Goal: Information Seeking & Learning: Find contact information

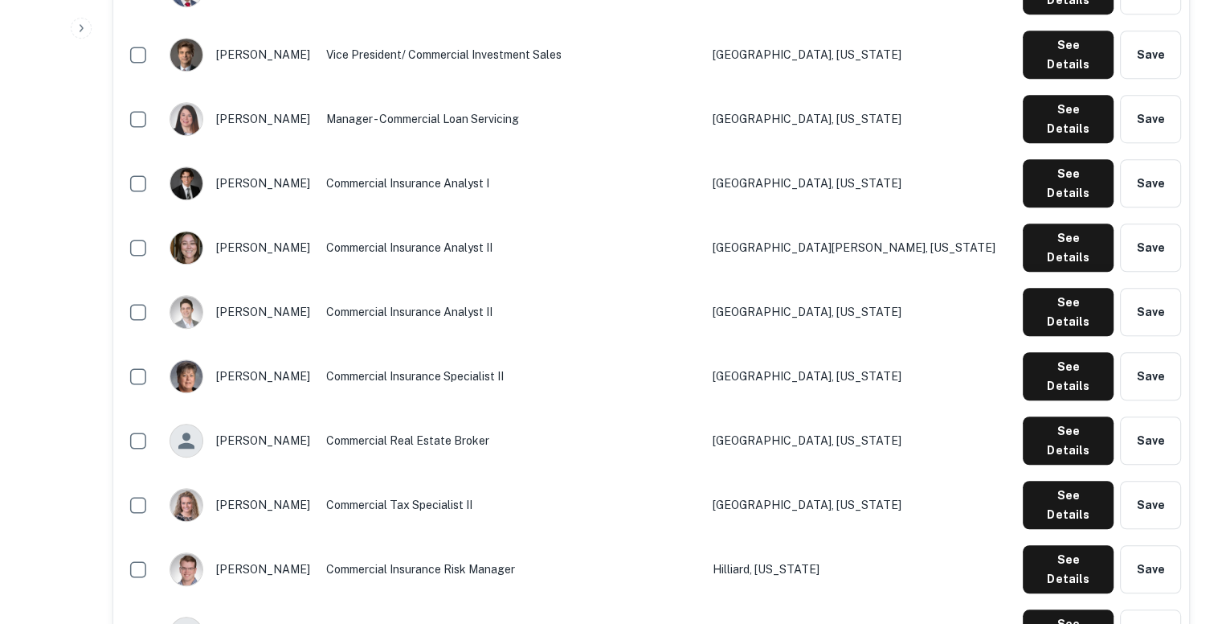
scroll to position [1270, 0]
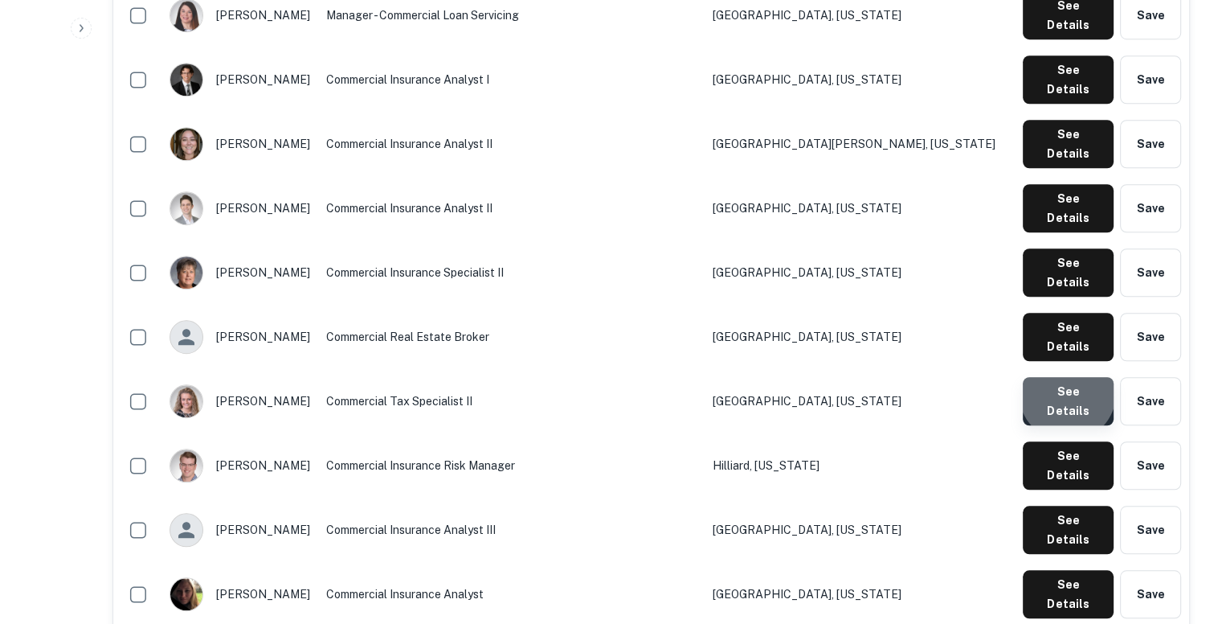
click at [1070, 377] on button "See Details" at bounding box center [1068, 401] width 91 height 48
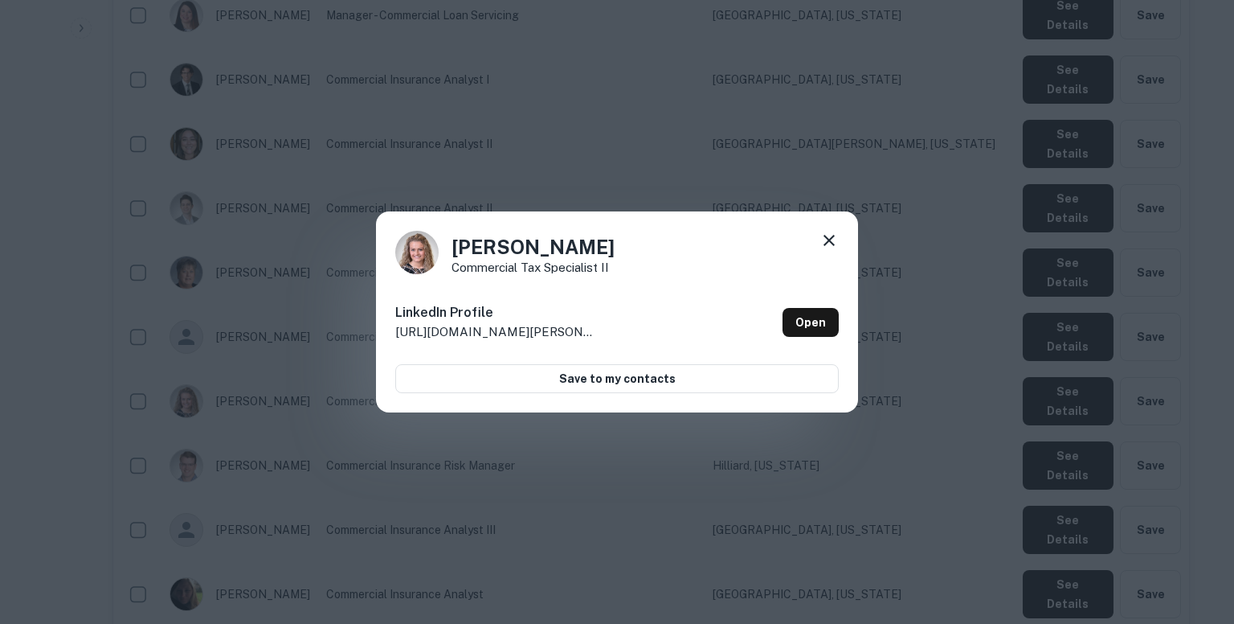
click at [826, 245] on icon at bounding box center [829, 240] width 19 height 19
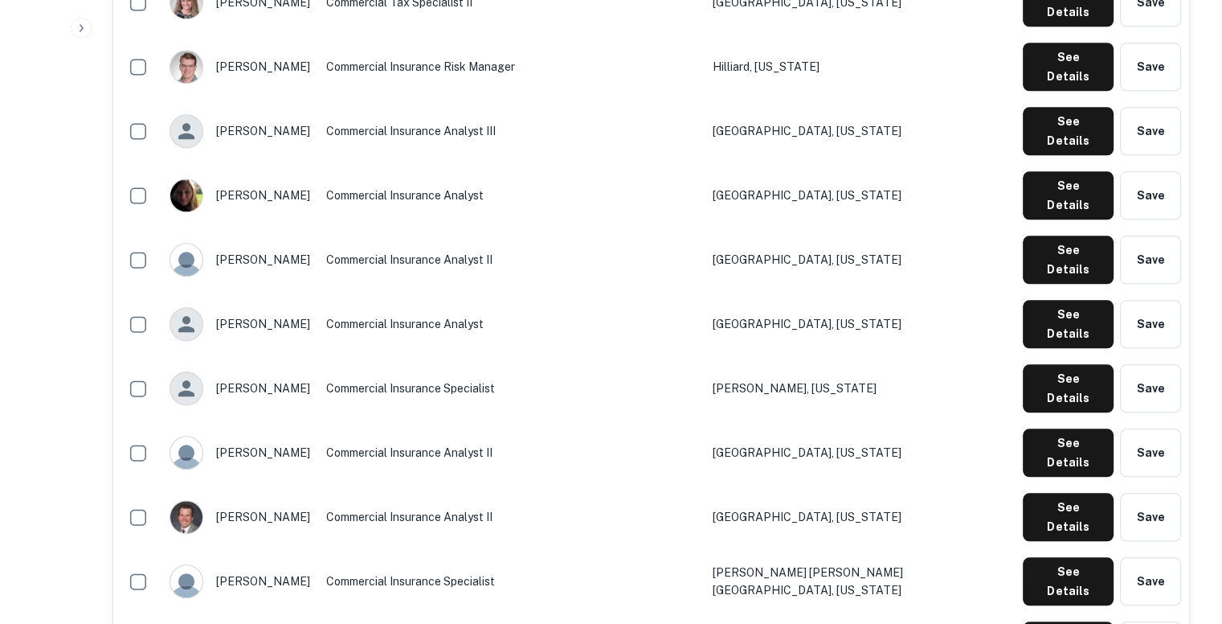
scroll to position [1668, 0]
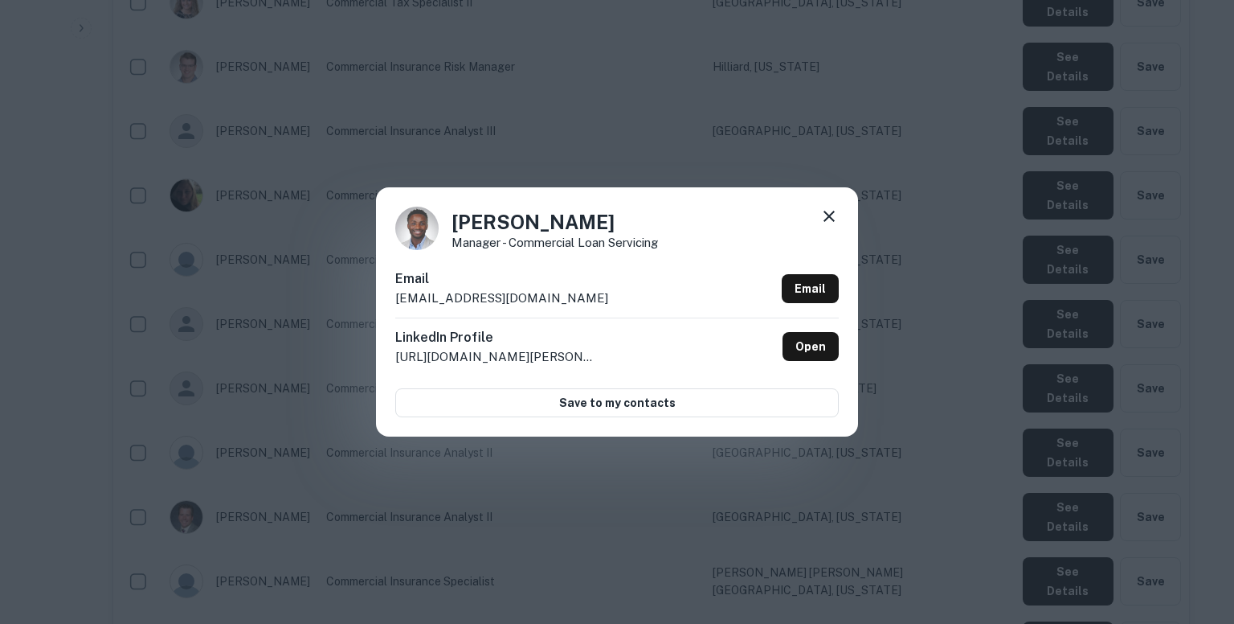
click at [550, 300] on p "monyangore@northmarq.com" at bounding box center [501, 297] width 213 height 19
copy div "monyangore@northmarq.com Email"
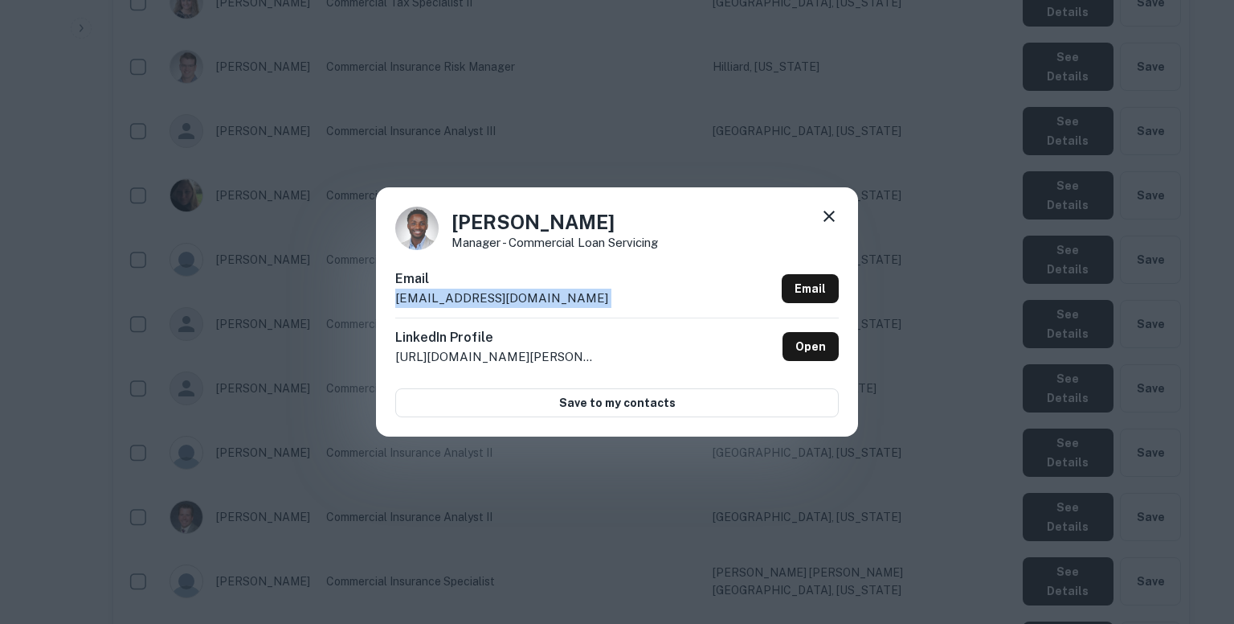
click at [825, 217] on icon at bounding box center [829, 216] width 19 height 19
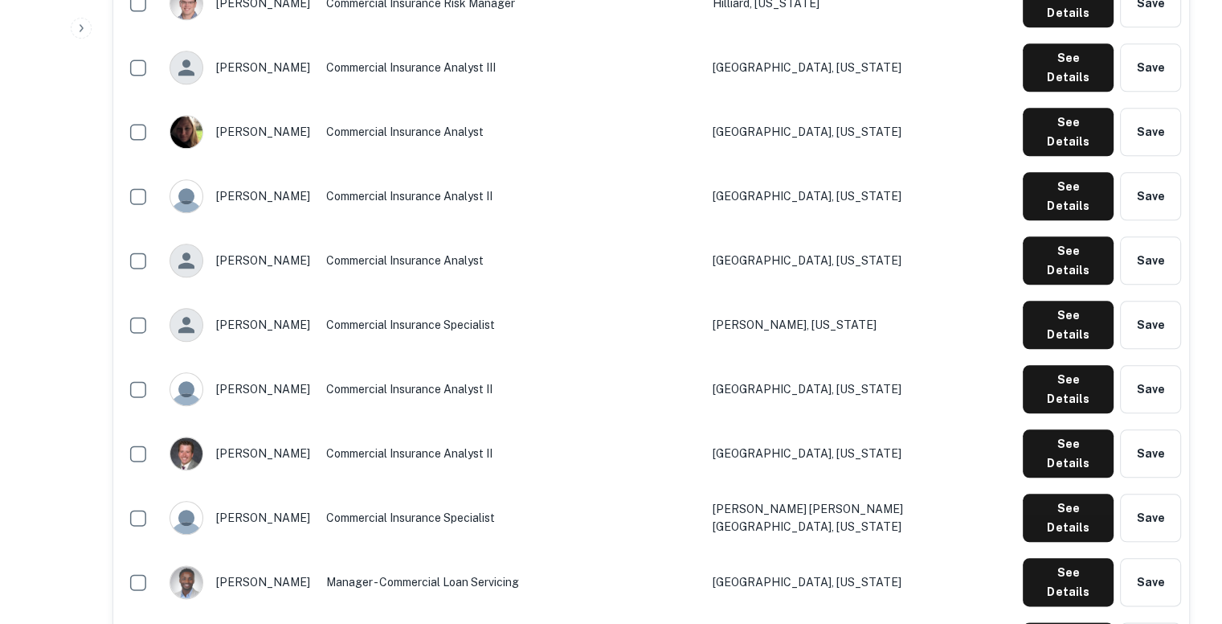
scroll to position [1732, 0]
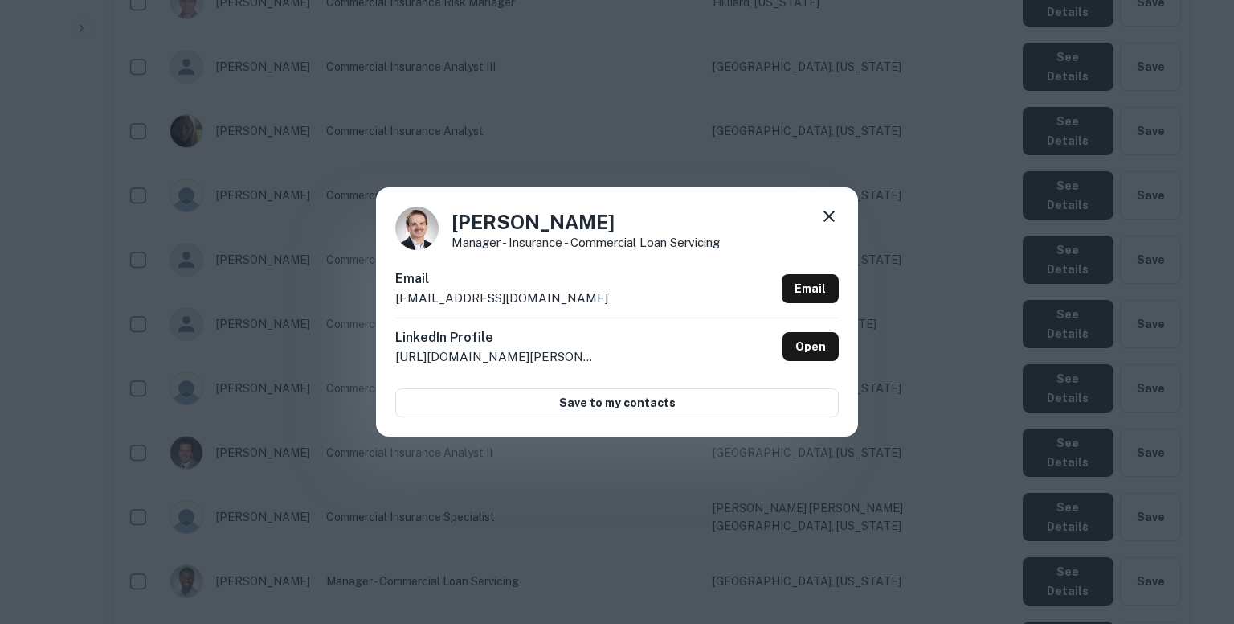
click at [557, 299] on div "Email nthompson@northmarq.com Email" at bounding box center [617, 293] width 444 height 48
copy div "nthompson@northmarq.com Email"
click at [731, 147] on div "Nathan Thompson Manager - Insurance - Commercial Loan Servicing Email nthompson…" at bounding box center [617, 312] width 1234 height 624
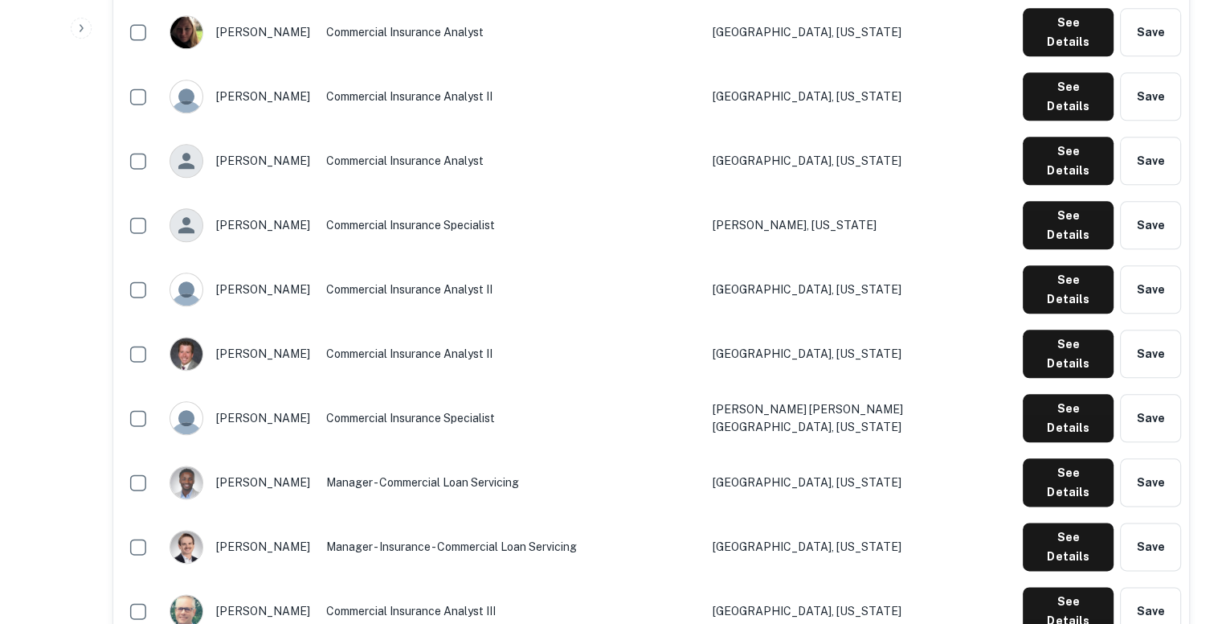
scroll to position [1847, 0]
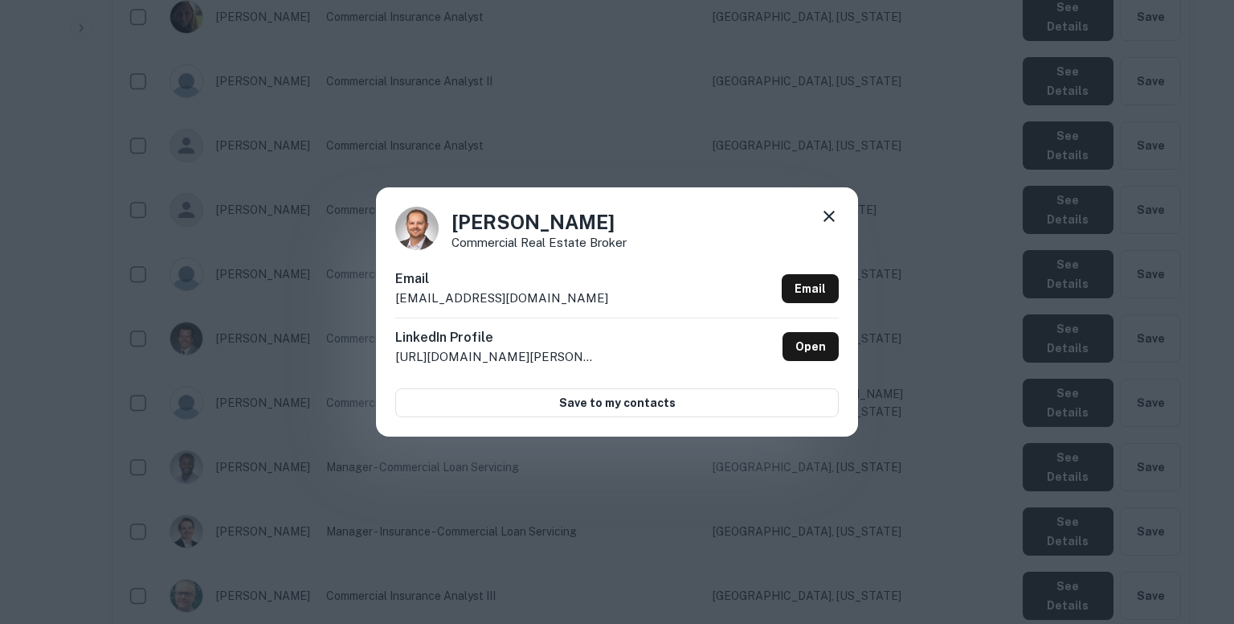
click at [534, 293] on p "sfischer@northmarq.com" at bounding box center [501, 297] width 213 height 19
copy div "sfischer@northmarq.com Email"
click at [726, 158] on div "Steve Fischer Commercial Real Estate Broker Email sfischer@northmarq.com Email …" at bounding box center [617, 312] width 1234 height 624
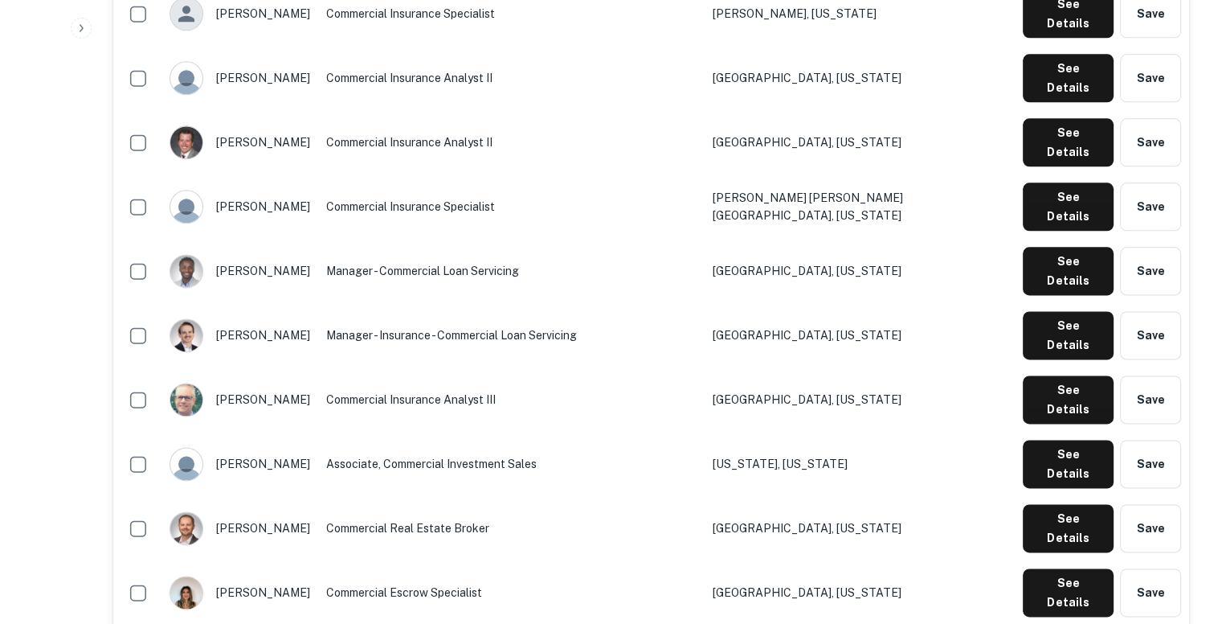
scroll to position [2043, 0]
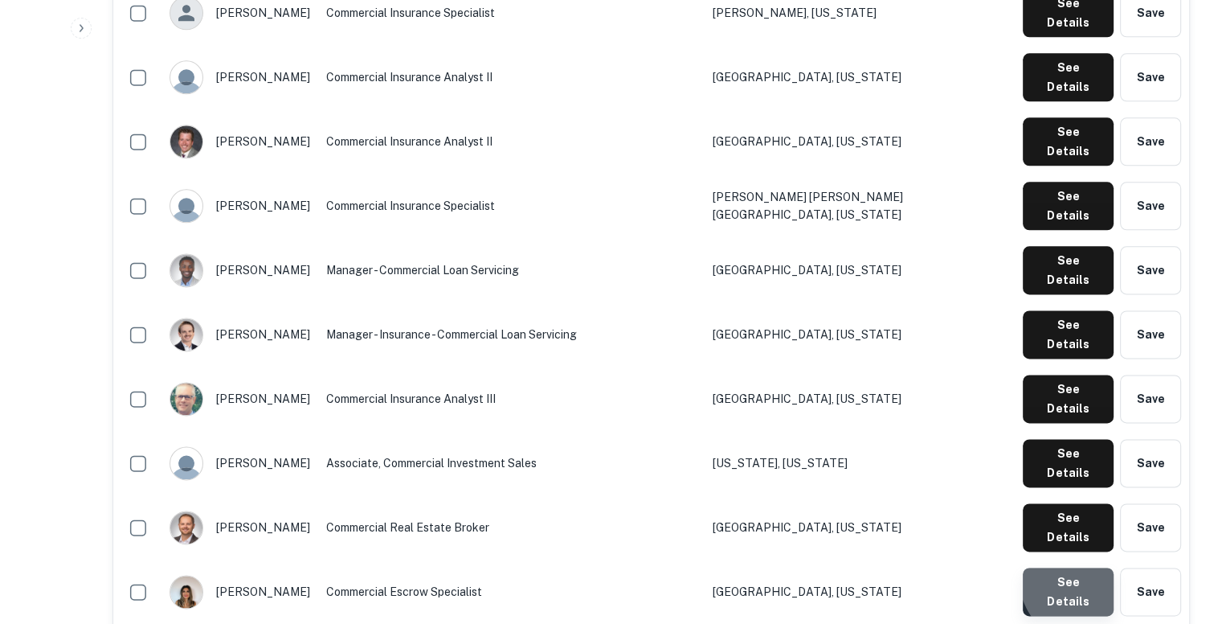
click at [1090, 567] on button "See Details" at bounding box center [1068, 591] width 91 height 48
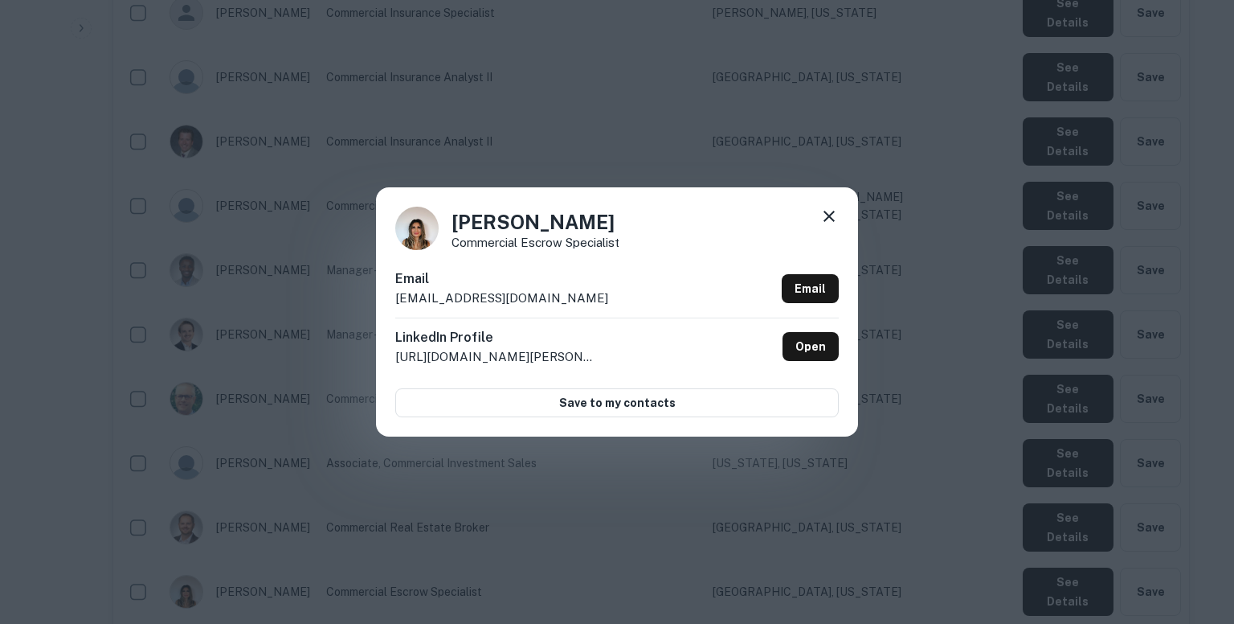
click at [527, 297] on p "tlorenz@northmarq.com" at bounding box center [501, 297] width 213 height 19
copy div "tlorenz@northmarq.com Email"
click at [742, 161] on div "Teng Lorenz Commercial Escrow Specialist Email tlorenz@northmarq.com Email Link…" at bounding box center [617, 312] width 1234 height 624
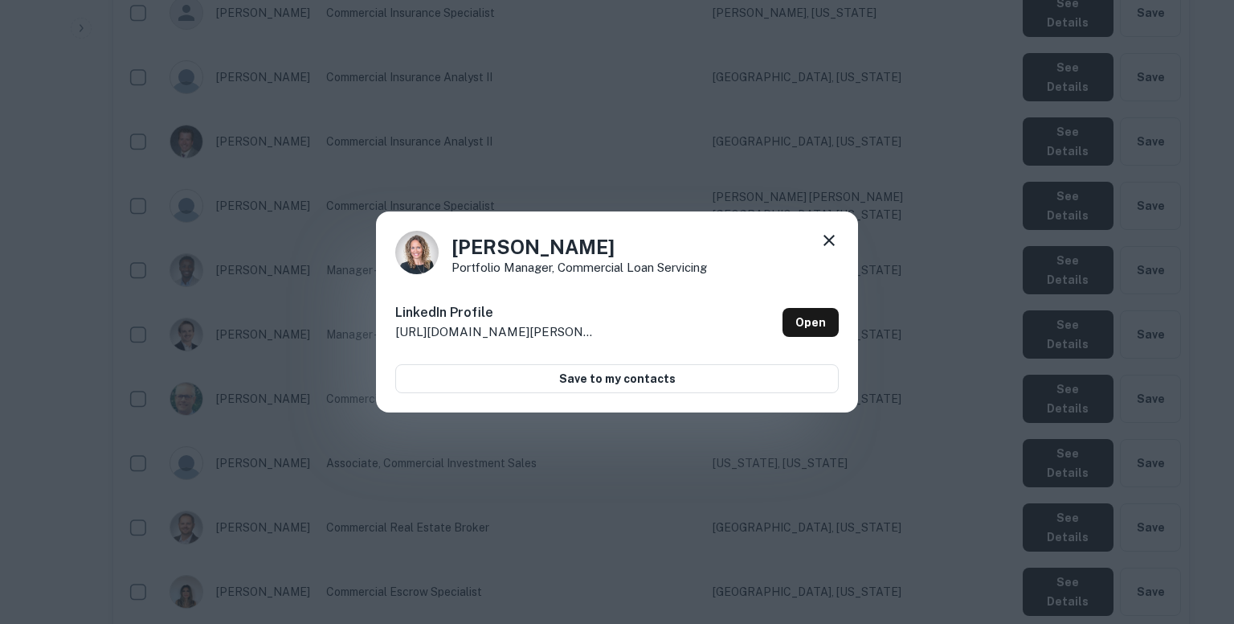
click at [674, 162] on div "Traci Kennedy Portfolio Manager, Commercial Loan Servicing LinkedIn Profile htt…" at bounding box center [617, 312] width 1234 height 624
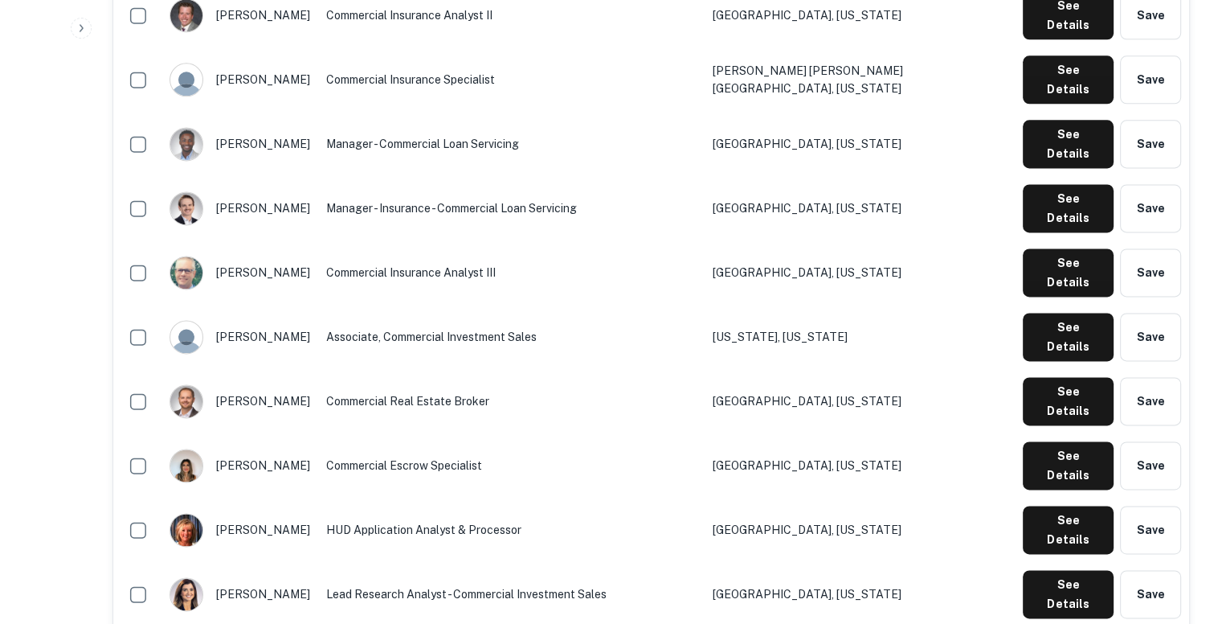
scroll to position [2173, 0]
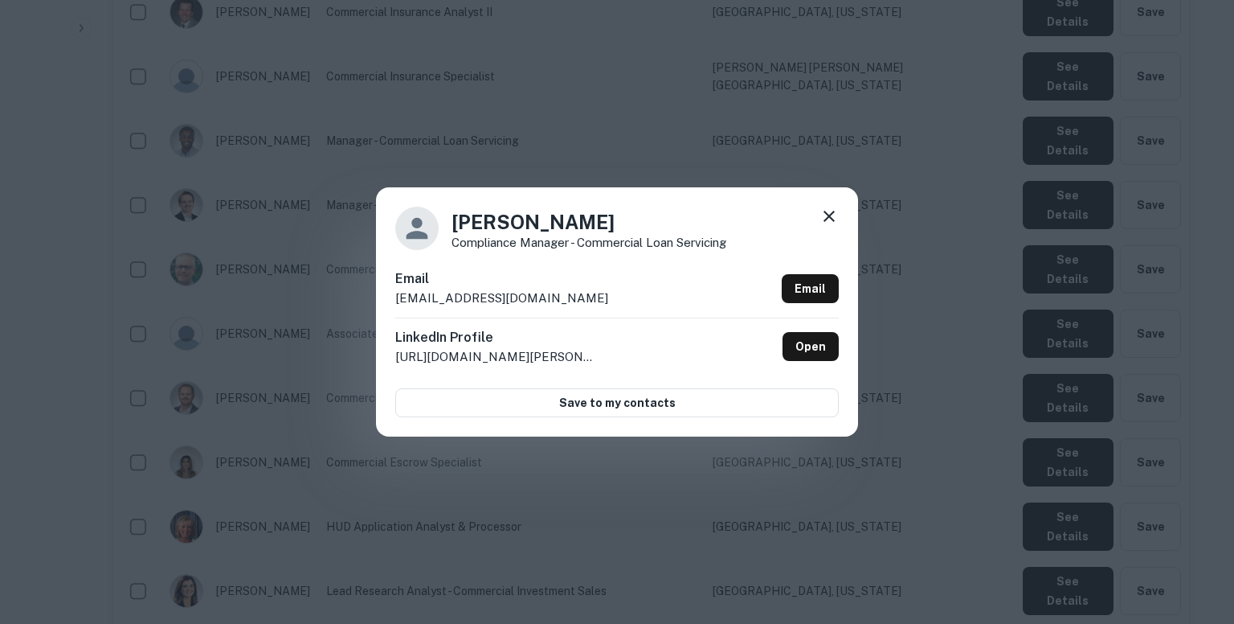
click at [545, 297] on div "Email vhagen@northmarq.com Email" at bounding box center [617, 293] width 444 height 48
copy div "vhagen@northmarq.com Email"
click at [696, 84] on div "Victoria Hagen Compliance Manager - Commercial Loan Servicing Email vhagen@nort…" at bounding box center [617, 312] width 1234 height 624
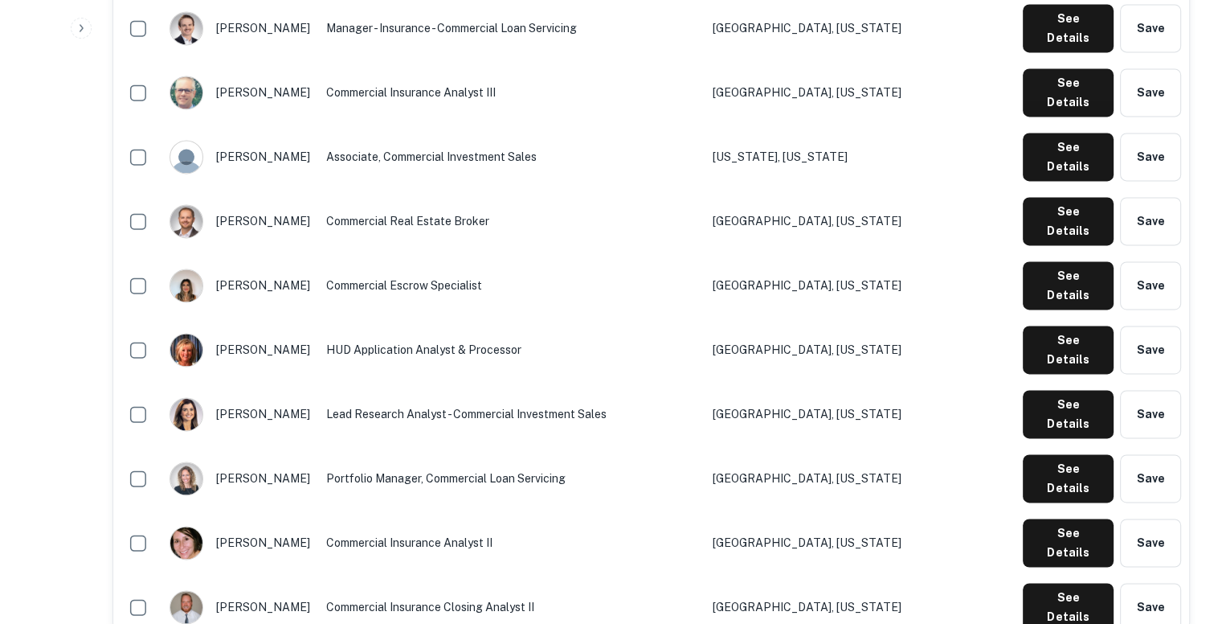
scroll to position [2355, 0]
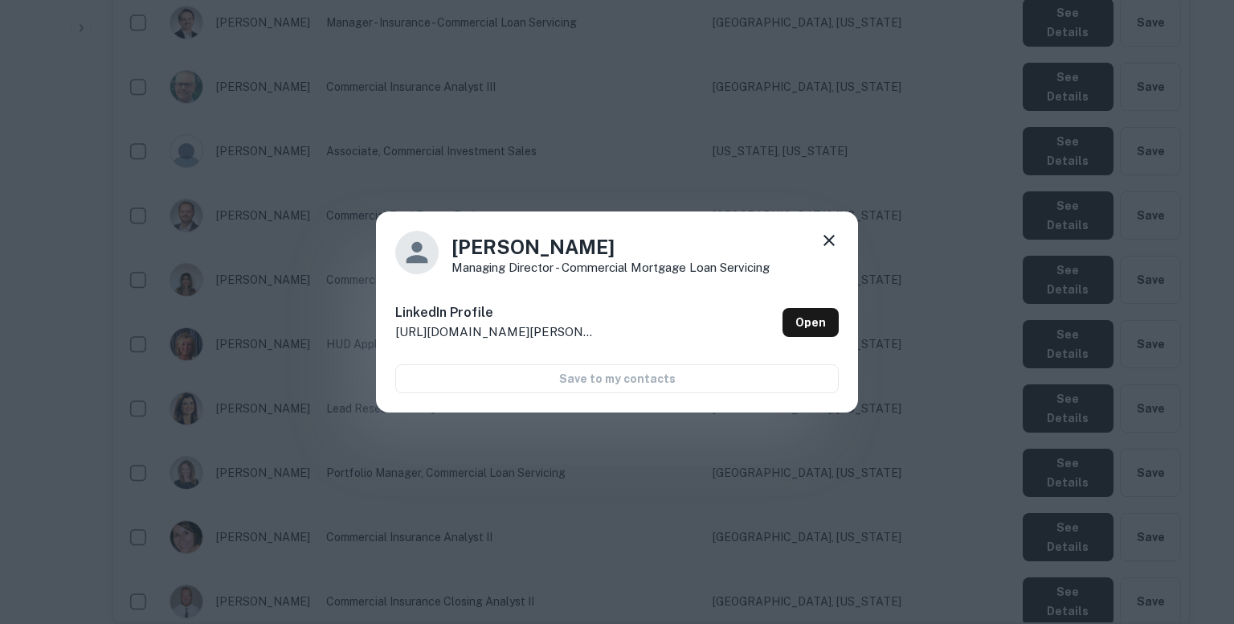
click at [911, 216] on div "Bert Libke Managing Director - Commercial Mortgage Loan Servicing LinkedIn Prof…" at bounding box center [617, 312] width 1234 height 624
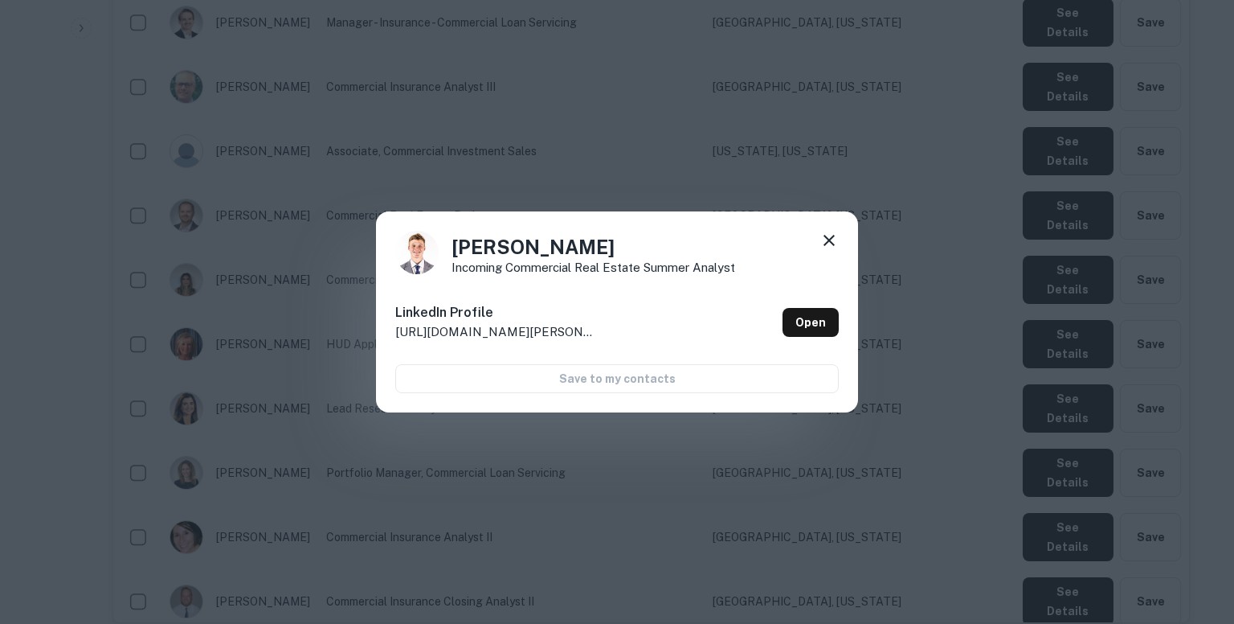
click at [834, 245] on icon at bounding box center [829, 240] width 11 height 11
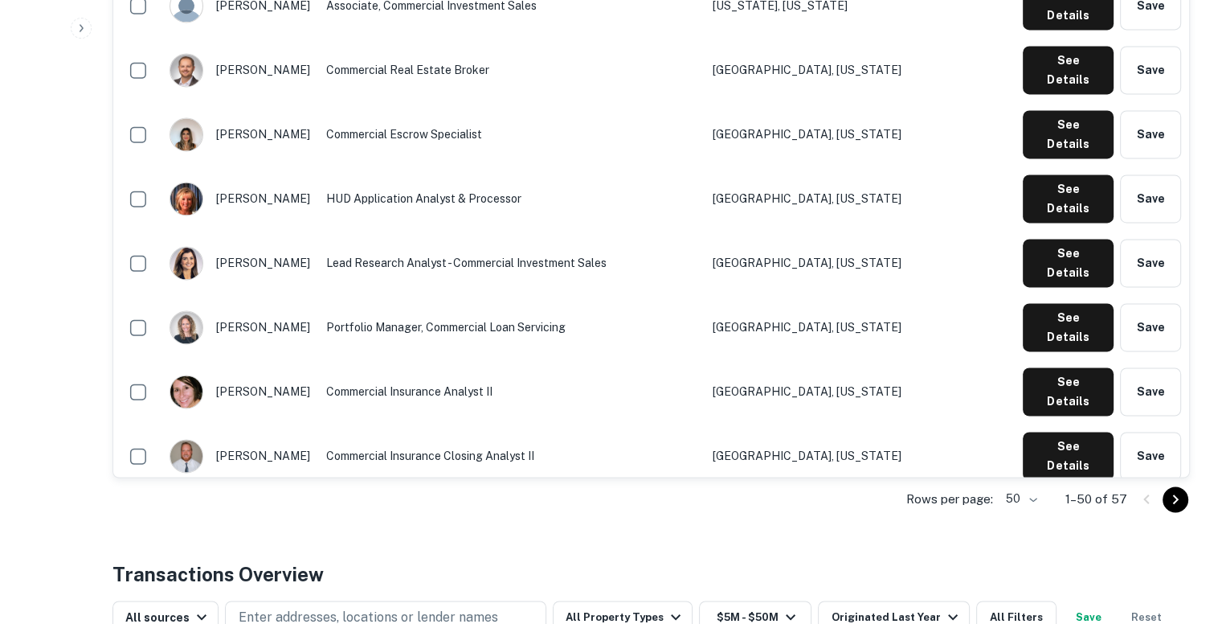
scroll to position [2502, 0]
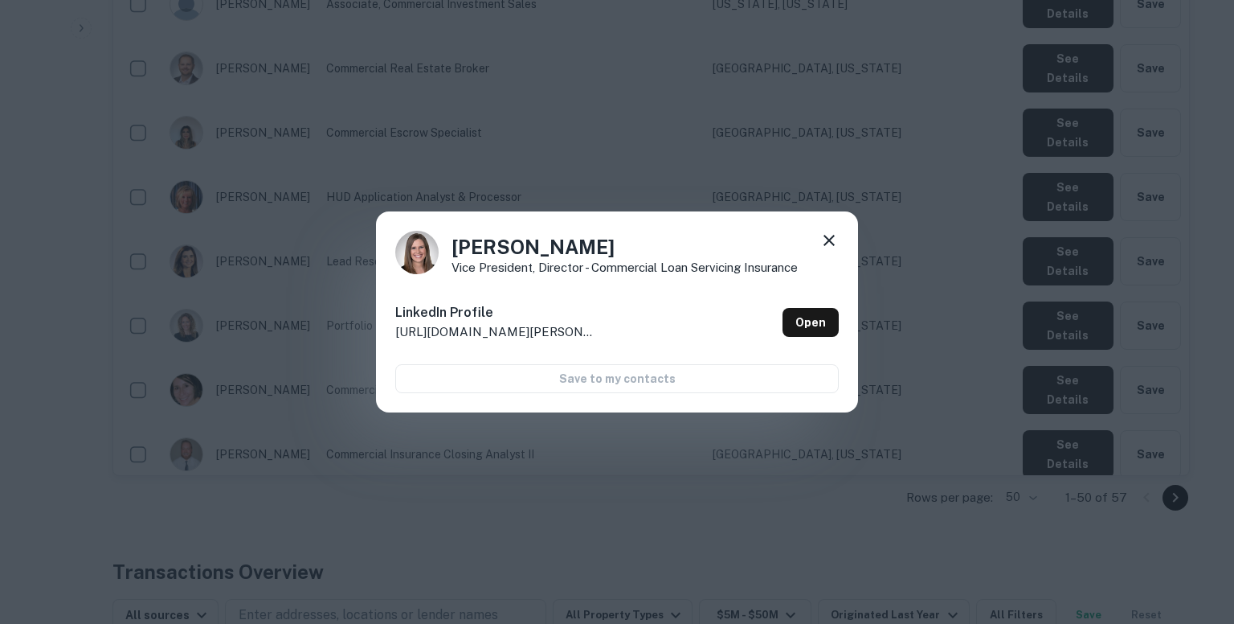
click at [796, 123] on div "Whitney Ronning Vice President, Director - Commercial Loan Servicing Insurance …" at bounding box center [617, 312] width 1234 height 624
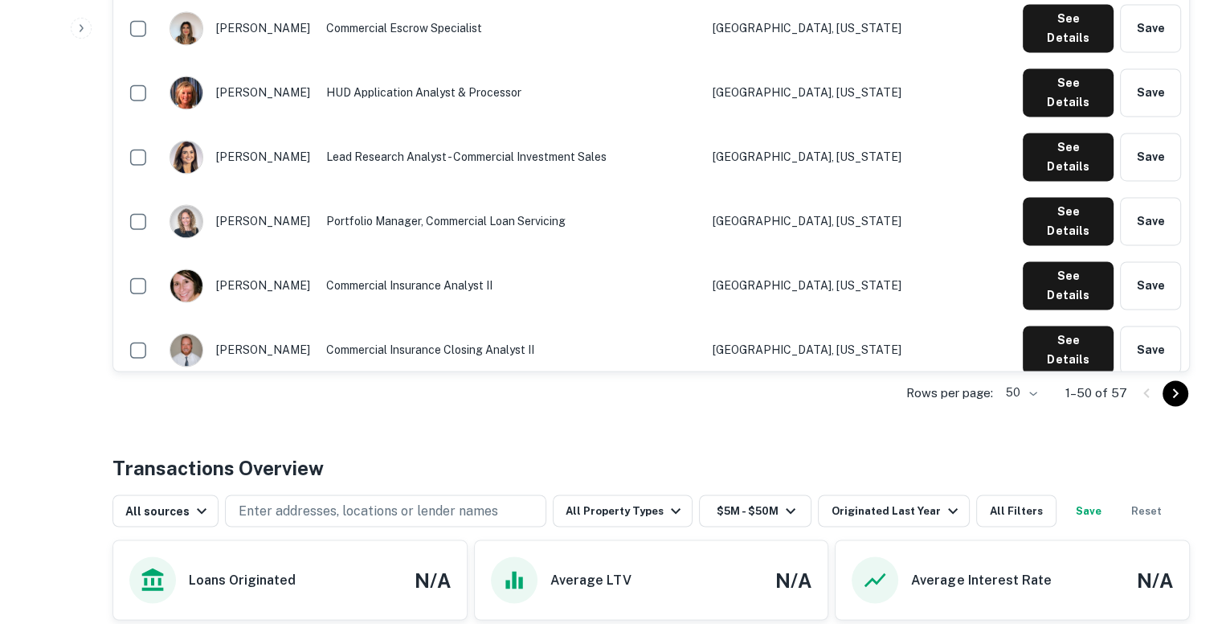
scroll to position [2608, 0]
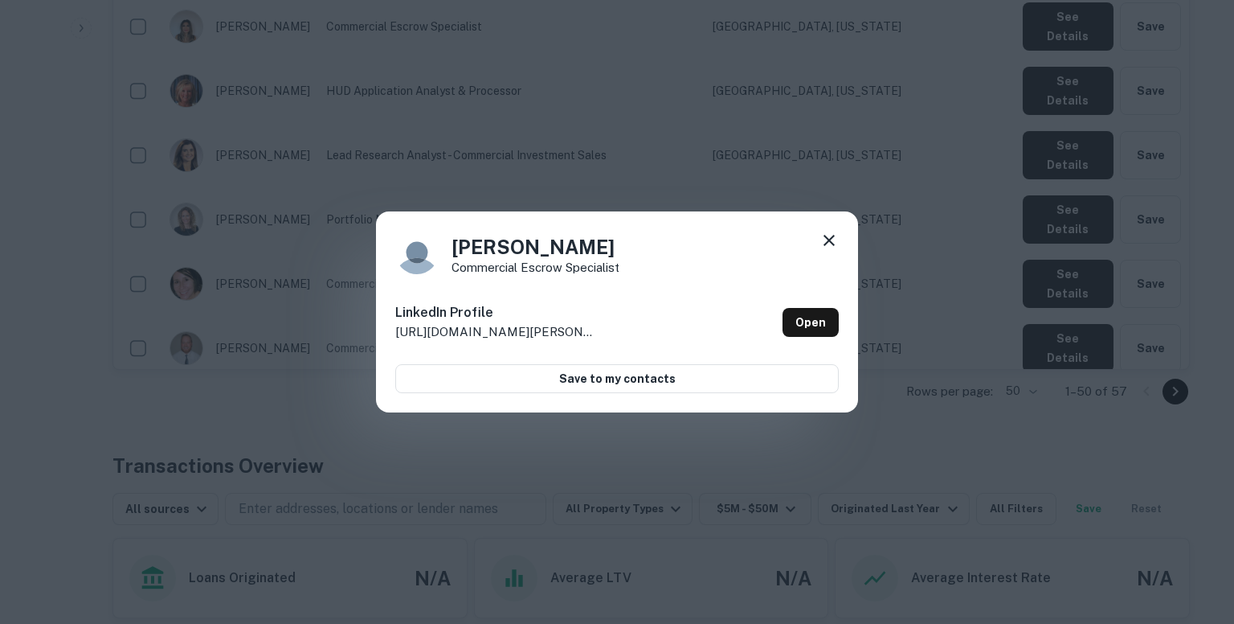
click at [753, 200] on div "Eliza Lazarz Commercial Escrow Specialist LinkedIn Profile http://www.linkedin.…" at bounding box center [617, 312] width 1234 height 624
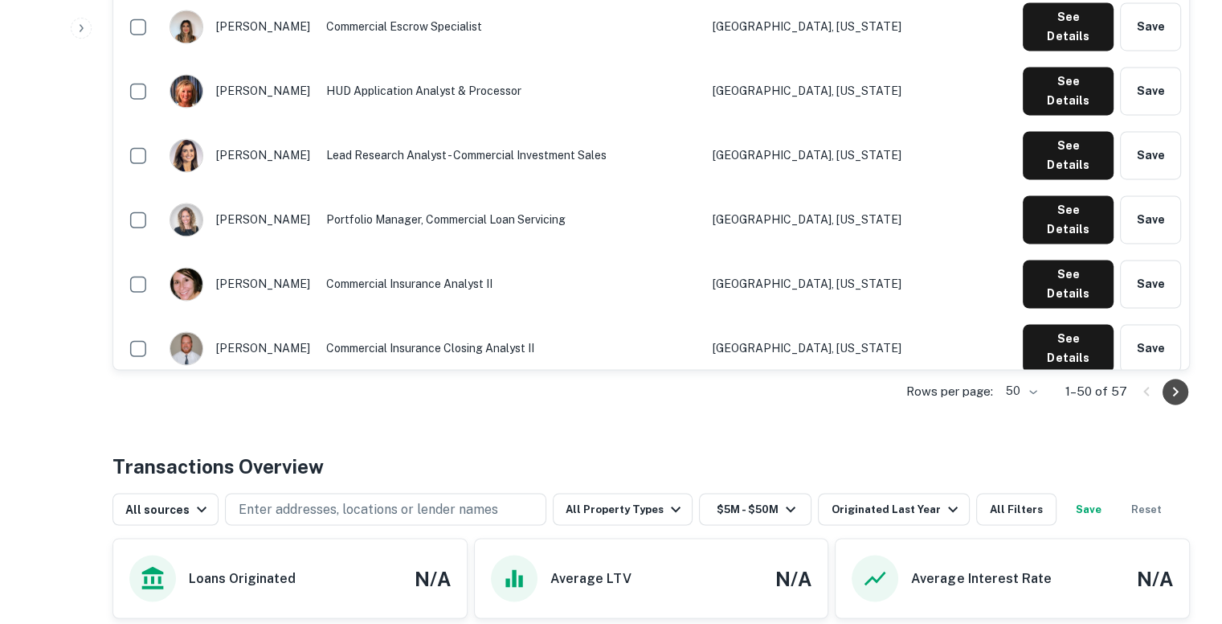
click at [1180, 389] on icon "Go to next page" at bounding box center [1175, 391] width 19 height 19
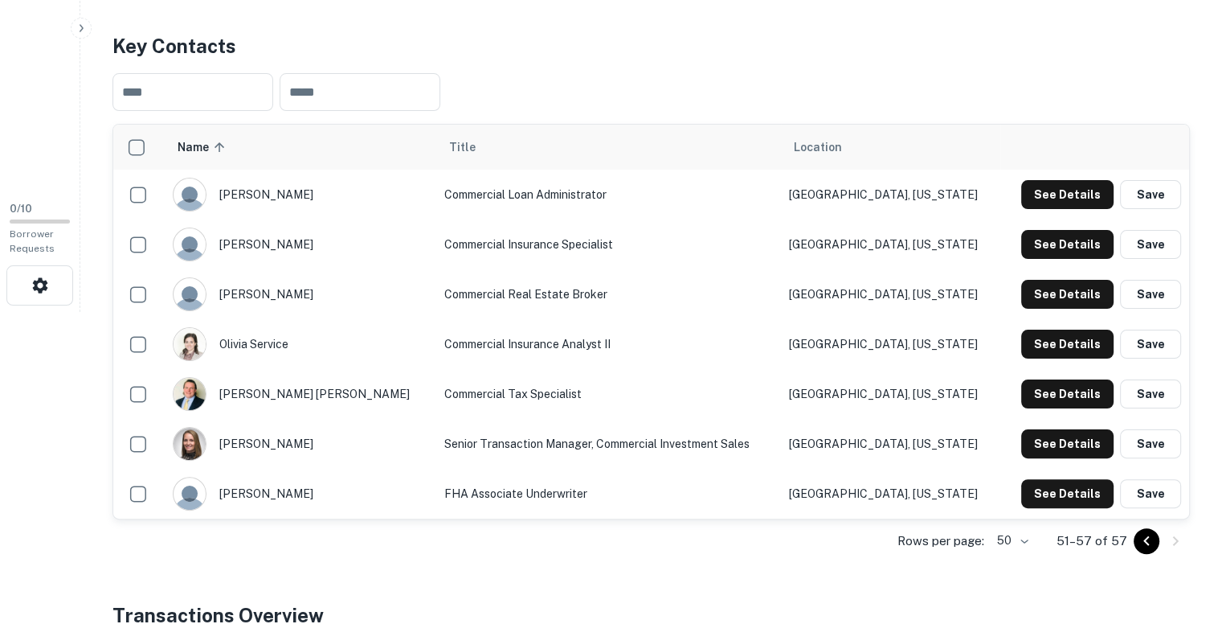
scroll to position [318, 0]
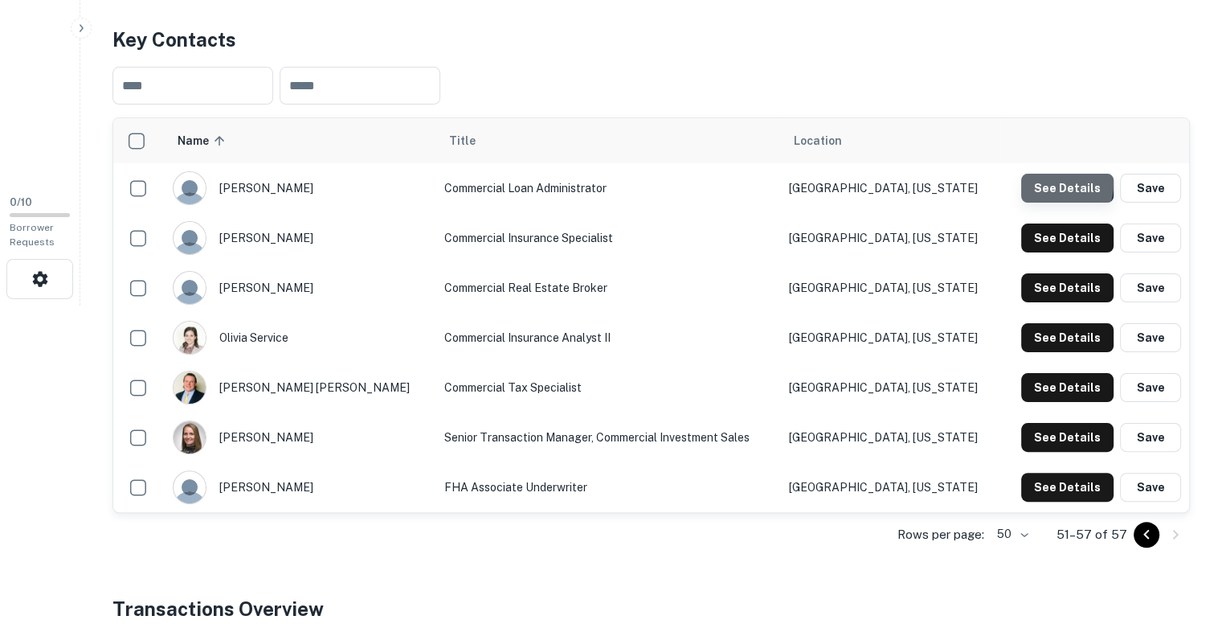
click at [1053, 182] on button "See Details" at bounding box center [1067, 188] width 92 height 29
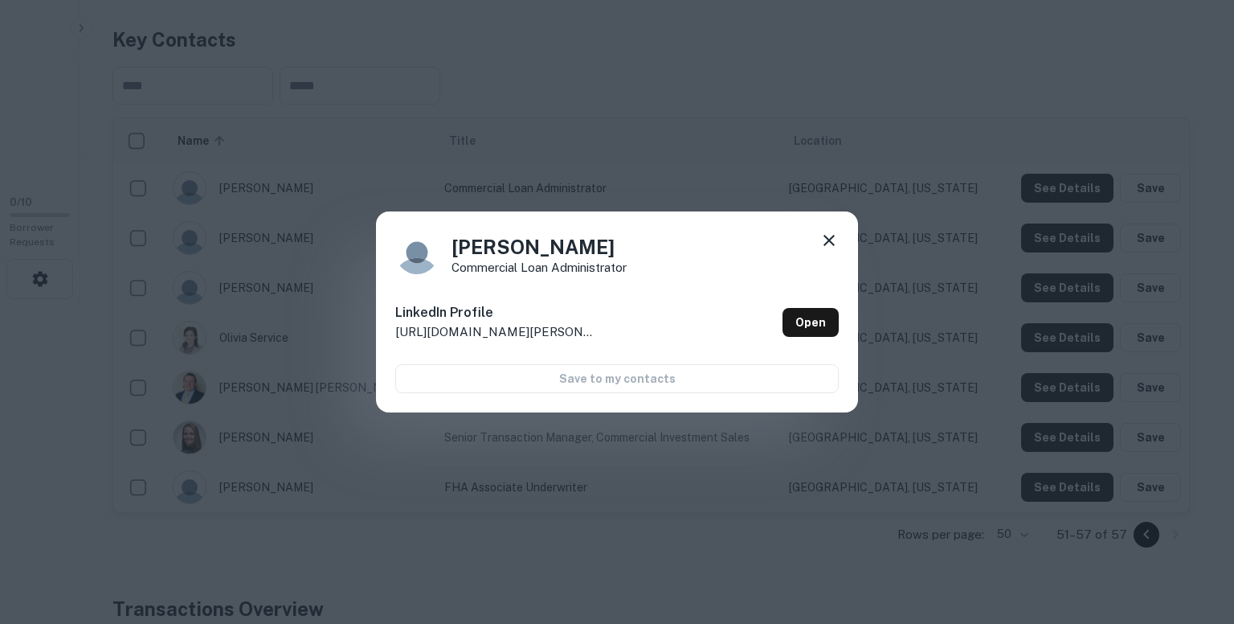
click at [755, 180] on div "Larry Vanderwende Commercial Loan Administrator LinkedIn Profile http://www.lin…" at bounding box center [617, 312] width 1234 height 624
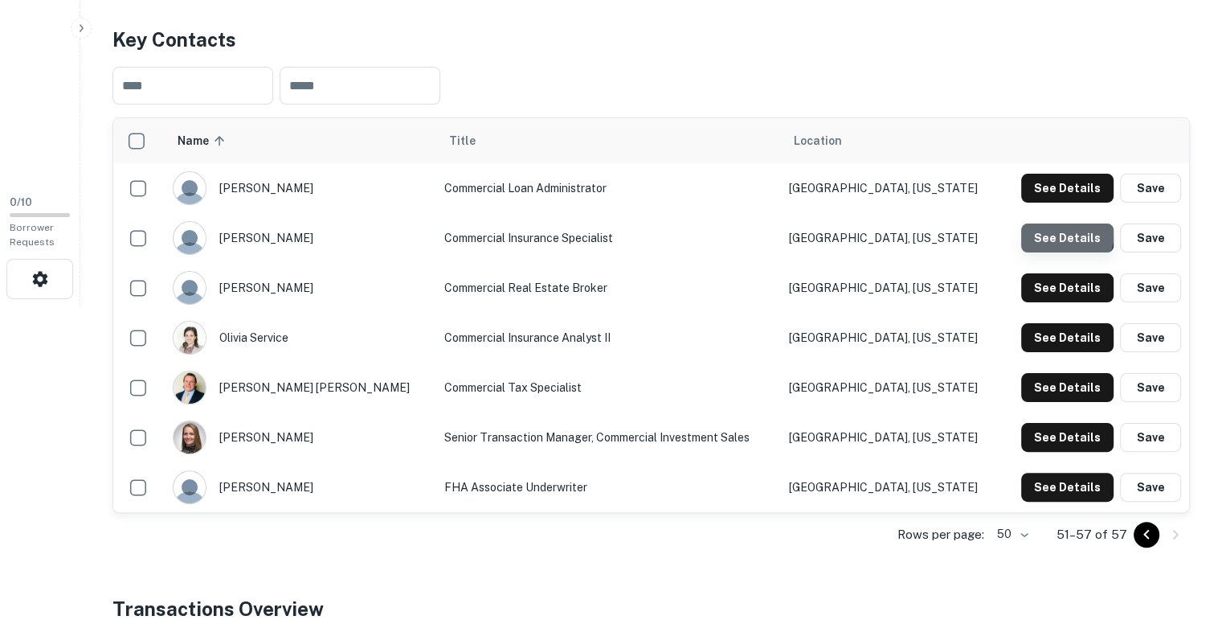
click at [1046, 228] on button "See Details" at bounding box center [1067, 237] width 92 height 29
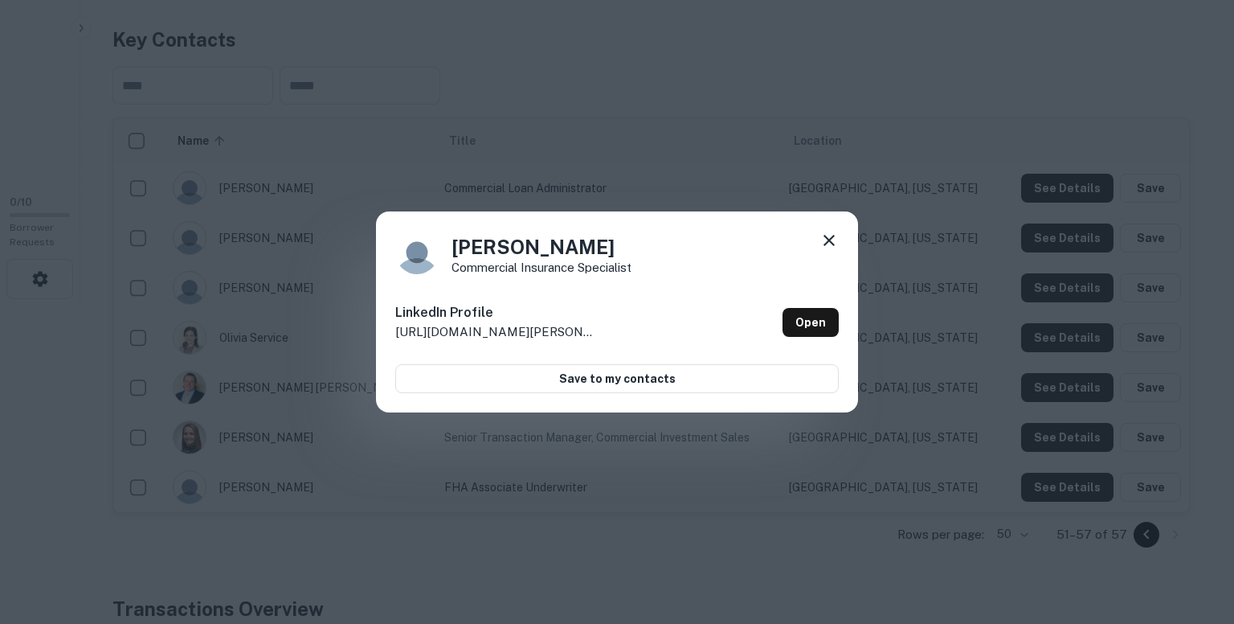
click at [876, 144] on div "Lena Vanthanouvong Commercial Insurance Specialist LinkedIn Profile http://www.…" at bounding box center [617, 312] width 1234 height 624
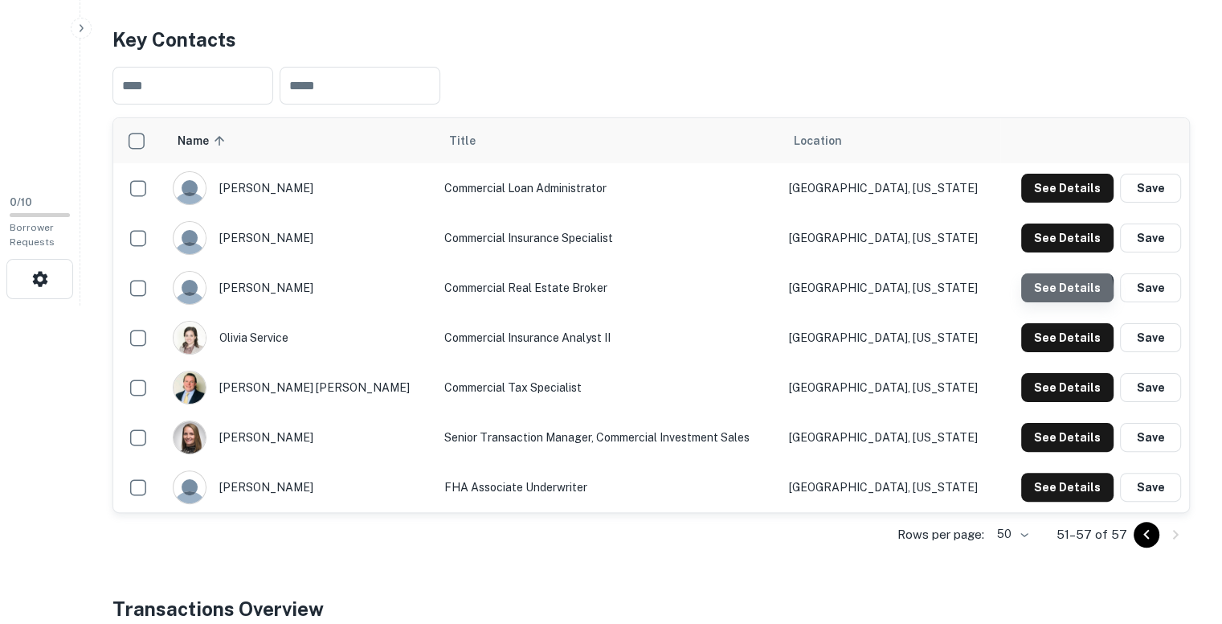
click at [1066, 289] on button "See Details" at bounding box center [1067, 287] width 92 height 29
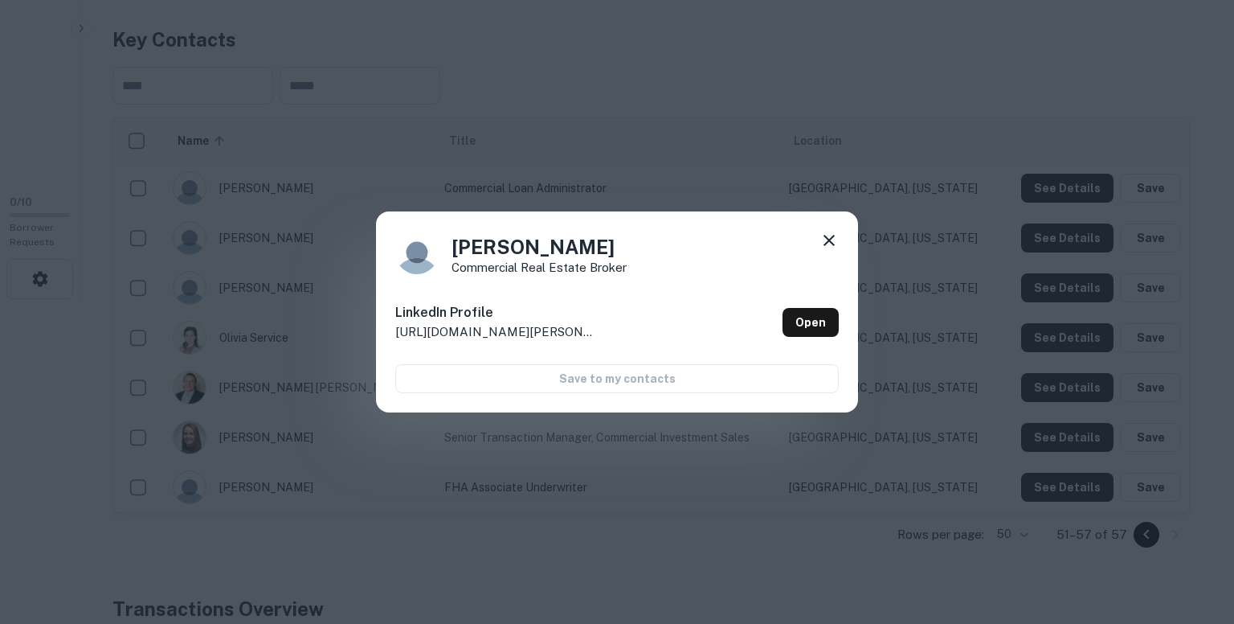
click at [863, 162] on div "Melissa Quinn Commercial Real Estate Broker LinkedIn Profile http://www.linkedi…" at bounding box center [617, 312] width 1234 height 624
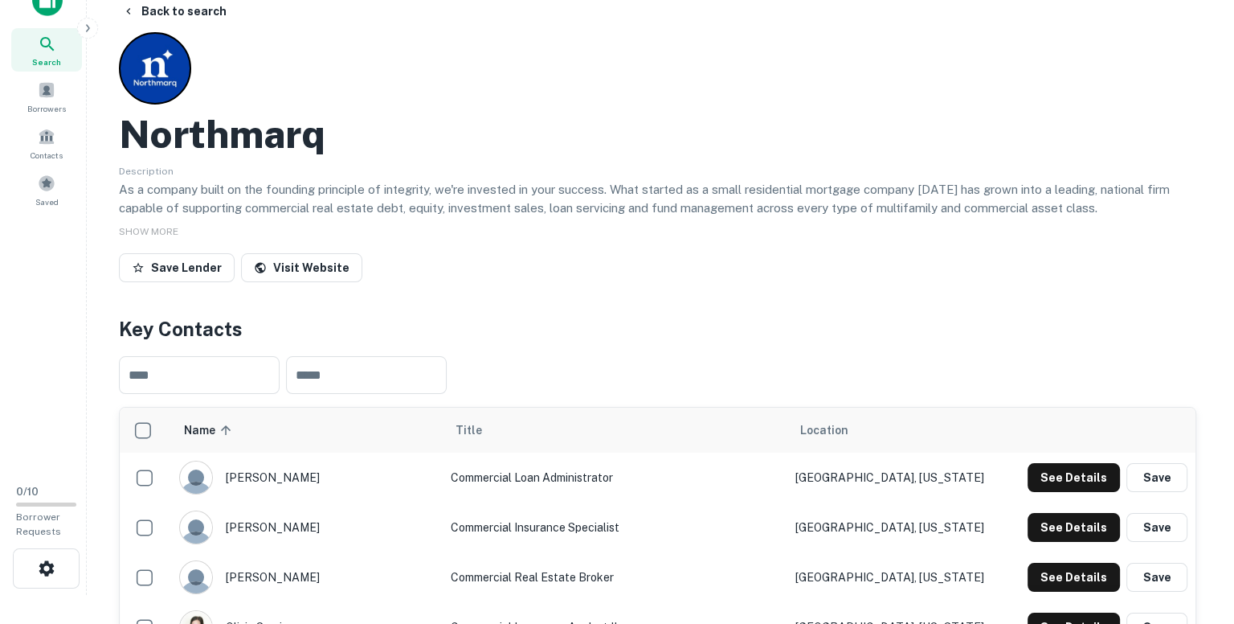
scroll to position [0, 0]
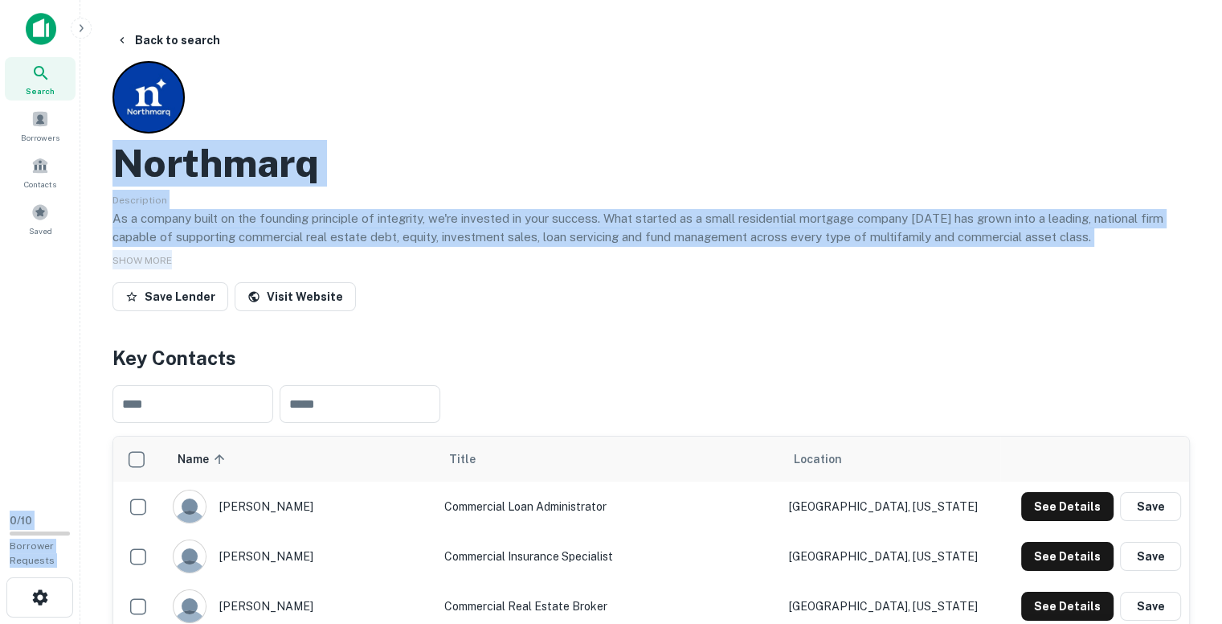
drag, startPoint x: 229, startPoint y: 264, endPoint x: 63, endPoint y: 67, distance: 257.7
click at [63, 67] on div "Search Borrowers Contacts Saved 0 / 10 Borrower Requests Back to search Northma…" at bounding box center [611, 312] width 1222 height 624
click at [123, 44] on icon "button" at bounding box center [122, 40] width 13 height 13
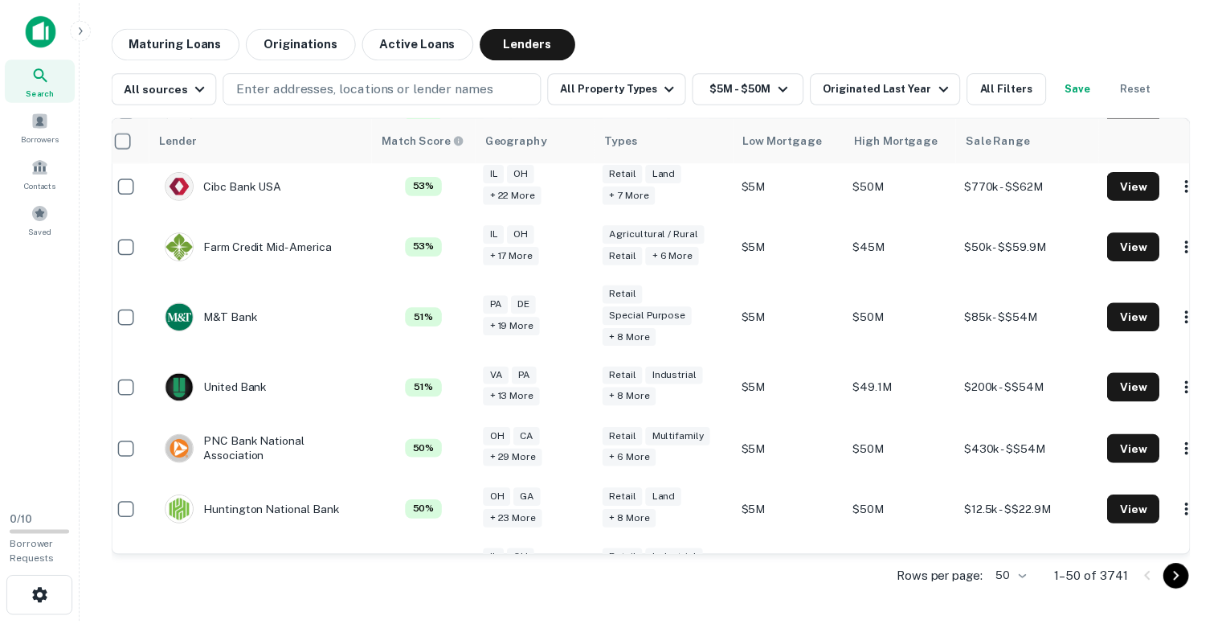
scroll to position [1473, 13]
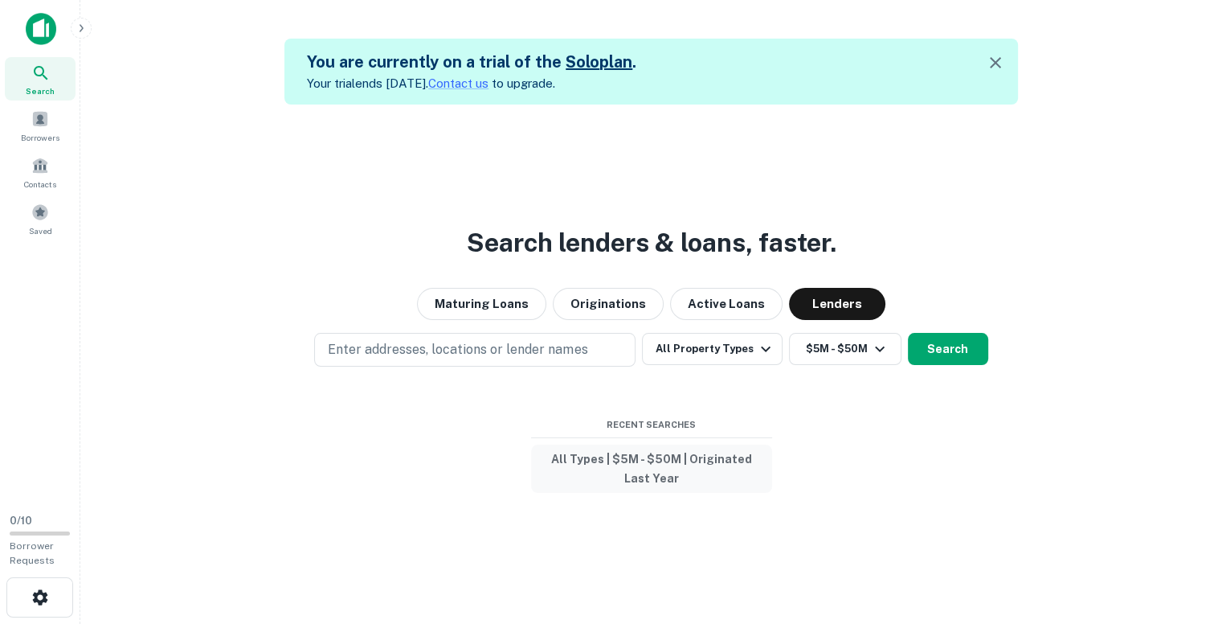
scroll to position [26, 0]
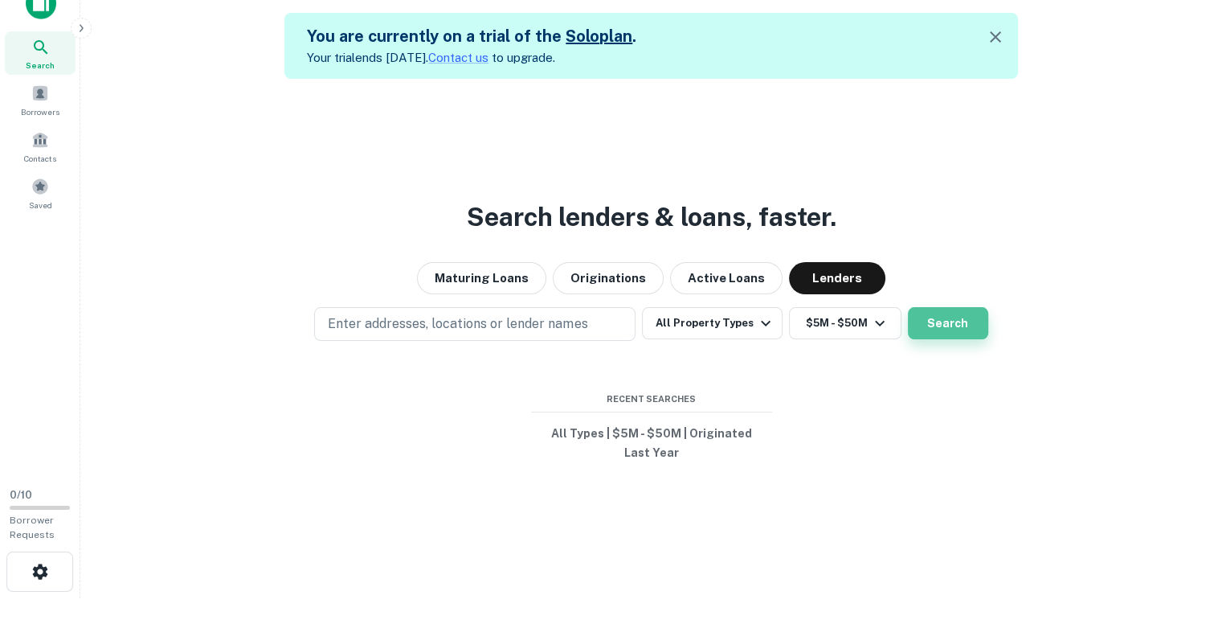
click at [939, 320] on button "Search" at bounding box center [948, 323] width 80 height 32
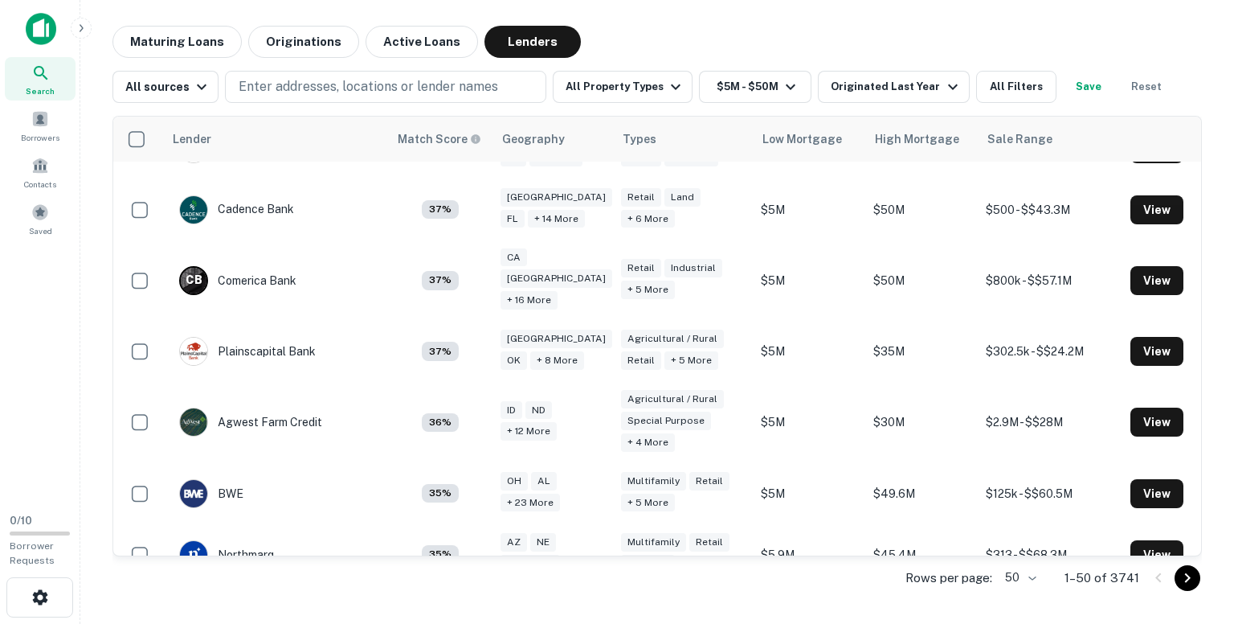
scroll to position [2812, 0]
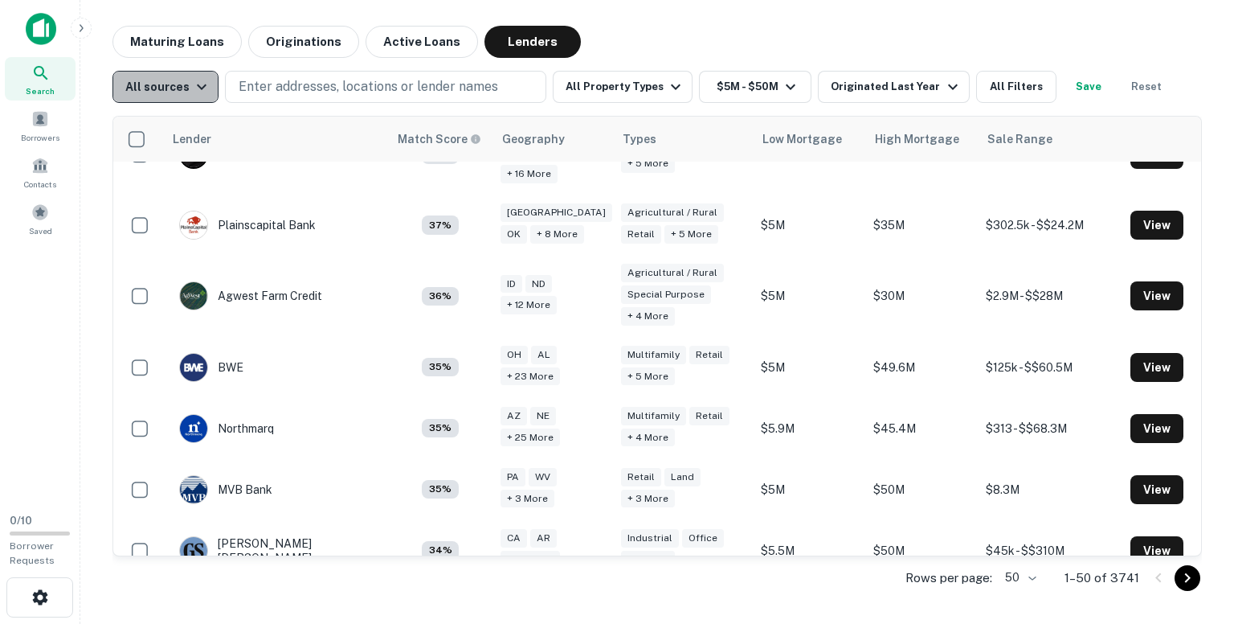
click at [193, 83] on icon "button" at bounding box center [201, 86] width 19 height 19
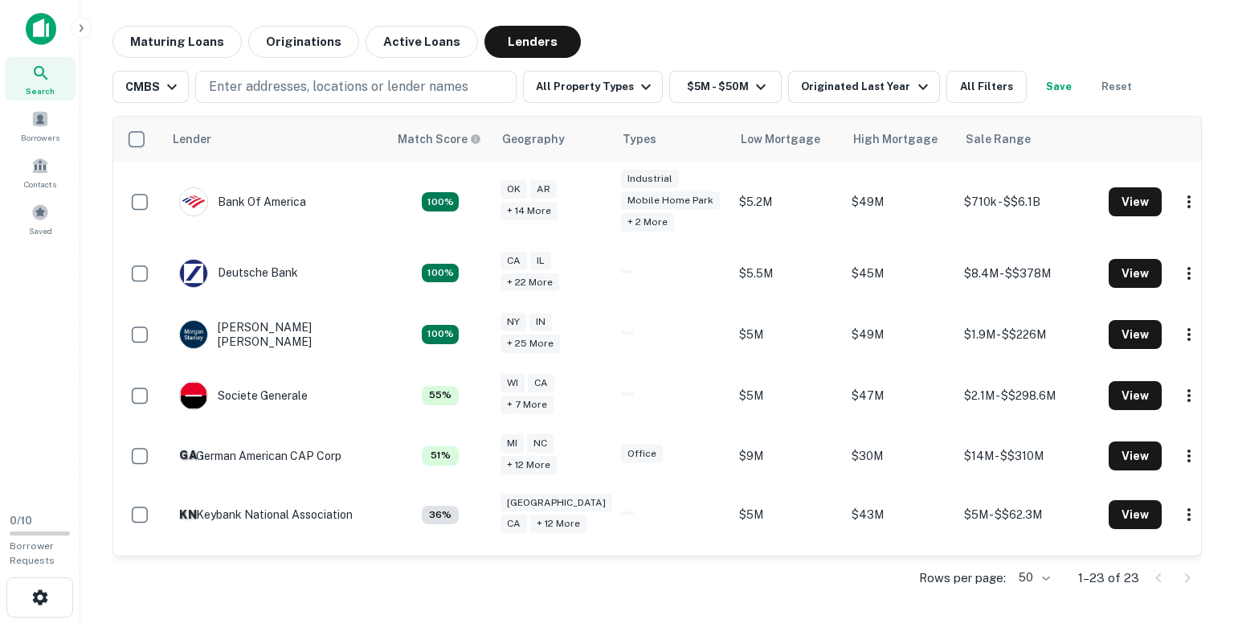
click at [41, 31] on img at bounding box center [41, 29] width 31 height 32
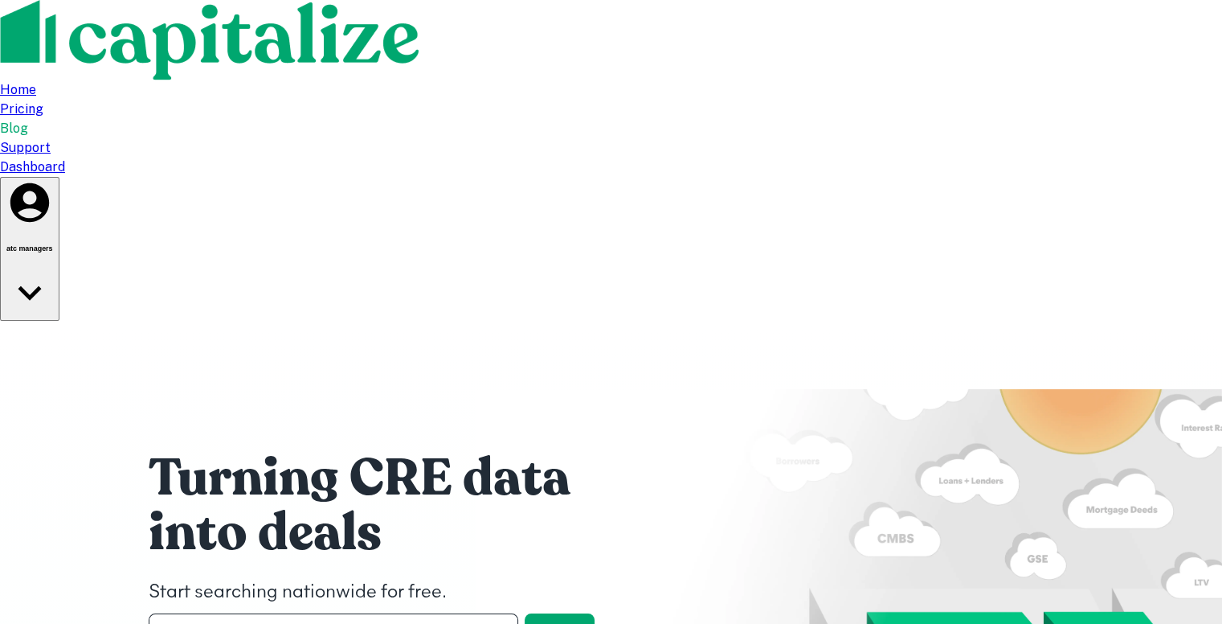
click at [284, 613] on input "text" at bounding box center [328, 632] width 358 height 39
click at [1008, 157] on div "Dashboard" at bounding box center [611, 166] width 1222 height 19
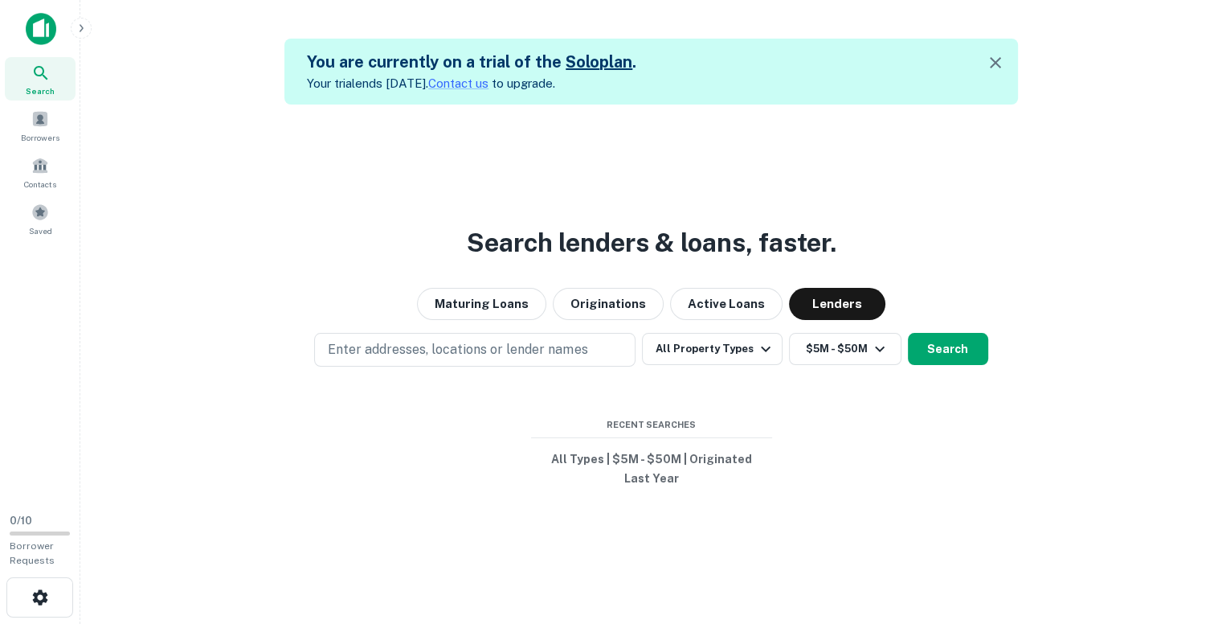
scroll to position [26, 0]
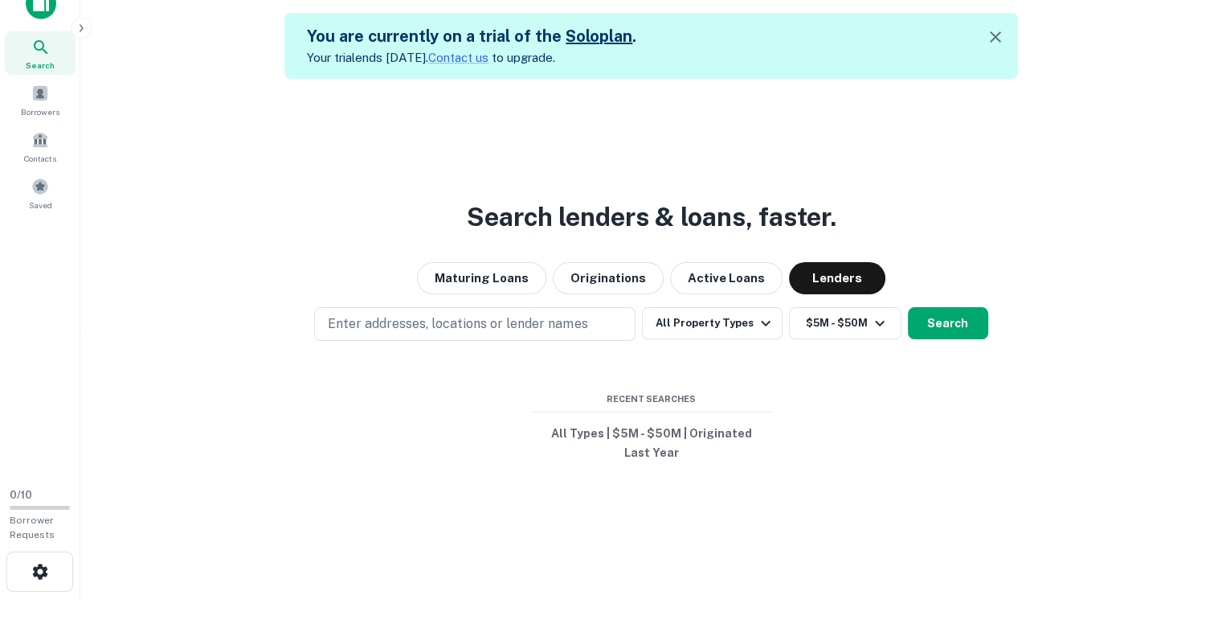
click at [839, 226] on div "Search lenders & loans, faster. Maturing Loans Originations Active Loans Lender…" at bounding box center [651, 391] width 1116 height 624
click at [748, 316] on button "All Property Types" at bounding box center [712, 323] width 140 height 32
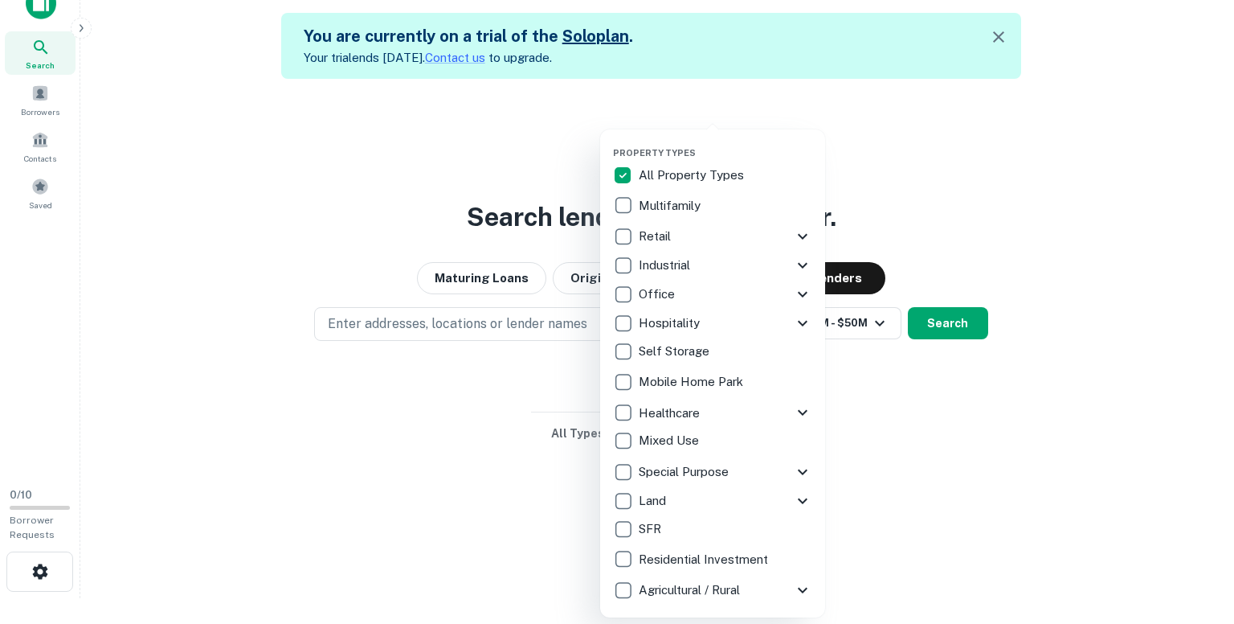
click at [1000, 462] on div at bounding box center [617, 312] width 1234 height 624
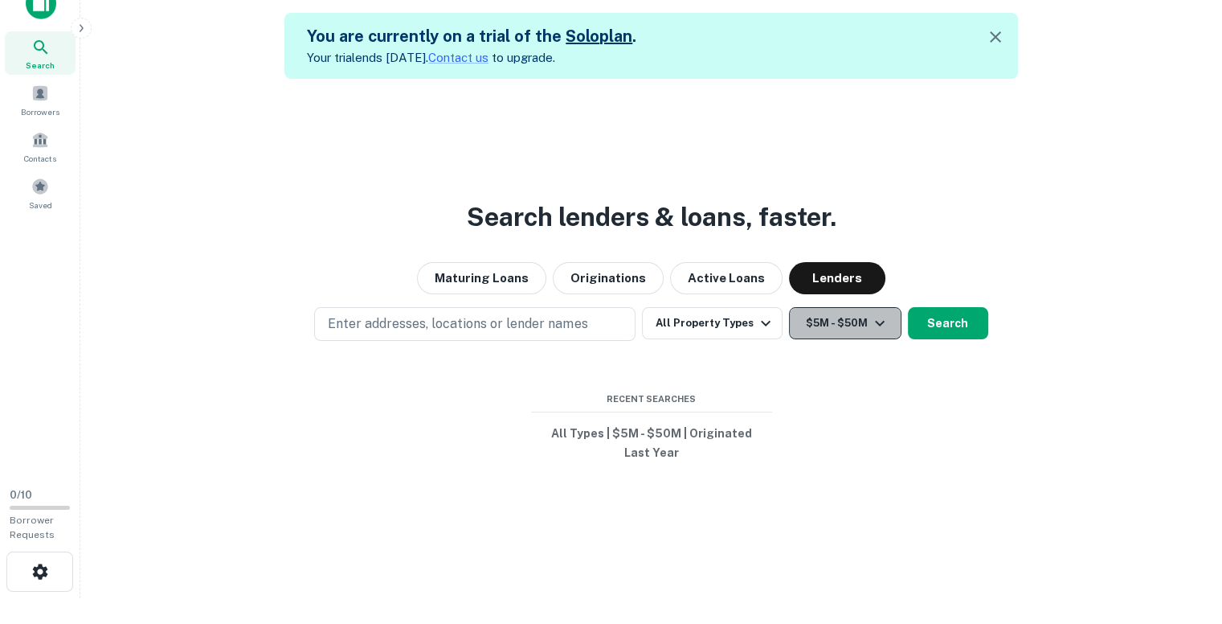
click at [865, 319] on button "$5M - $50M" at bounding box center [845, 323] width 112 height 32
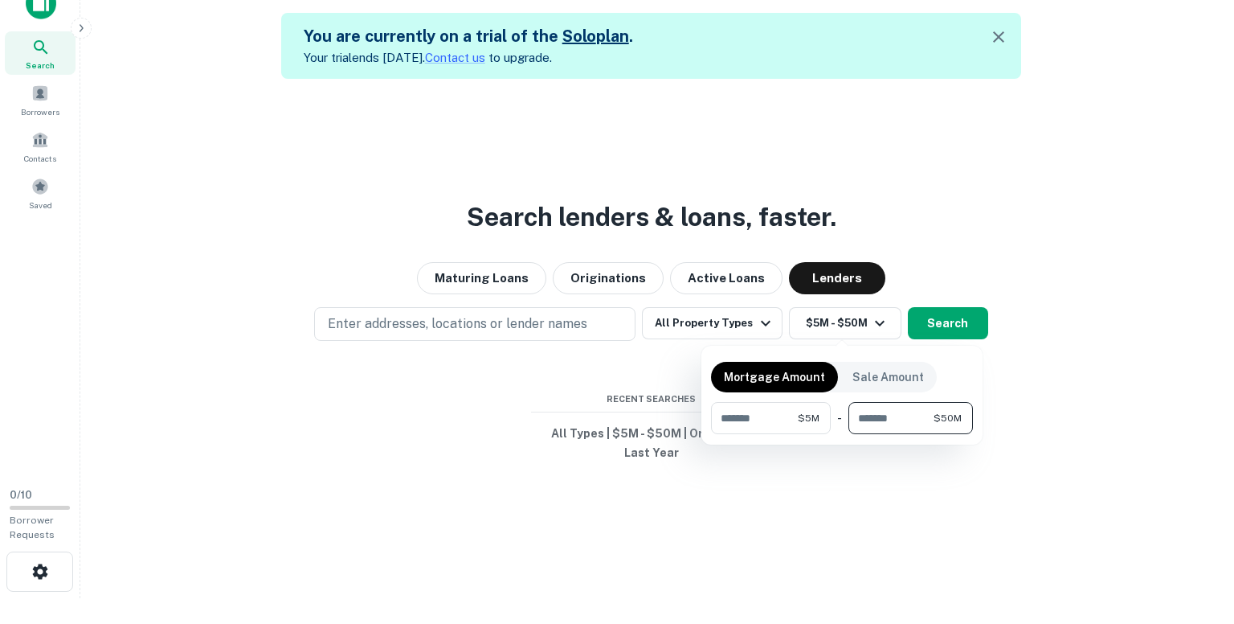
click at [897, 418] on input "********" at bounding box center [891, 418] width 85 height 32
click at [913, 415] on input "********" at bounding box center [891, 418] width 85 height 32
type input "*"
type input "*******"
click at [937, 327] on div at bounding box center [617, 312] width 1234 height 624
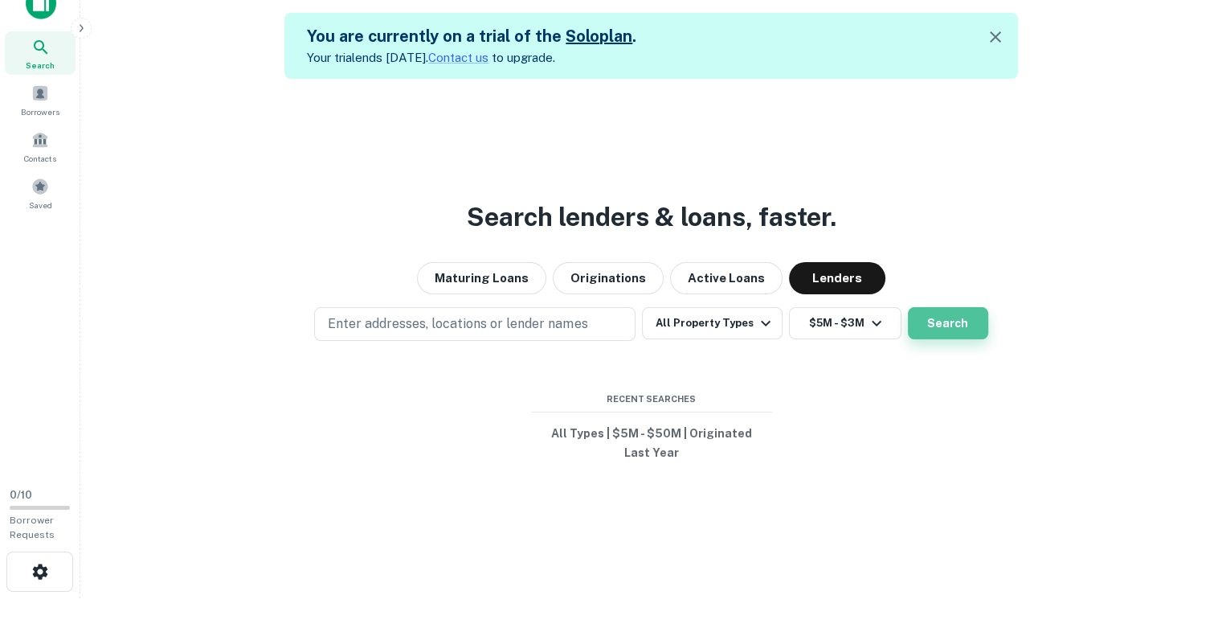
click at [939, 331] on button "Search" at bounding box center [948, 323] width 80 height 32
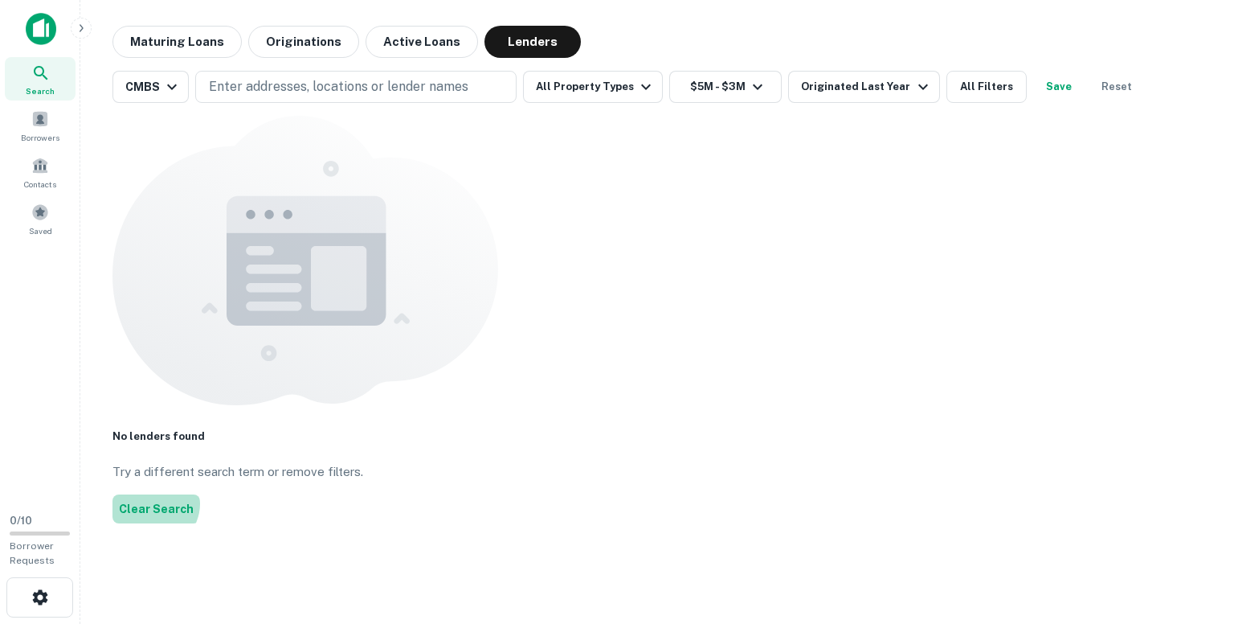
click at [200, 494] on button "Clear Search" at bounding box center [156, 508] width 88 height 29
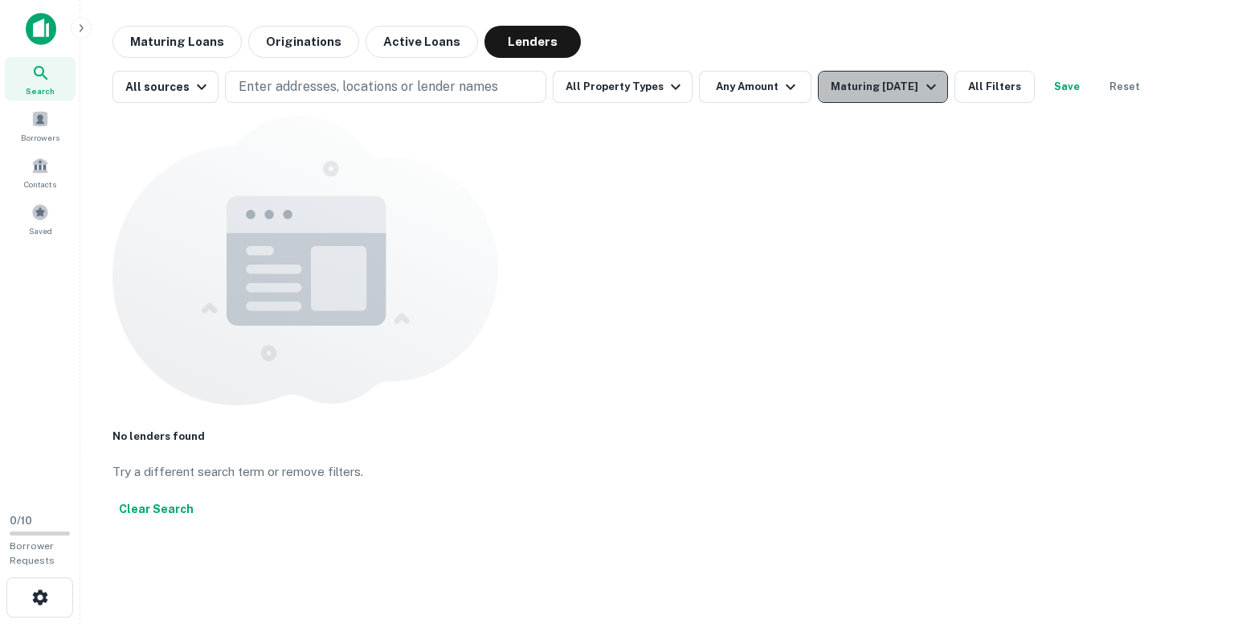
click at [876, 71] on button "Maturing [DATE]" at bounding box center [882, 87] width 129 height 32
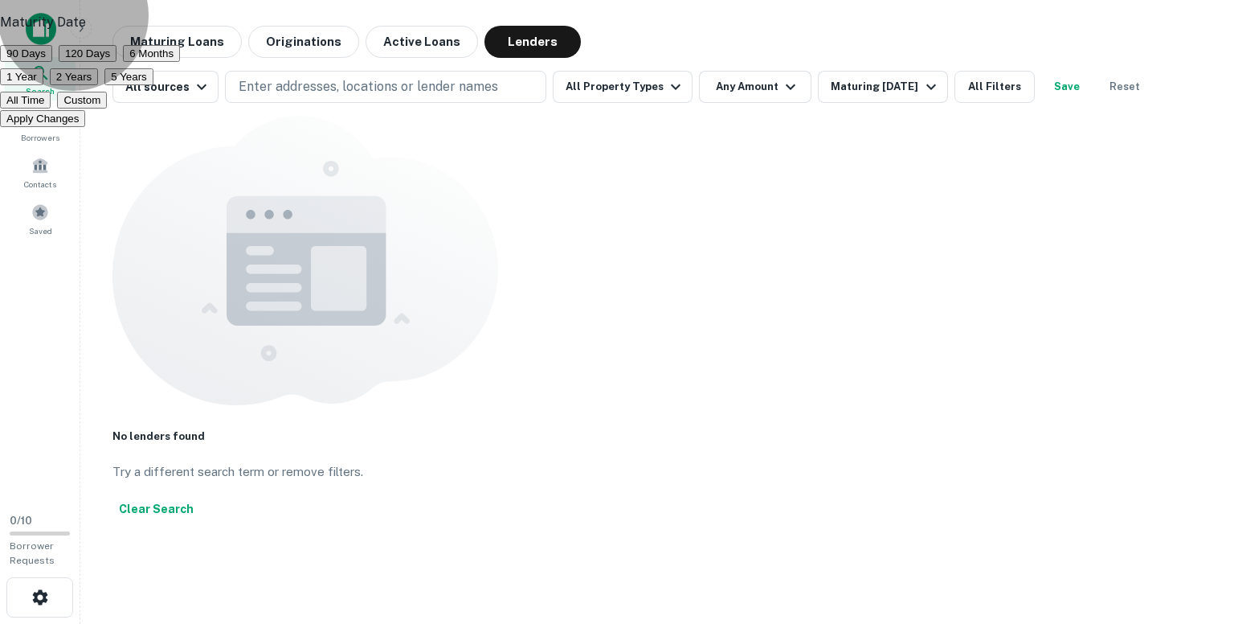
click at [51, 108] on button "All Time" at bounding box center [25, 100] width 51 height 17
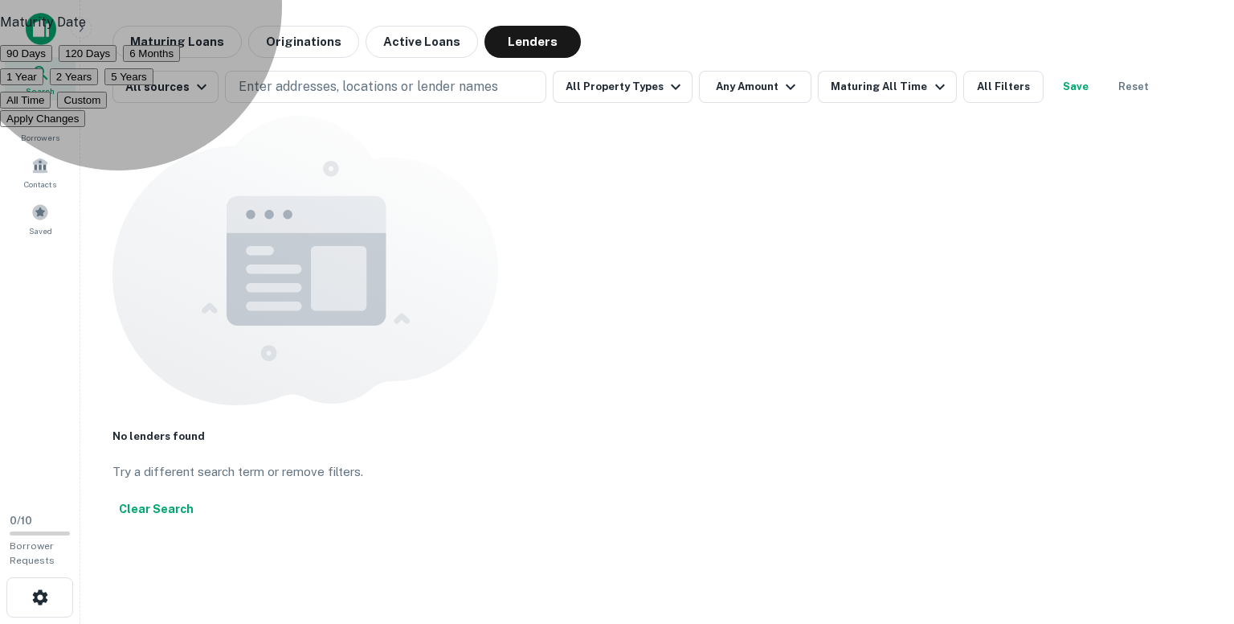
click at [85, 127] on button "Apply Changes" at bounding box center [42, 118] width 85 height 17
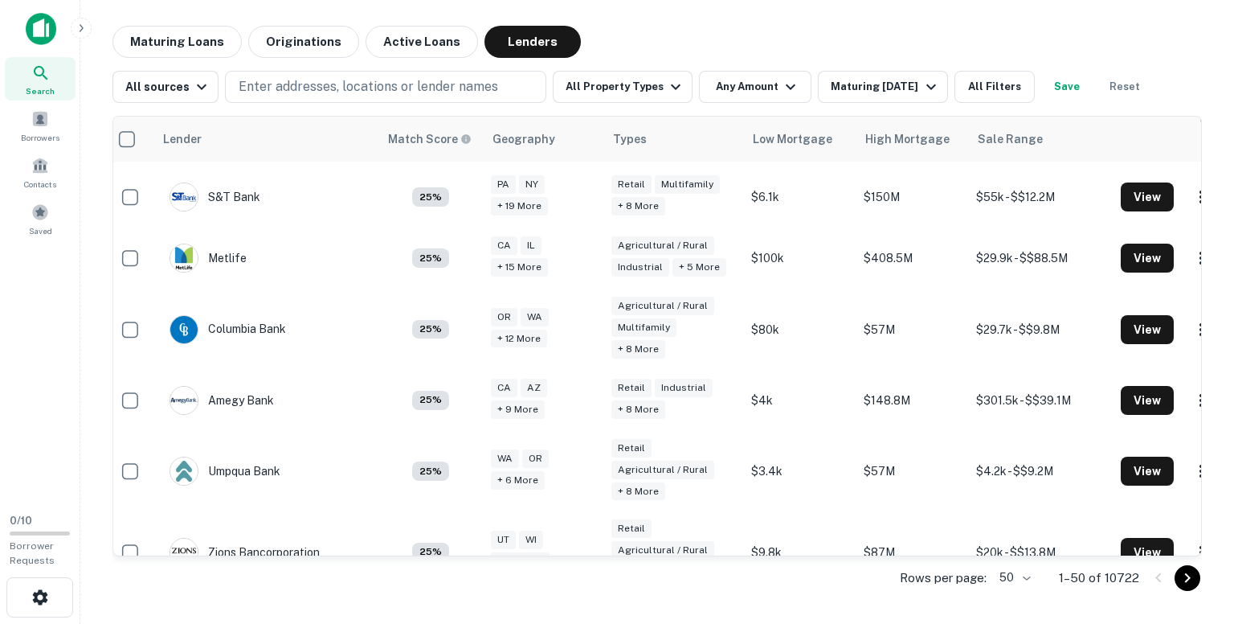
scroll to position [2890, 10]
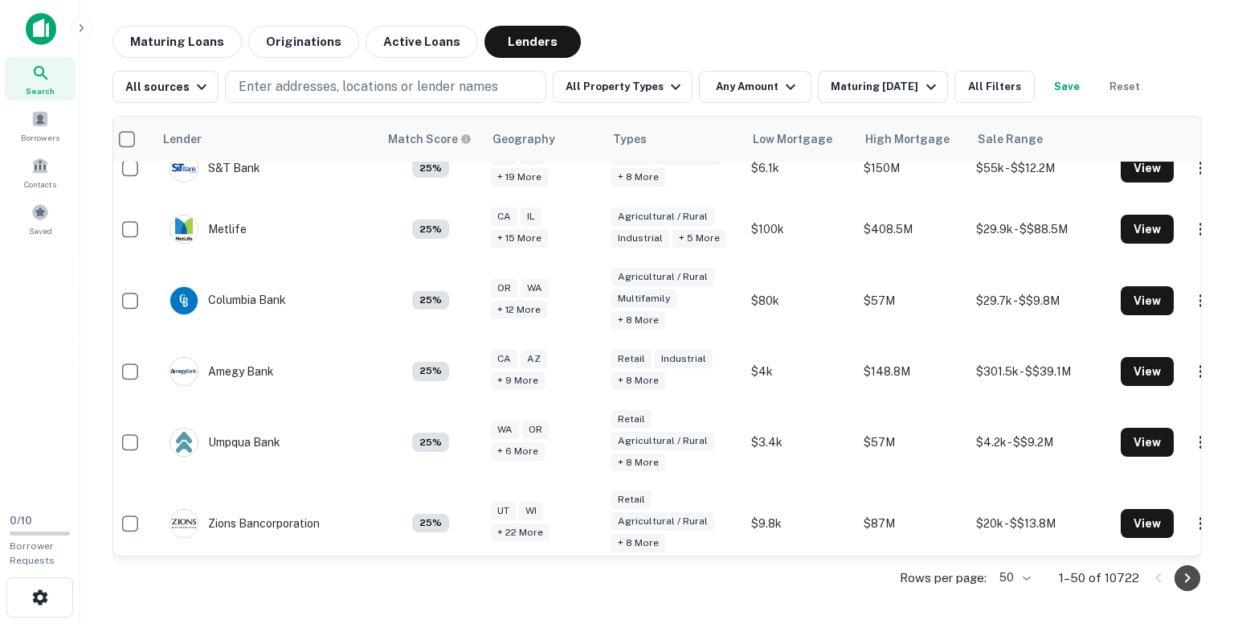
click at [1188, 574] on icon "Go to next page" at bounding box center [1187, 577] width 19 height 19
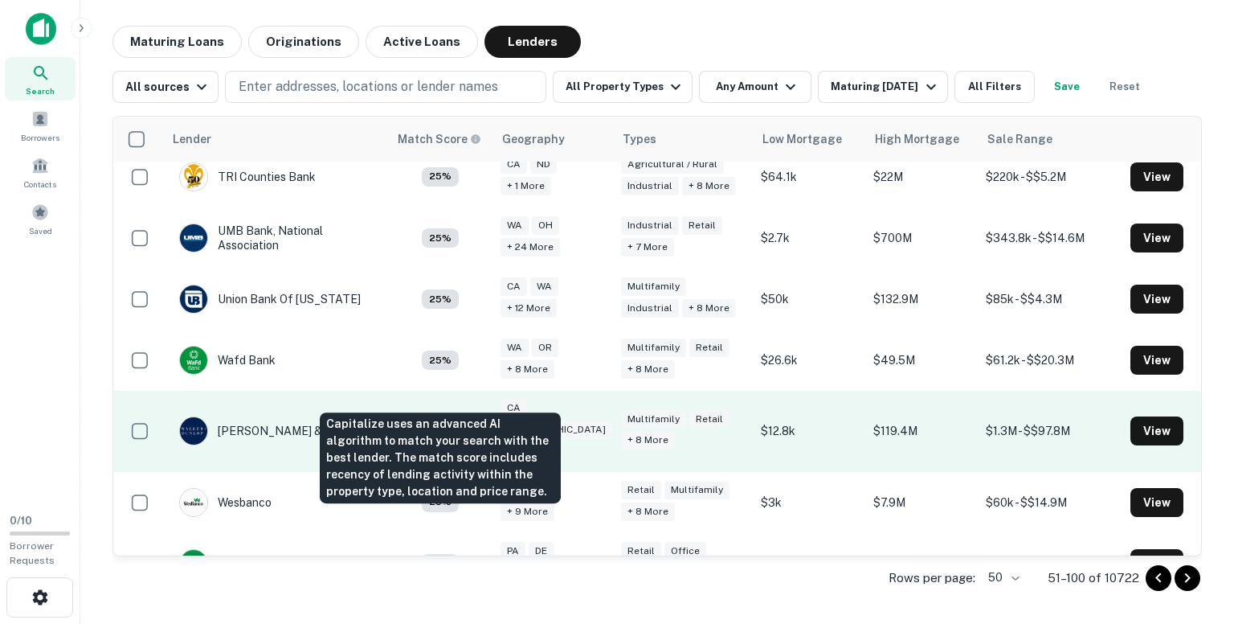
scroll to position [2929, 0]
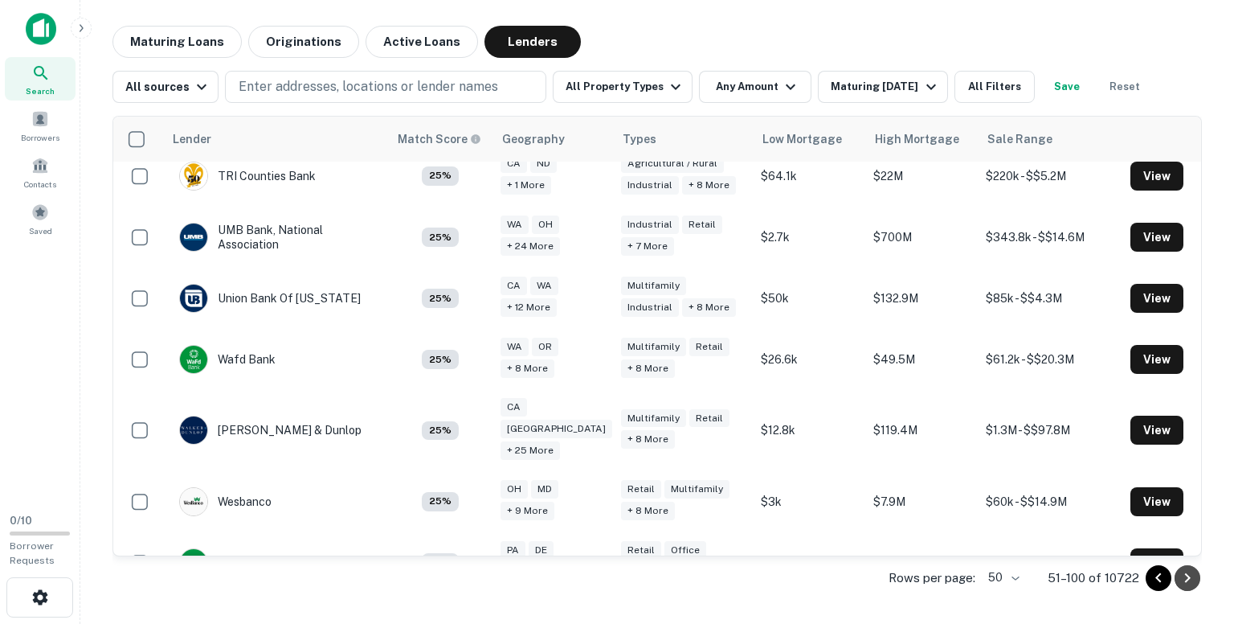
click at [1184, 578] on icon "Go to next page" at bounding box center [1187, 577] width 19 height 19
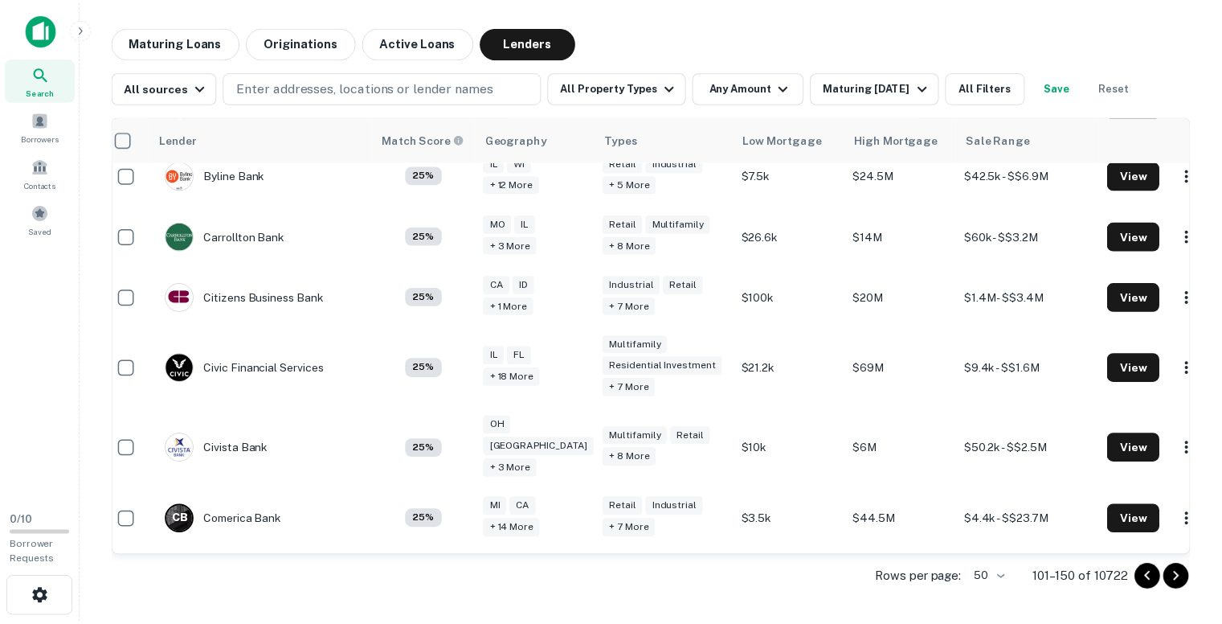
scroll to position [564, 13]
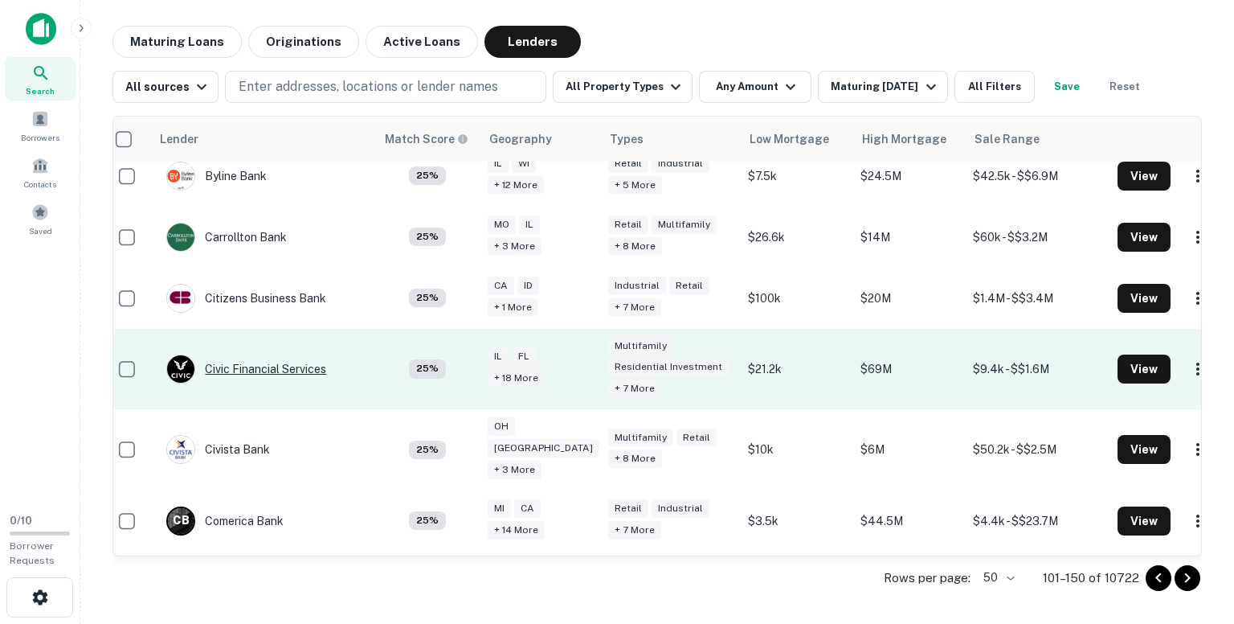
click at [297, 354] on div "Civic Financial Services" at bounding box center [246, 368] width 160 height 29
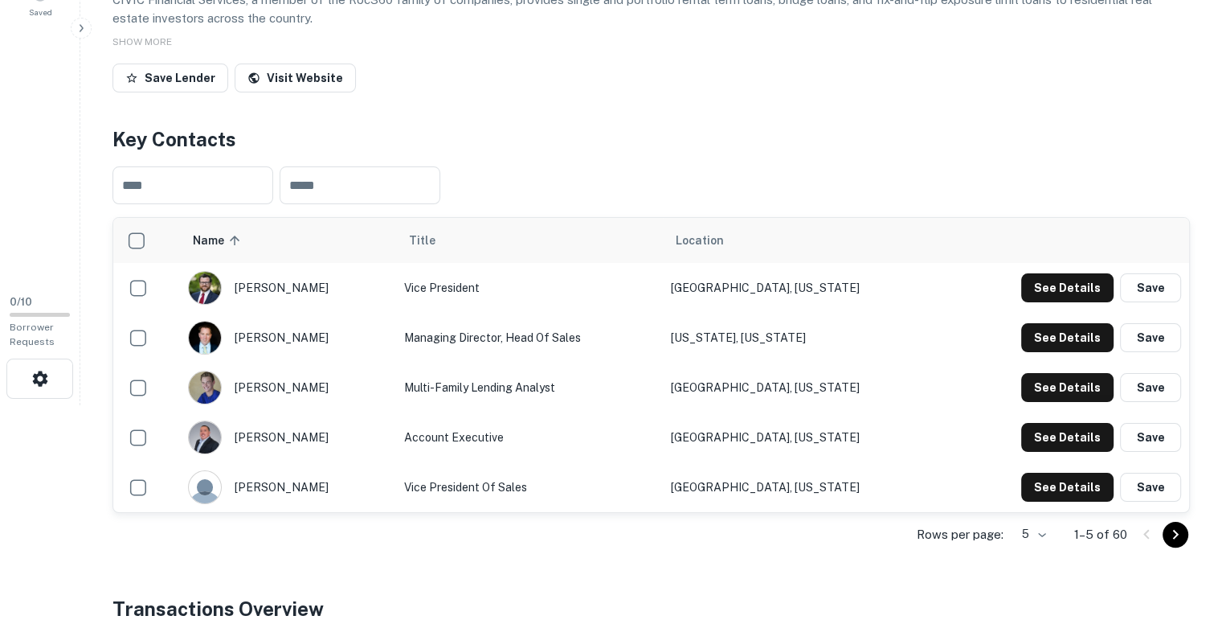
scroll to position [220, 0]
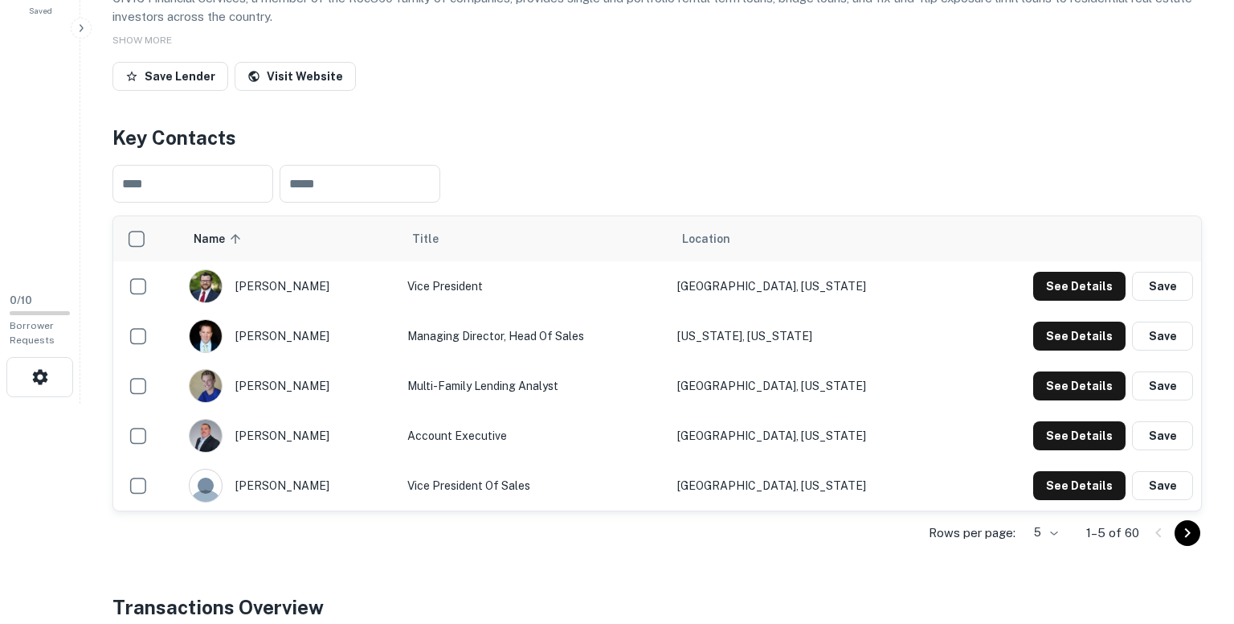
click at [1039, 403] on body "Search Borrowers Contacts Saved 0 / 10 Borrower Requests Back to search Civic F…" at bounding box center [617, 92] width 1234 height 624
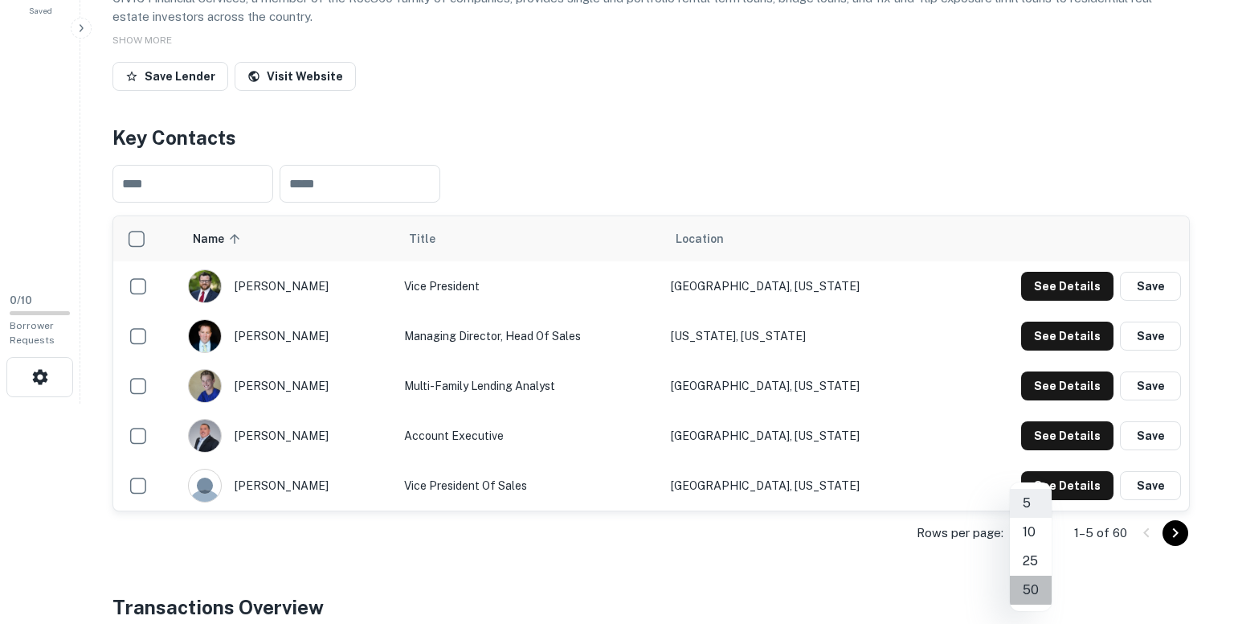
click at [1032, 586] on li "50" at bounding box center [1031, 589] width 42 height 29
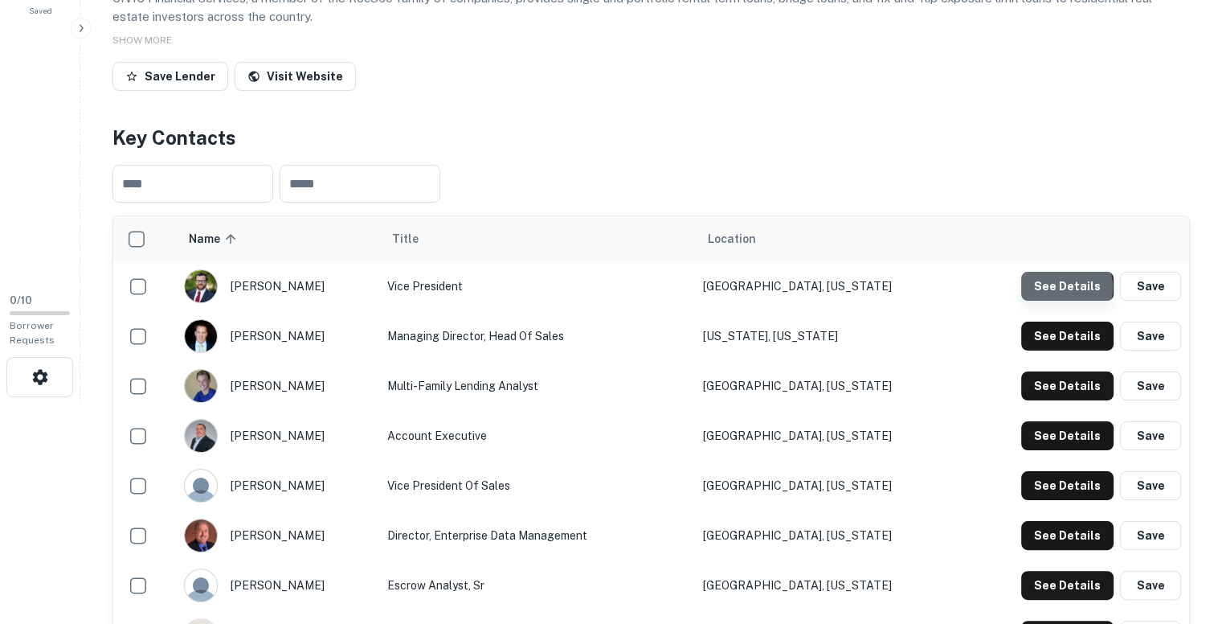
click at [1064, 287] on button "See Details" at bounding box center [1067, 286] width 92 height 29
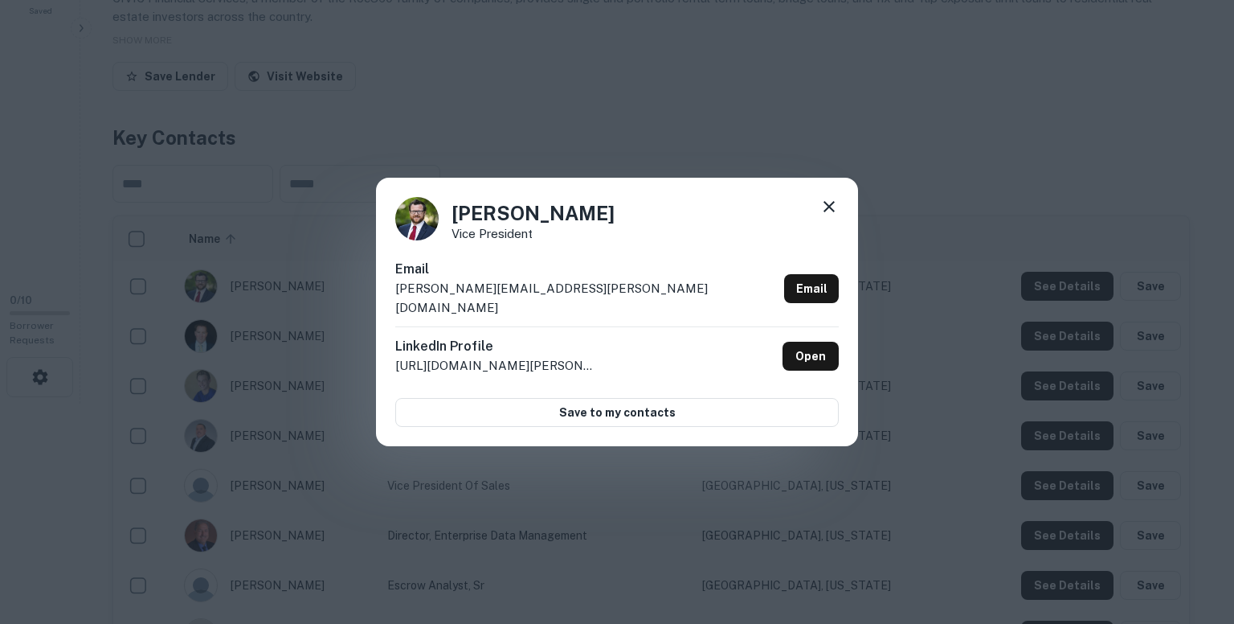
click at [538, 301] on p "blake.burrett@civicfs.com" at bounding box center [586, 298] width 382 height 38
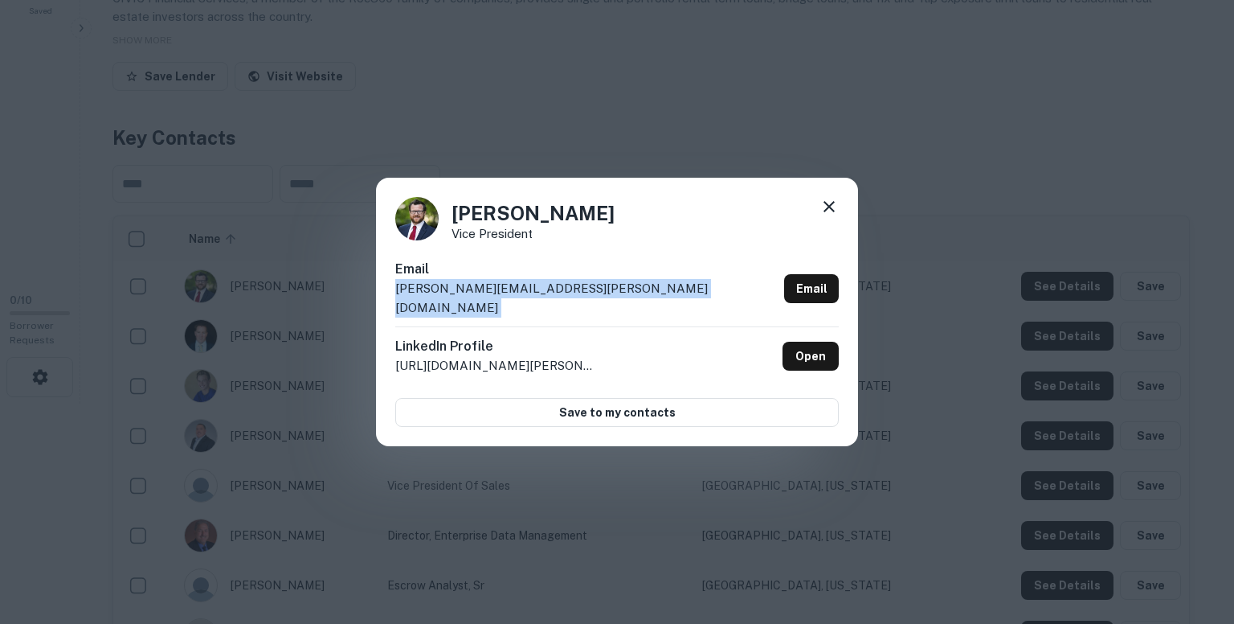
click at [538, 301] on p "blake.burrett@civicfs.com" at bounding box center [586, 298] width 382 height 38
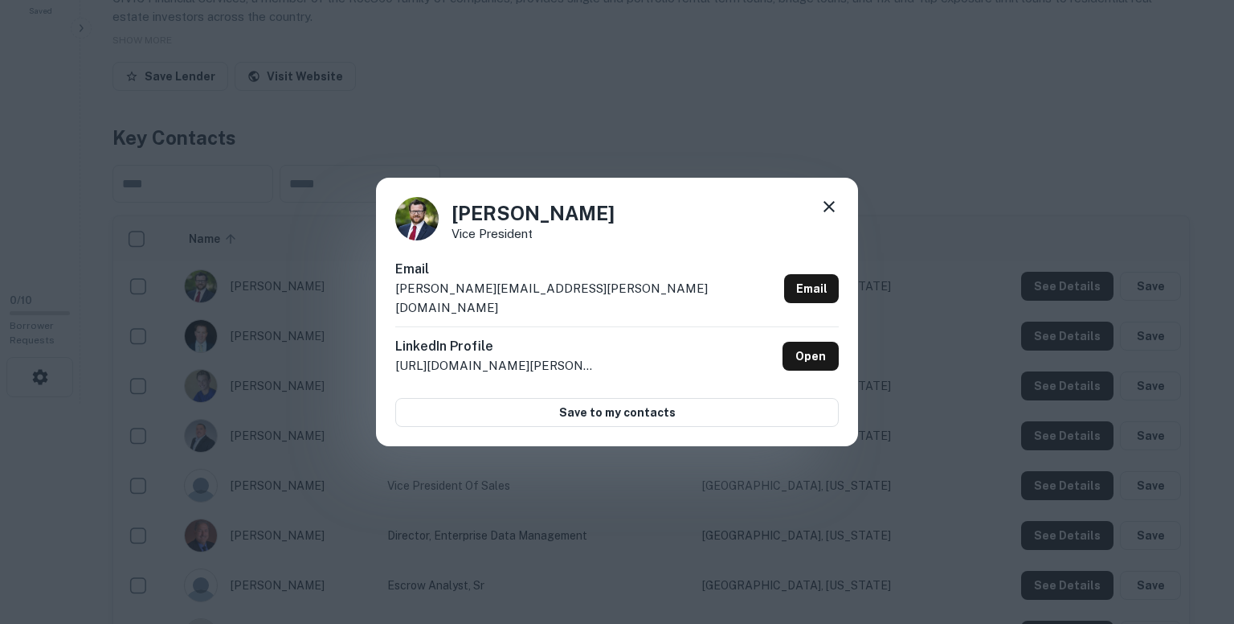
click at [887, 171] on div "Blake Burrett Vice President Email blake.burrett@civicfs.com Email LinkedIn Pro…" at bounding box center [617, 312] width 1234 height 624
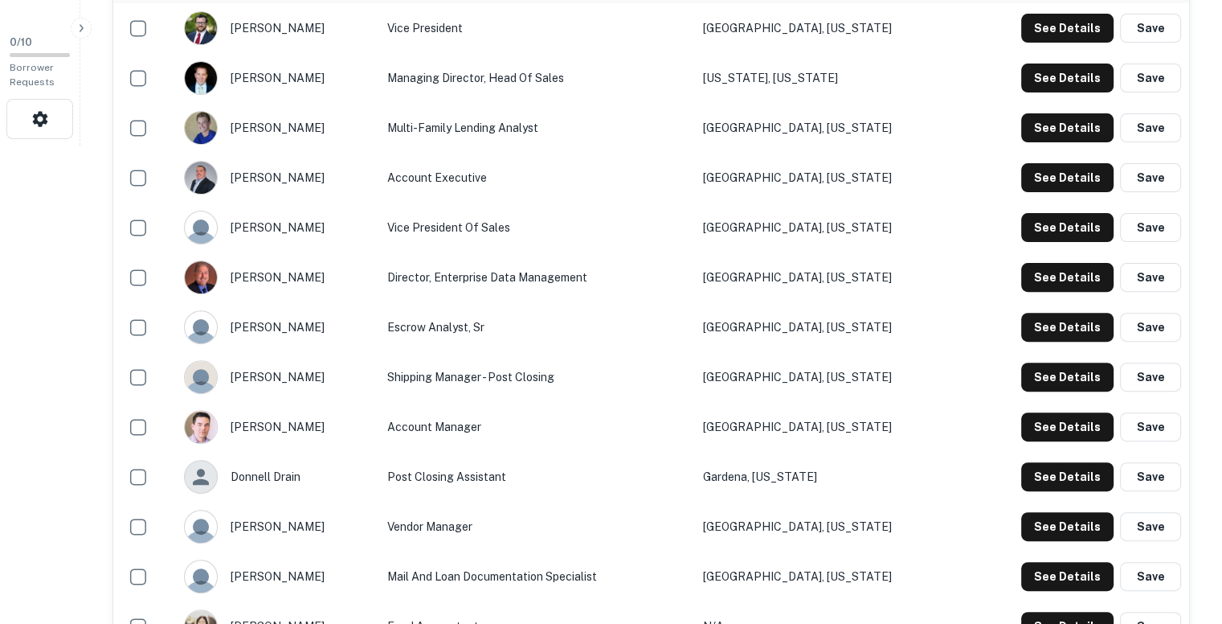
scroll to position [477, 0]
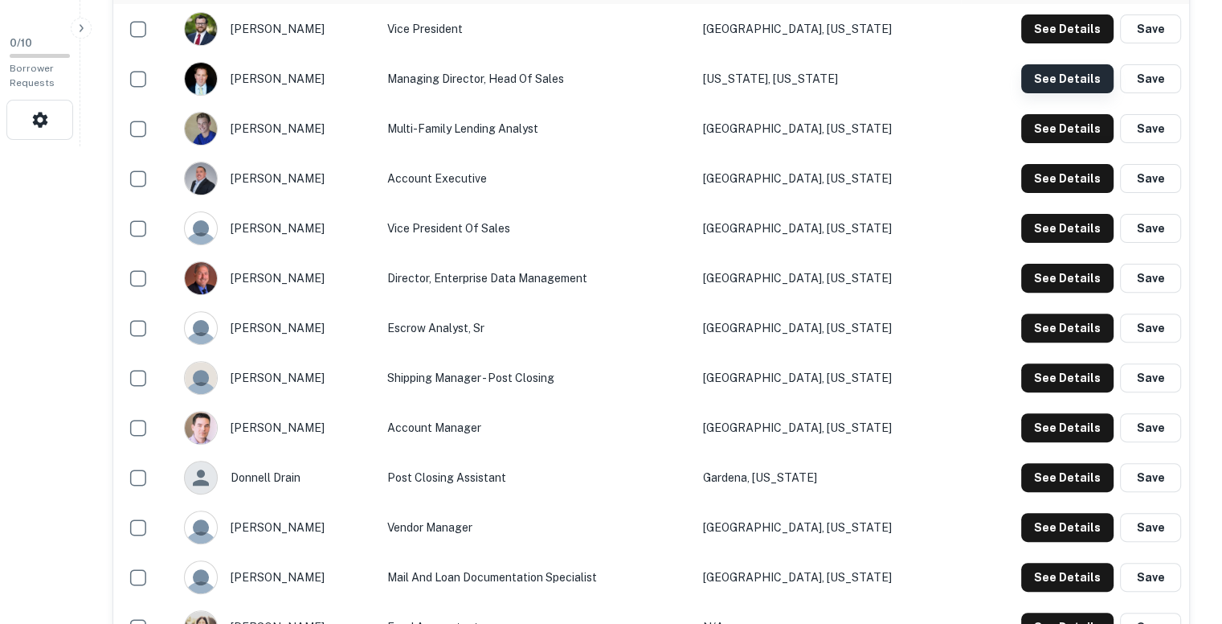
click at [1074, 75] on button "See Details" at bounding box center [1067, 78] width 92 height 29
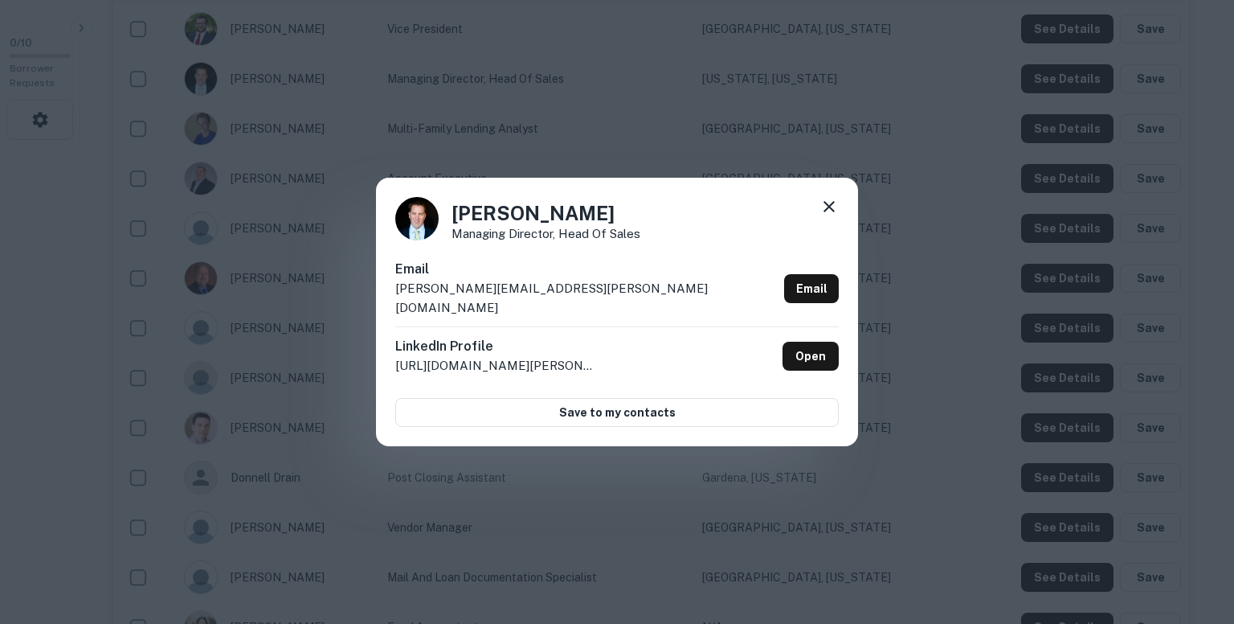
click at [554, 292] on div "Email gregg.kennedy@civicfs.com Email" at bounding box center [617, 293] width 444 height 67
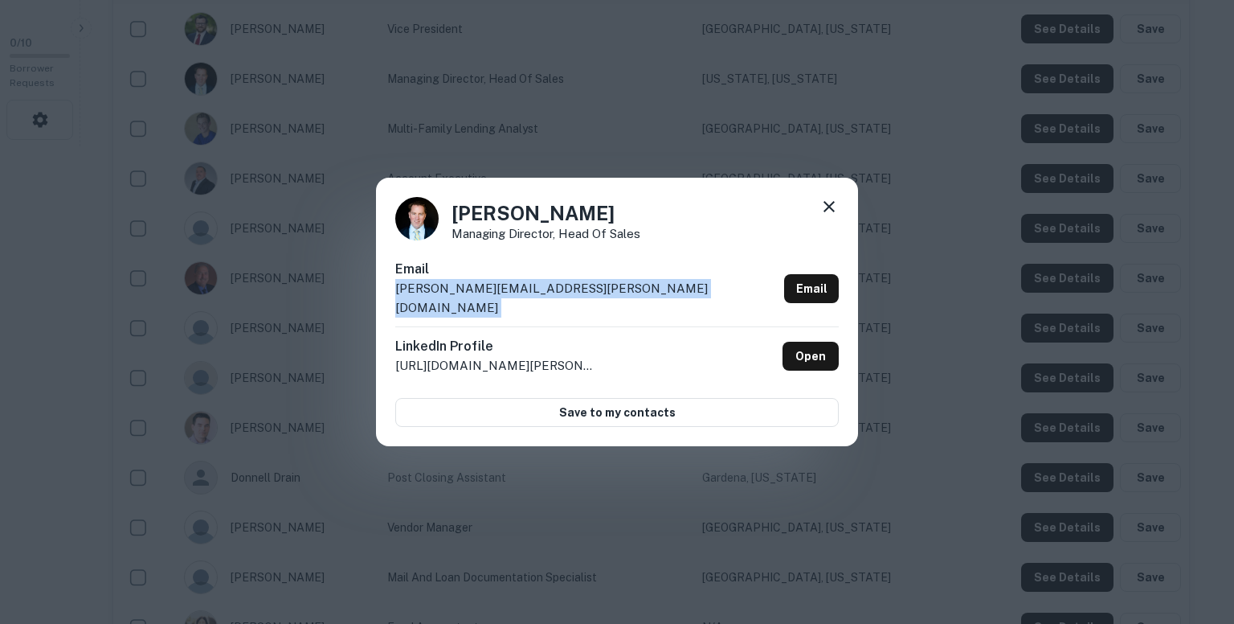
click at [554, 292] on div "Email gregg.kennedy@civicfs.com Email" at bounding box center [617, 293] width 444 height 67
copy div "gregg.kennedy@civicfs.com Email"
click at [824, 215] on icon at bounding box center [829, 206] width 19 height 19
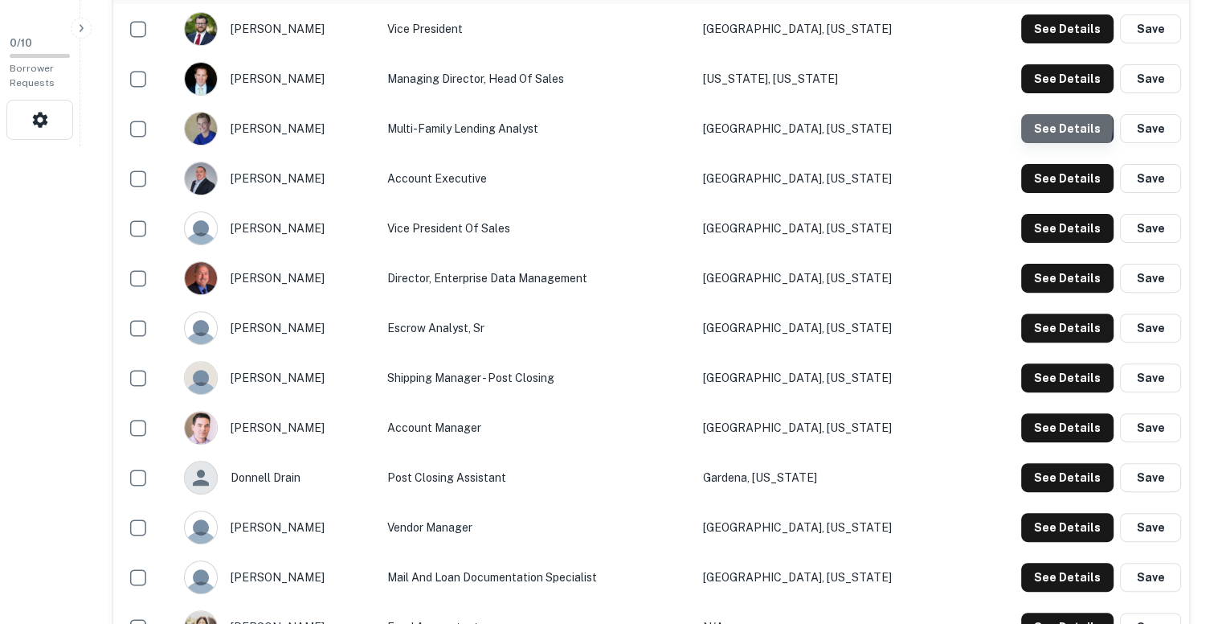
click at [1046, 125] on button "See Details" at bounding box center [1067, 128] width 92 height 29
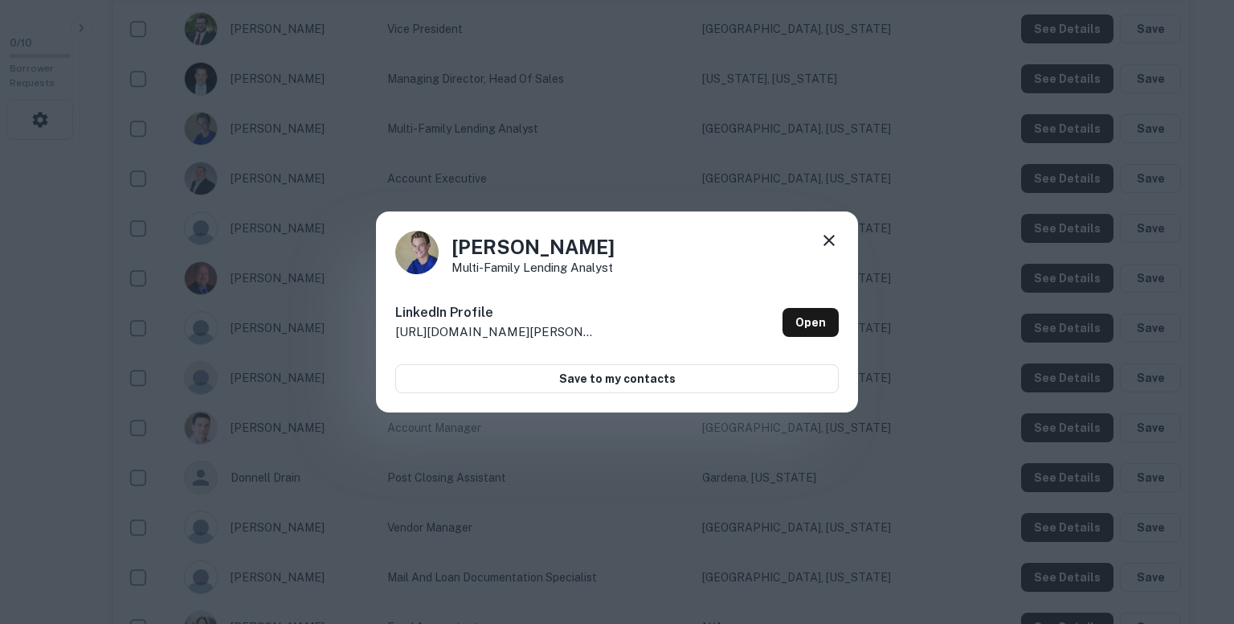
click at [694, 164] on div "Alex Nyberg Multi-Family Lending Analyst LinkedIn Profile http://www.linkedin.c…" at bounding box center [617, 312] width 1234 height 624
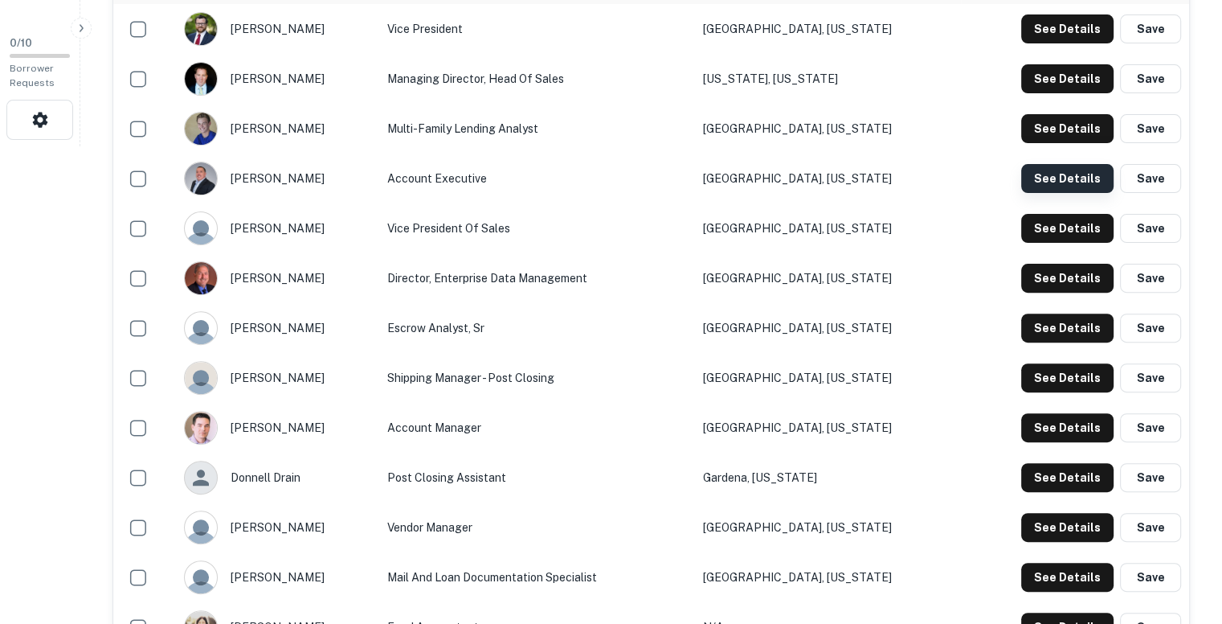
click at [1058, 174] on button "See Details" at bounding box center [1067, 178] width 92 height 29
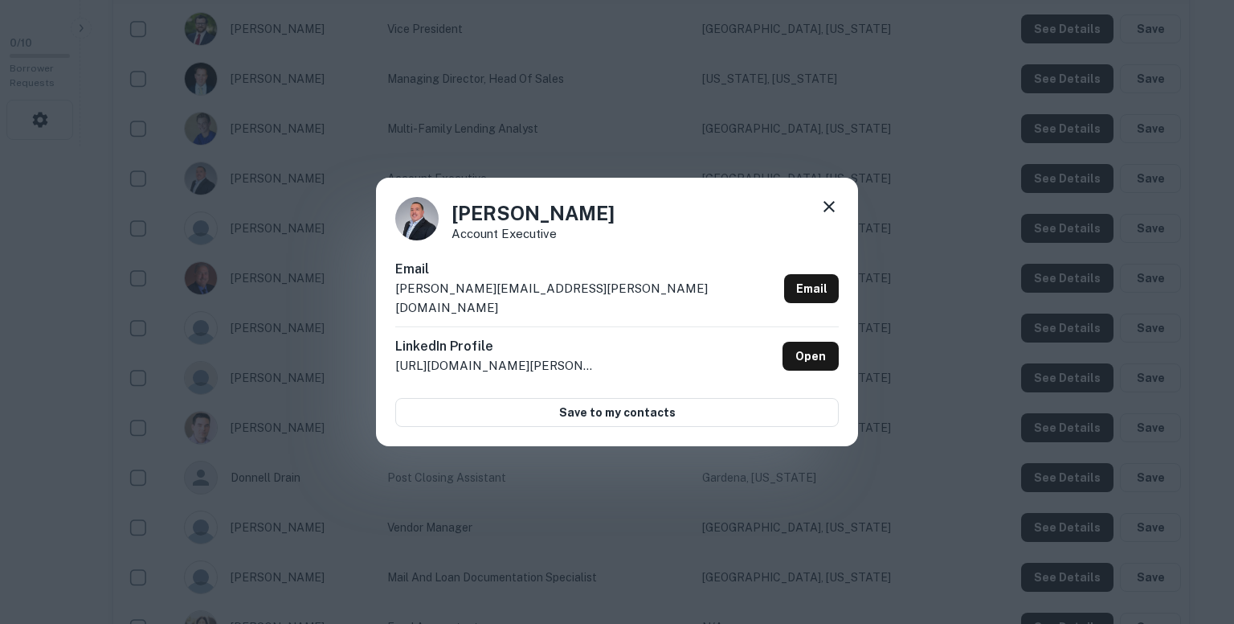
click at [858, 160] on div "Chris Oviedo Account Executive Email chris.oviedo@civicfs.com Email LinkedIn Pr…" at bounding box center [617, 312] width 1234 height 624
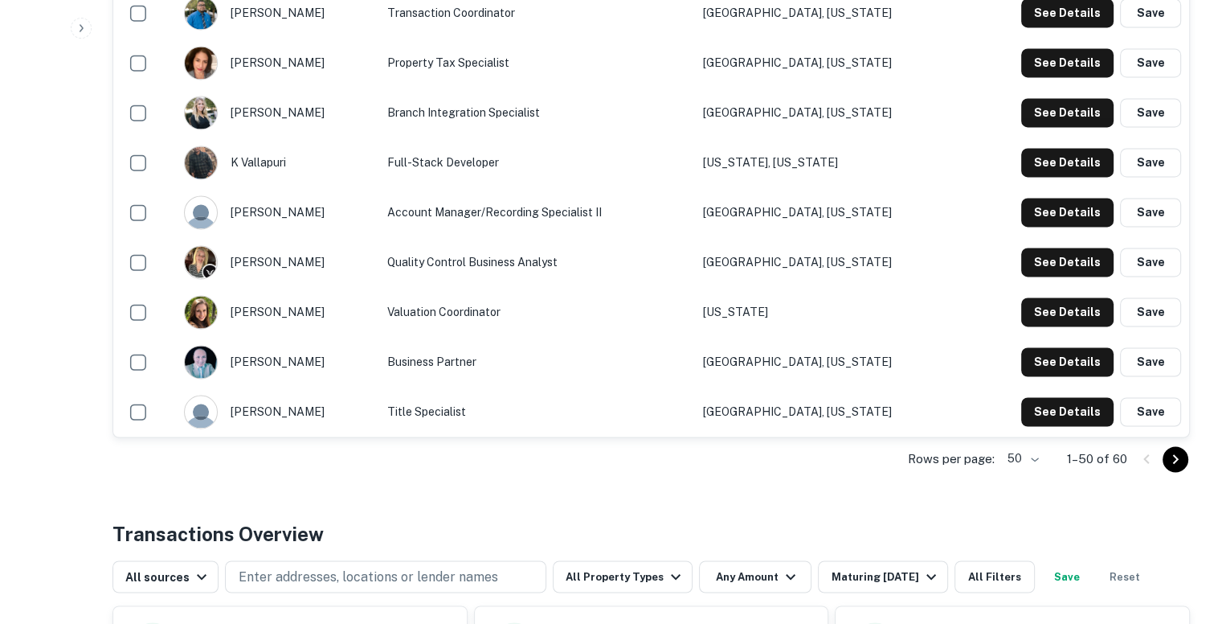
scroll to position [2538, 0]
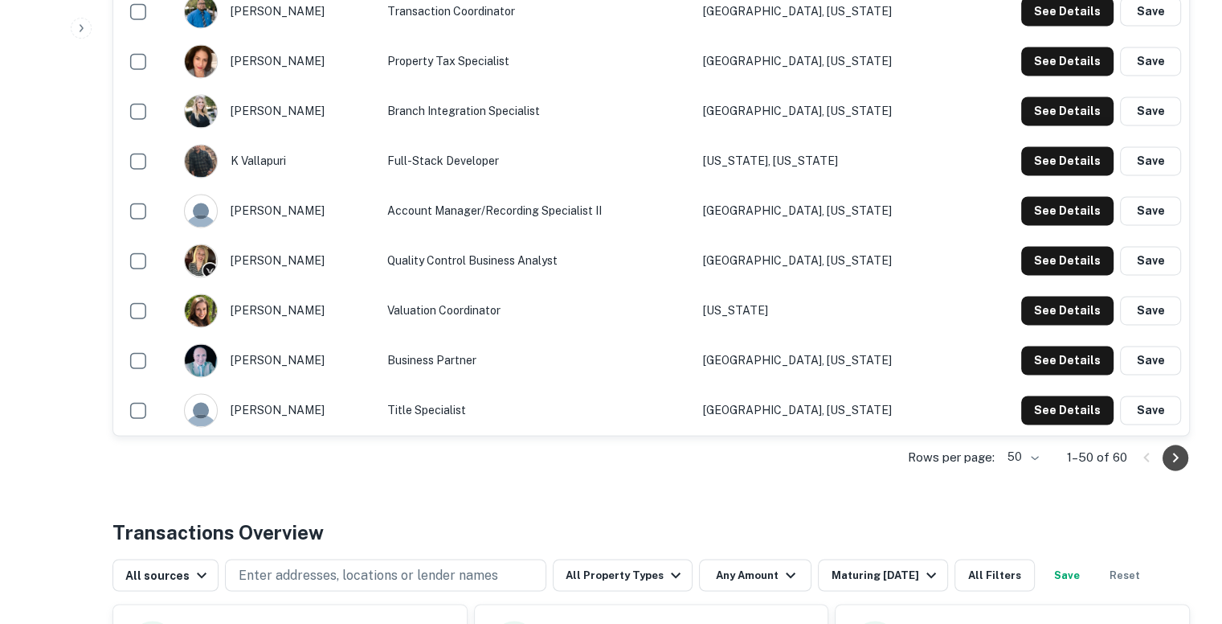
click at [1179, 449] on icon "Go to next page" at bounding box center [1175, 457] width 19 height 19
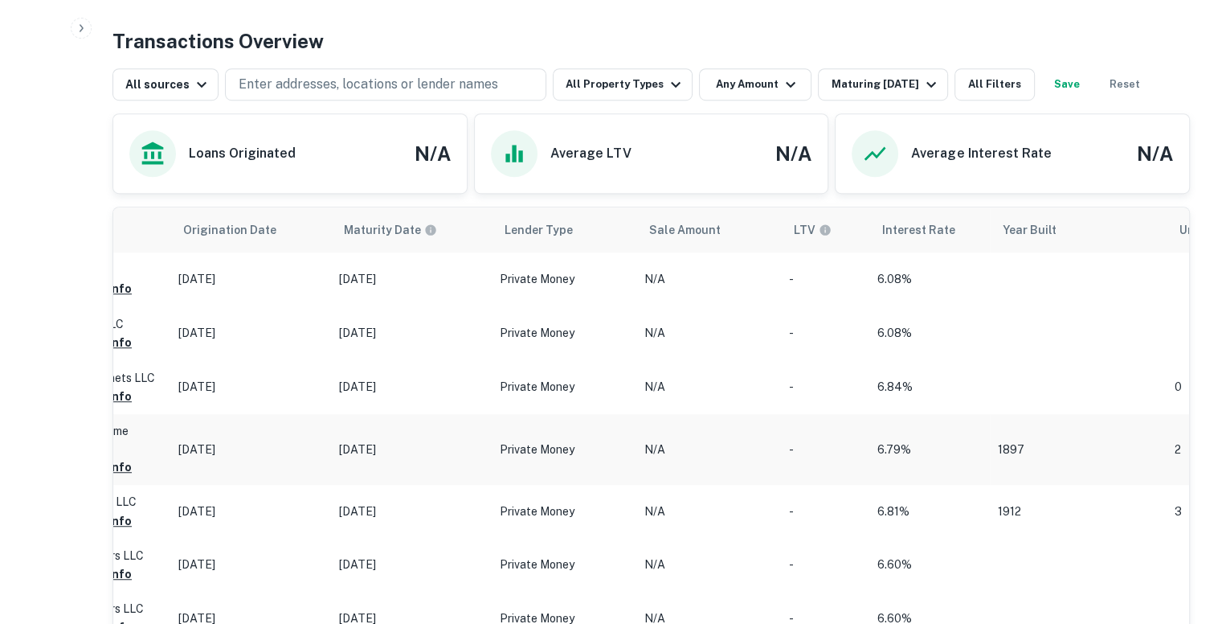
scroll to position [0, 1144]
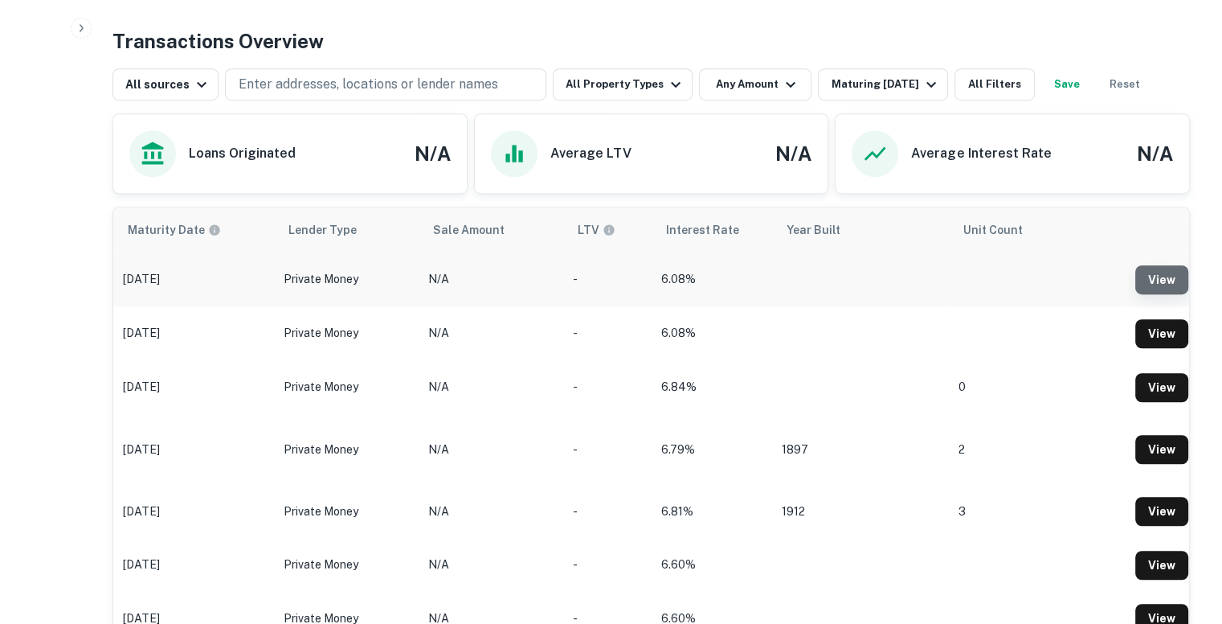
click at [1160, 278] on link "View" at bounding box center [1161, 279] width 53 height 29
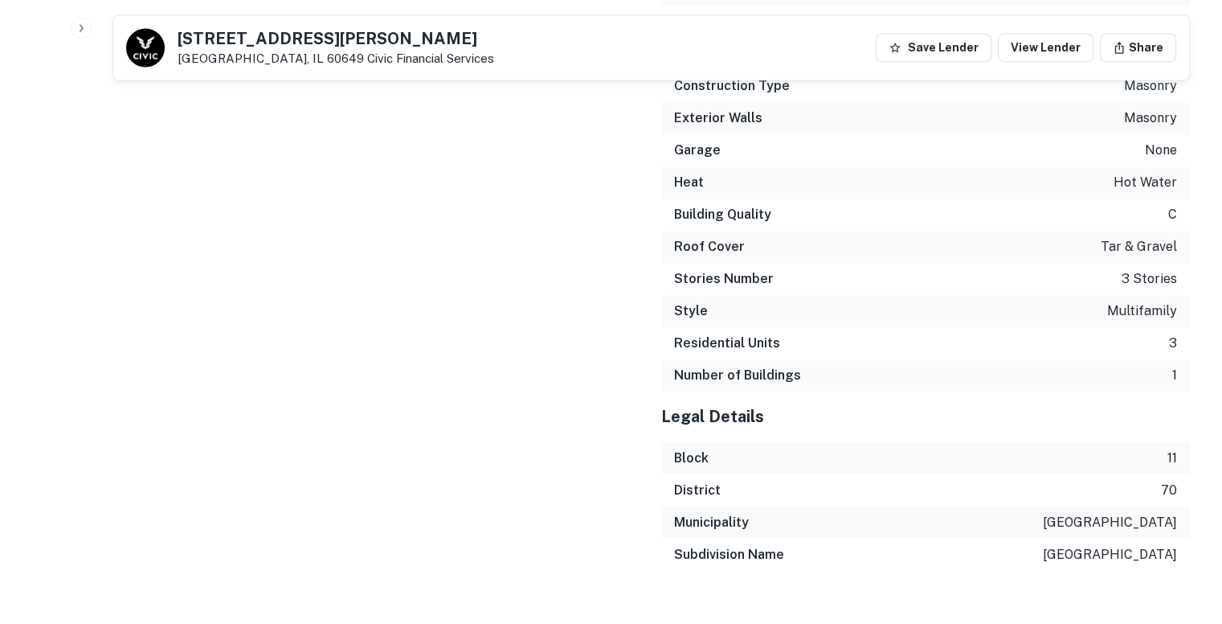
scroll to position [2616, 0]
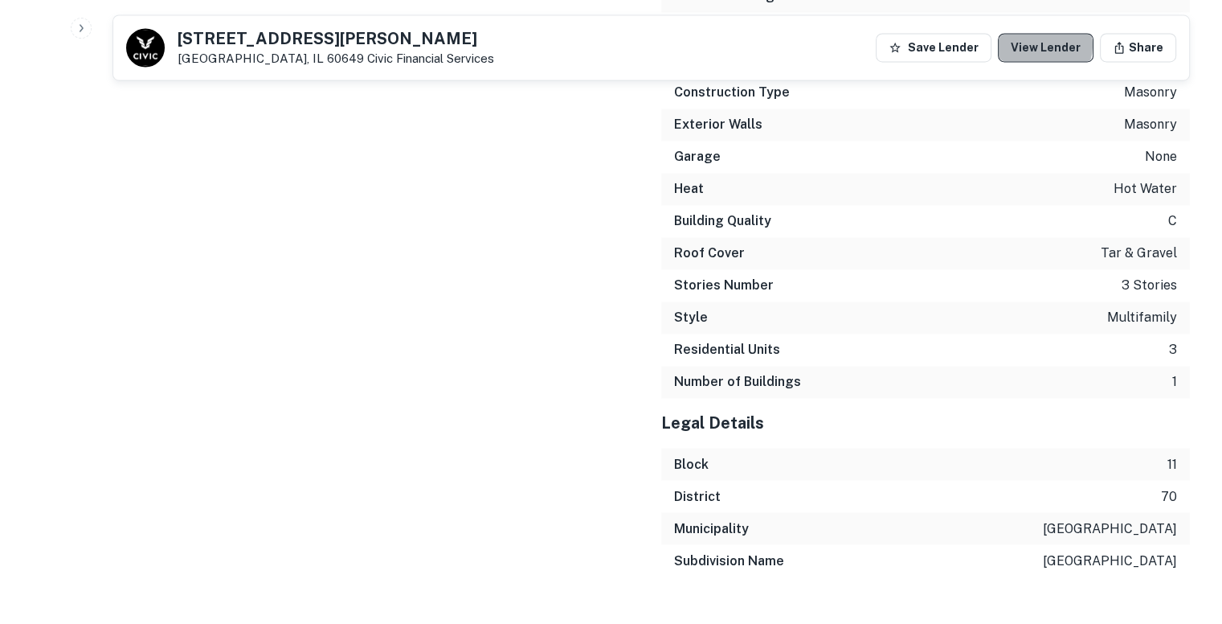
click at [1049, 45] on link "View Lender" at bounding box center [1046, 47] width 96 height 29
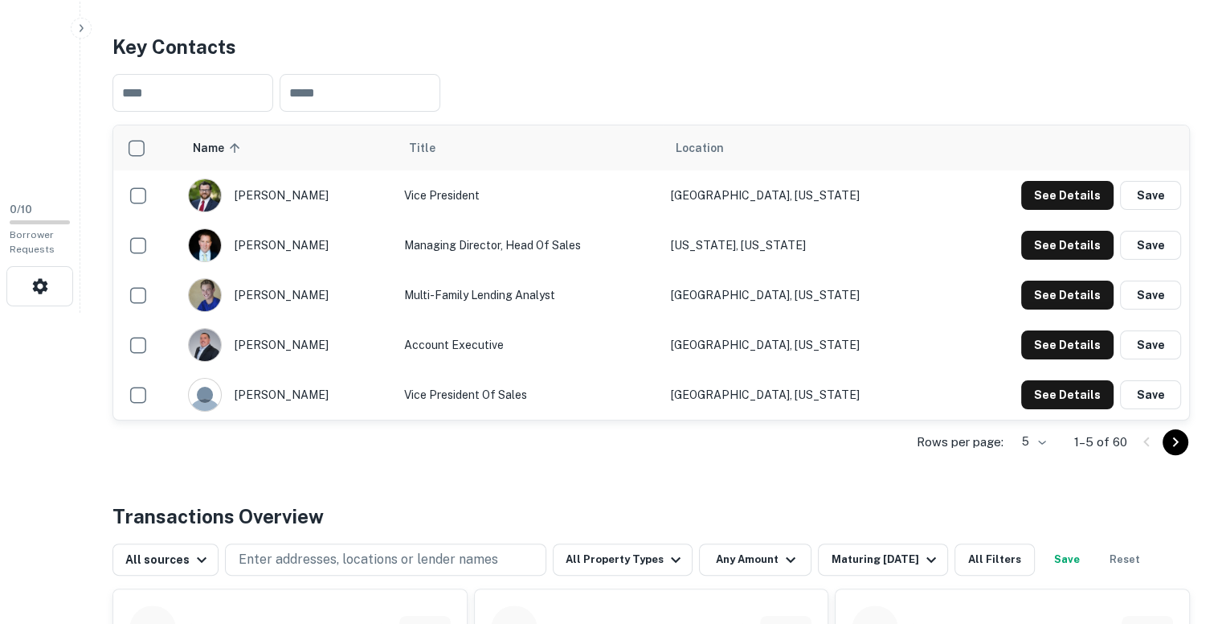
scroll to position [312, 0]
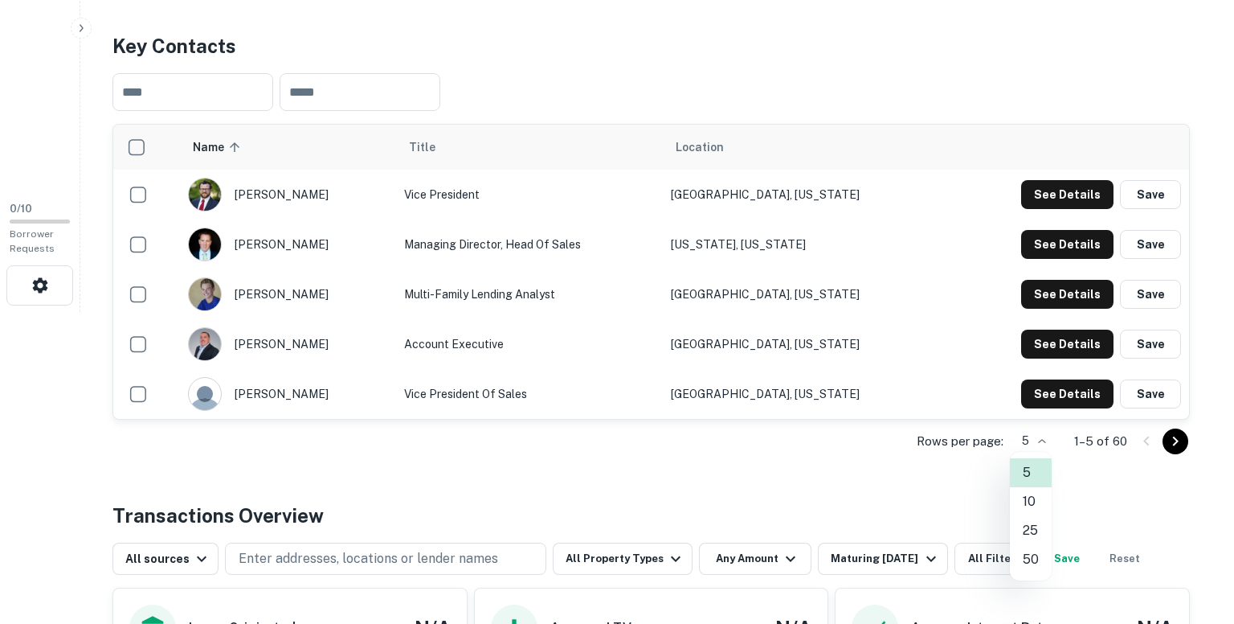
click at [1043, 312] on body "Search Borrowers Contacts Saved 0 / 10 Borrower Requests Back to search Civic F…" at bounding box center [617, 0] width 1234 height 624
click at [1030, 555] on li "50" at bounding box center [1031, 559] width 42 height 29
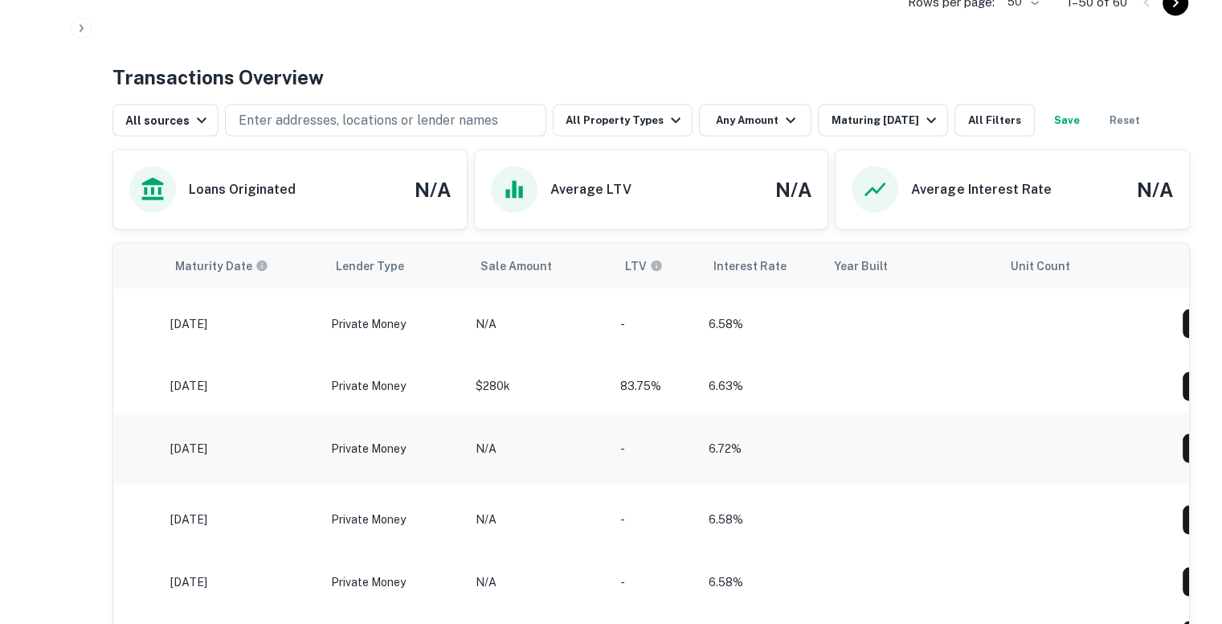
scroll to position [0, 1179]
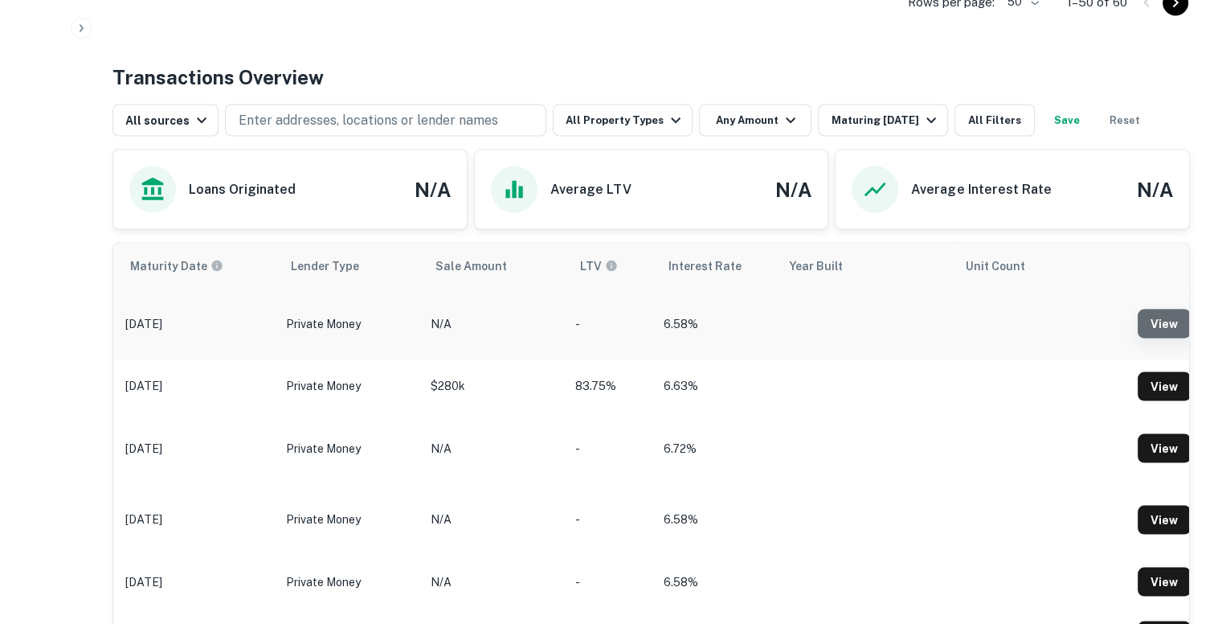
click at [1158, 317] on link "View" at bounding box center [1164, 323] width 53 height 29
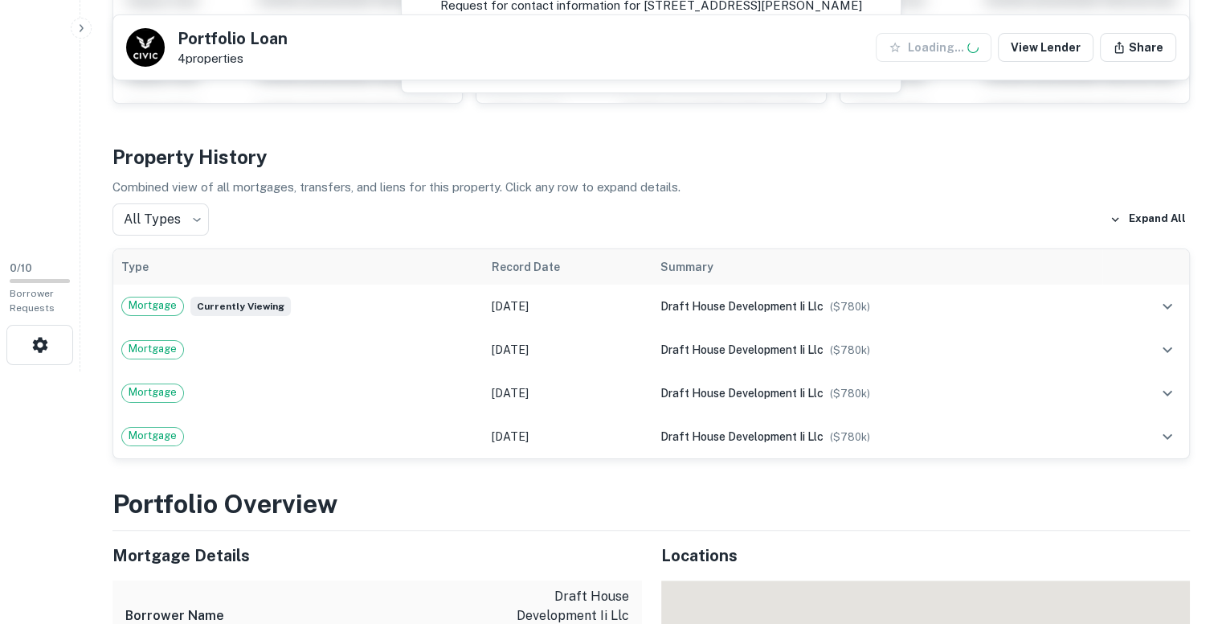
scroll to position [253, 0]
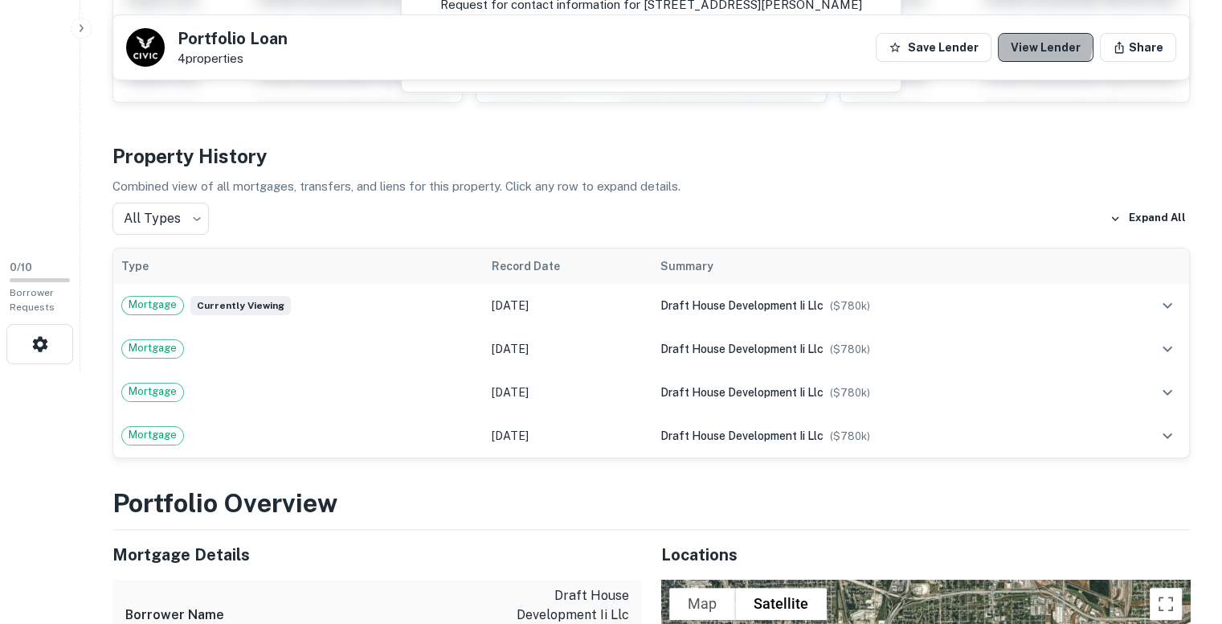
click at [1045, 43] on link "View Lender" at bounding box center [1046, 47] width 96 height 29
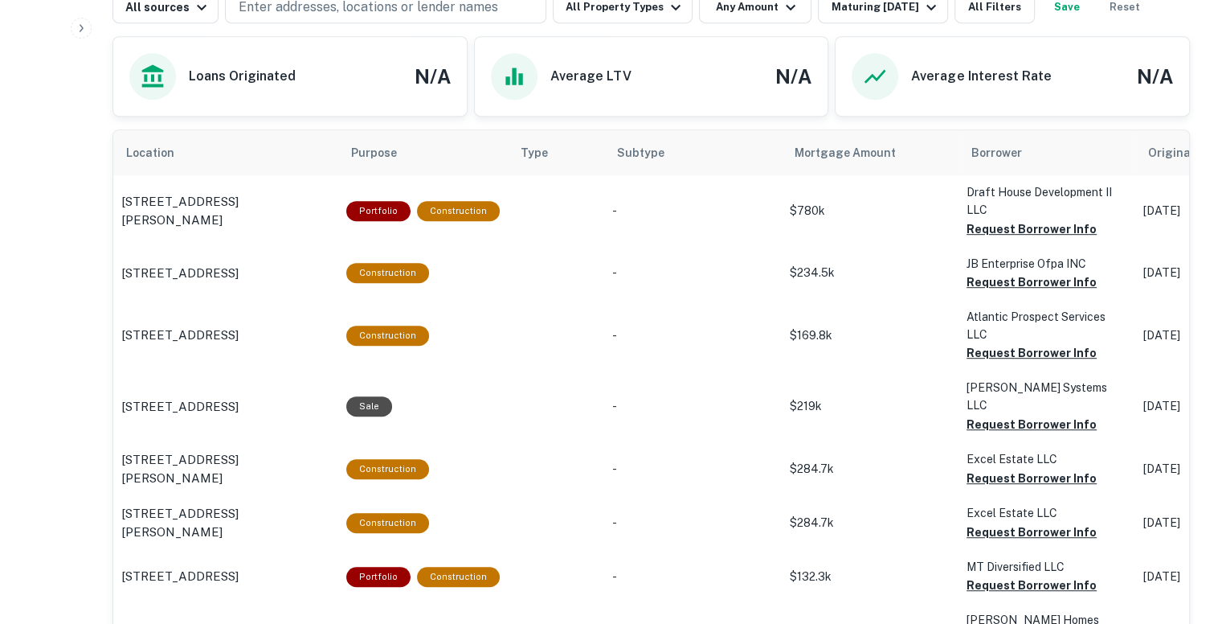
scroll to position [862, 0]
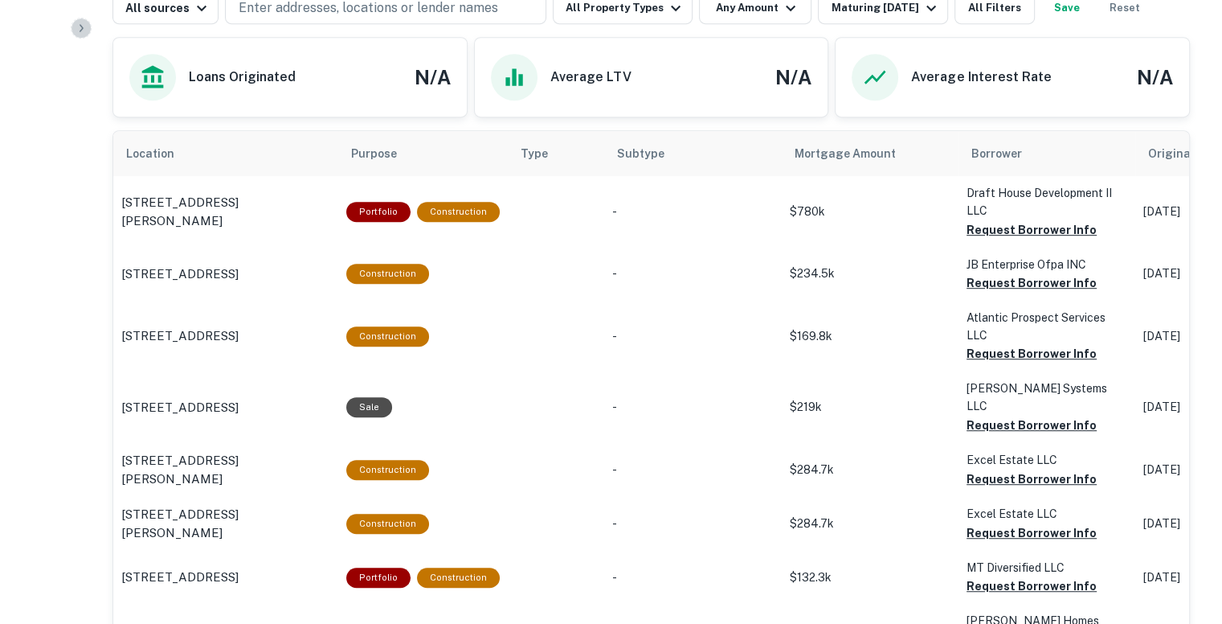
click at [80, 27] on icon "button" at bounding box center [81, 28] width 13 height 13
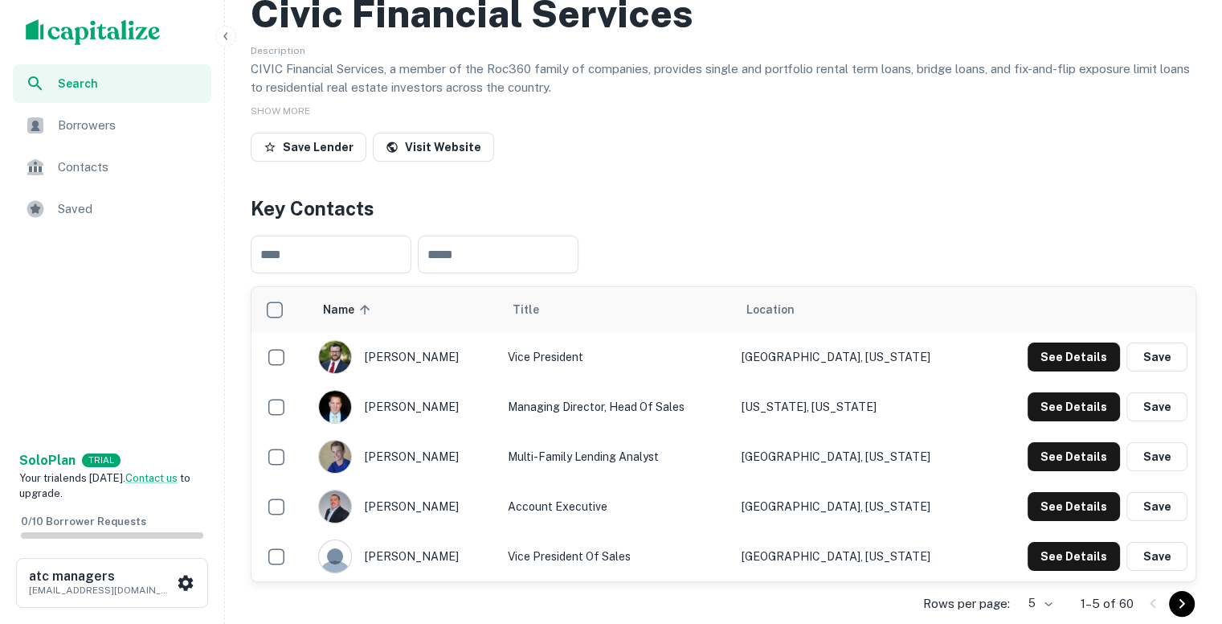
scroll to position [147, 0]
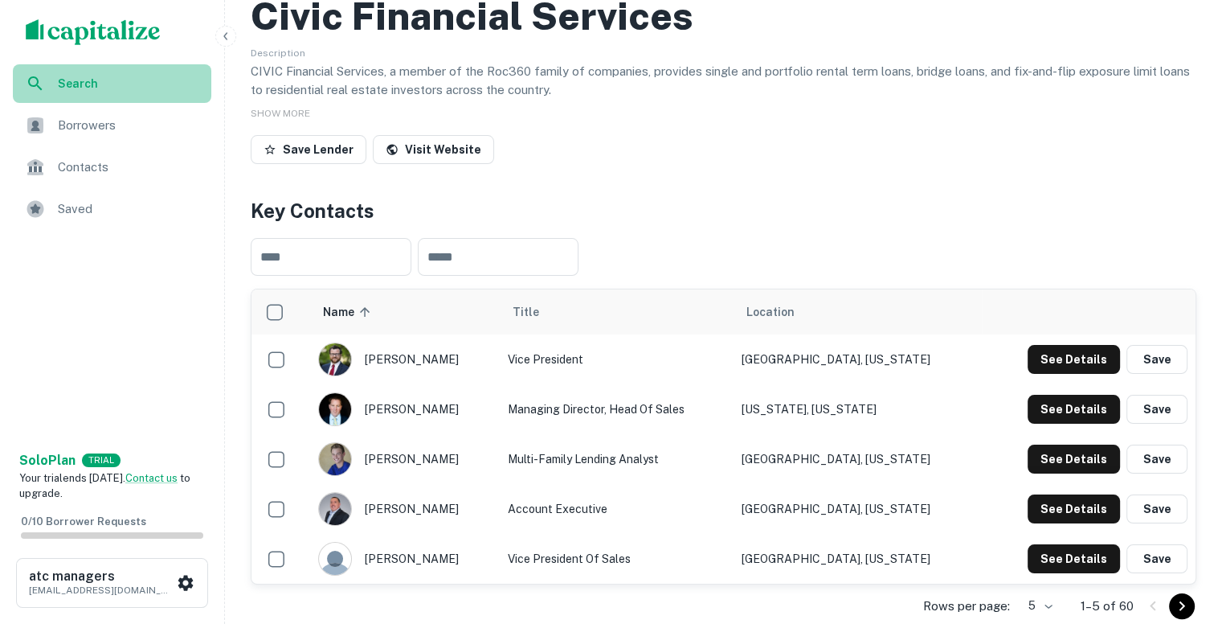
click at [78, 86] on span "Search" at bounding box center [130, 84] width 144 height 18
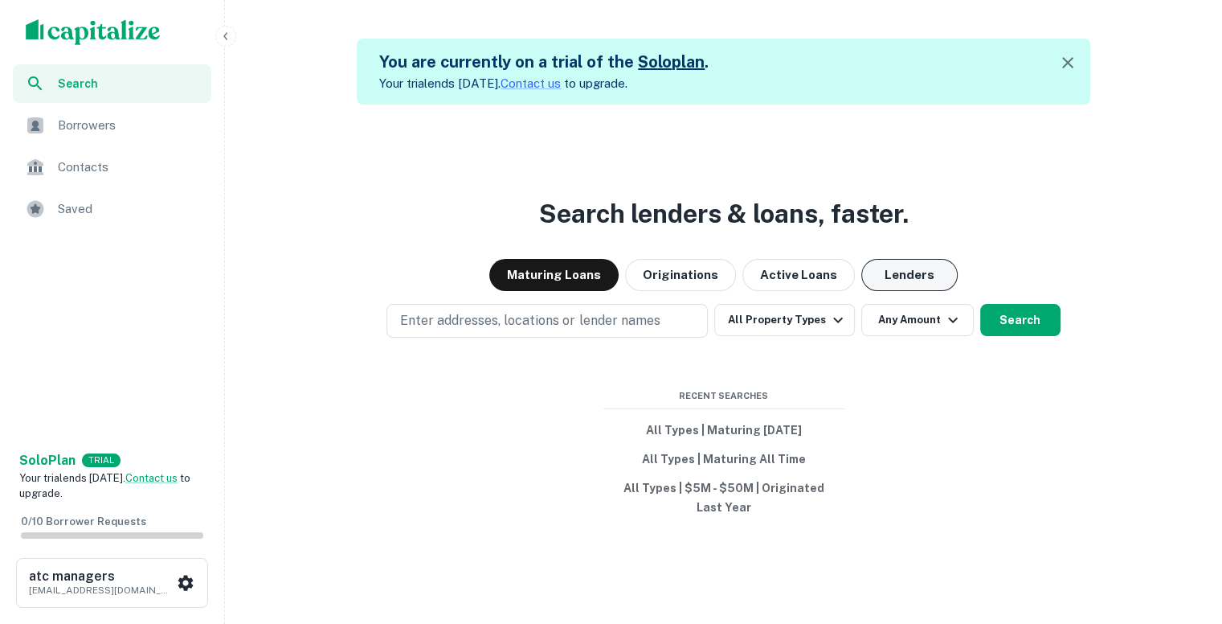
click at [890, 272] on button "Lenders" at bounding box center [909, 275] width 96 height 32
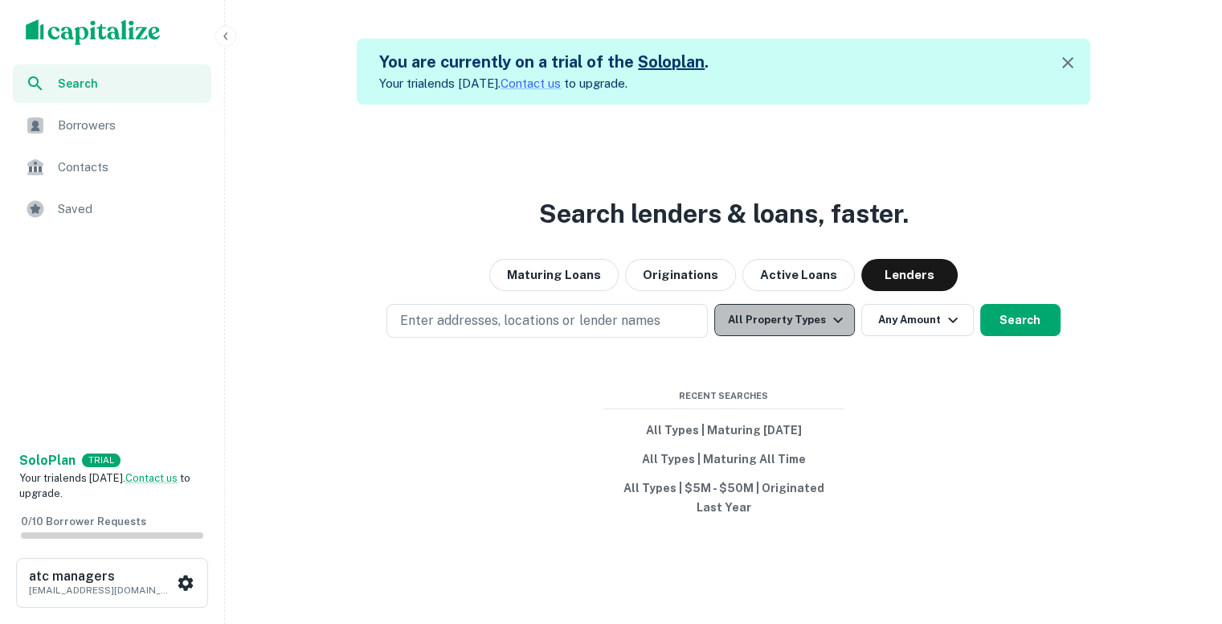
click at [834, 314] on icon "button" at bounding box center [837, 319] width 19 height 19
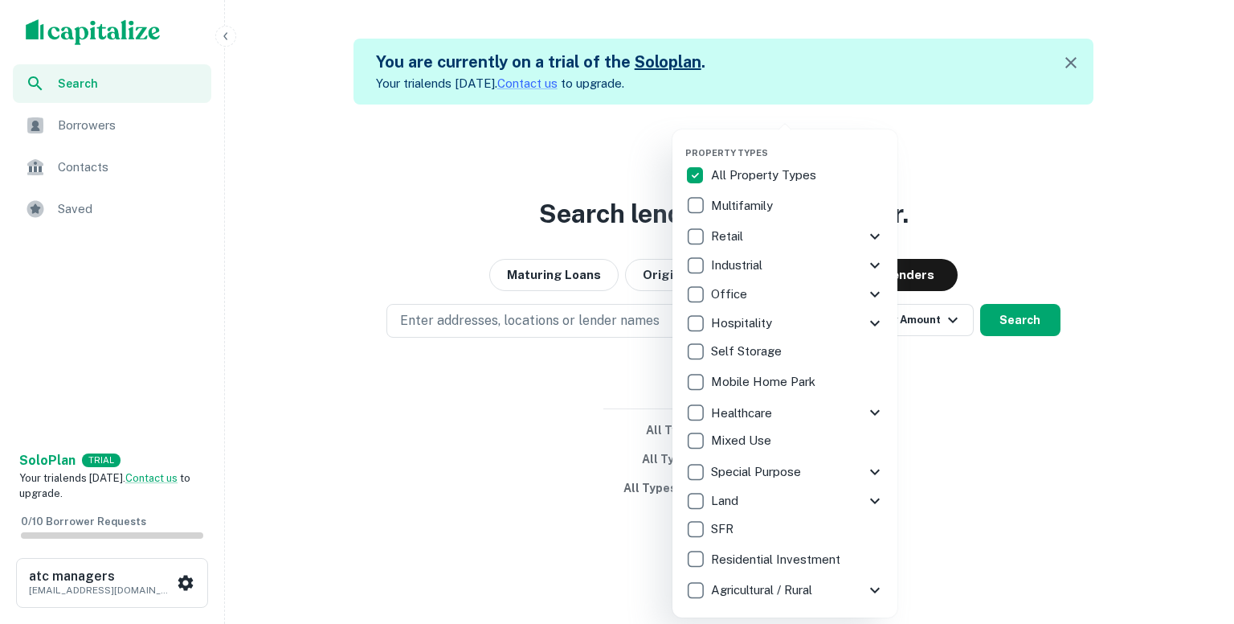
click at [1015, 132] on div at bounding box center [617, 312] width 1234 height 624
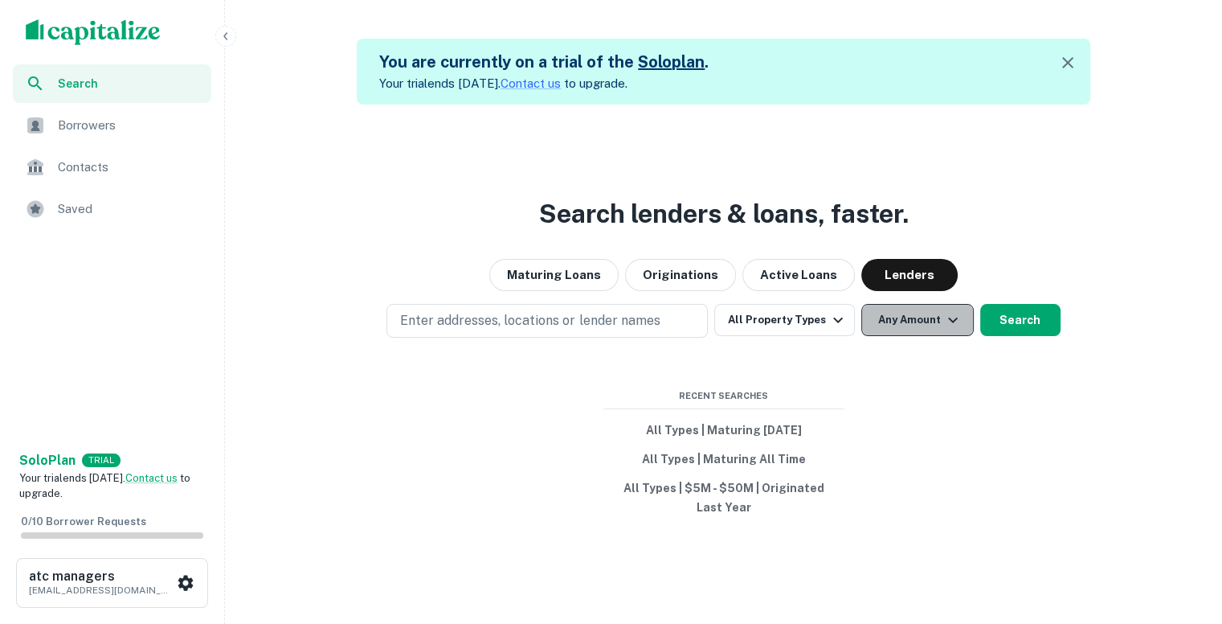
click at [913, 310] on button "Any Amount" at bounding box center [917, 320] width 112 height 32
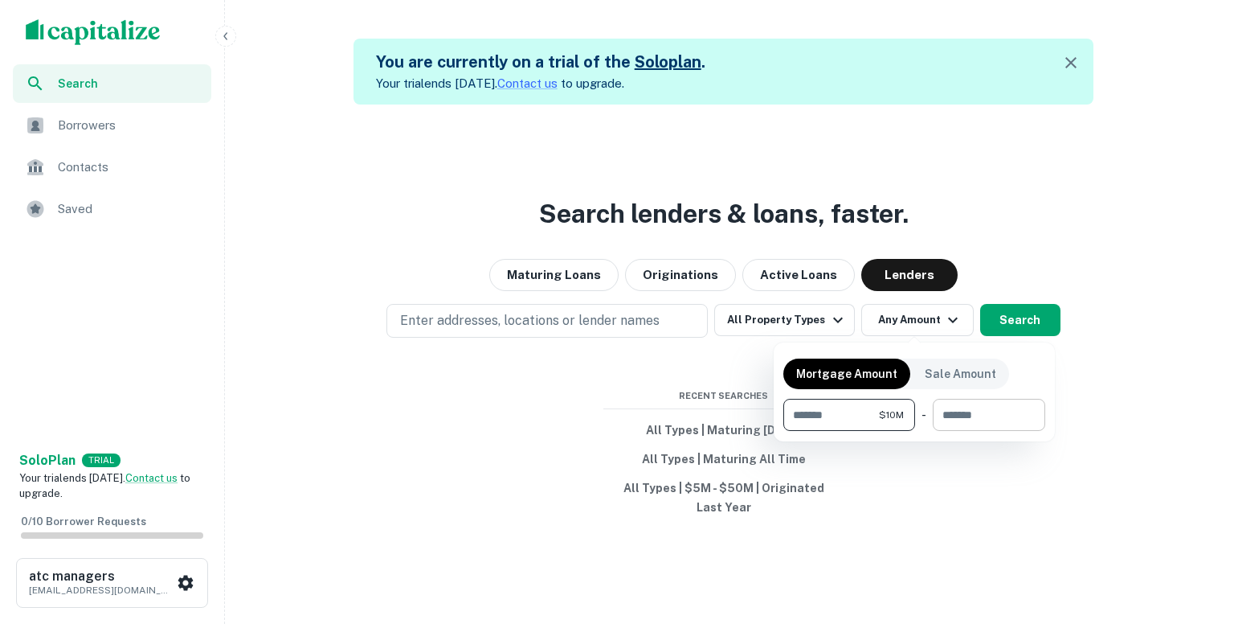
type input "********"
click at [967, 415] on input "number" at bounding box center [983, 415] width 101 height 32
type input "********"
click at [1016, 325] on div at bounding box center [617, 312] width 1234 height 624
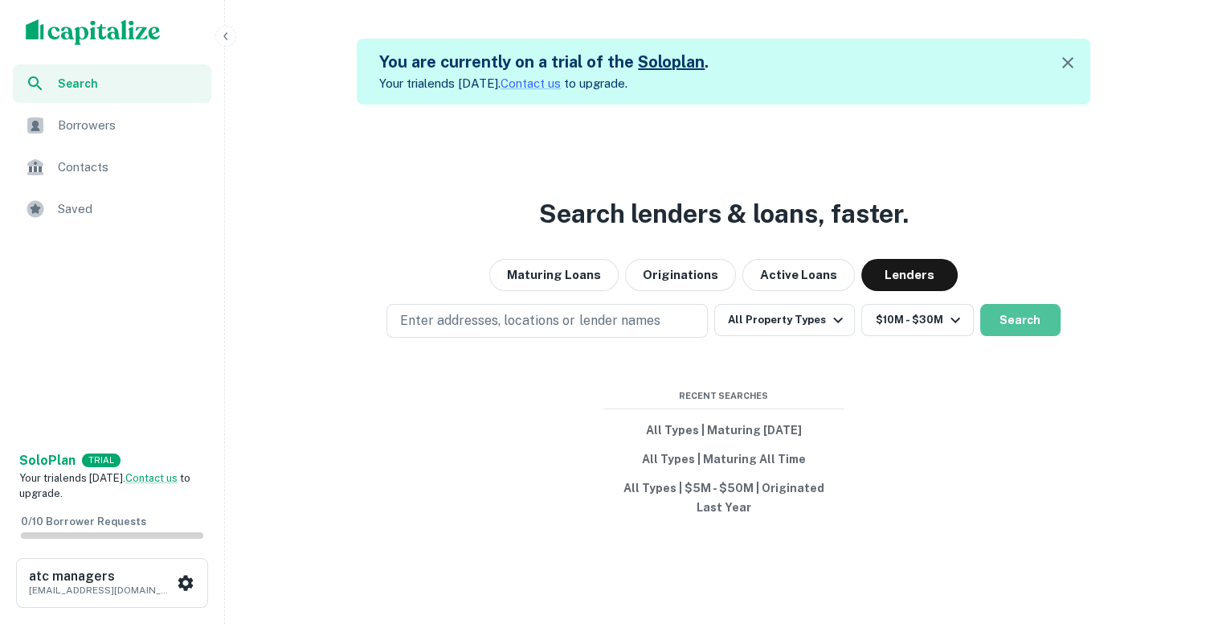
click at [1016, 325] on button "Search" at bounding box center [1020, 320] width 80 height 32
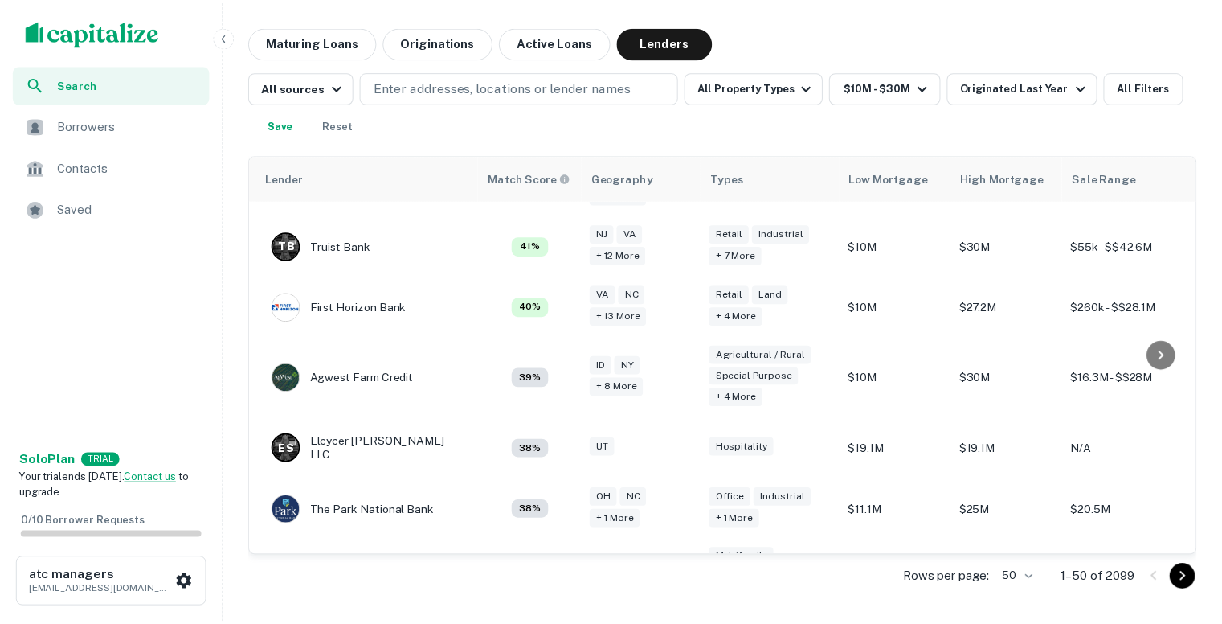
scroll to position [2116, 43]
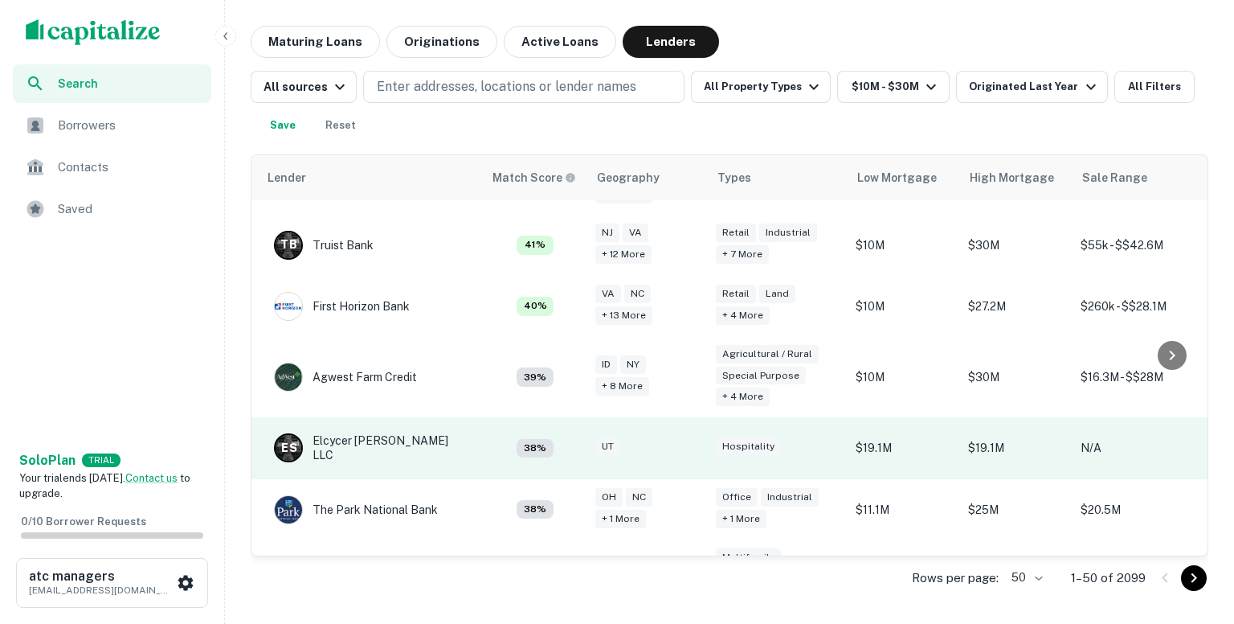
drag, startPoint x: 355, startPoint y: 353, endPoint x: 636, endPoint y: 358, distance: 281.3
drag, startPoint x: 636, startPoint y: 358, endPoint x: 388, endPoint y: 347, distance: 248.5
click at [388, 433] on div "E S Elcycer [PERSON_NAME] LLC" at bounding box center [370, 447] width 193 height 29
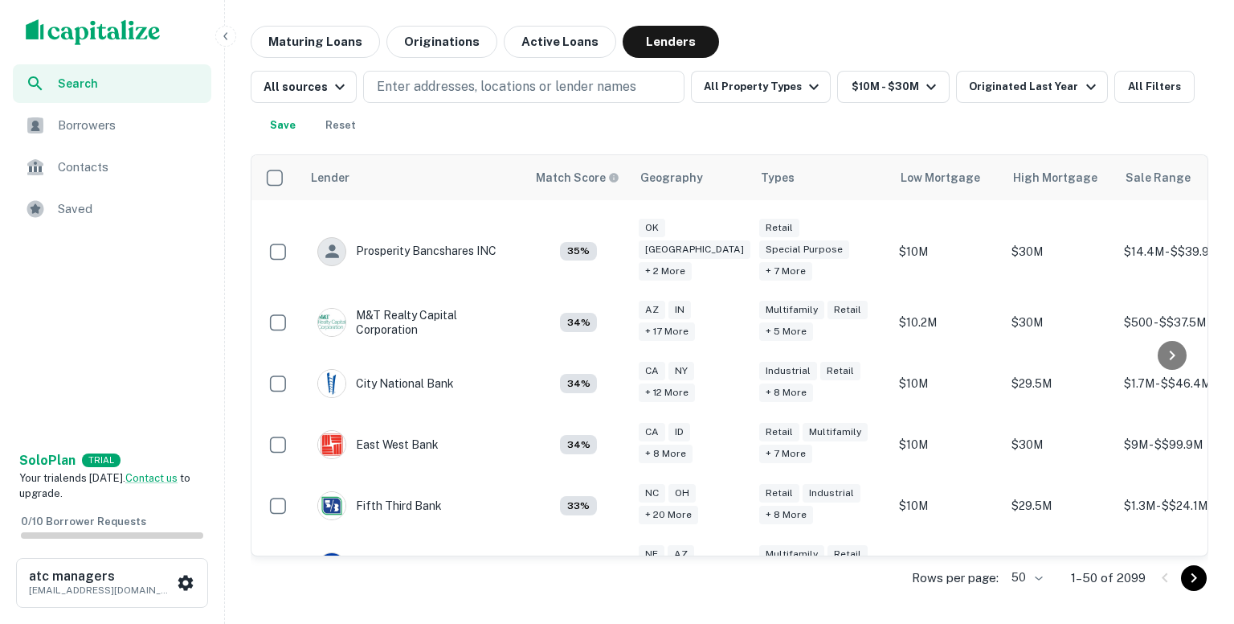
scroll to position [2928, 0]
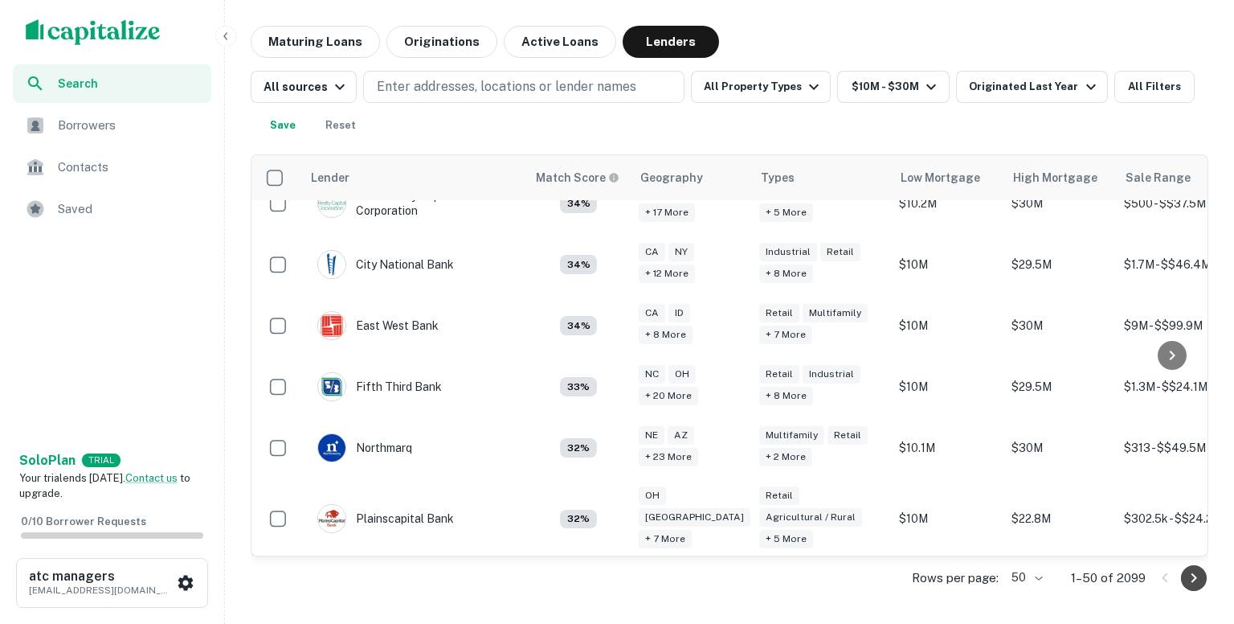
click at [1200, 574] on icon "Go to next page" at bounding box center [1193, 577] width 19 height 19
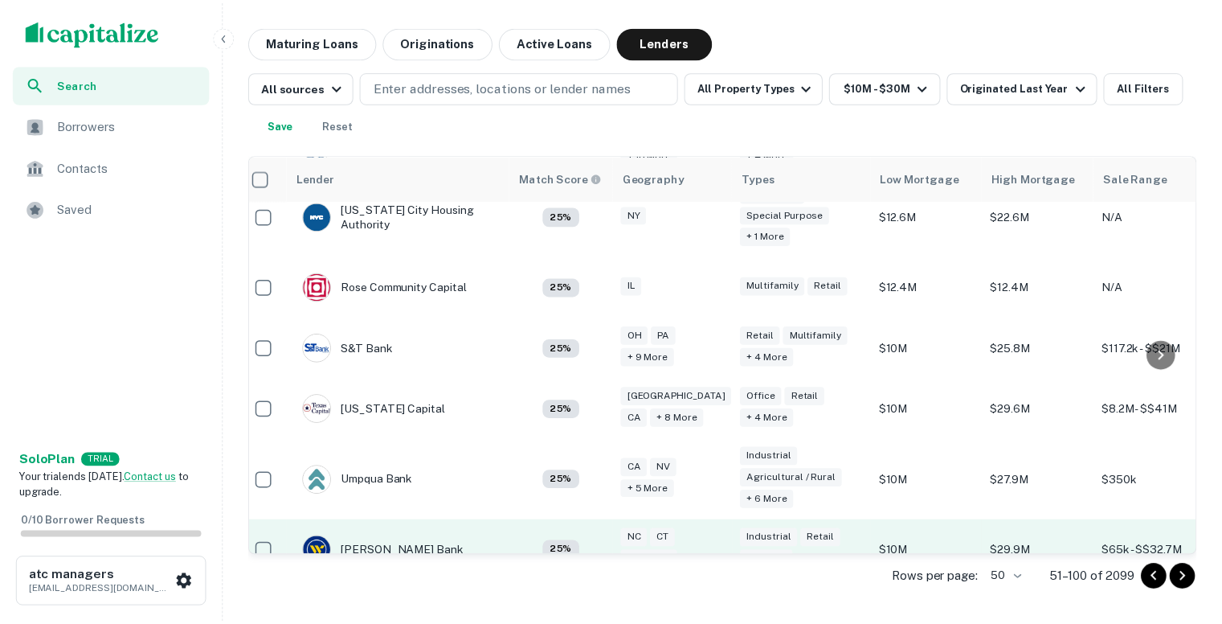
scroll to position [2830, 13]
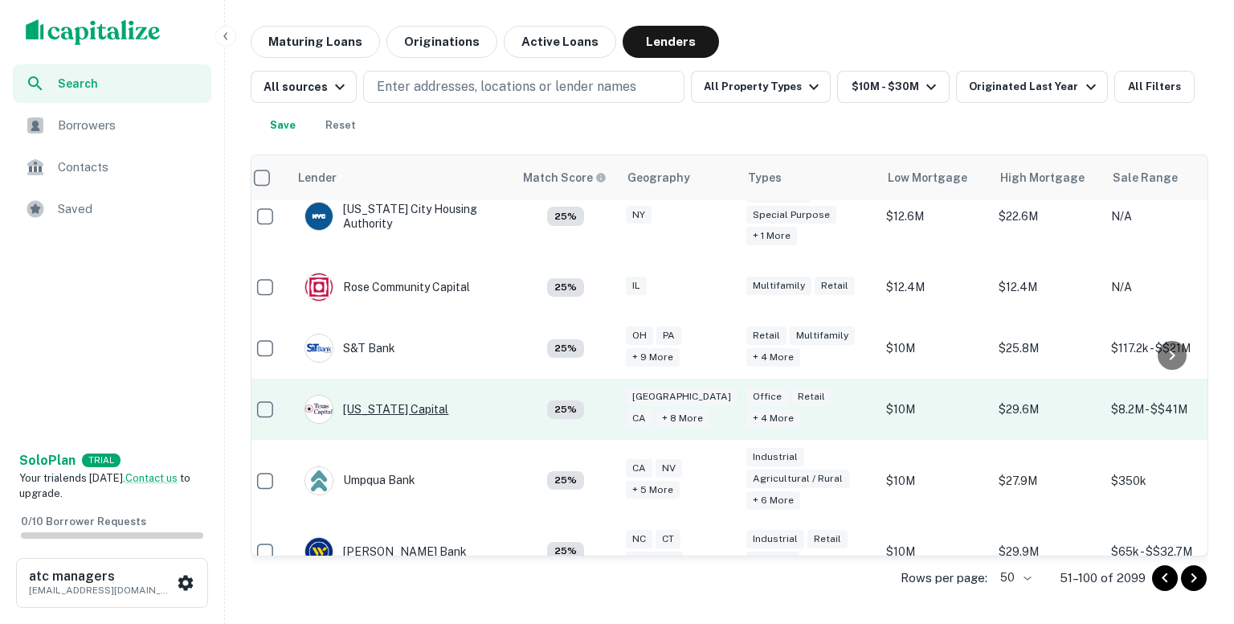
drag, startPoint x: 420, startPoint y: 321, endPoint x: 381, endPoint y: 305, distance: 42.5
click at [381, 395] on div "[US_STATE] Capital" at bounding box center [377, 409] width 144 height 29
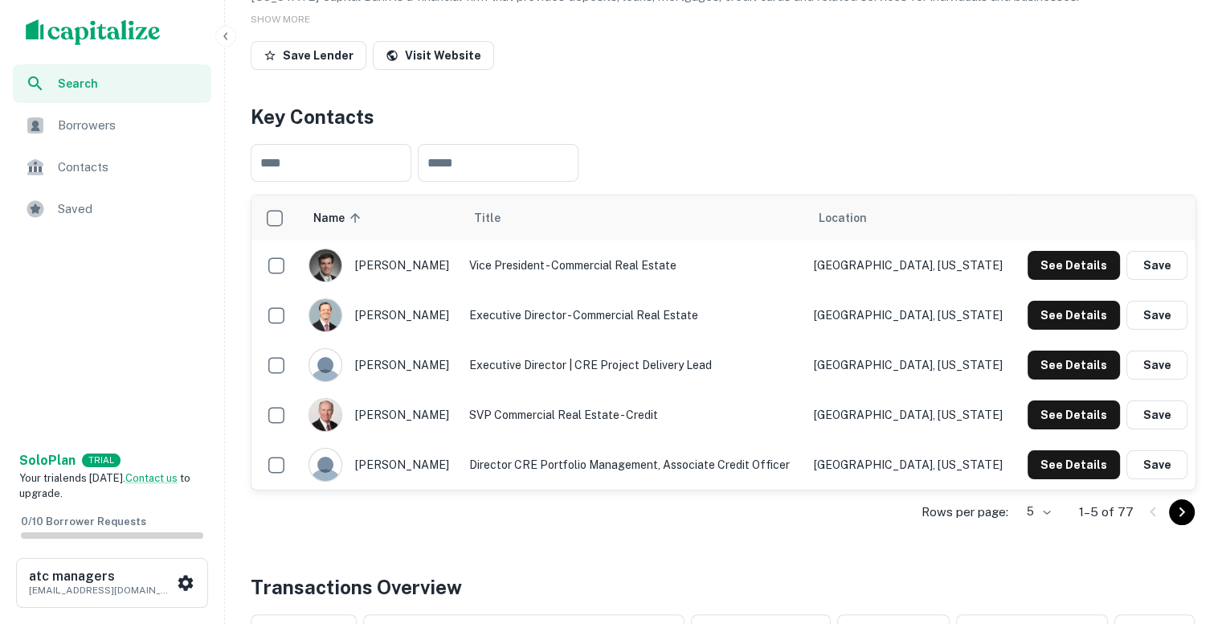
scroll to position [267, 0]
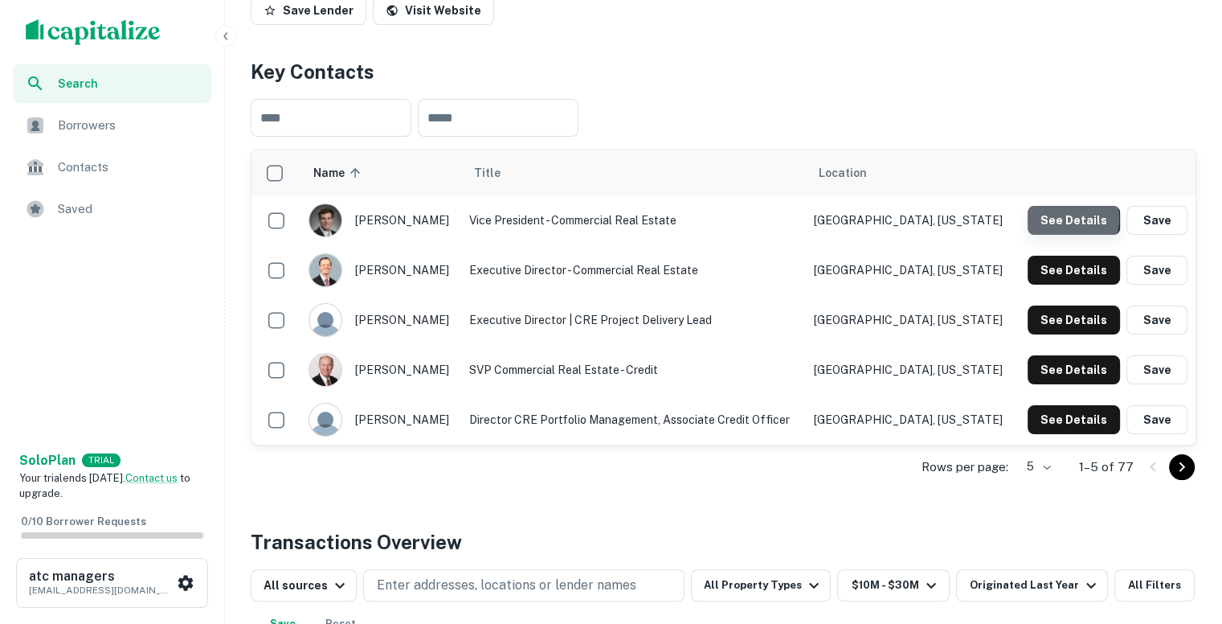
click at [1068, 219] on button "See Details" at bounding box center [1074, 220] width 92 height 29
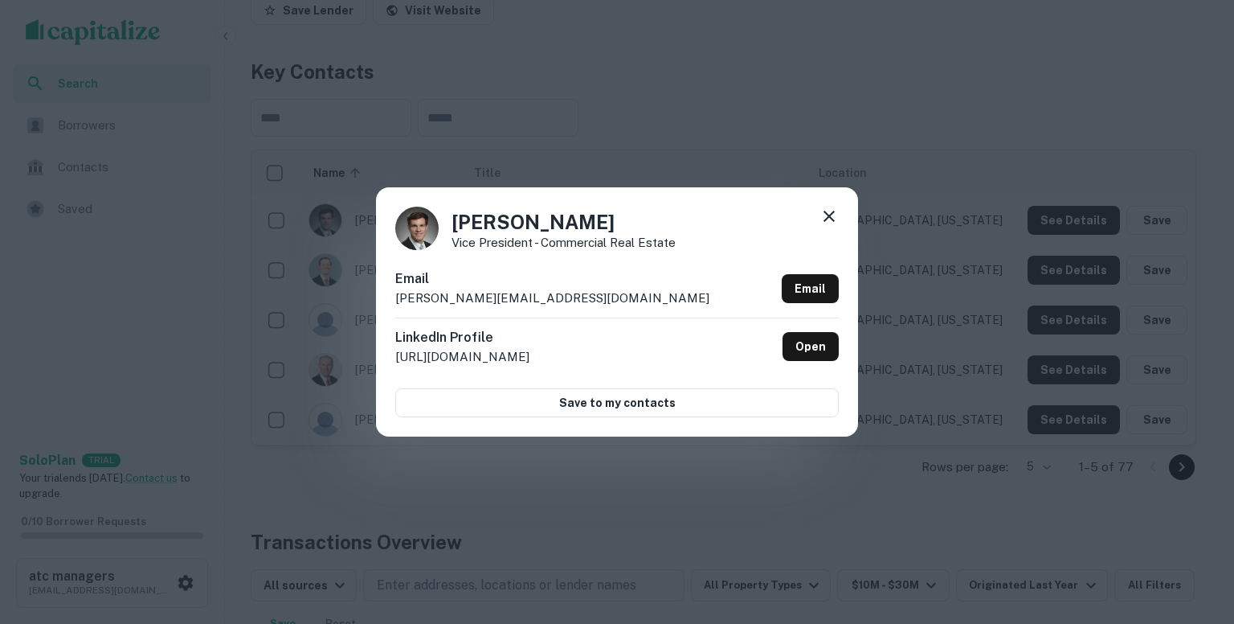
click at [593, 293] on div "Email [PERSON_NAME][EMAIL_ADDRESS][DOMAIN_NAME] Email" at bounding box center [617, 293] width 444 height 48
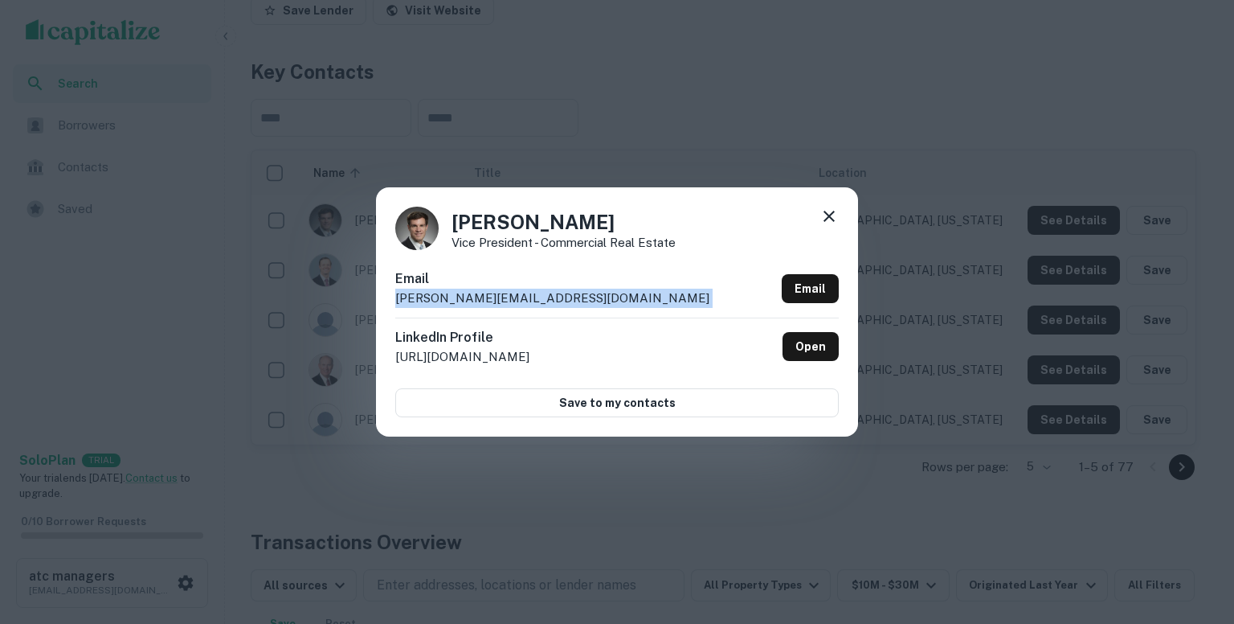
click at [593, 293] on div "Email [PERSON_NAME][EMAIL_ADDRESS][DOMAIN_NAME] Email" at bounding box center [617, 293] width 444 height 48
copy div "[PERSON_NAME][EMAIL_ADDRESS][DOMAIN_NAME] Email"
click at [830, 213] on icon at bounding box center [829, 216] width 19 height 19
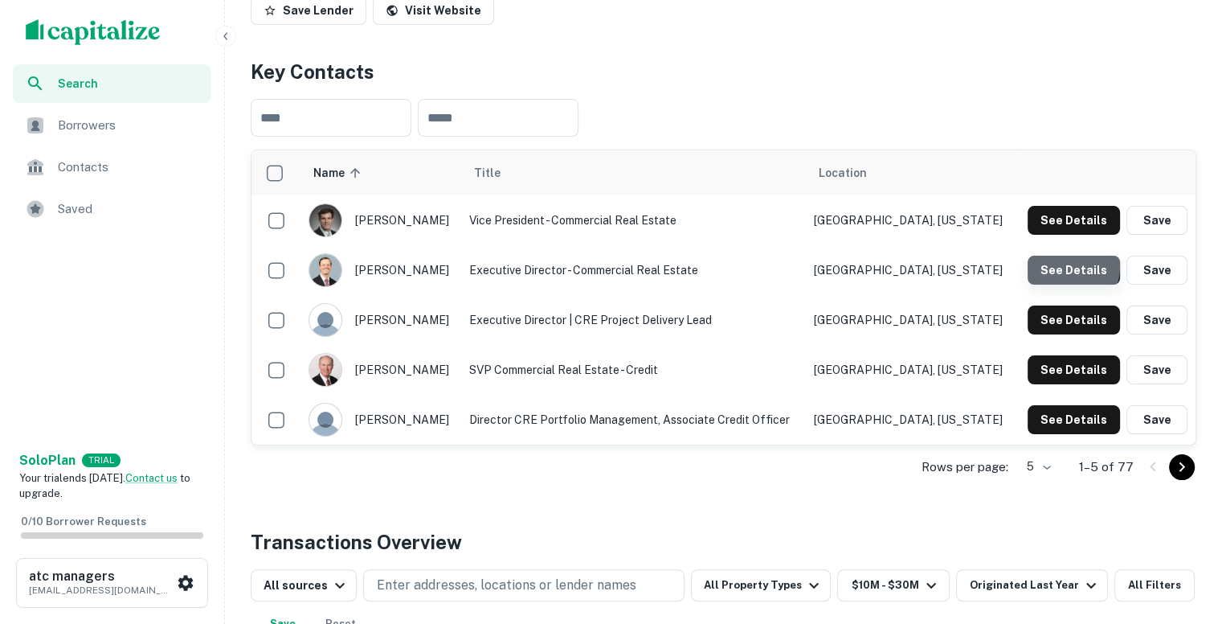
click at [1062, 264] on button "See Details" at bounding box center [1074, 270] width 92 height 29
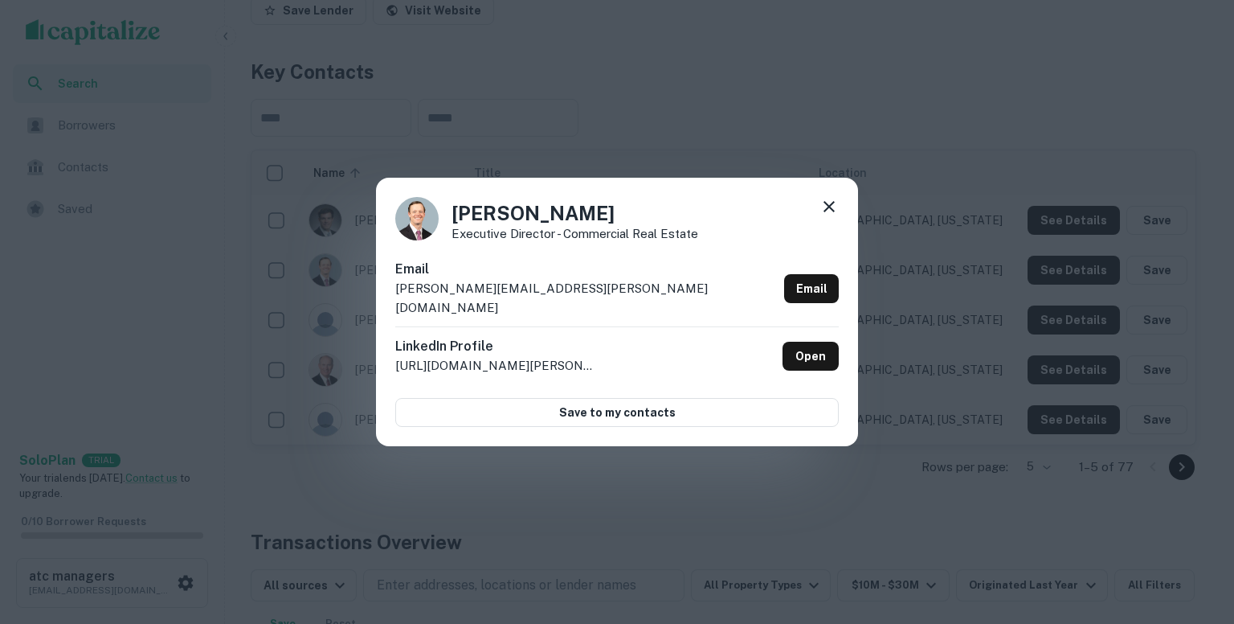
click at [612, 300] on p "[PERSON_NAME][EMAIL_ADDRESS][PERSON_NAME][DOMAIN_NAME]" at bounding box center [586, 298] width 382 height 38
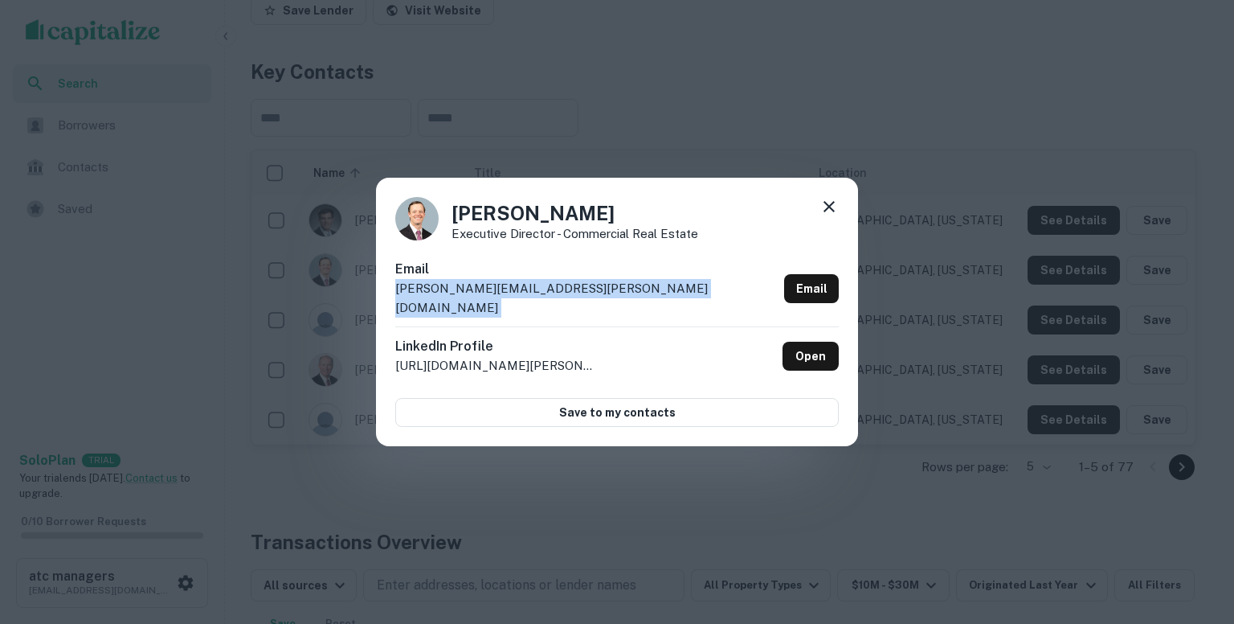
click at [612, 300] on p "[PERSON_NAME][EMAIL_ADDRESS][PERSON_NAME][DOMAIN_NAME]" at bounding box center [586, 298] width 382 height 38
copy div "[PERSON_NAME][EMAIL_ADDRESS][PERSON_NAME][DOMAIN_NAME] Email"
click at [836, 216] on icon at bounding box center [829, 206] width 19 height 19
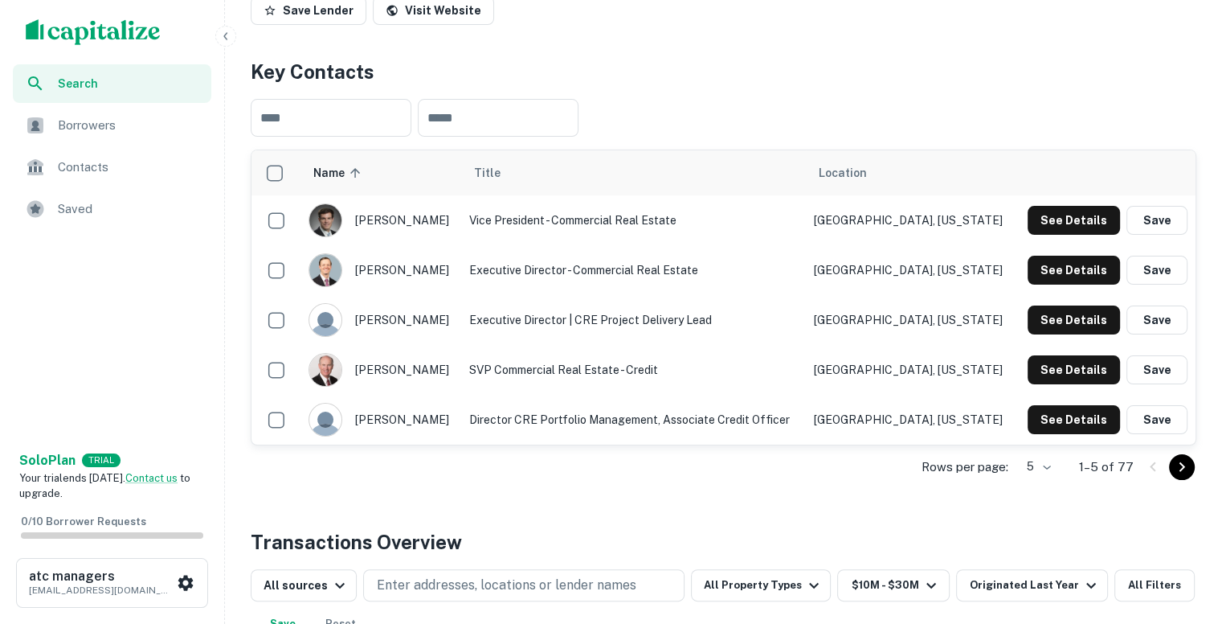
scroll to position [253, 0]
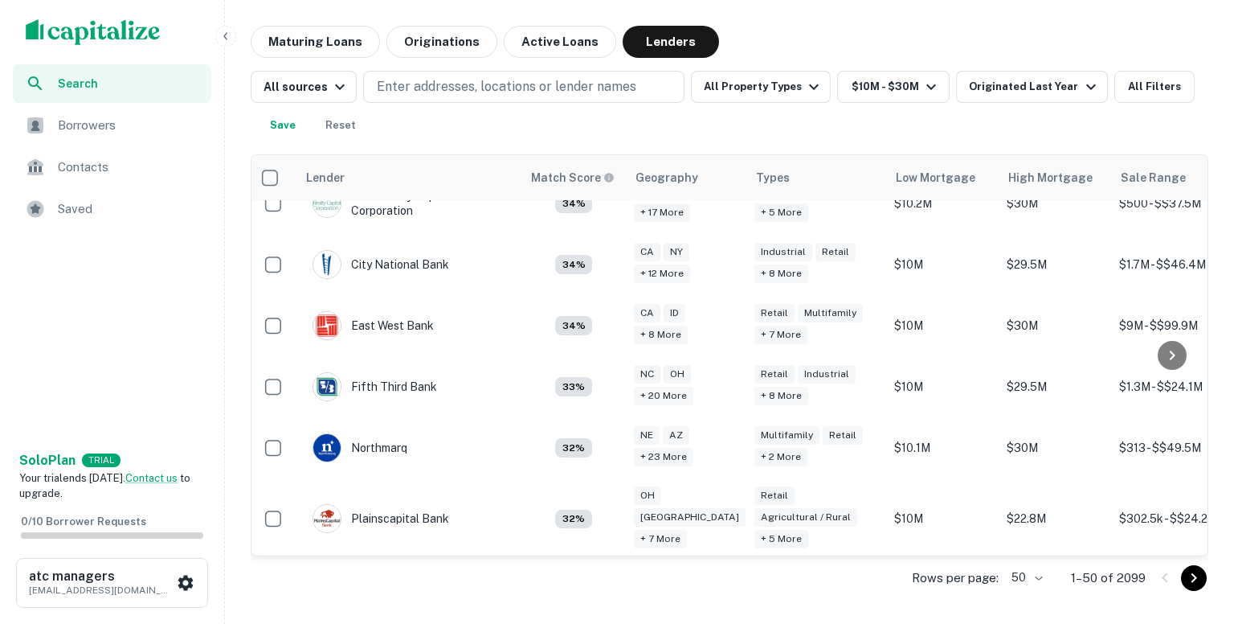
scroll to position [2928, 6]
click at [1199, 577] on icon "Go to next page" at bounding box center [1193, 577] width 19 height 19
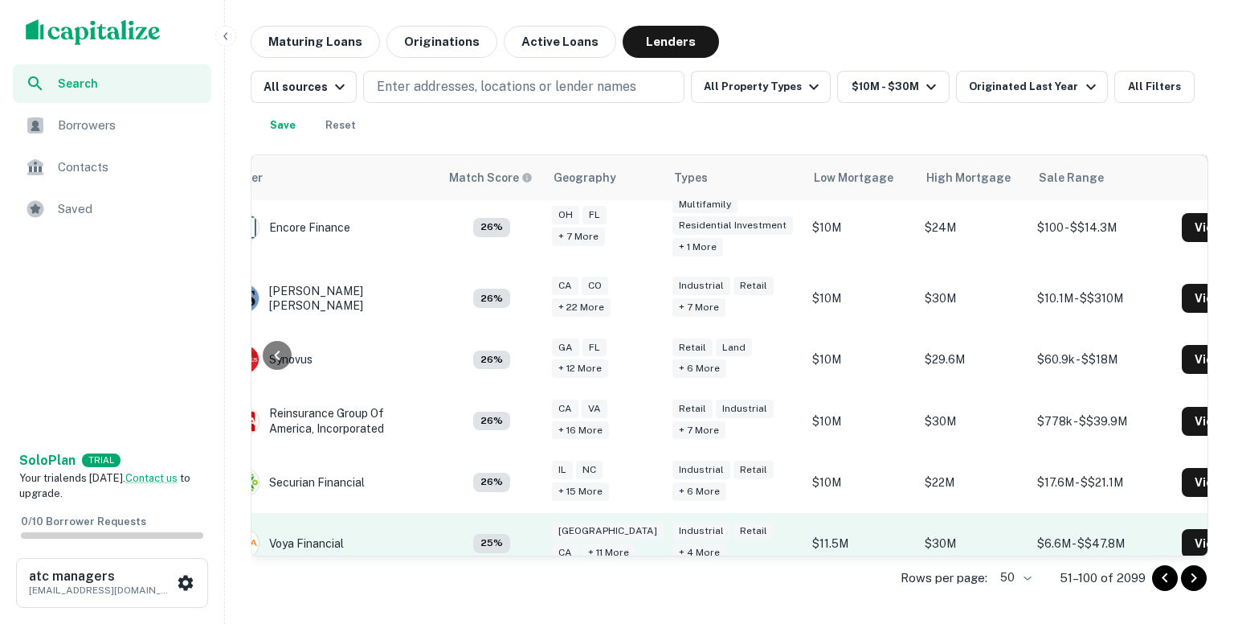
scroll to position [582, 87]
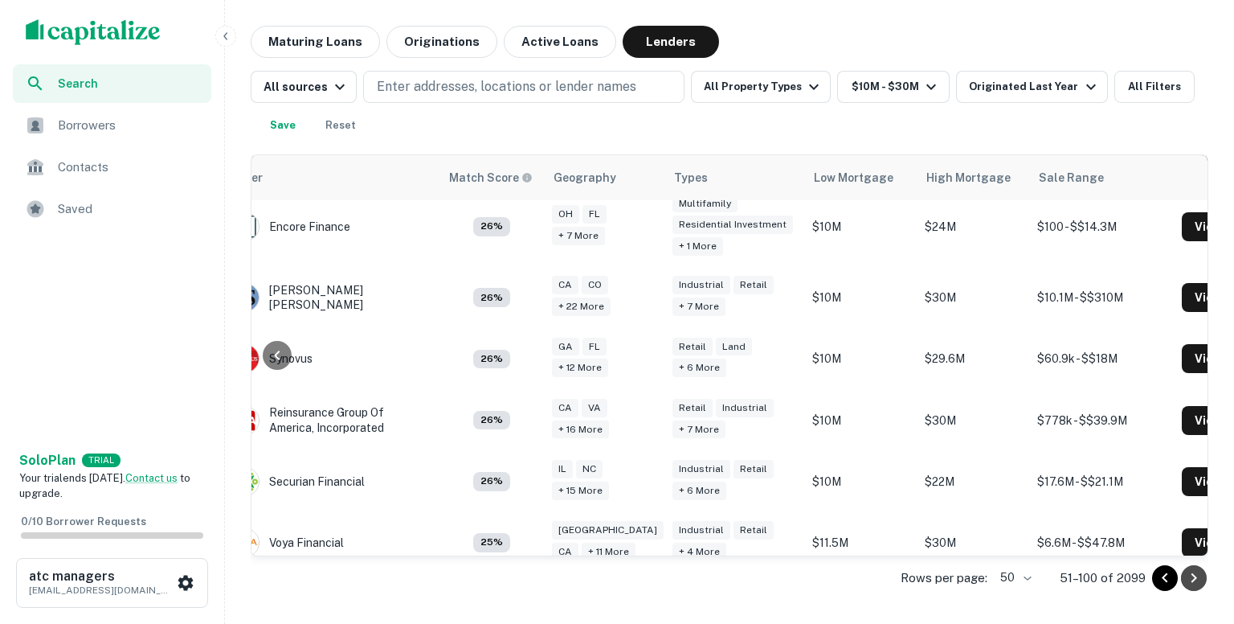
click at [1196, 575] on icon "Go to next page" at bounding box center [1193, 577] width 19 height 19
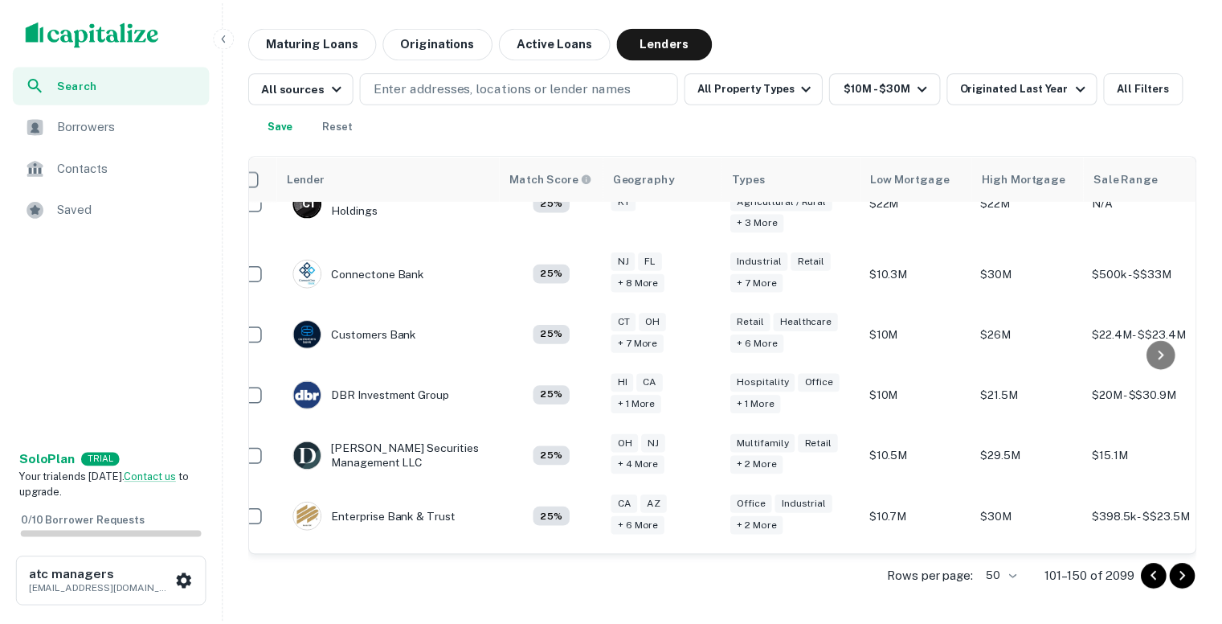
scroll to position [1360, 19]
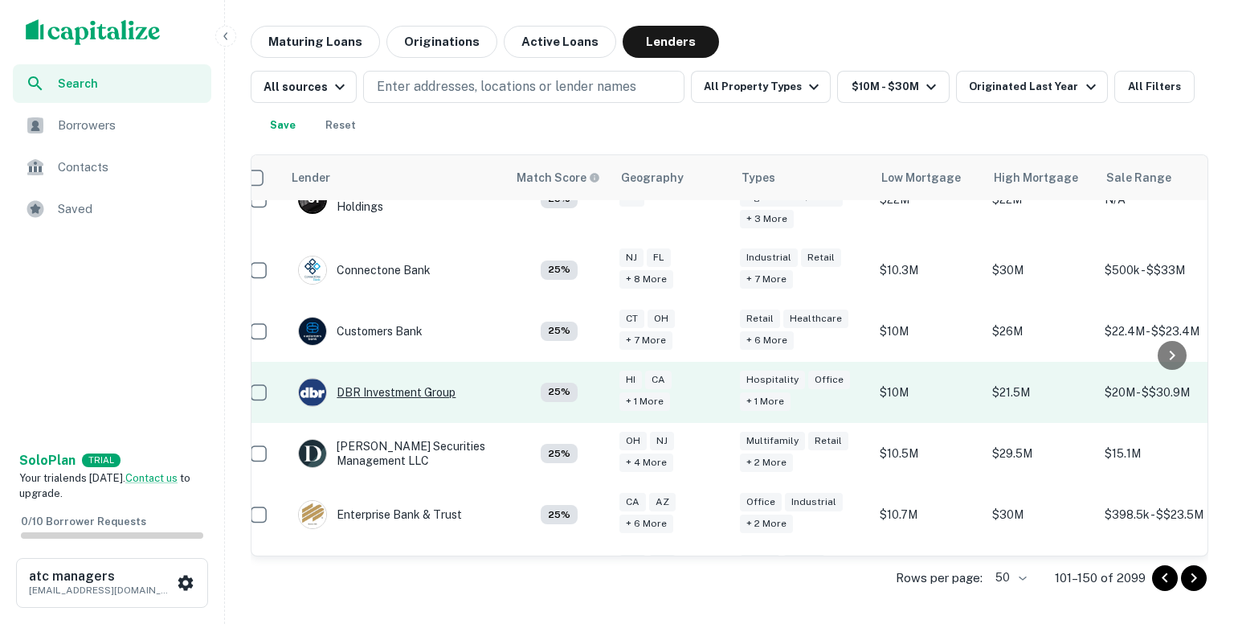
drag, startPoint x: 408, startPoint y: 337, endPoint x: 358, endPoint y: 332, distance: 50.9
click at [358, 378] on div "DBR Investment Group" at bounding box center [376, 392] width 157 height 29
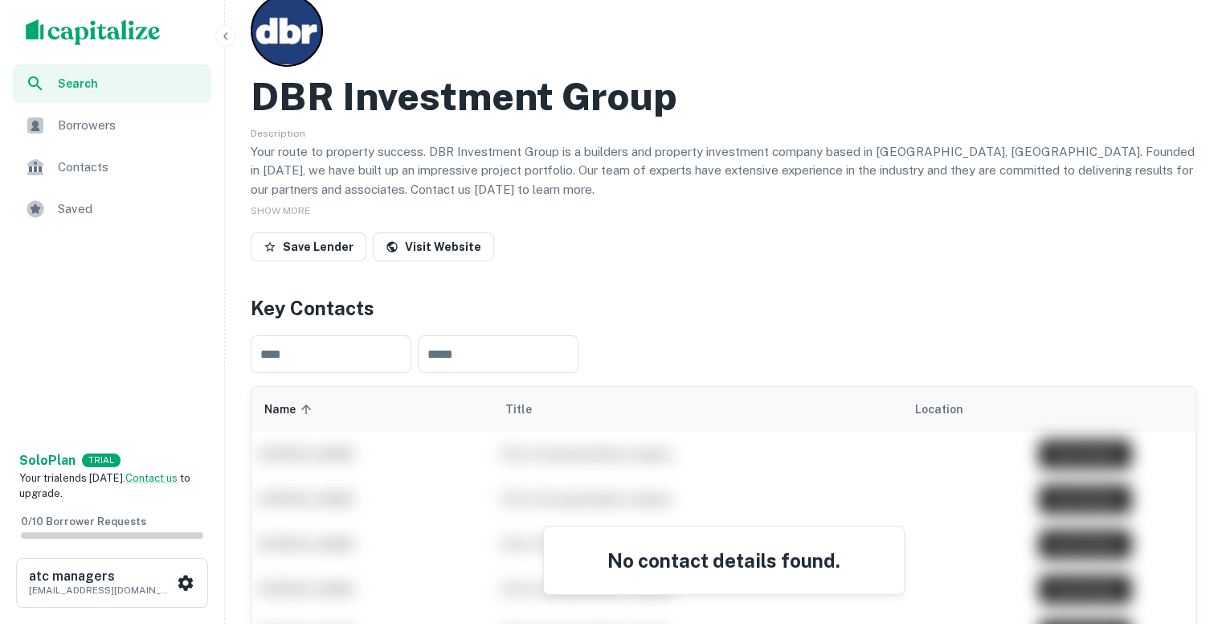
scroll to position [67, 0]
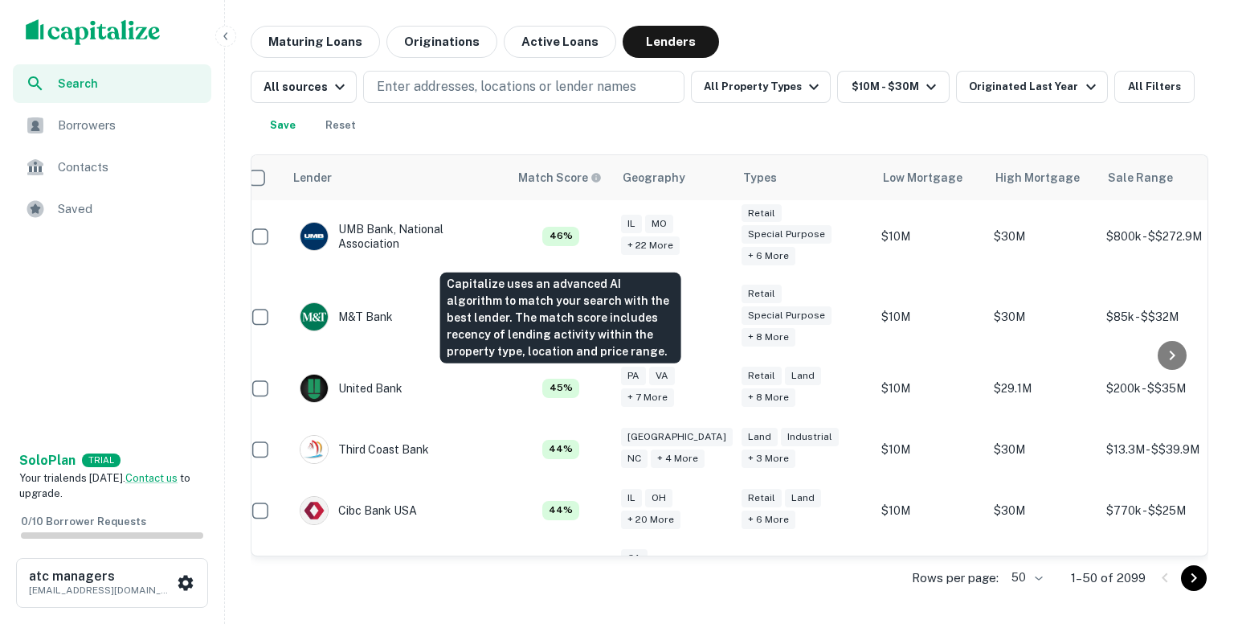
scroll to position [1634, 18]
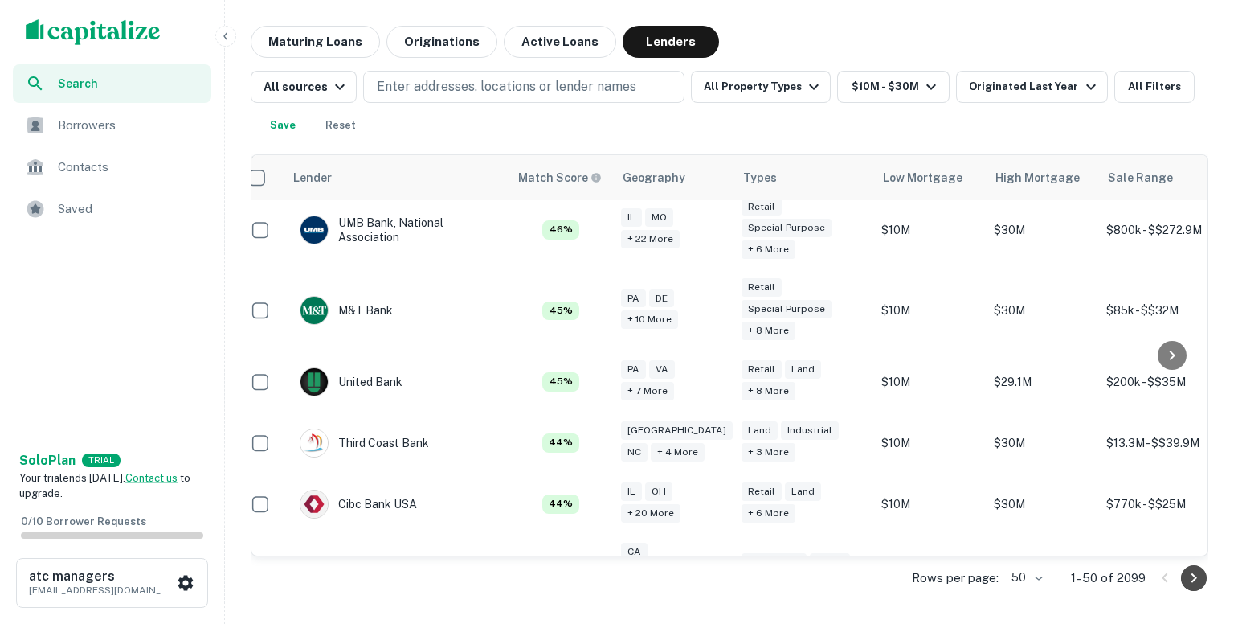
click at [1197, 576] on icon "Go to next page" at bounding box center [1193, 577] width 19 height 19
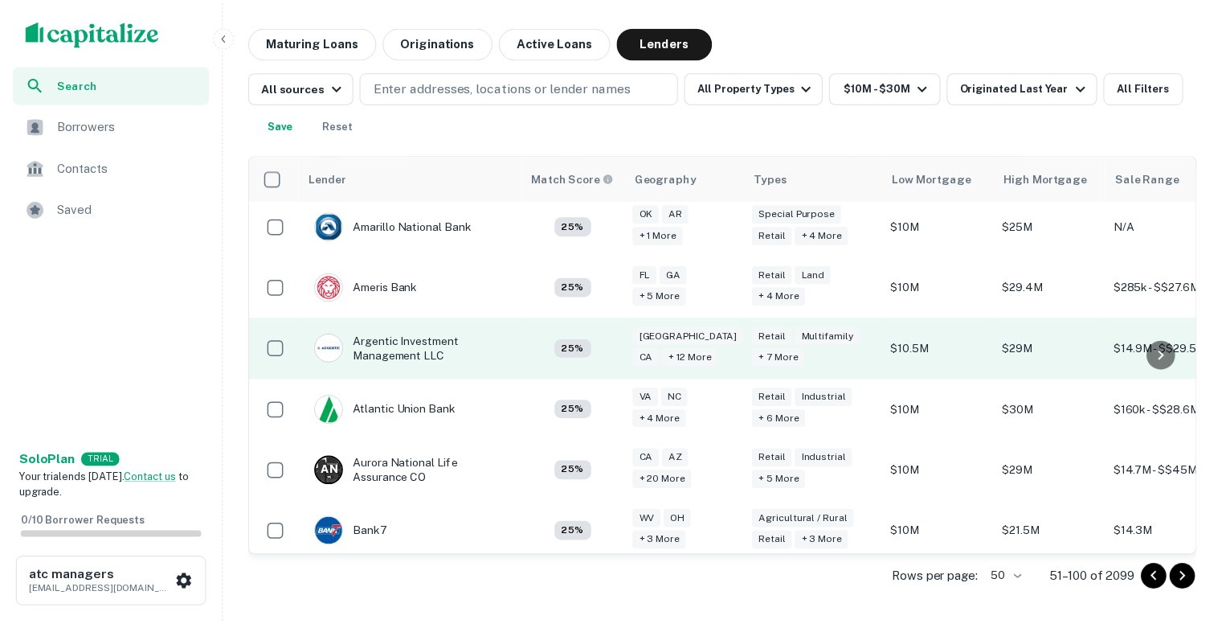
scroll to position [1207, 0]
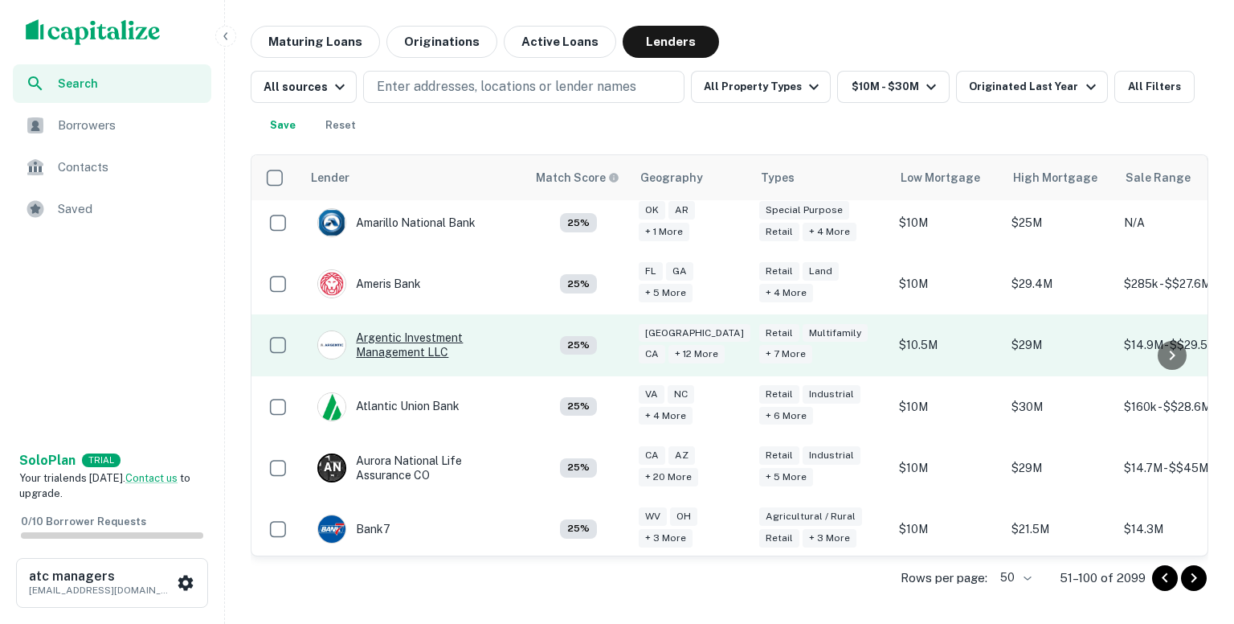
click at [460, 333] on div "Argentic Investment Management LLC" at bounding box center [413, 344] width 193 height 29
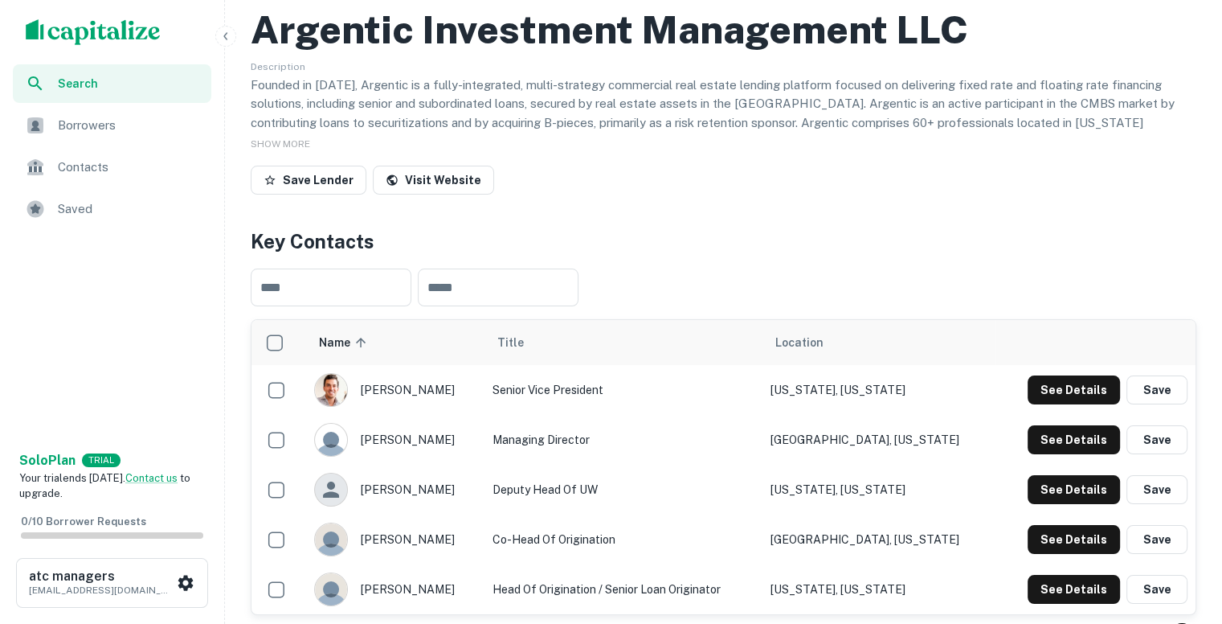
scroll to position [132, 0]
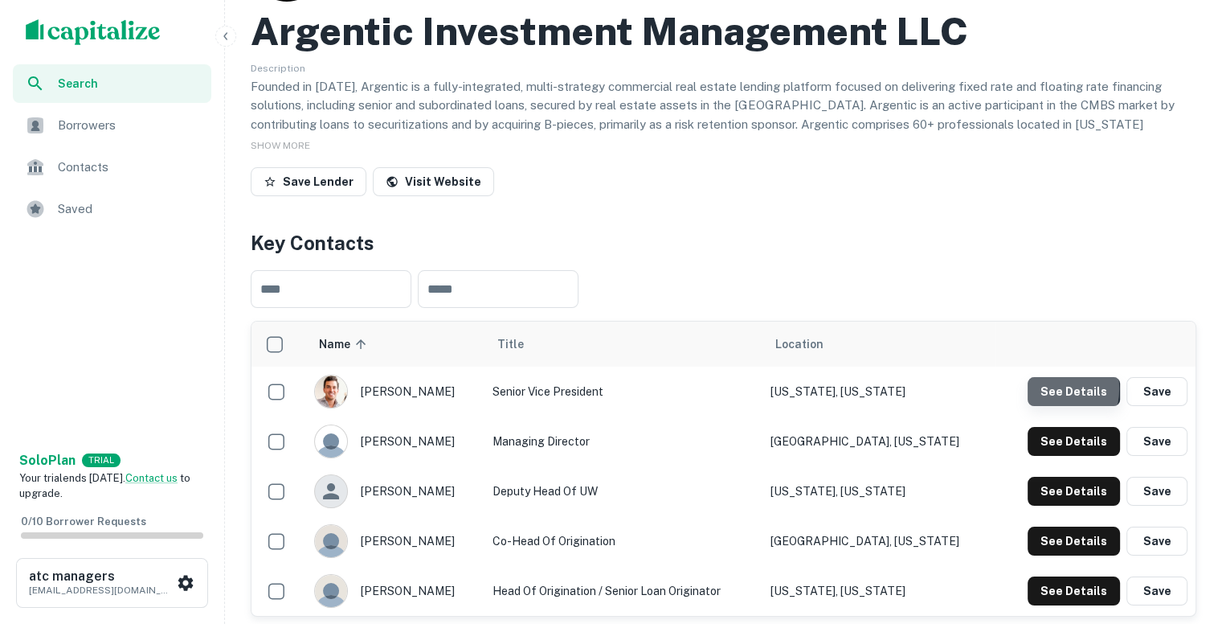
click at [1046, 387] on button "See Details" at bounding box center [1074, 391] width 92 height 29
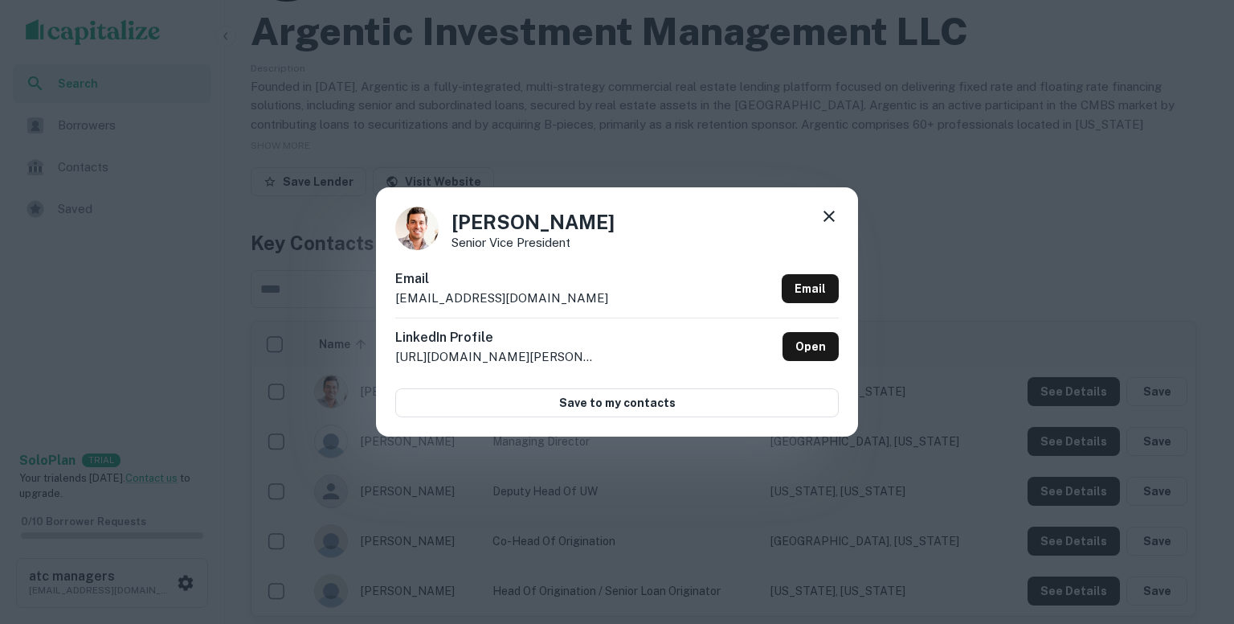
click at [561, 298] on div "Email [EMAIL_ADDRESS][DOMAIN_NAME] Email" at bounding box center [617, 293] width 444 height 48
copy div "cdeluca@argenticmgmt.com Email"
click at [826, 207] on icon at bounding box center [829, 216] width 19 height 19
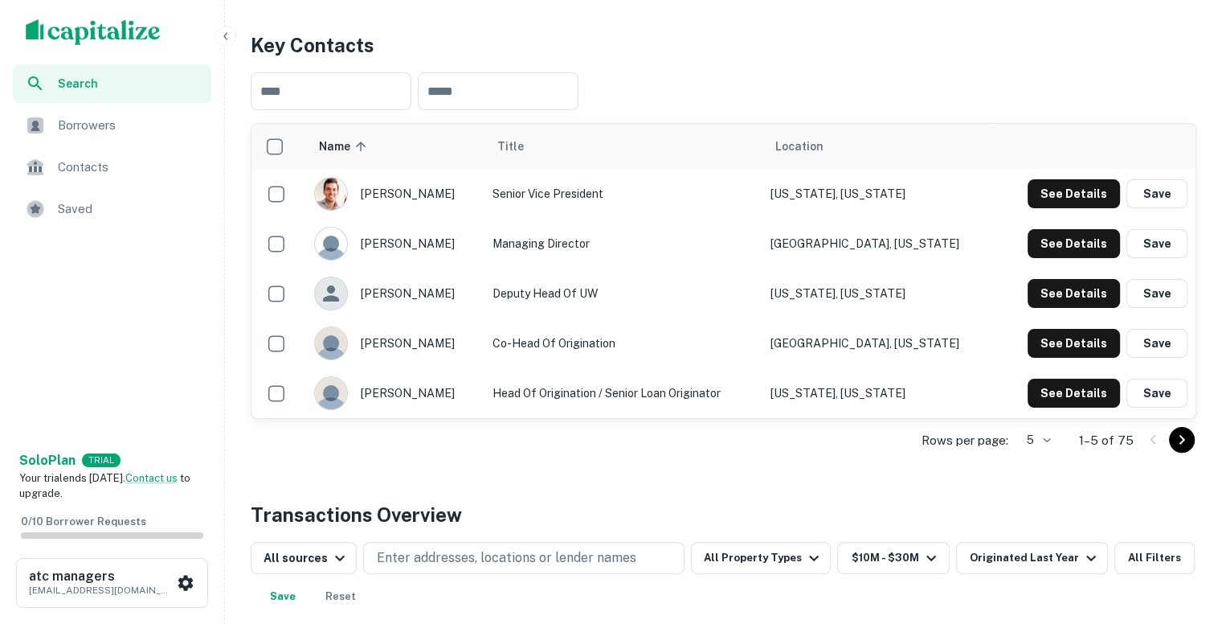
scroll to position [331, 0]
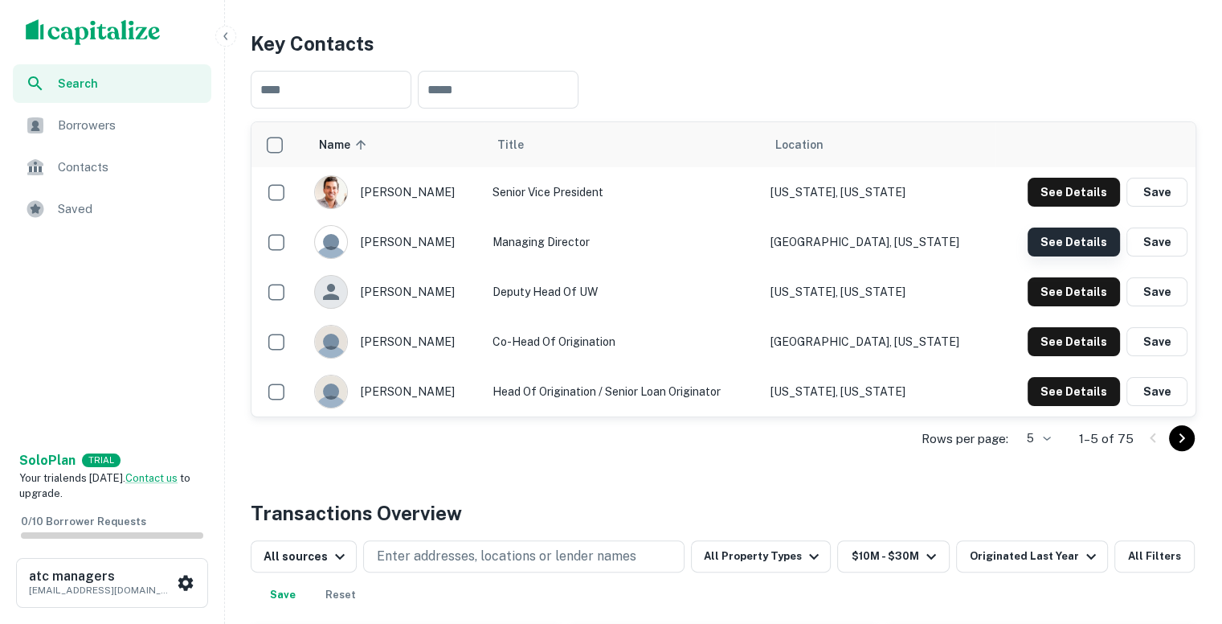
click at [1061, 238] on button "See Details" at bounding box center [1074, 241] width 92 height 29
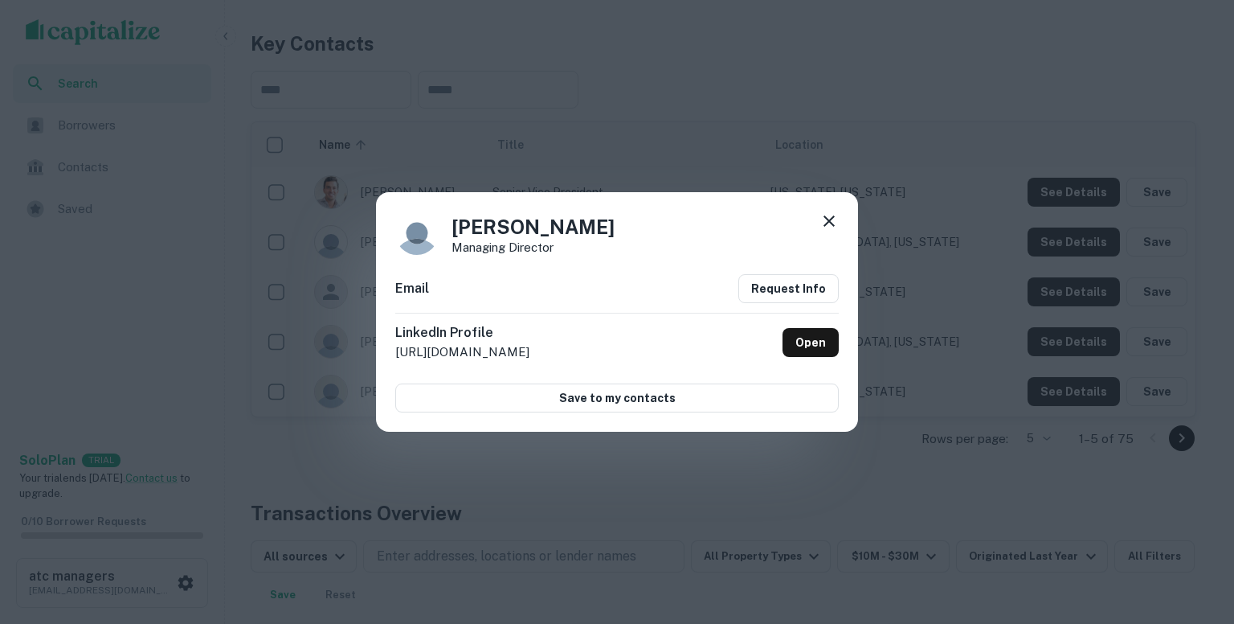
click at [829, 217] on icon at bounding box center [829, 220] width 19 height 19
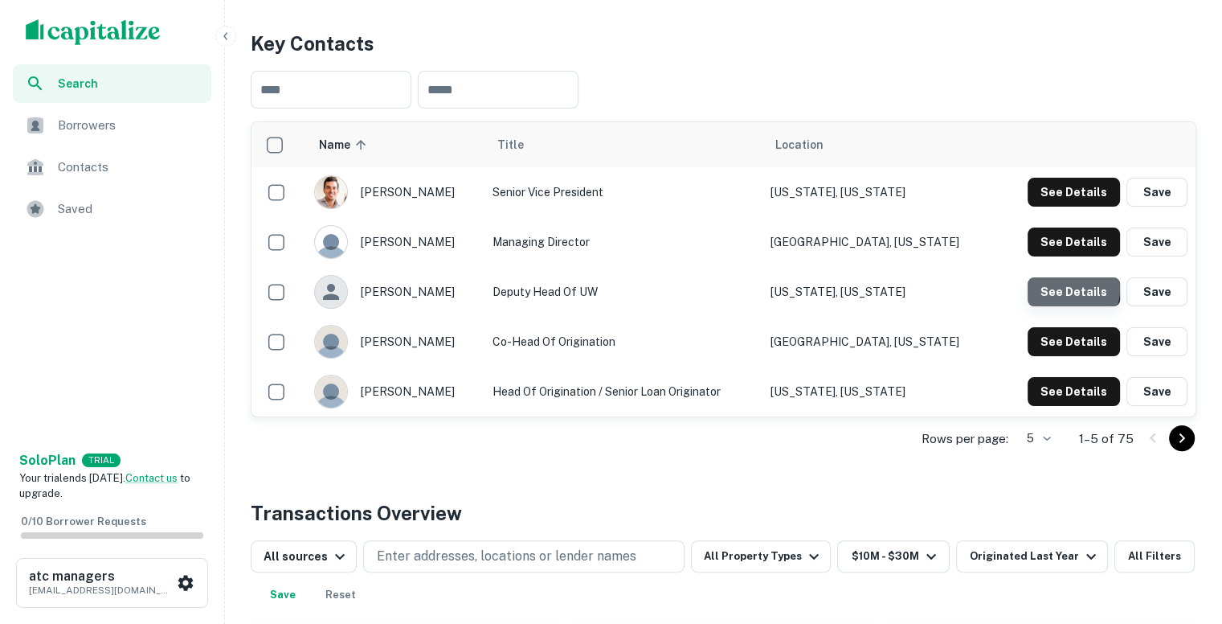
click at [1068, 288] on button "See Details" at bounding box center [1074, 291] width 92 height 29
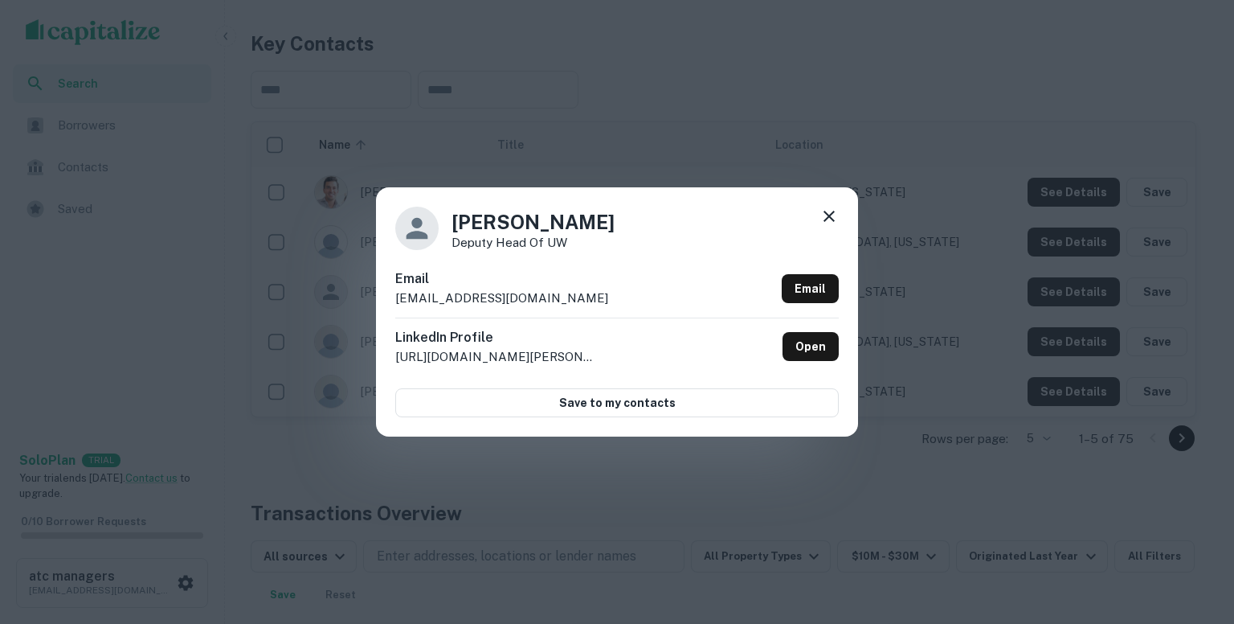
click at [562, 298] on div "Email ghudson@argenticmgmt.com Email" at bounding box center [617, 293] width 444 height 48
copy div "ghudson@argenticmgmt.com Email"
click at [750, 96] on div "Garvin Hudson Deputy Head of UW Email ghudson@argenticmgmt.com Email LinkedIn P…" at bounding box center [617, 312] width 1234 height 624
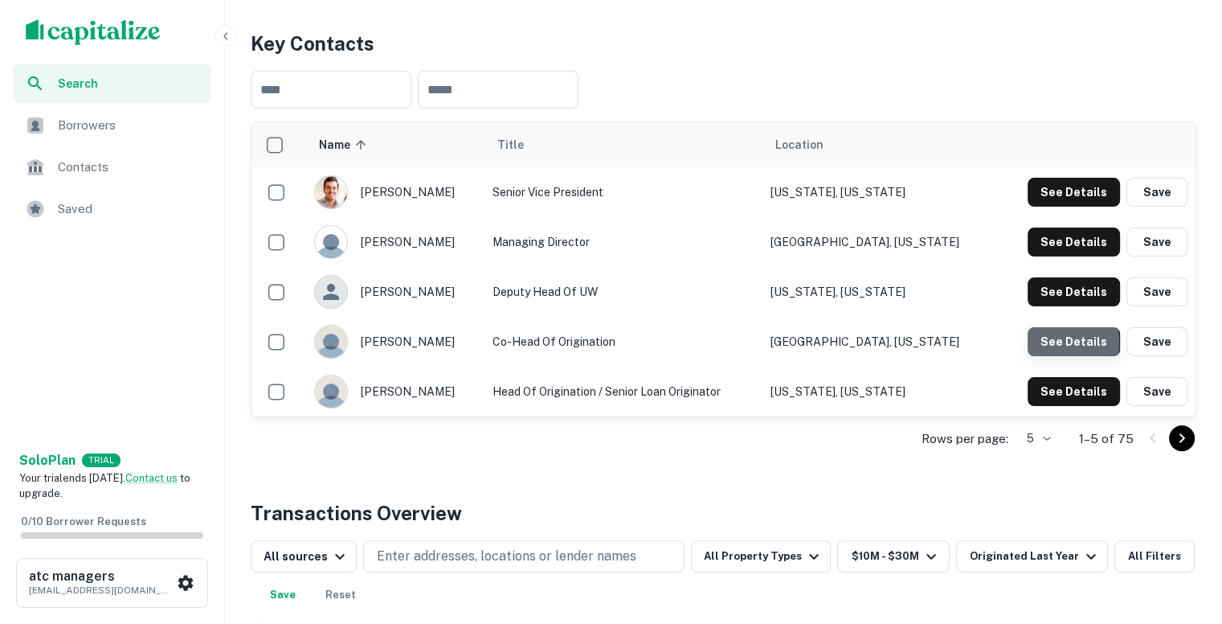
click at [1051, 342] on button "See Details" at bounding box center [1074, 341] width 92 height 29
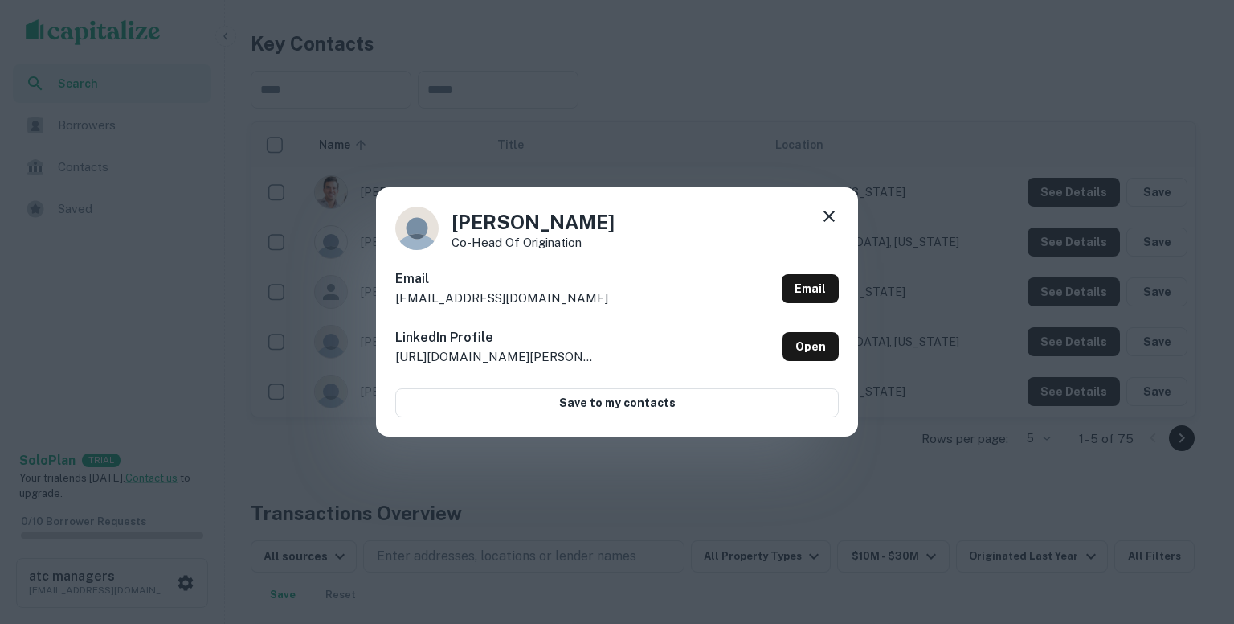
click at [553, 297] on div "Email jsamter@argenticmgmt.com Email" at bounding box center [617, 293] width 444 height 48
copy div "jsamter@argenticmgmt.com Email"
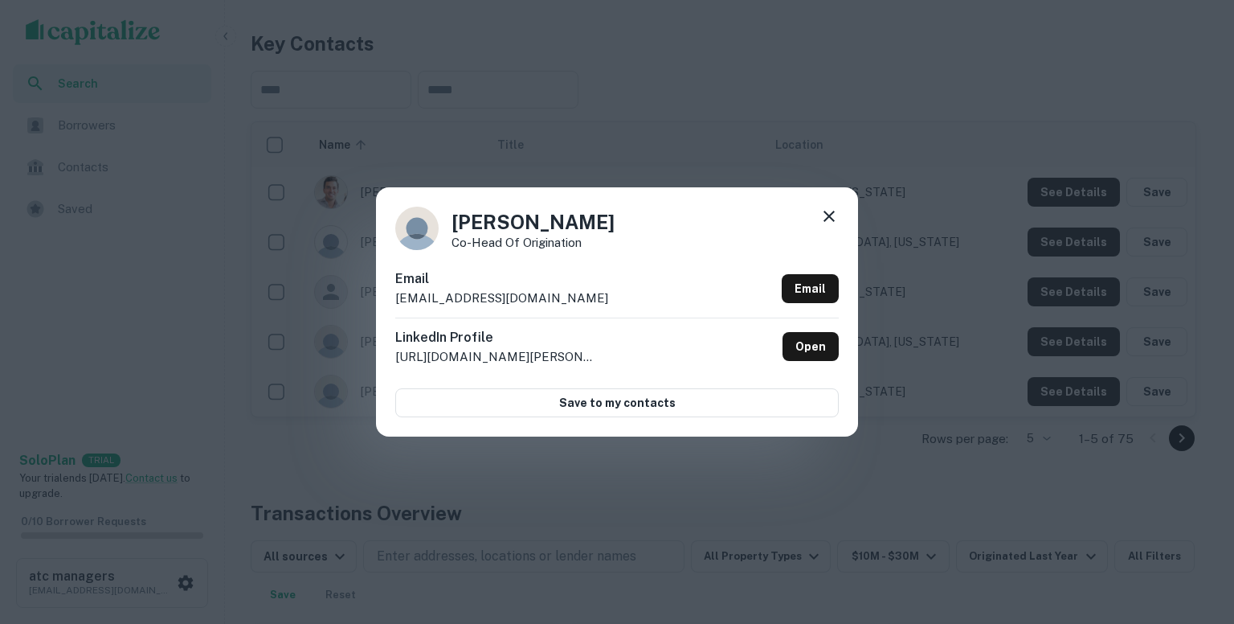
click at [832, 96] on div "Judah Samter Co-Head of Origination Email jsamter@argenticmgmt.com Email Linked…" at bounding box center [617, 312] width 1234 height 624
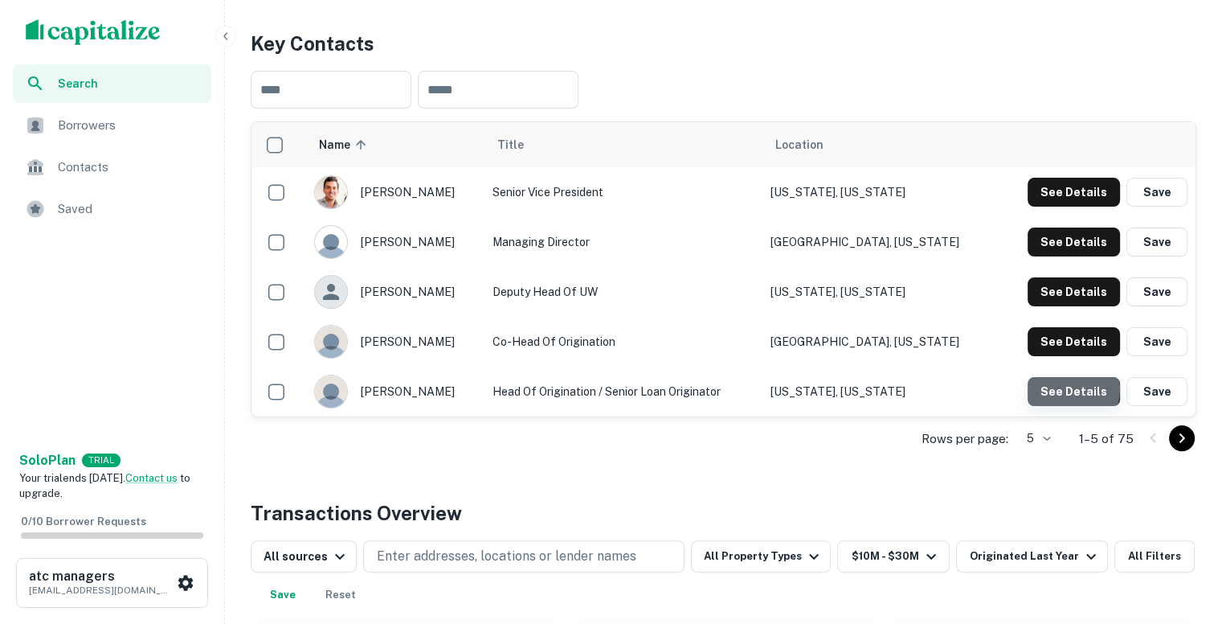
click at [1074, 389] on button "See Details" at bounding box center [1074, 391] width 92 height 29
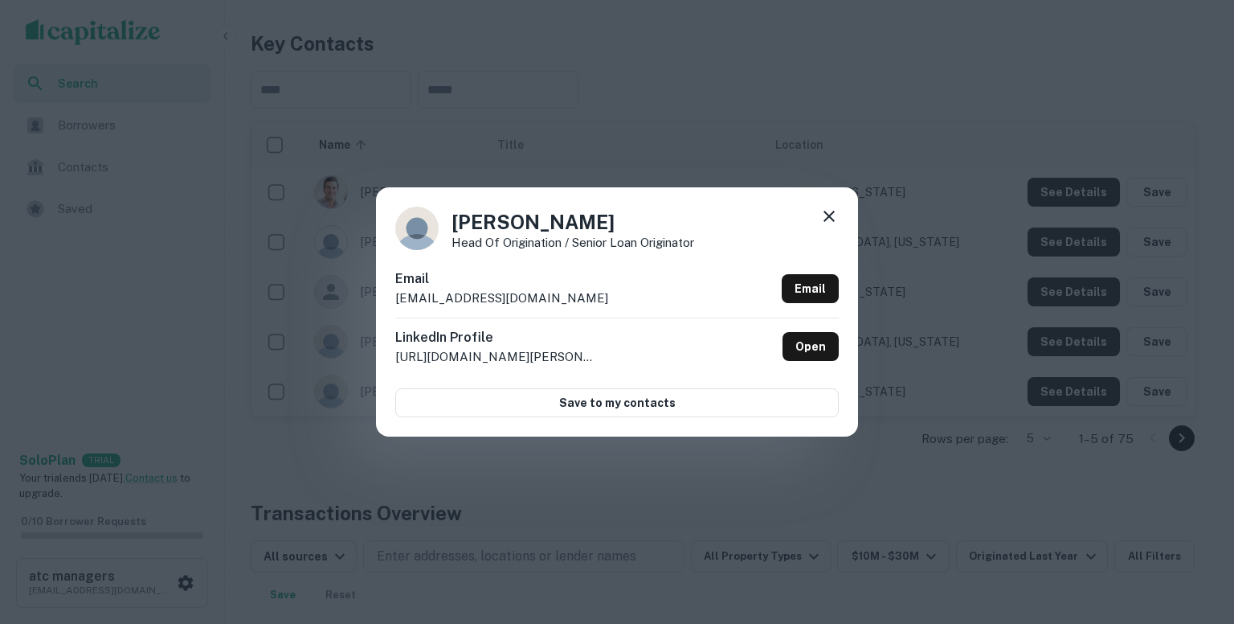
click at [552, 295] on div "Email lberger@argenticmgmt.com Email" at bounding box center [617, 293] width 444 height 48
copy div "lberger@argenticmgmt.com Email"
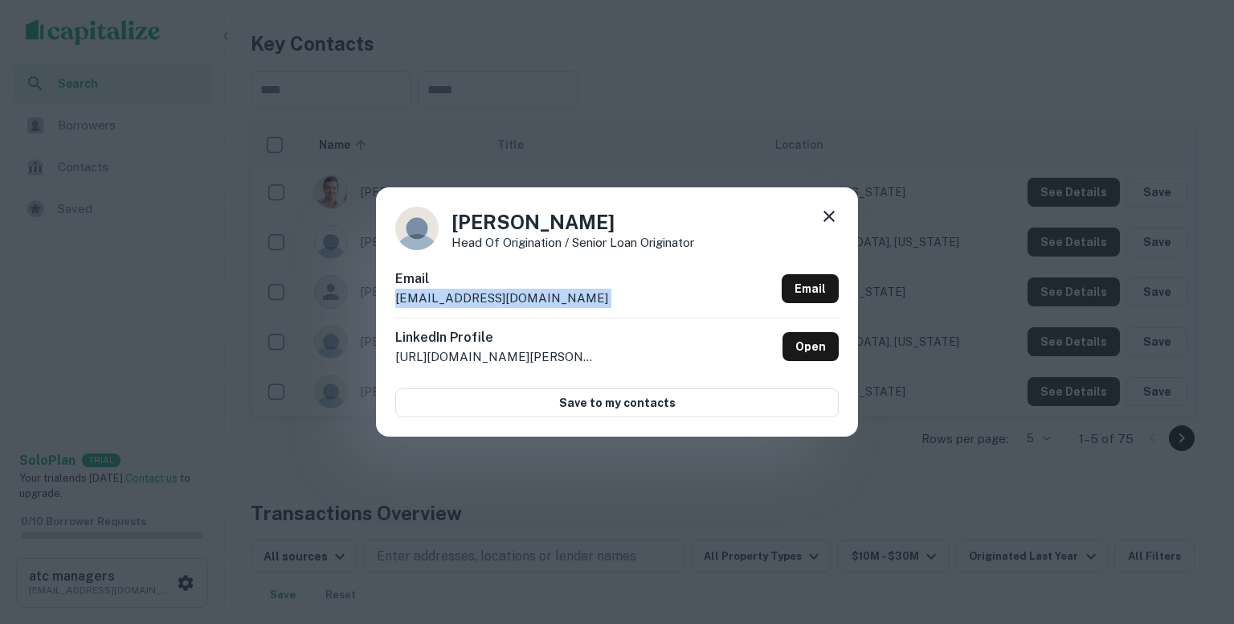
copy div "lberger@argenticmgmt.com Email"
click at [755, 493] on div "Loren Berger Head of Origination / Senior Loan Originator Email lberger@argenti…" at bounding box center [617, 312] width 1234 height 624
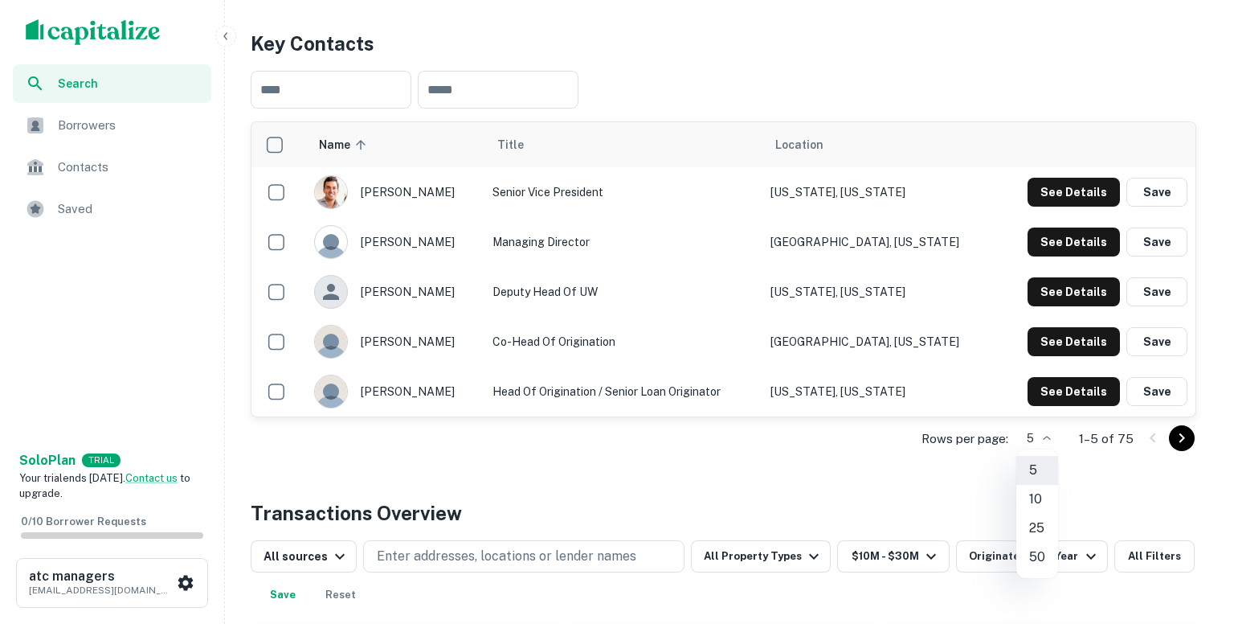
click at [1035, 550] on li "50" at bounding box center [1037, 556] width 42 height 29
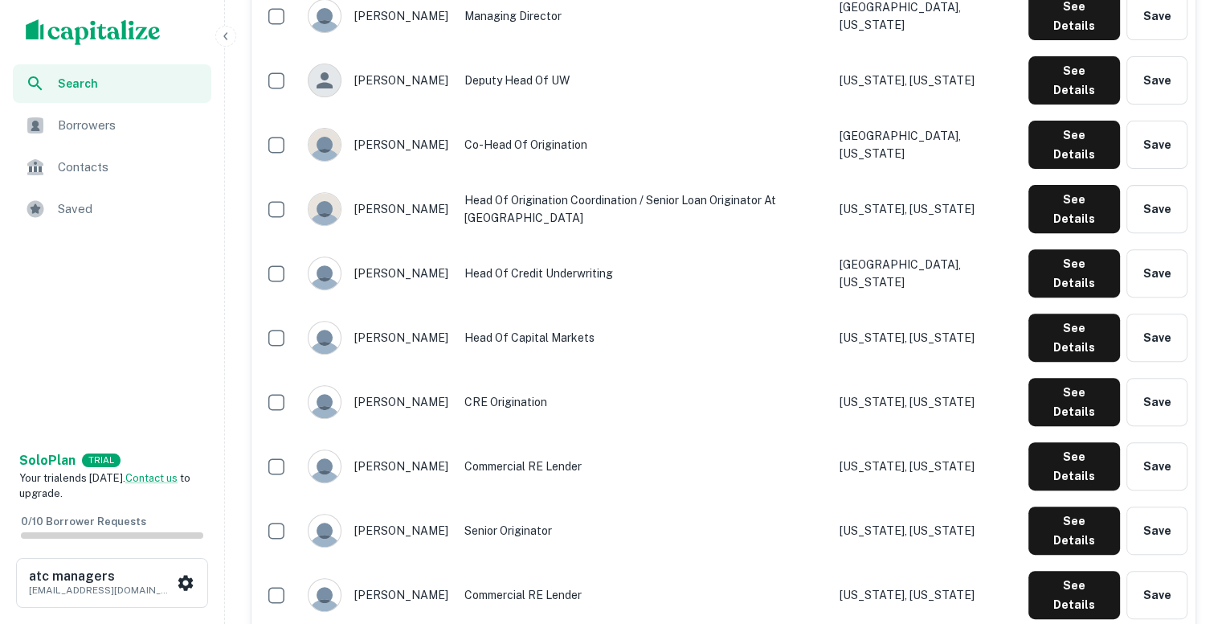
scroll to position [582, 0]
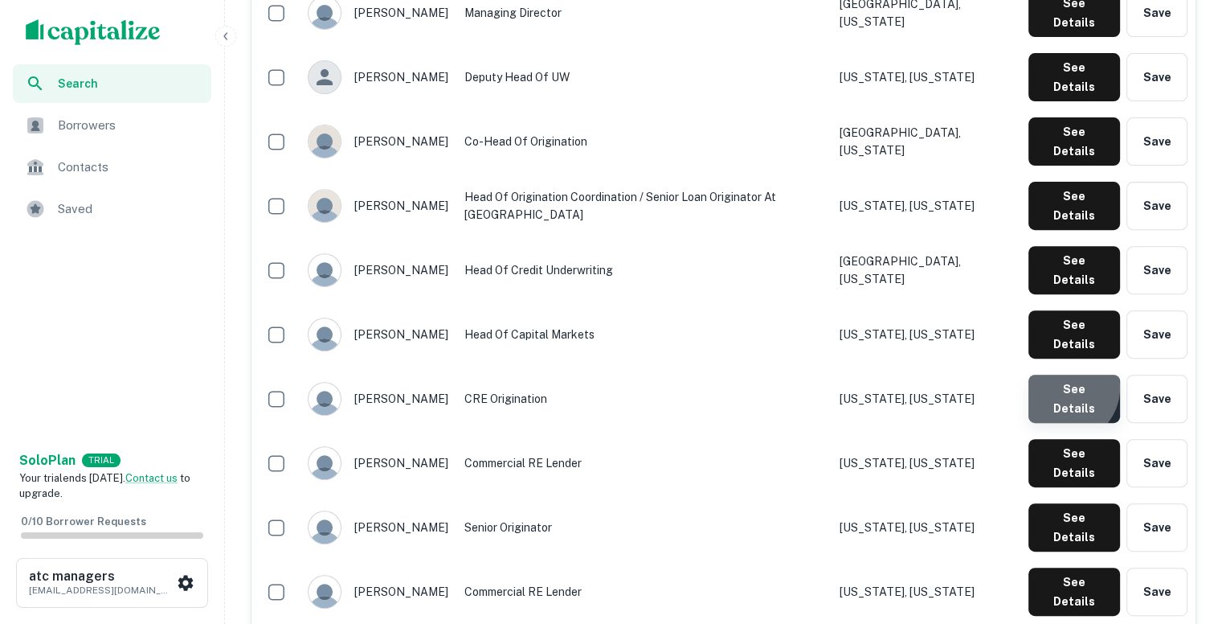
click at [1066, 374] on button "See Details" at bounding box center [1075, 398] width 92 height 48
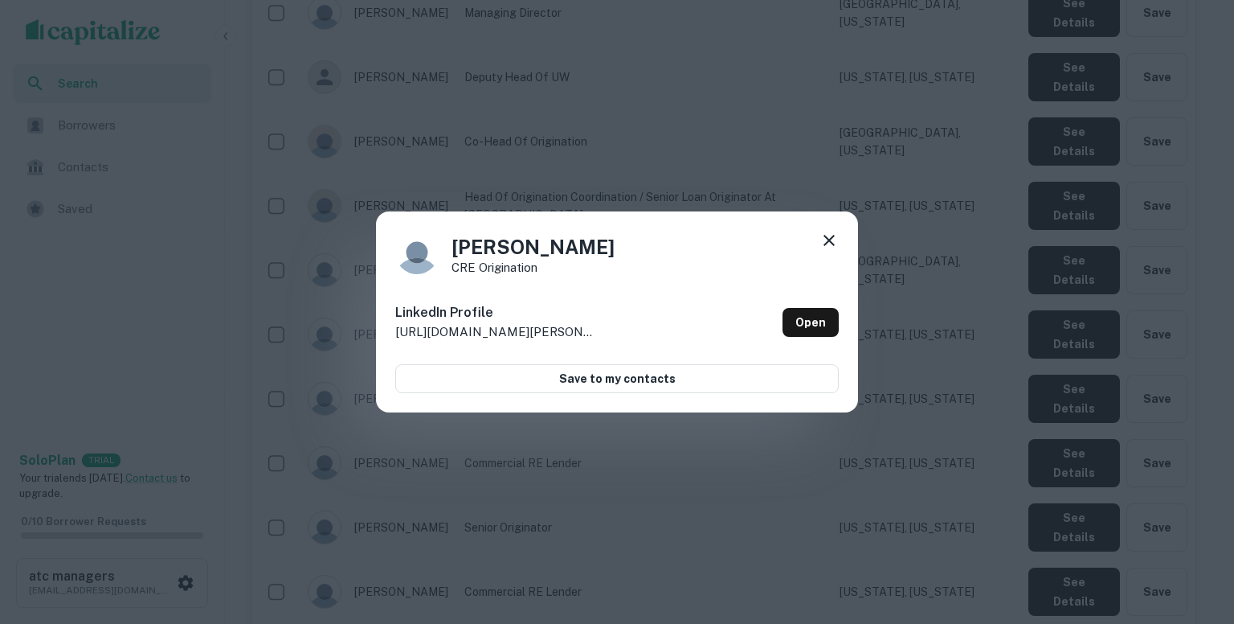
click at [825, 240] on icon at bounding box center [829, 240] width 19 height 19
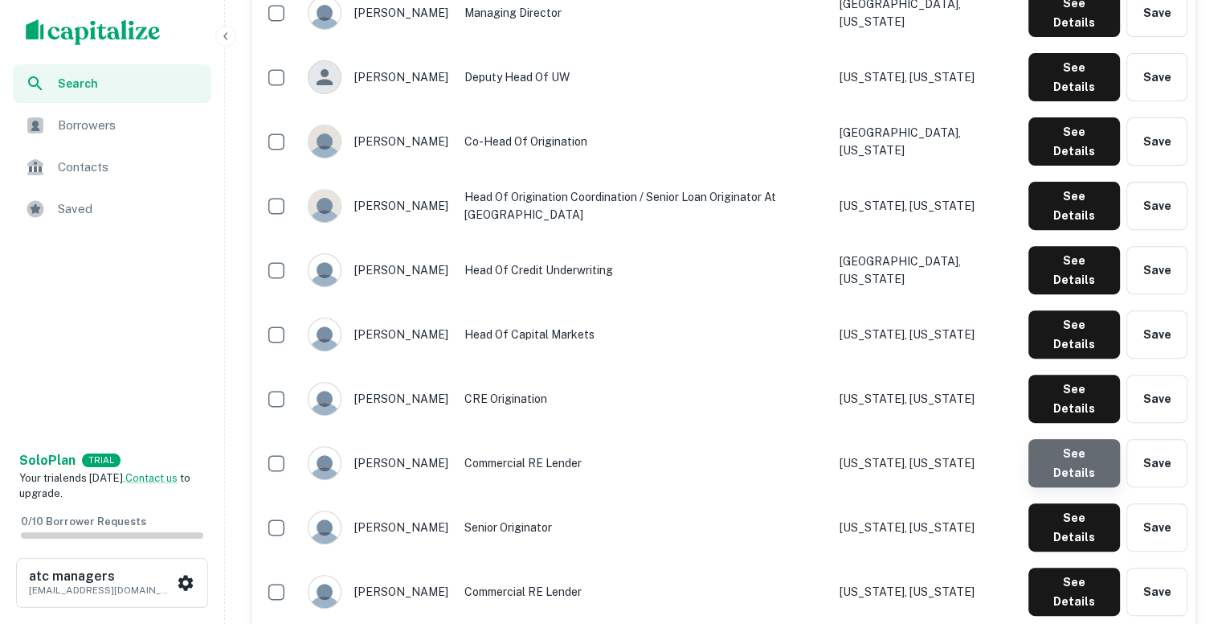
click at [1082, 439] on button "See Details" at bounding box center [1075, 463] width 92 height 48
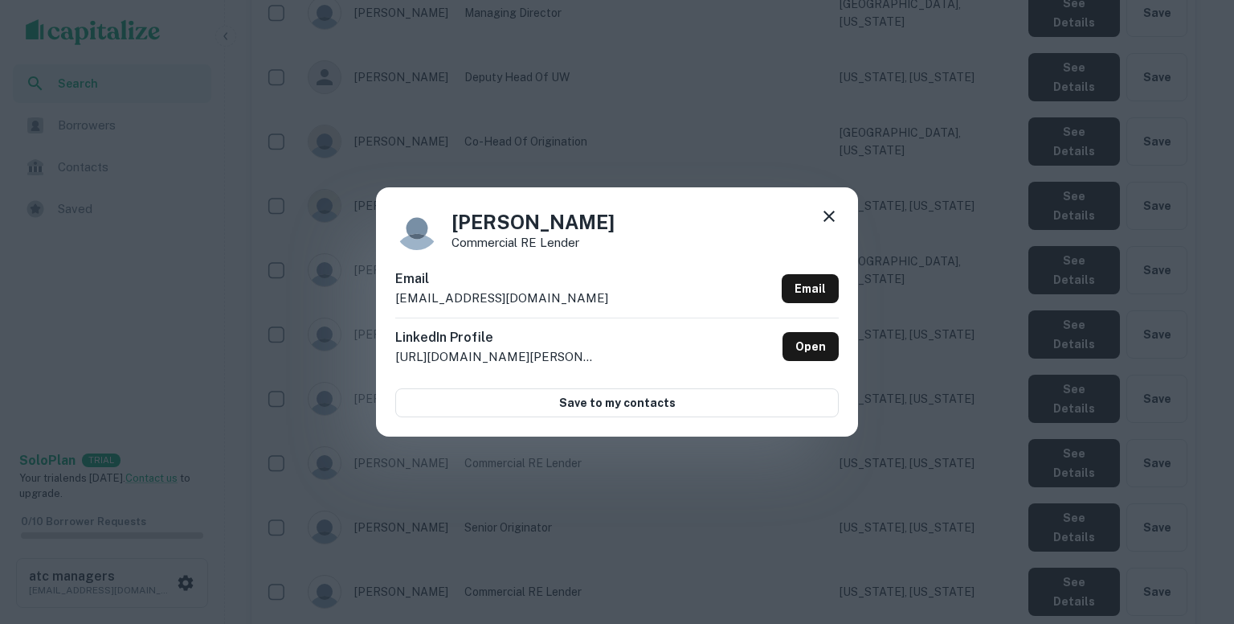
click at [546, 297] on p "dfinelli@argenticmgmt.com" at bounding box center [501, 297] width 213 height 19
copy div "dfinelli@argenticmgmt.com Email"
click at [828, 213] on icon at bounding box center [829, 216] width 19 height 19
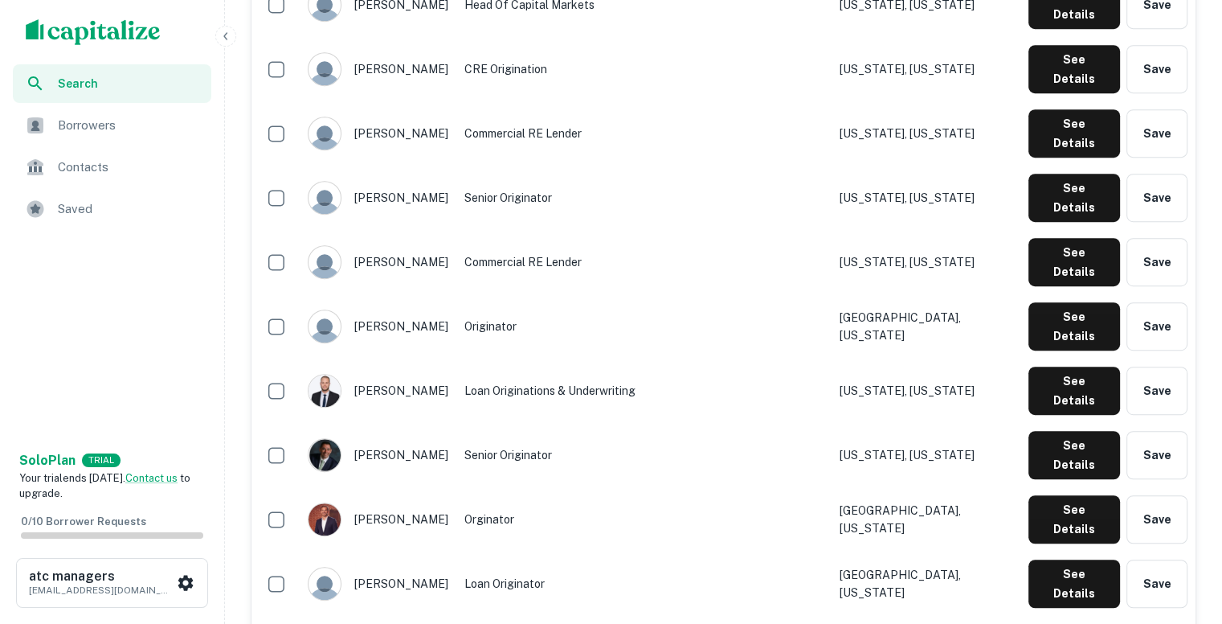
scroll to position [910, 0]
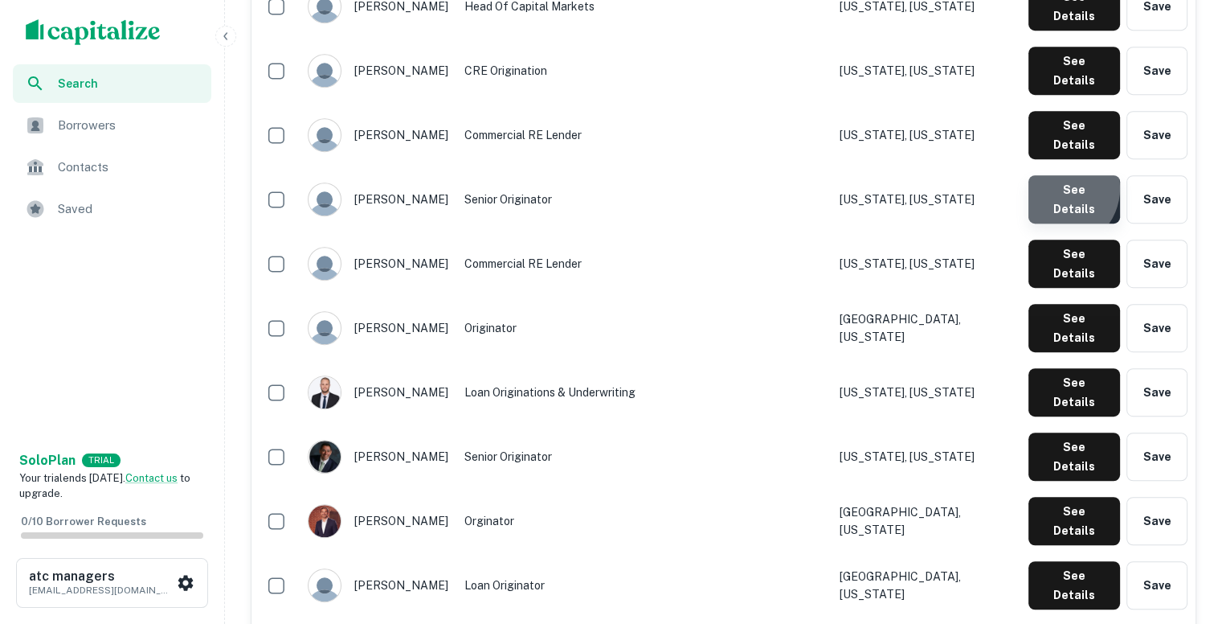
click at [1061, 175] on button "See Details" at bounding box center [1075, 199] width 92 height 48
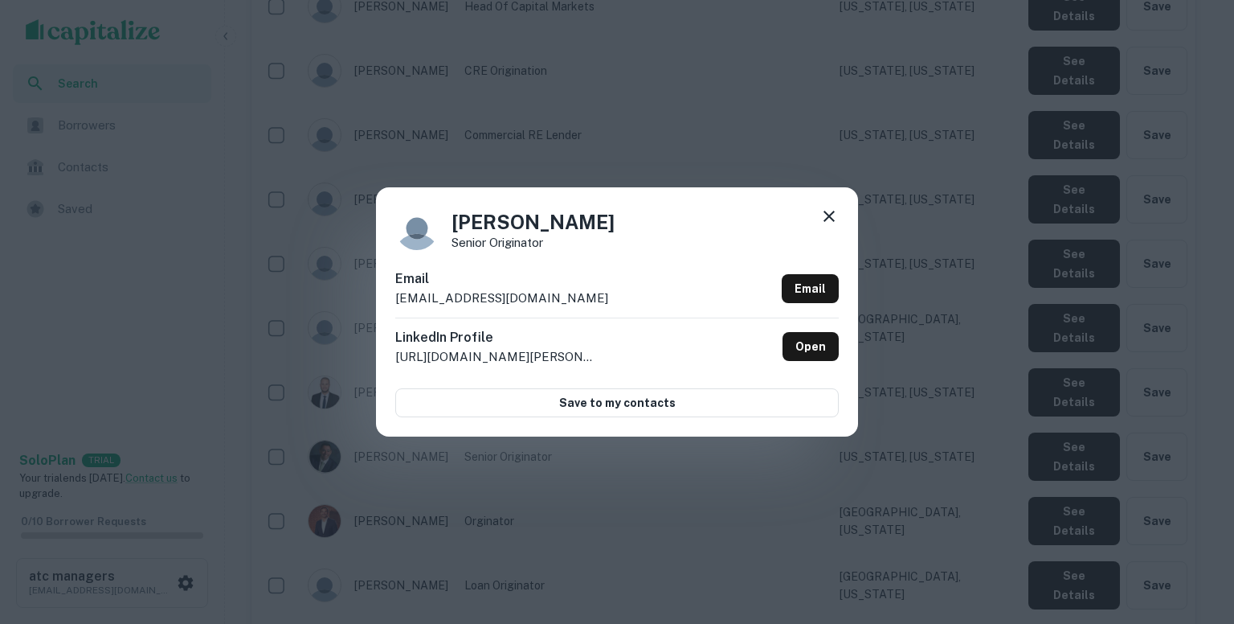
click at [546, 301] on div "Email jberry@argenticmgmt.com Email" at bounding box center [617, 293] width 444 height 48
copy div "jberry@argenticmgmt.com Email"
click at [824, 219] on icon at bounding box center [829, 216] width 19 height 19
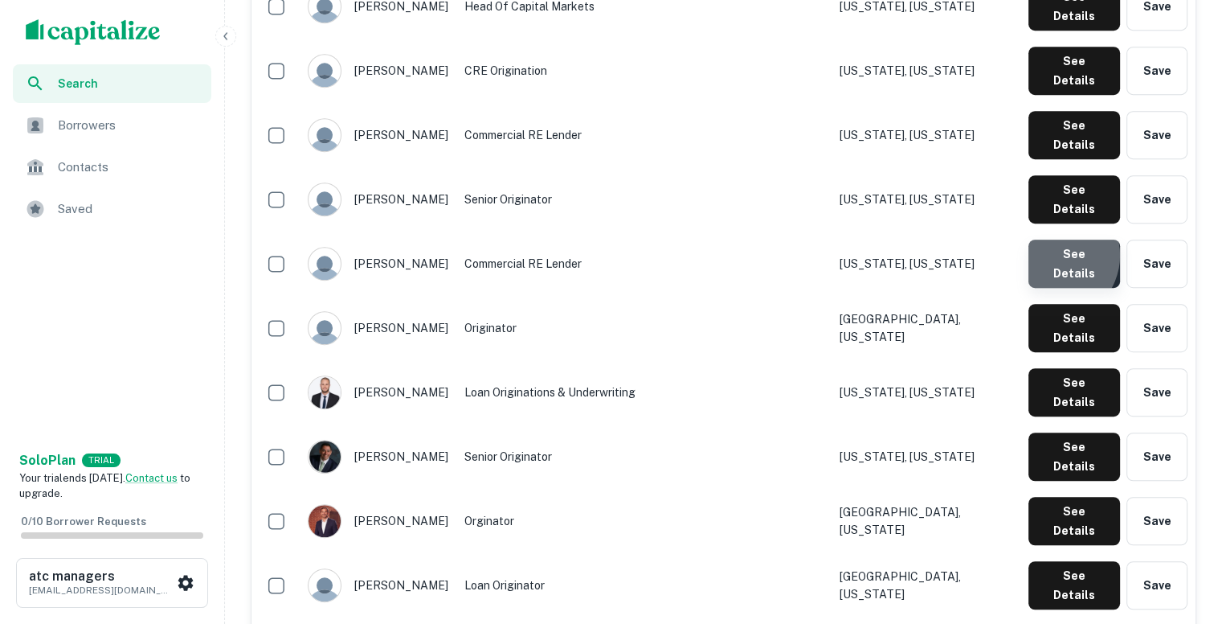
click at [1056, 239] on button "See Details" at bounding box center [1075, 263] width 92 height 48
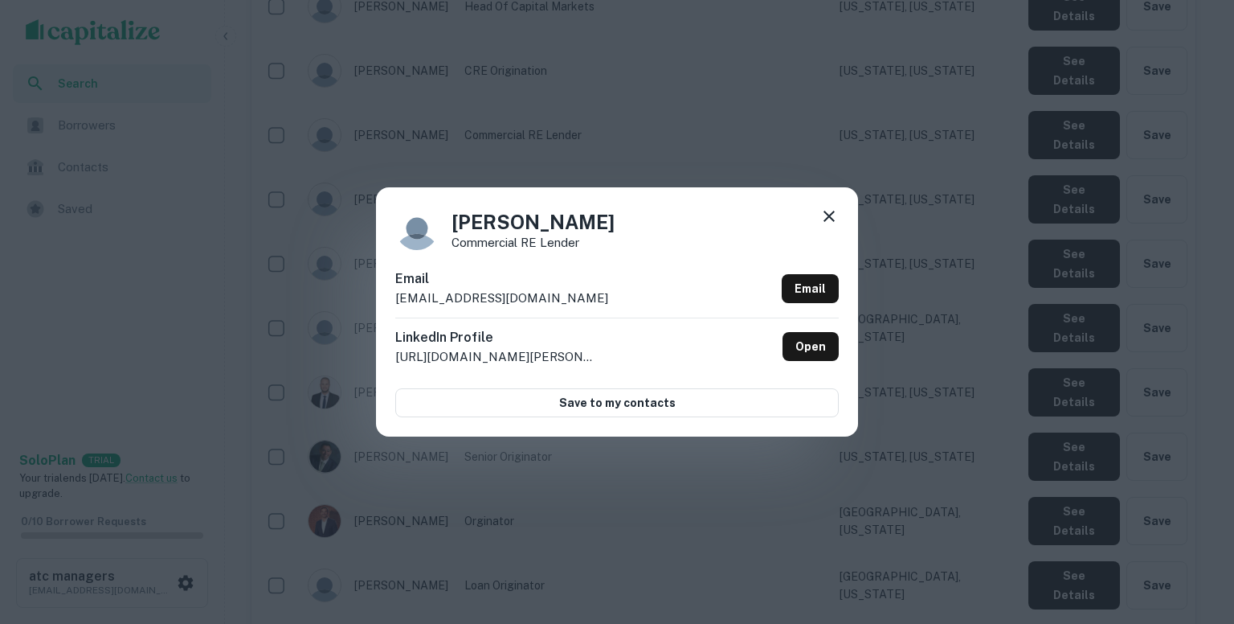
click at [527, 297] on p "jscappini@argentic.com" at bounding box center [501, 297] width 213 height 19
copy div "jscappini@argentic.com Email"
click at [828, 219] on icon at bounding box center [829, 216] width 19 height 19
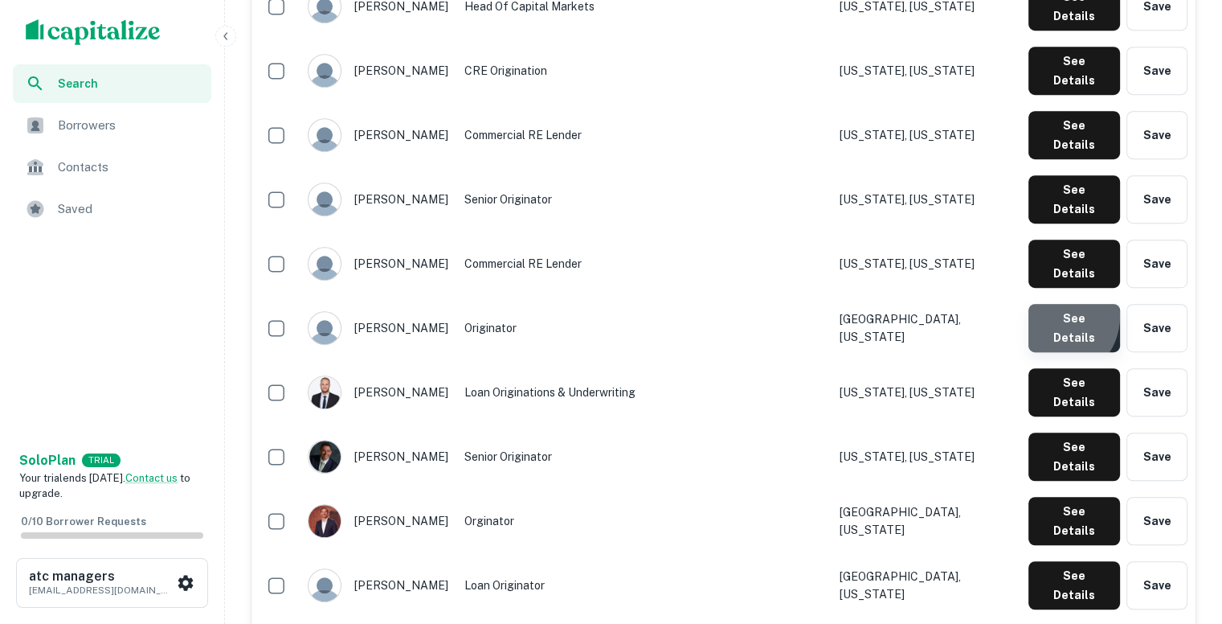
click at [1056, 304] on button "See Details" at bounding box center [1075, 328] width 92 height 48
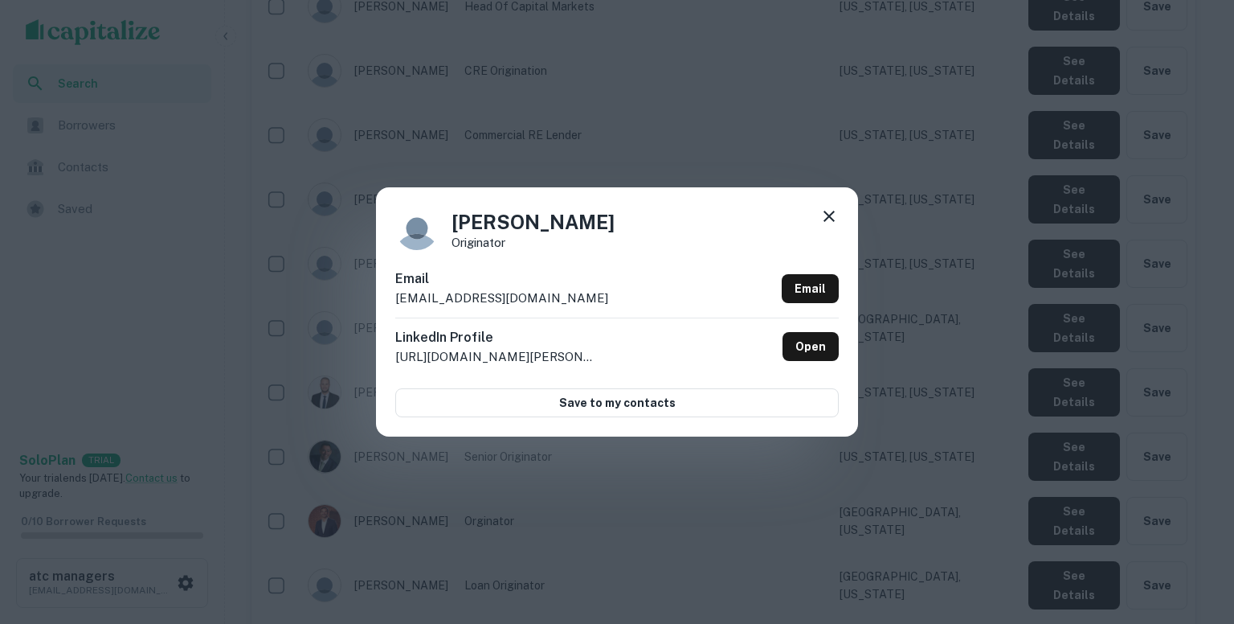
click at [512, 297] on div "Email jcaple@argentic.com Email" at bounding box center [617, 293] width 444 height 48
click at [826, 211] on icon at bounding box center [829, 216] width 19 height 19
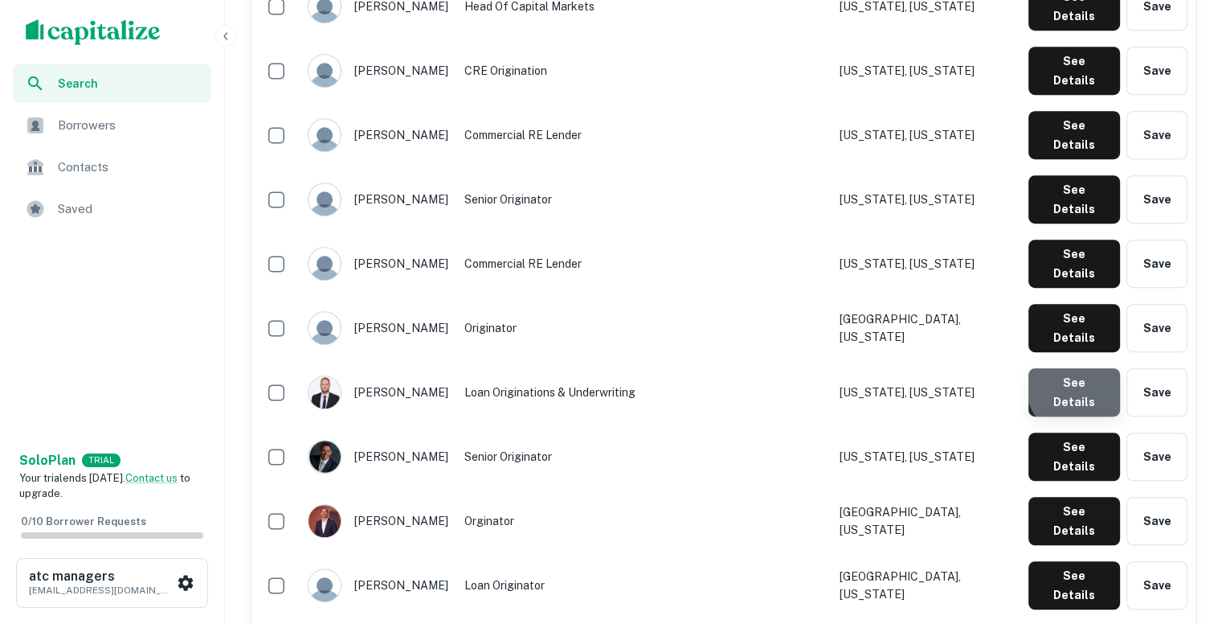
click at [1087, 368] on button "See Details" at bounding box center [1075, 392] width 92 height 48
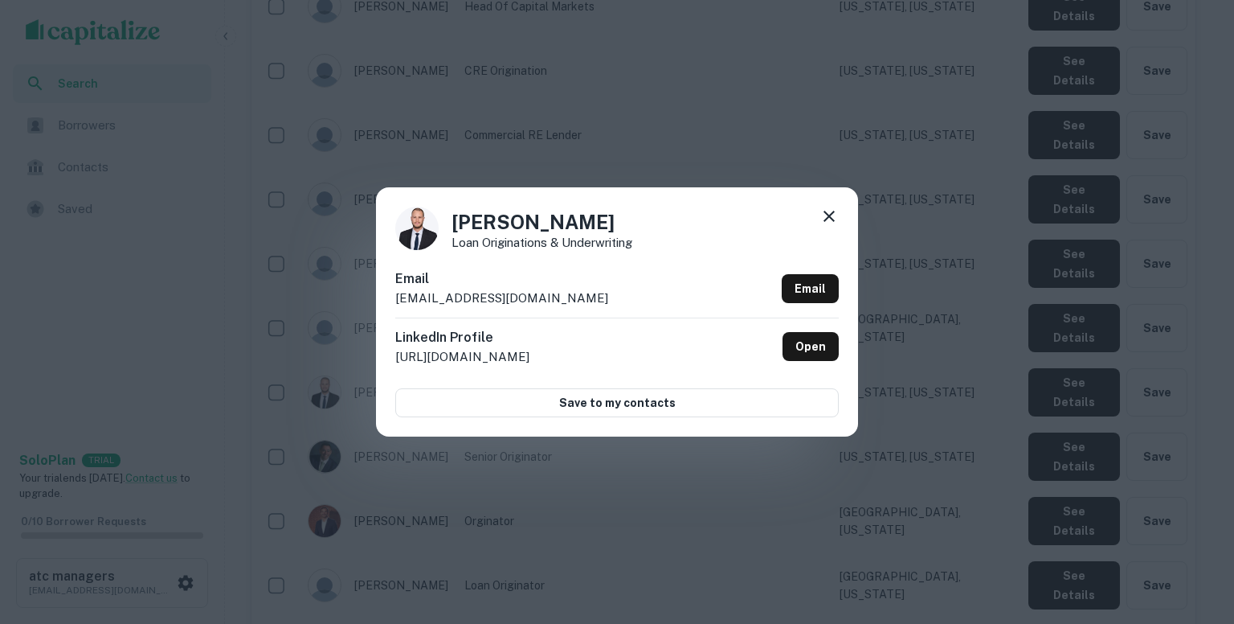
click at [513, 294] on div "Email jgauer@argentic.com Email" at bounding box center [617, 293] width 444 height 48
click at [829, 218] on icon at bounding box center [829, 216] width 11 height 11
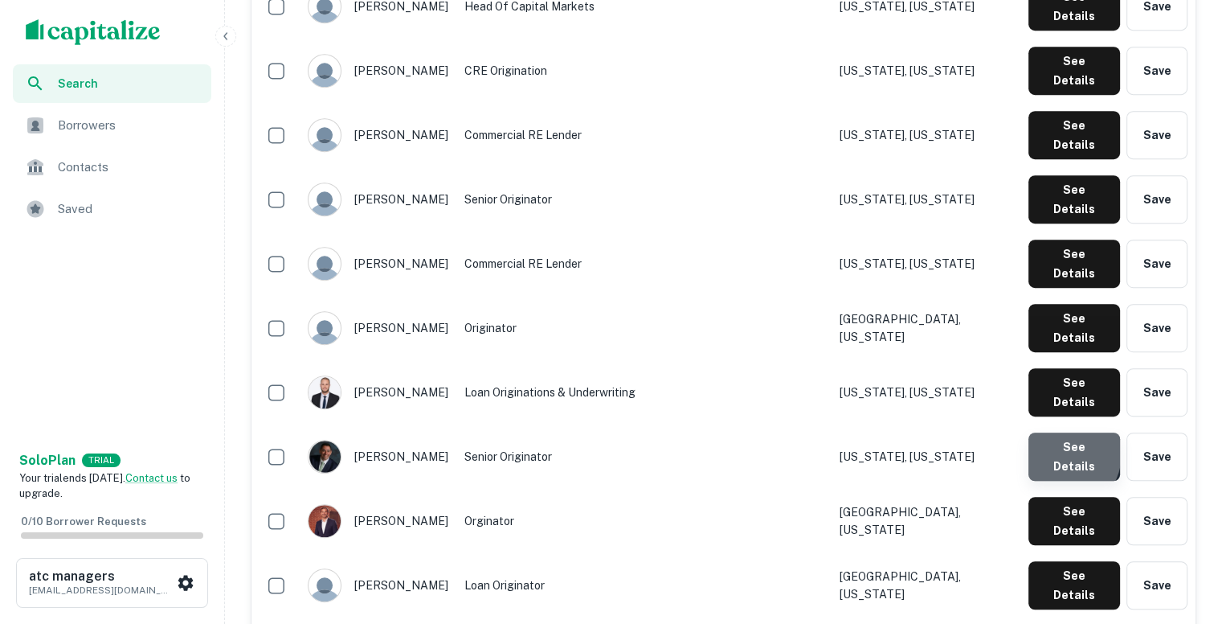
click at [1061, 432] on button "See Details" at bounding box center [1075, 456] width 92 height 48
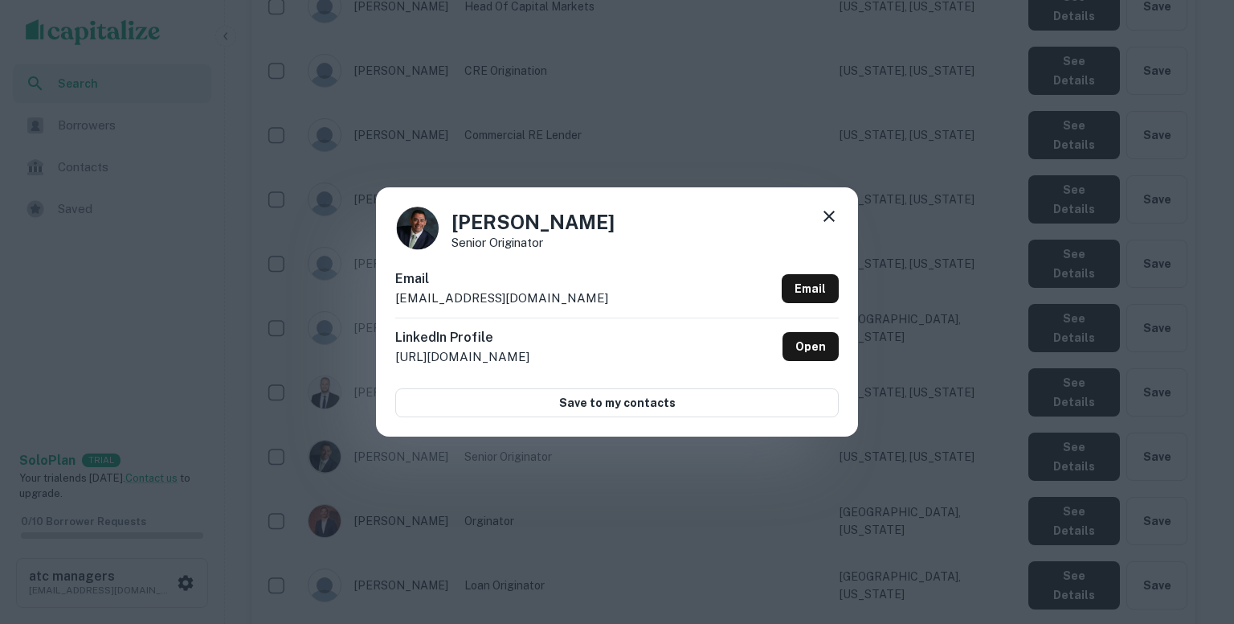
click at [576, 297] on div "Email jdesrochers@argenticmgmt.com Email" at bounding box center [617, 293] width 444 height 48
click at [839, 141] on div "John Desrochers Senior Originator Email jdesrochers@argenticmgmt.com Email Link…" at bounding box center [617, 312] width 1234 height 624
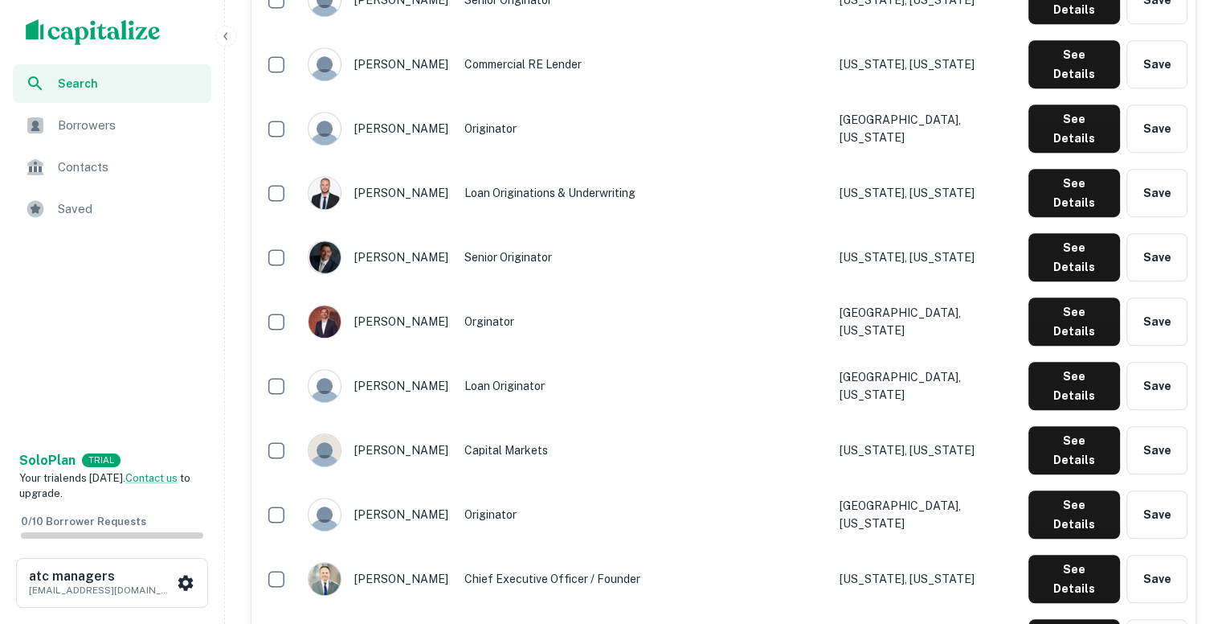
scroll to position [1115, 0]
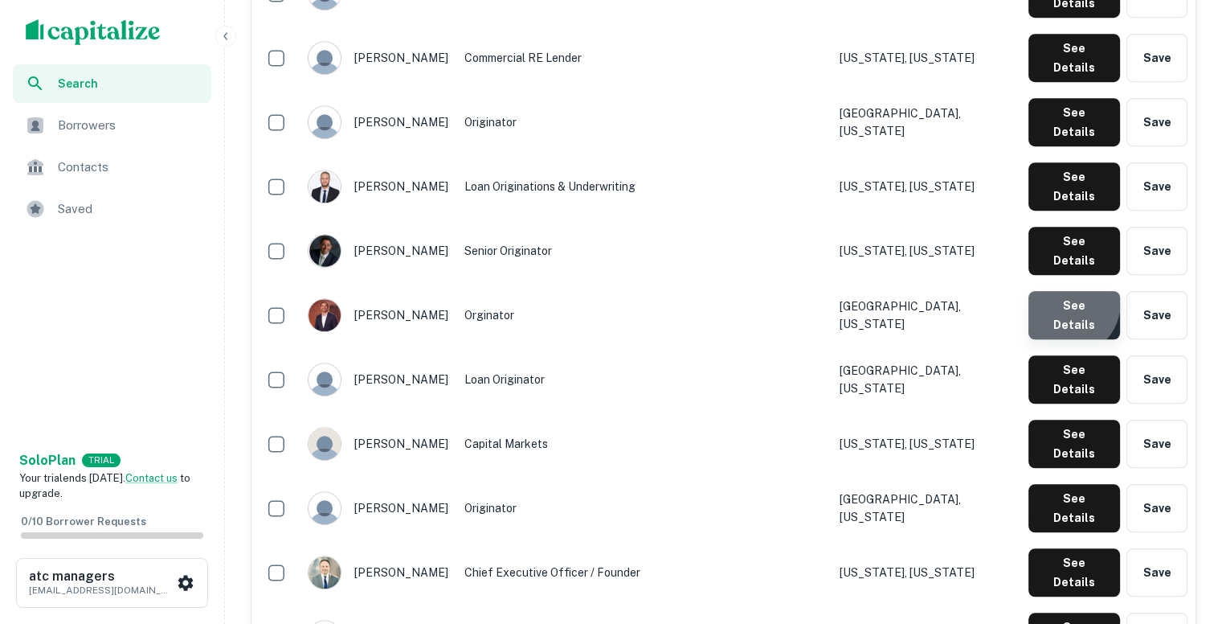
click at [1067, 291] on button "See Details" at bounding box center [1075, 315] width 92 height 48
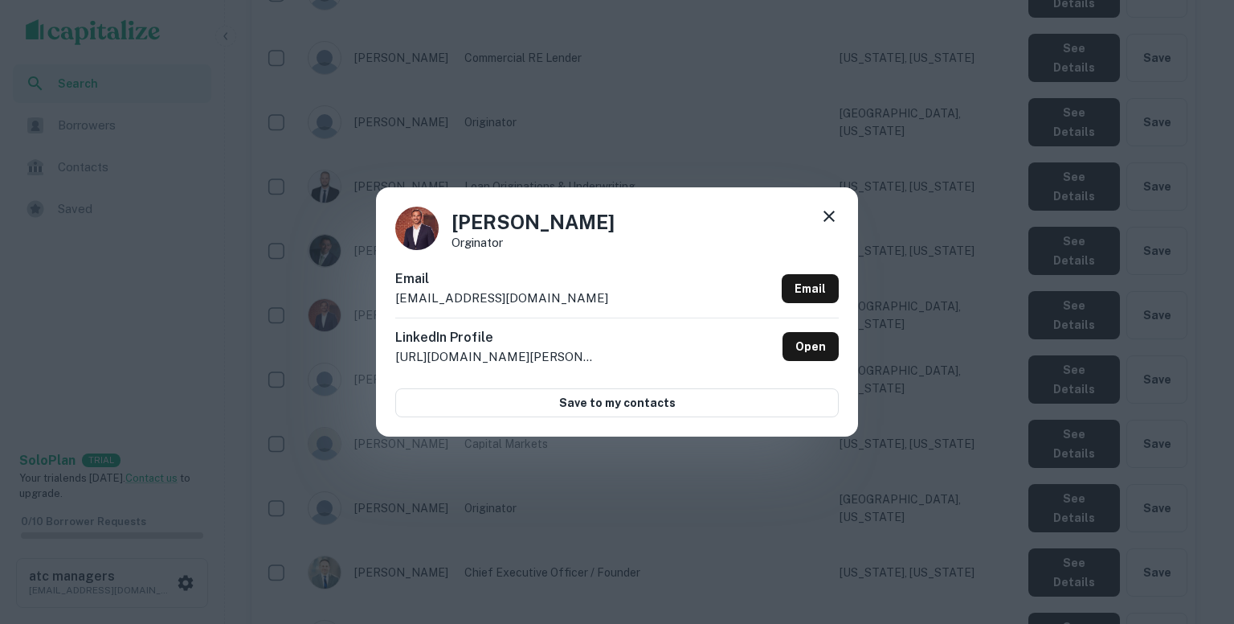
click at [524, 293] on div "Email kadams@argentic.com Email" at bounding box center [617, 293] width 444 height 48
click at [681, 178] on div "Kyle Adams Orginator Email kadams@argentic.com Email LinkedIn Profile http://ww…" at bounding box center [617, 312] width 1234 height 624
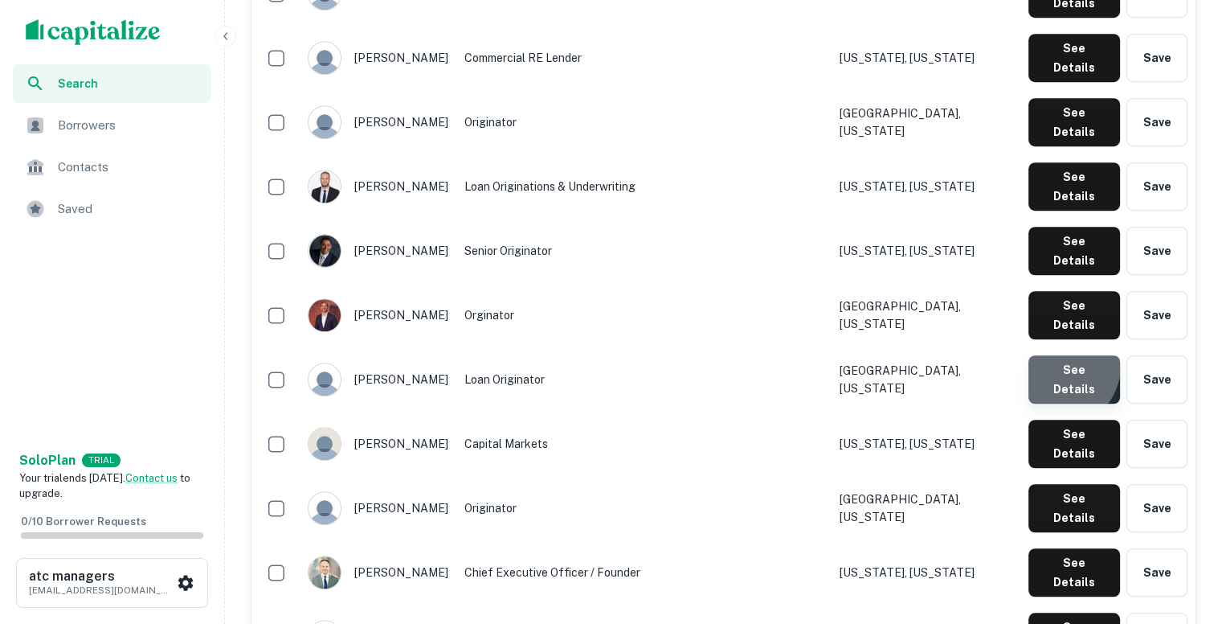
click at [1061, 355] on button "See Details" at bounding box center [1075, 379] width 92 height 48
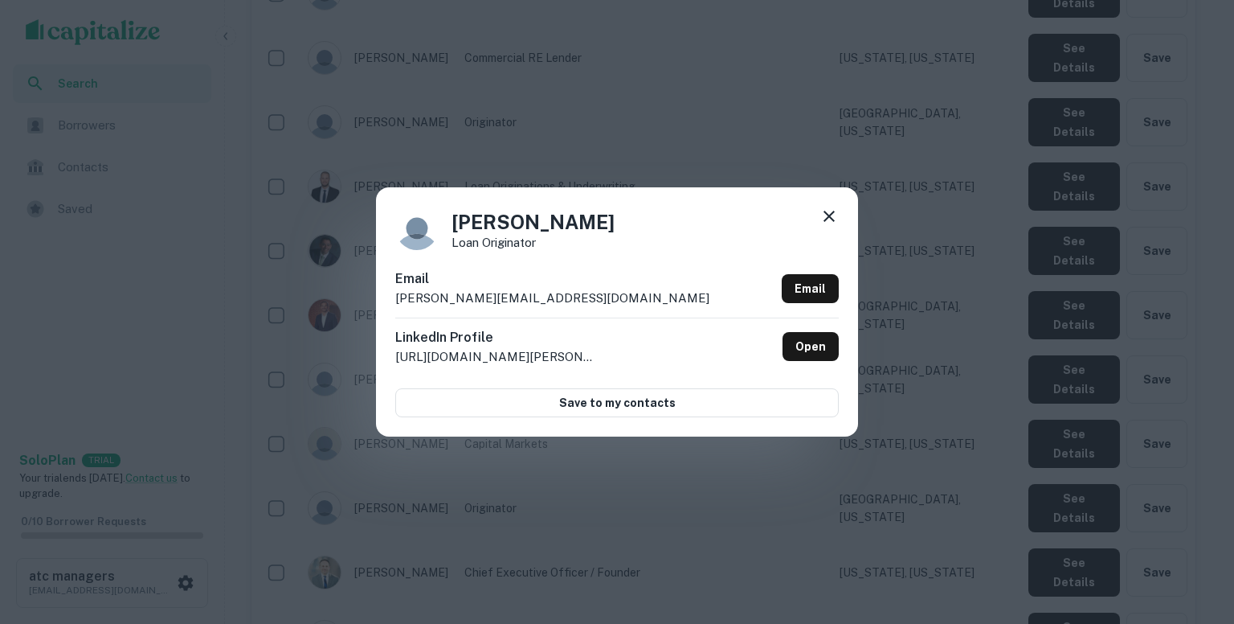
click at [562, 297] on div "Email mostella@argenticmgmt.com Email" at bounding box center [617, 293] width 444 height 48
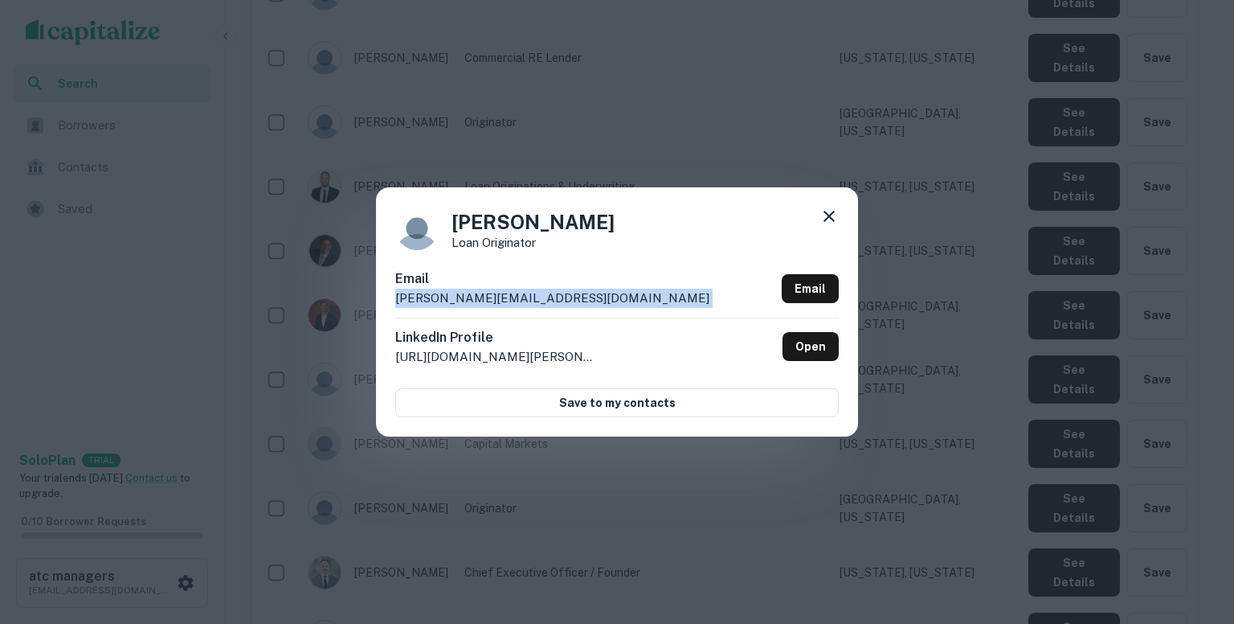
click at [562, 297] on div "Email mostella@argenticmgmt.com Email" at bounding box center [617, 293] width 444 height 48
click at [828, 209] on icon at bounding box center [829, 216] width 19 height 19
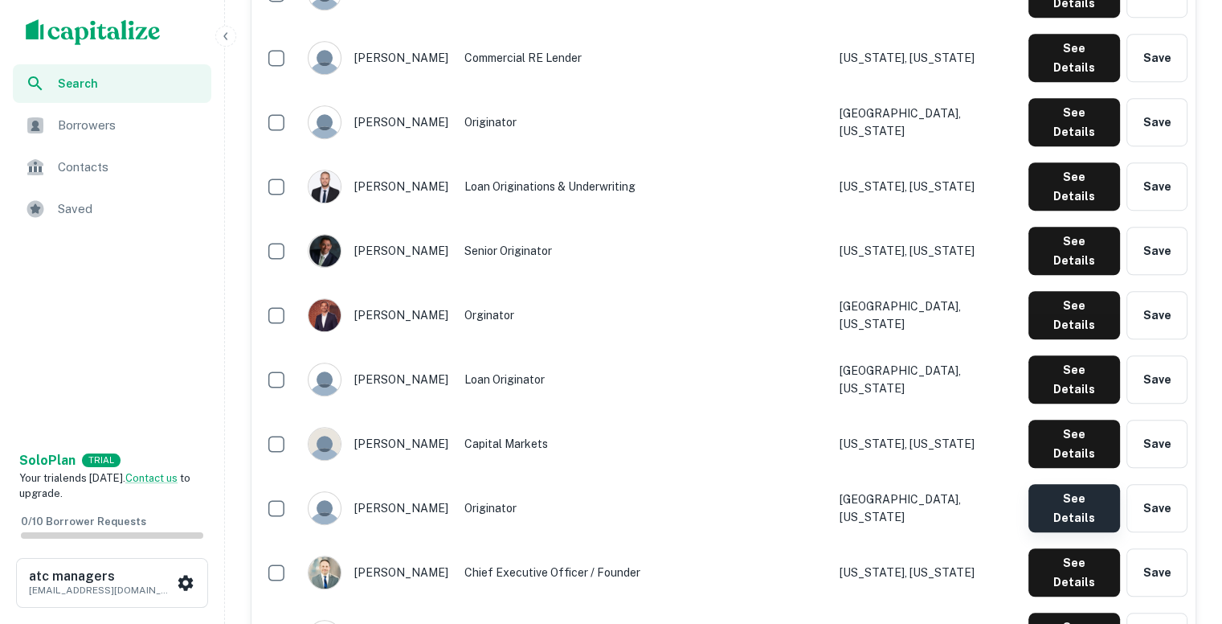
click at [1066, 484] on button "See Details" at bounding box center [1075, 508] width 92 height 48
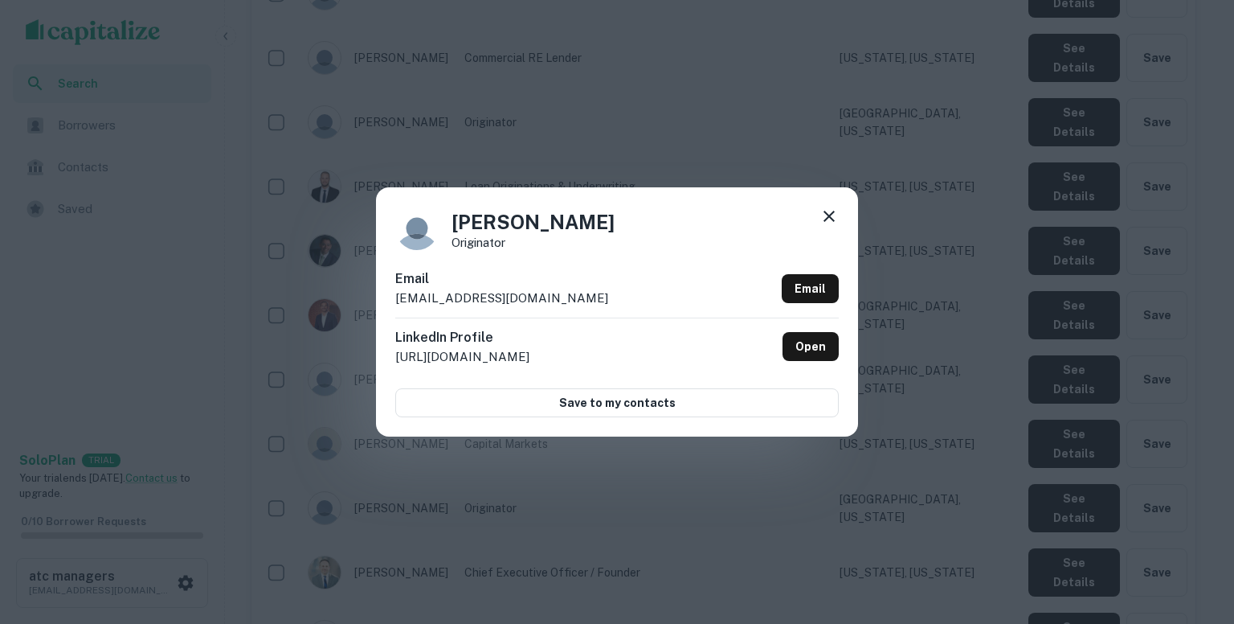
click at [542, 294] on div "Email zkiel@argenticmgmt.com Email" at bounding box center [617, 293] width 444 height 48
click at [730, 506] on div "Zachary Kiel Originator Email zkiel@argenticmgmt.com Email LinkedIn Profile htt…" at bounding box center [617, 312] width 1234 height 624
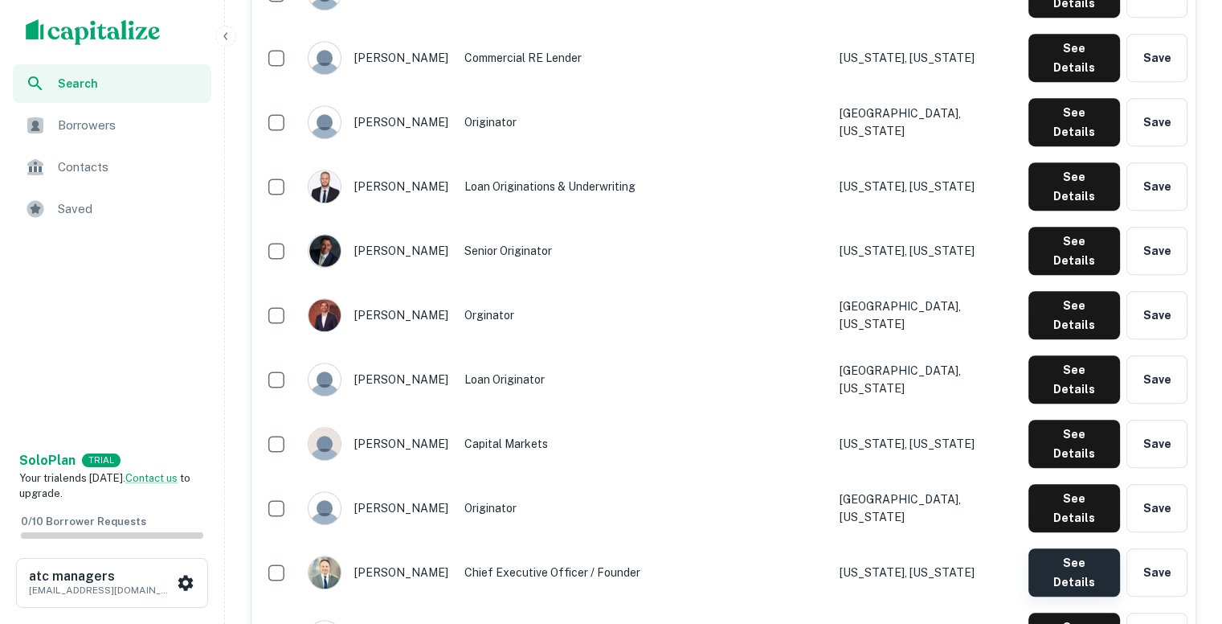
click at [1067, 548] on button "See Details" at bounding box center [1075, 572] width 92 height 48
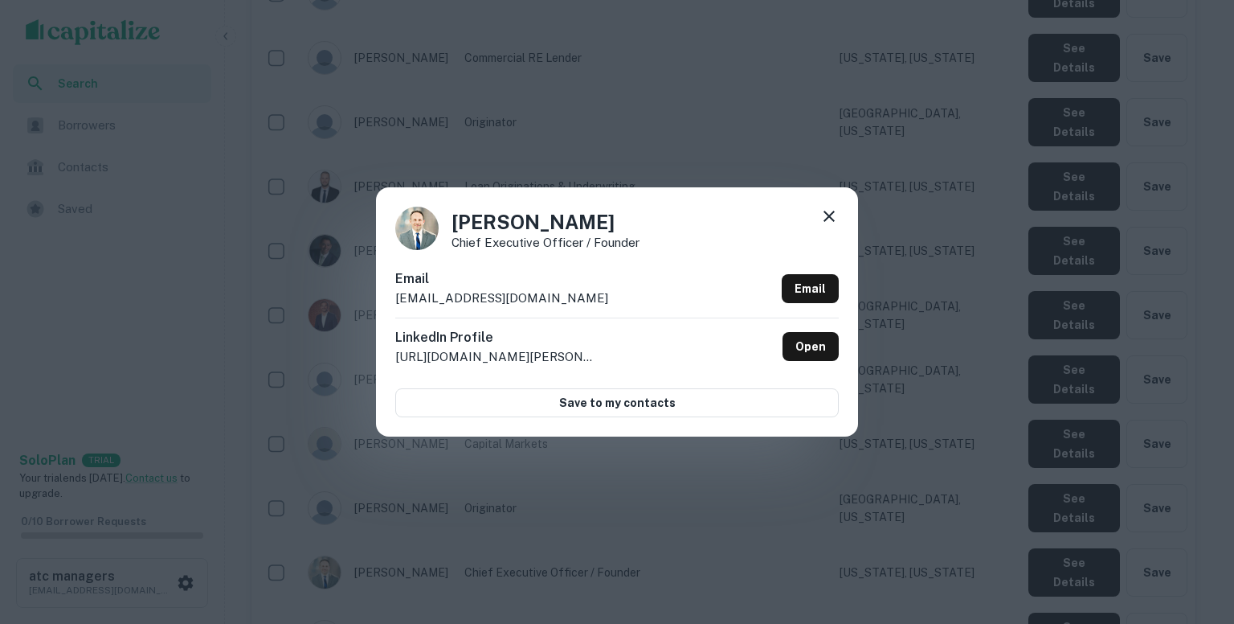
click at [489, 297] on p "dtiesi@argentic.com" at bounding box center [501, 297] width 213 height 19
click at [827, 208] on icon at bounding box center [829, 216] width 19 height 19
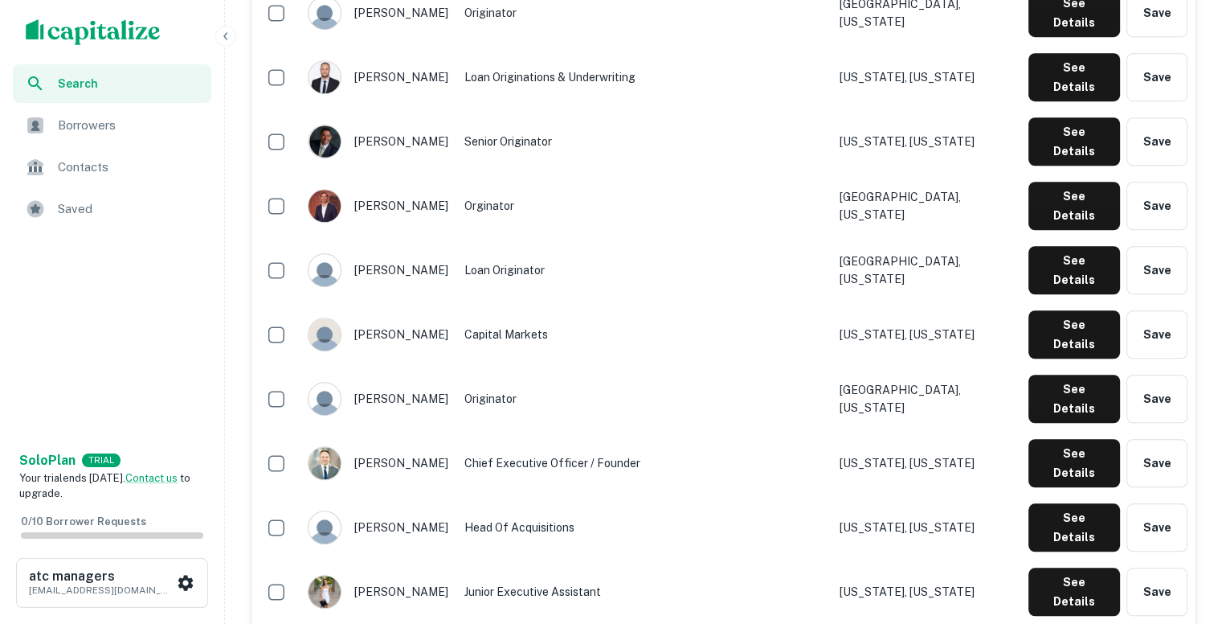
scroll to position [1226, 0]
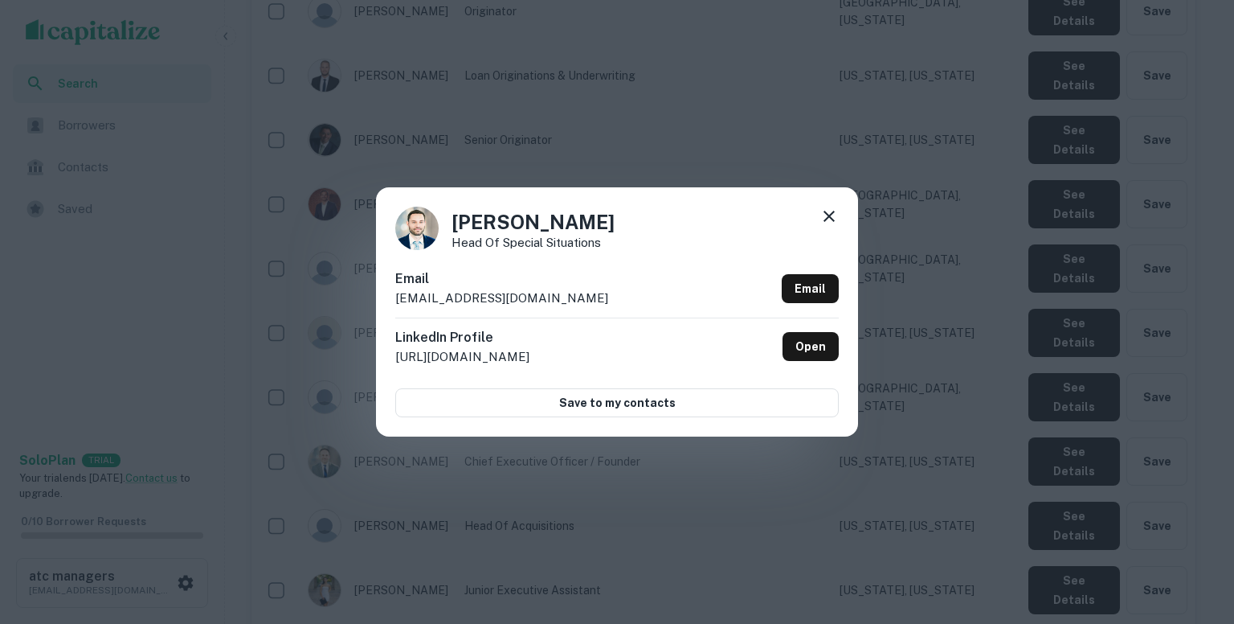
click at [521, 301] on p "shollerith@argentic.com" at bounding box center [501, 297] width 213 height 19
click at [884, 288] on div "Spencer Hollerith Head of Special Situations Email shollerith@argentic.com Emai…" at bounding box center [617, 312] width 1234 height 624
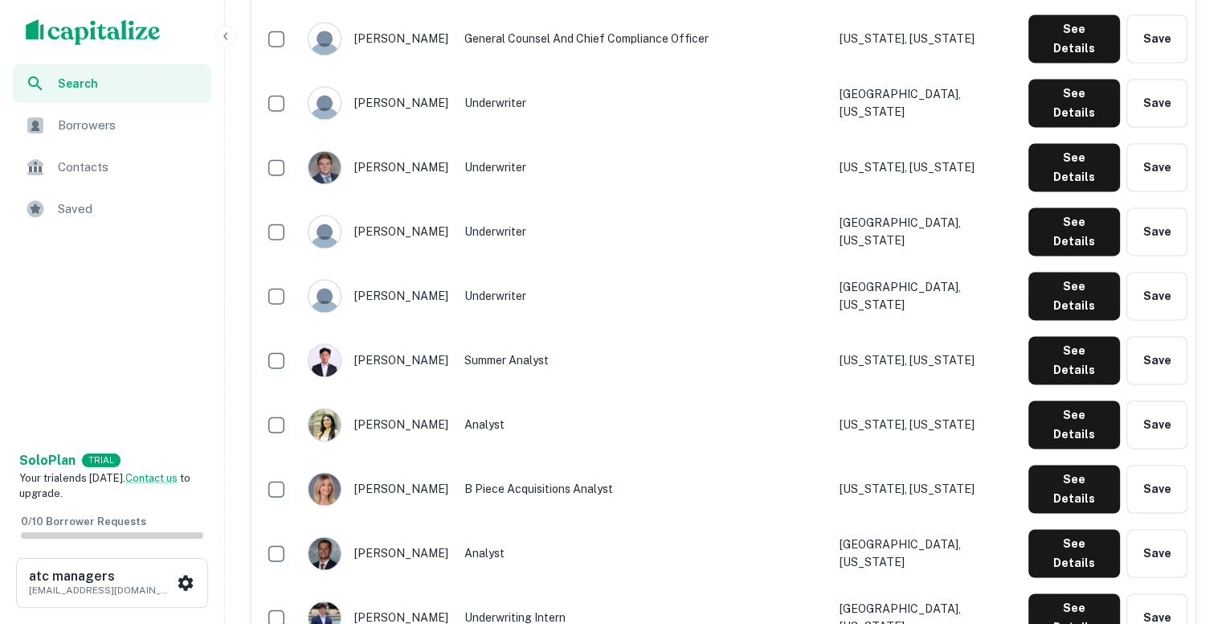
scroll to position [2356, 0]
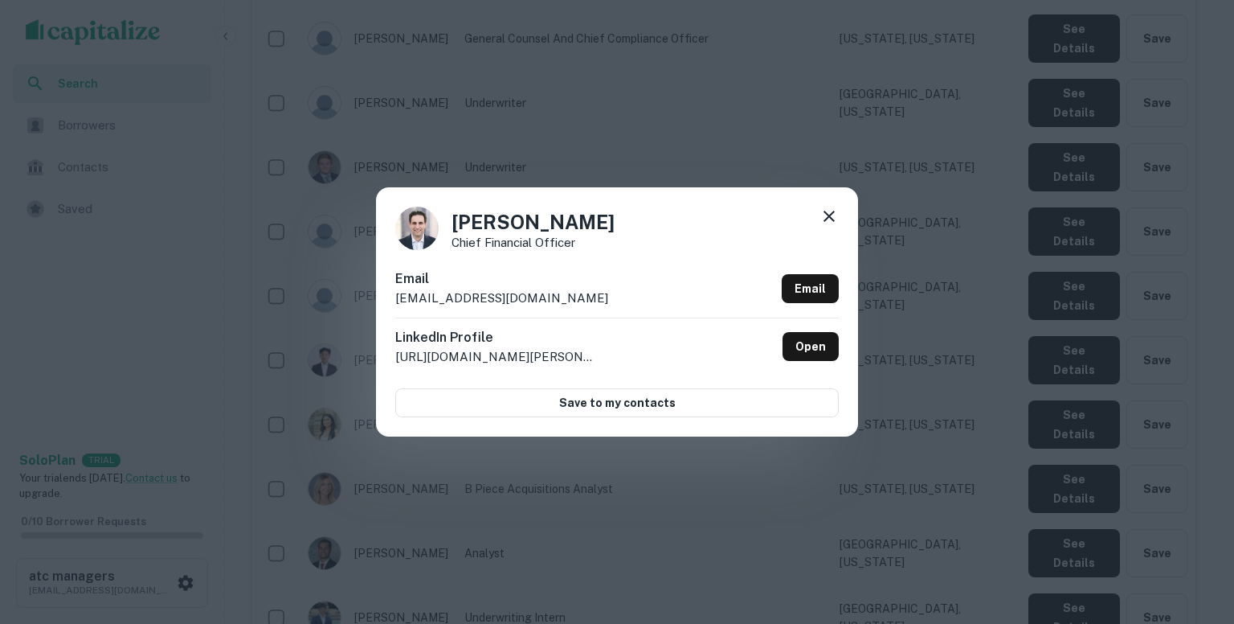
click at [562, 297] on p "mrossman@argenticmgmt.com" at bounding box center [501, 297] width 213 height 19
click at [828, 215] on icon at bounding box center [829, 216] width 11 height 11
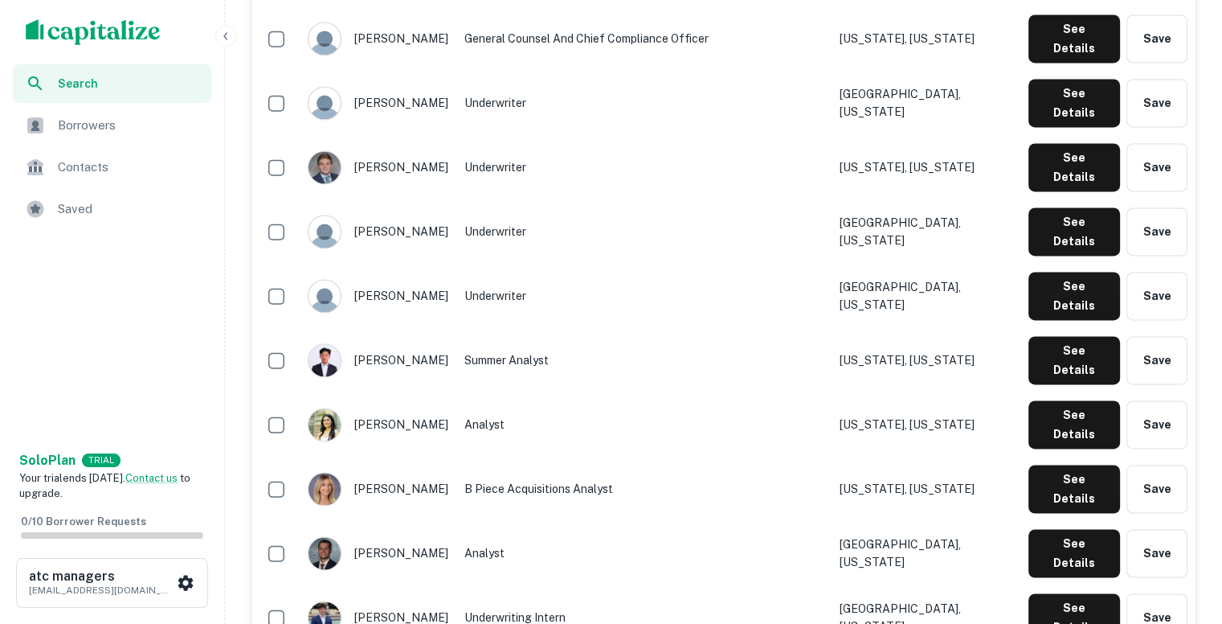
scroll to position [2523, 0]
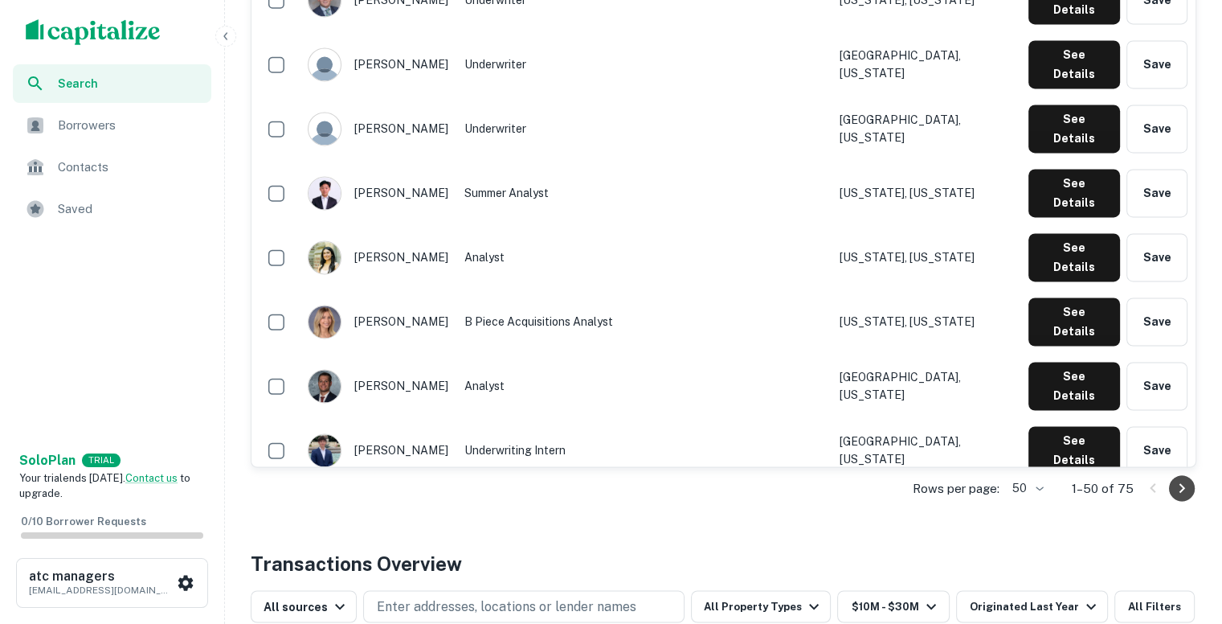
click at [1177, 480] on icon "Go to next page" at bounding box center [1181, 487] width 19 height 19
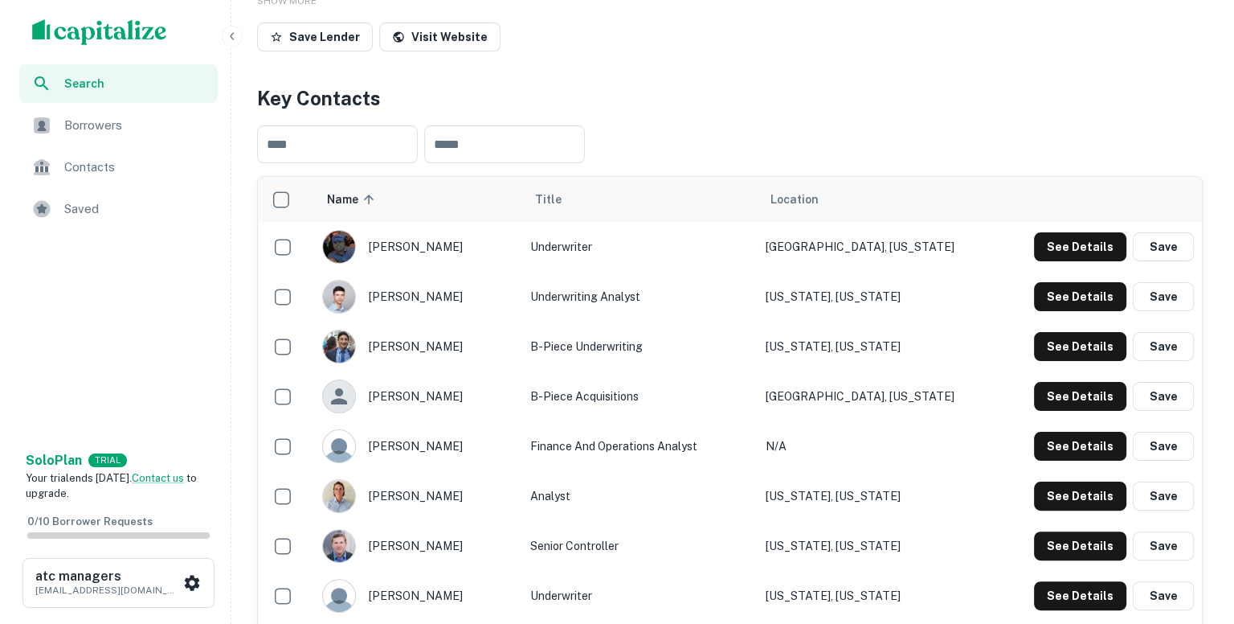
scroll to position [0, 0]
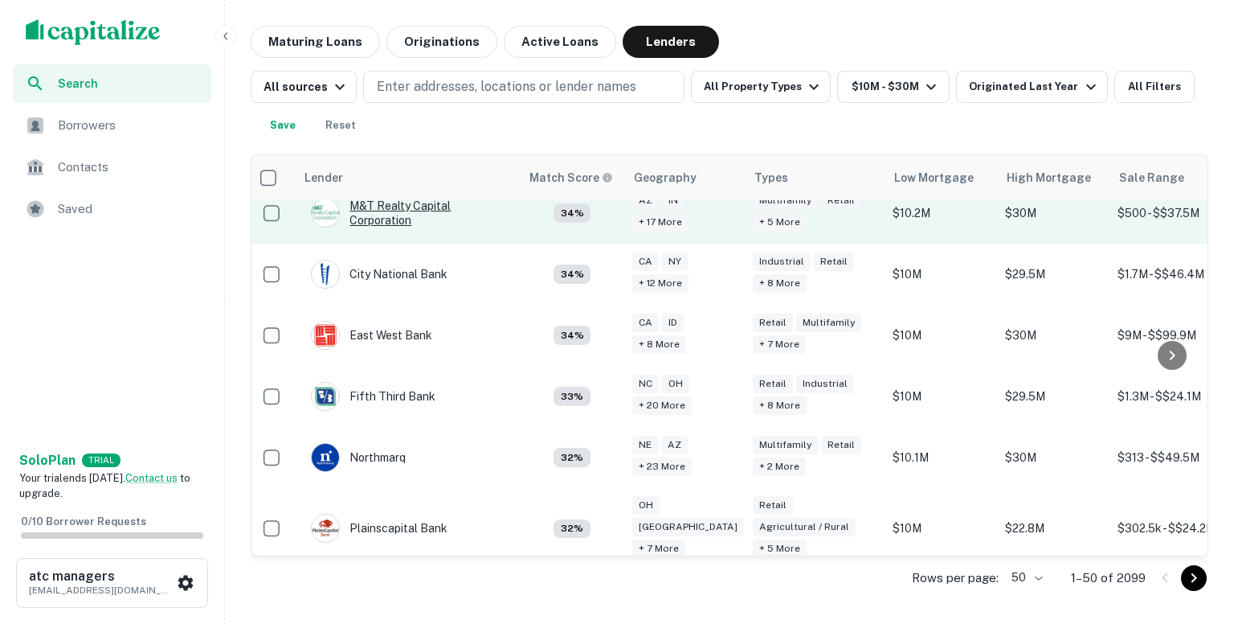
scroll to position [2928, 6]
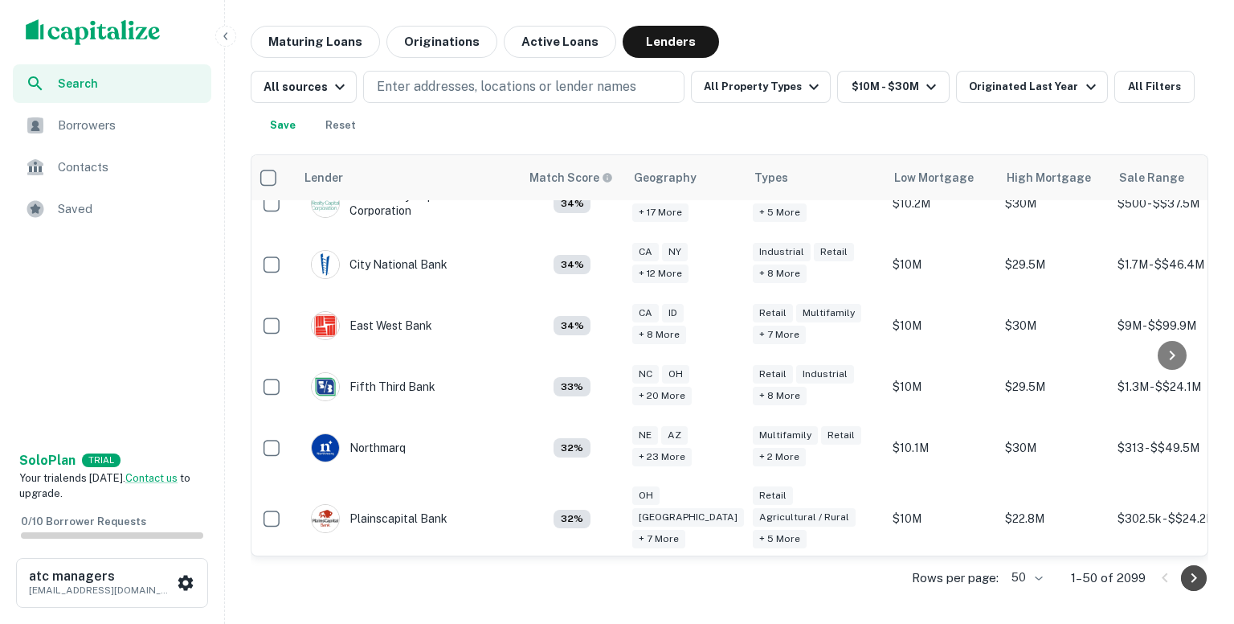
click at [1190, 577] on icon "Go to next page" at bounding box center [1193, 577] width 19 height 19
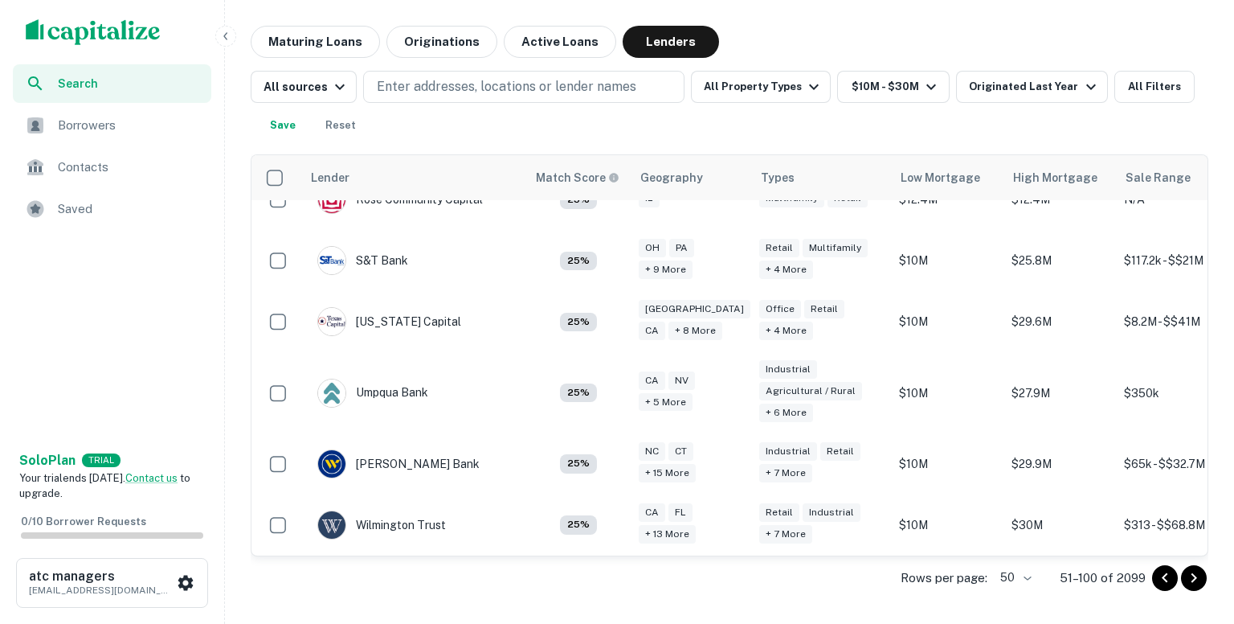
scroll to position [2830, 0]
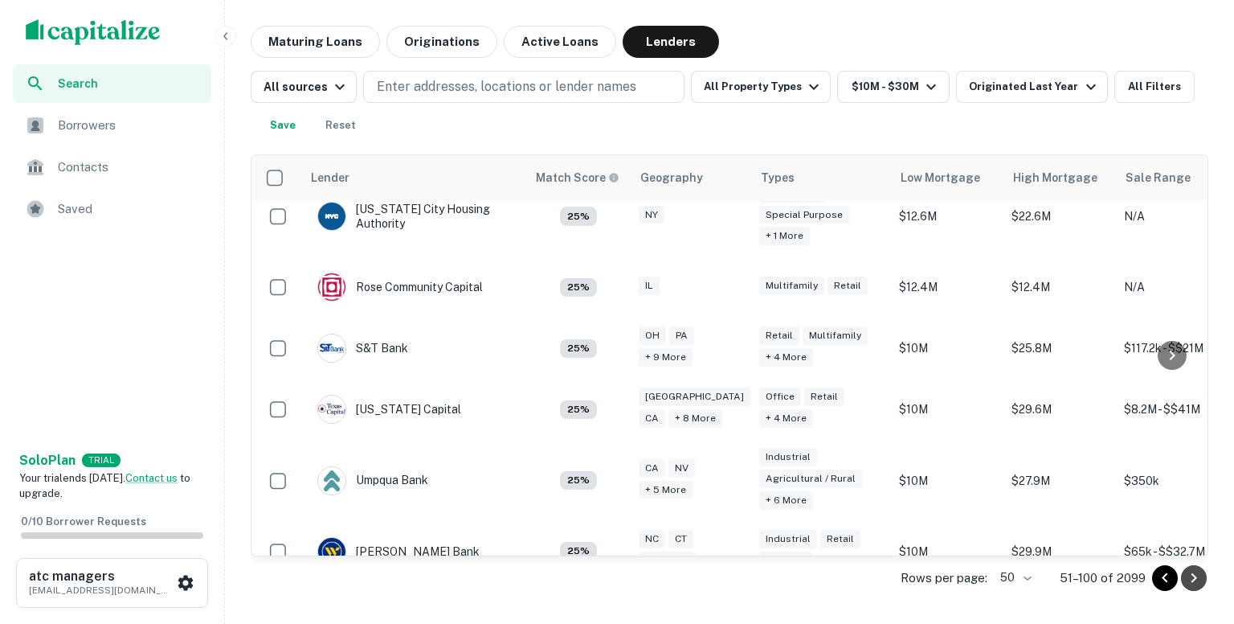
drag, startPoint x: 421, startPoint y: 306, endPoint x: 1189, endPoint y: 575, distance: 813.7
click at [1189, 575] on icon "Go to next page" at bounding box center [1193, 577] width 19 height 19
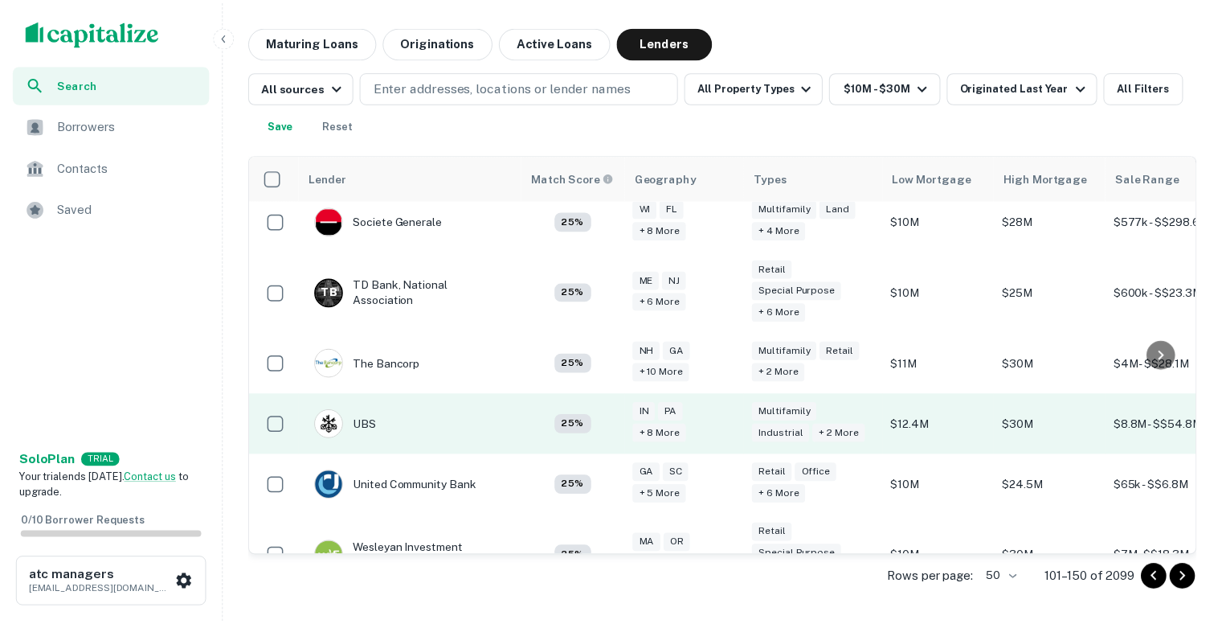
scroll to position [2947, 0]
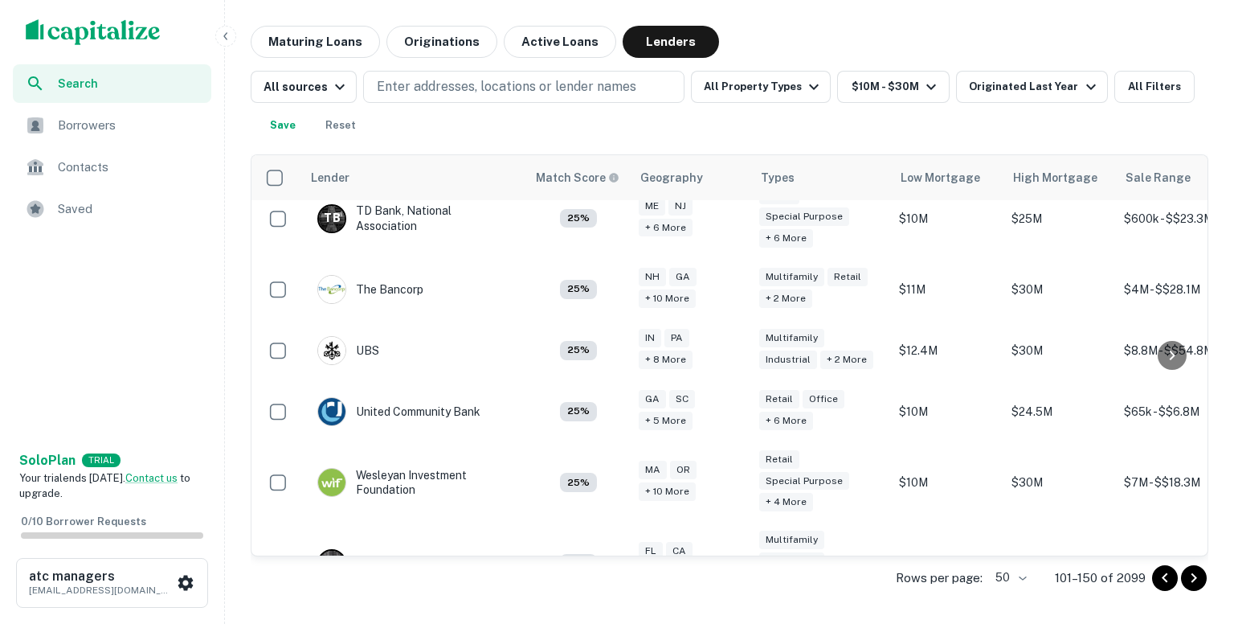
click at [1196, 575] on icon "Go to next page" at bounding box center [1193, 577] width 19 height 19
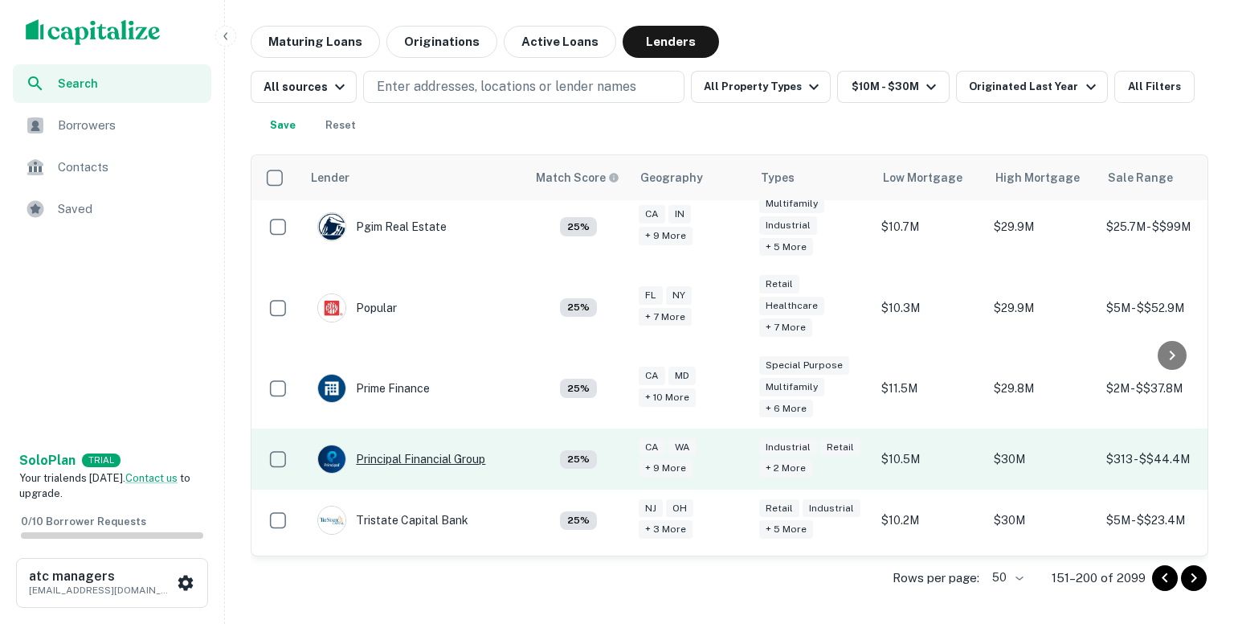
drag, startPoint x: 450, startPoint y: 392, endPoint x: 418, endPoint y: 400, distance: 33.1
click at [418, 444] on div "Principal Financial Group" at bounding box center [401, 458] width 168 height 29
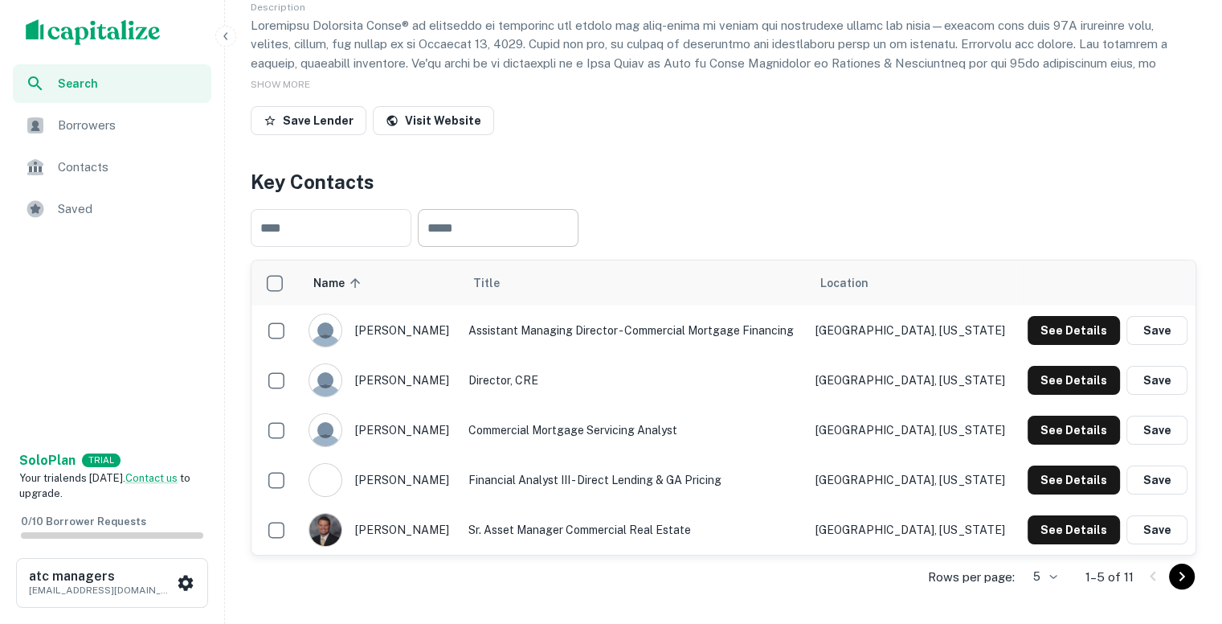
scroll to position [202, 0]
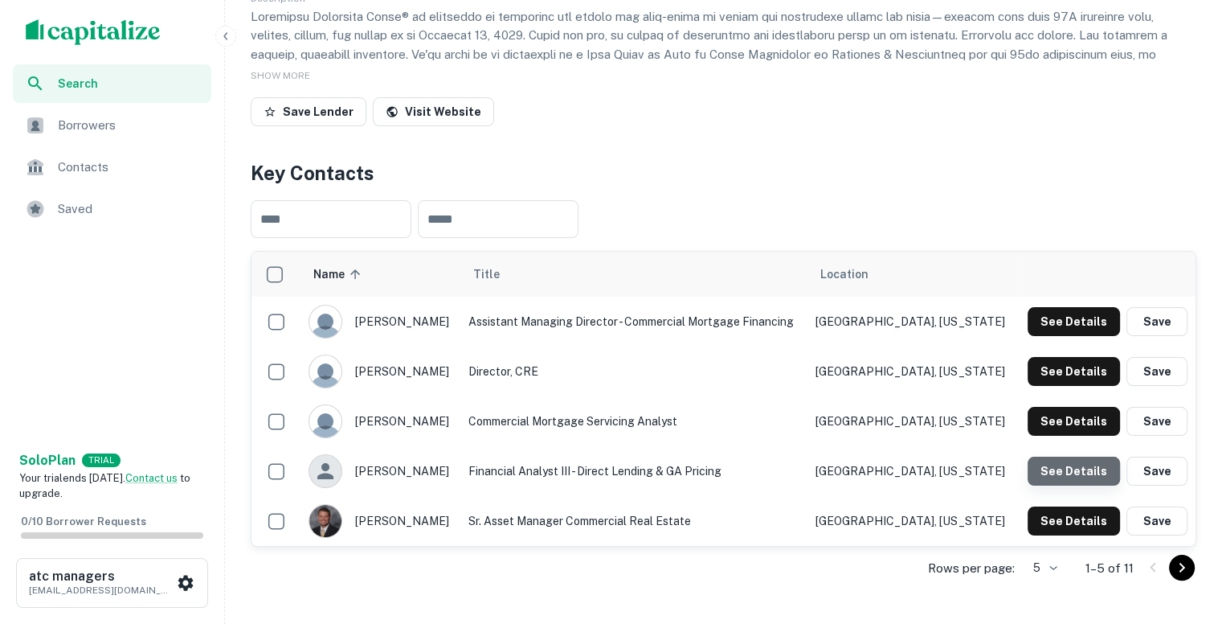
click at [1074, 459] on button "See Details" at bounding box center [1074, 470] width 92 height 29
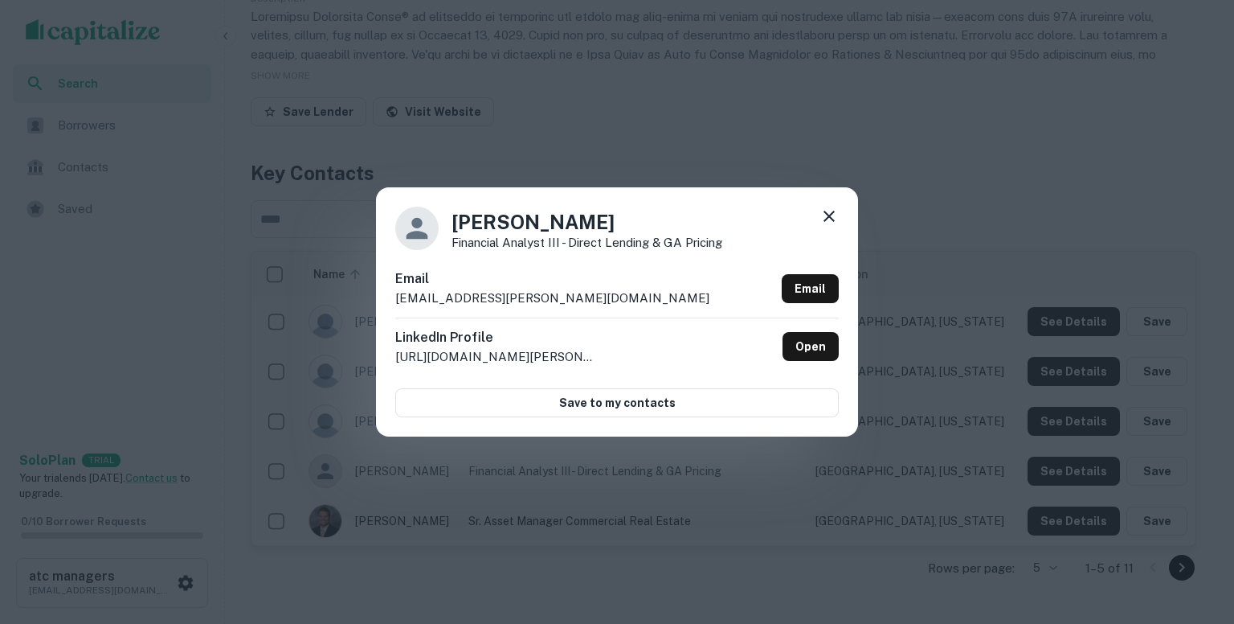
click at [569, 297] on p "raecker.maxwell@principal.com" at bounding box center [552, 297] width 314 height 19
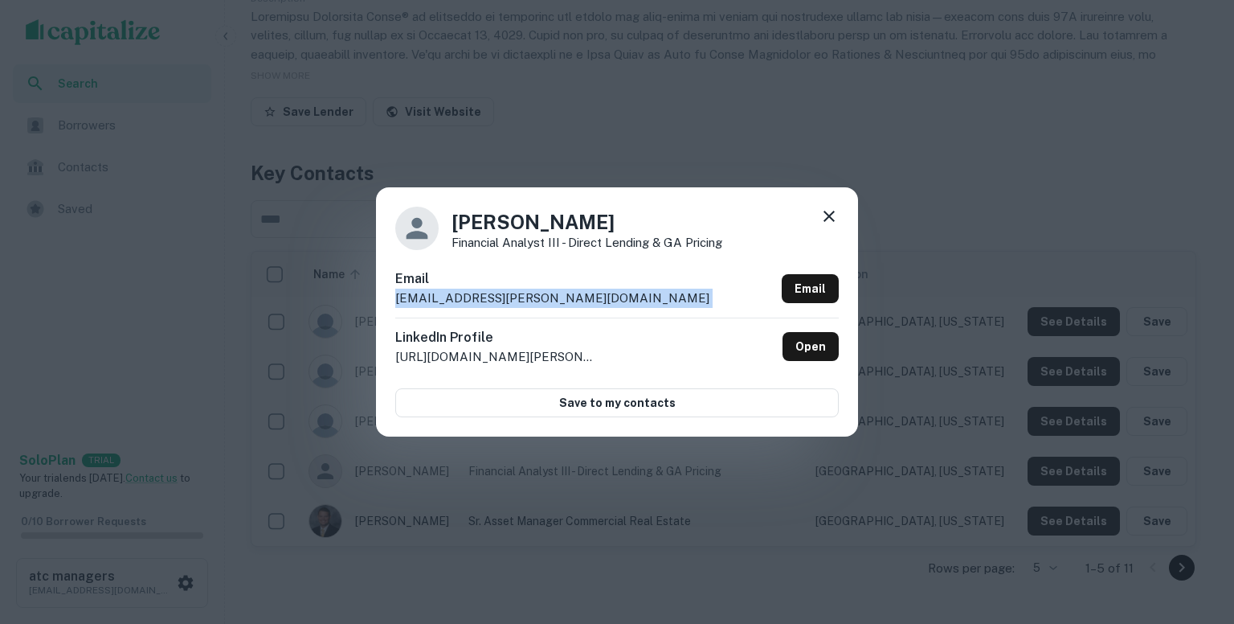
click at [569, 297] on p "raecker.maxwell@principal.com" at bounding box center [552, 297] width 314 height 19
click at [830, 213] on icon at bounding box center [829, 216] width 19 height 19
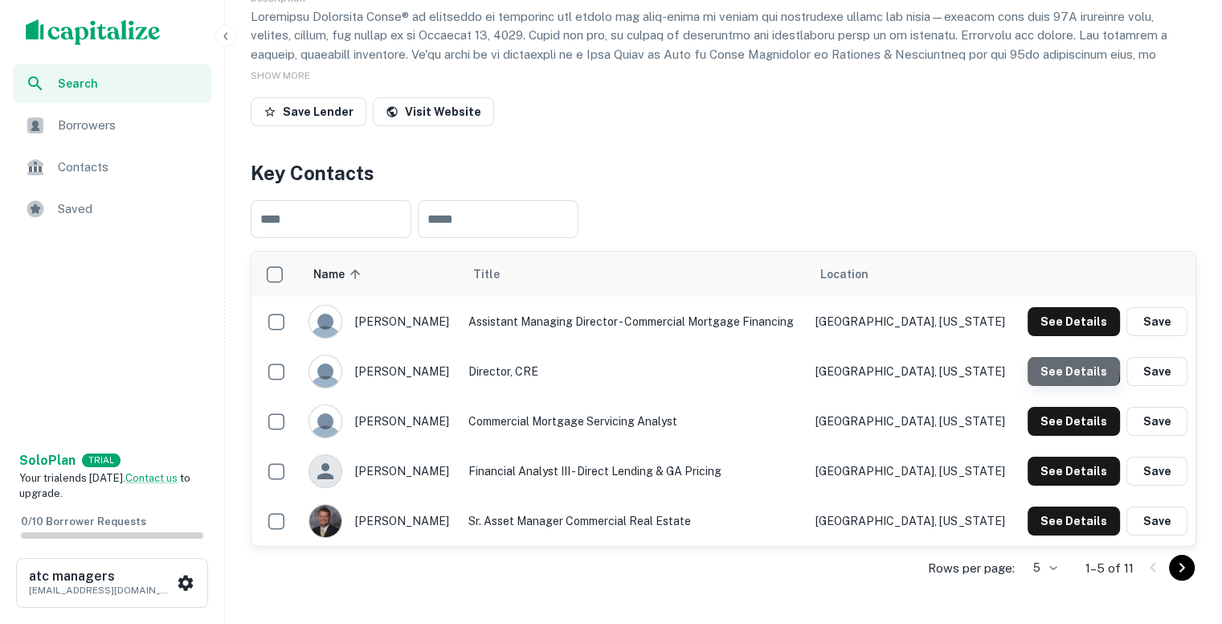
click at [1065, 367] on button "See Details" at bounding box center [1074, 371] width 92 height 29
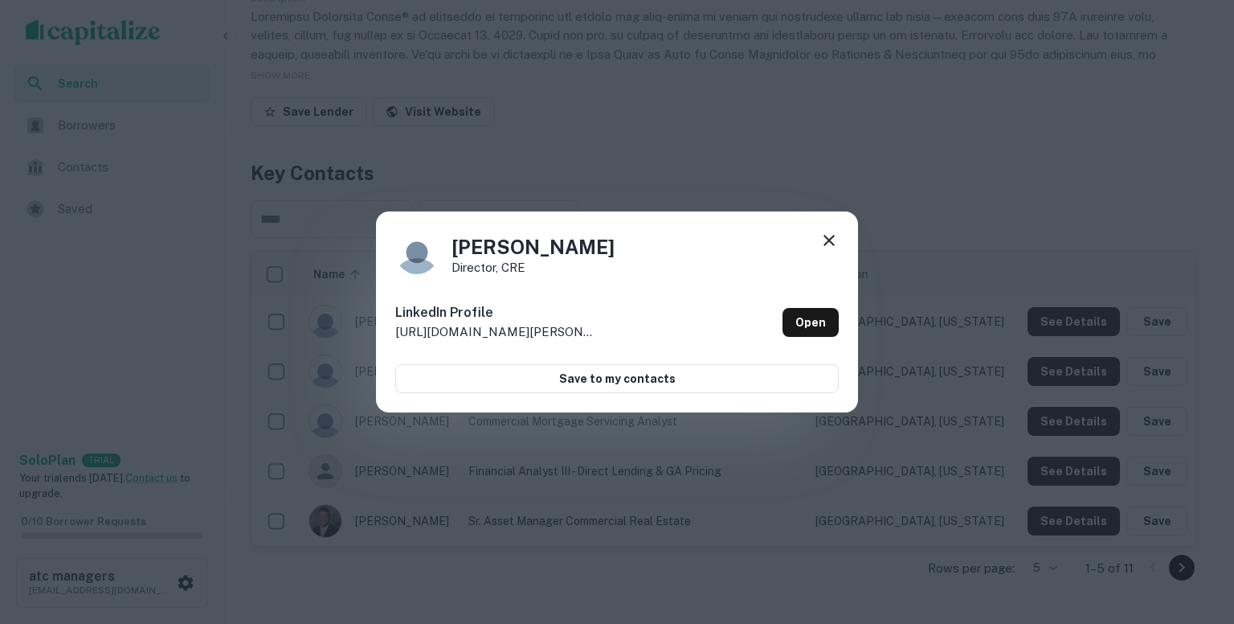
click at [829, 234] on icon at bounding box center [829, 240] width 19 height 19
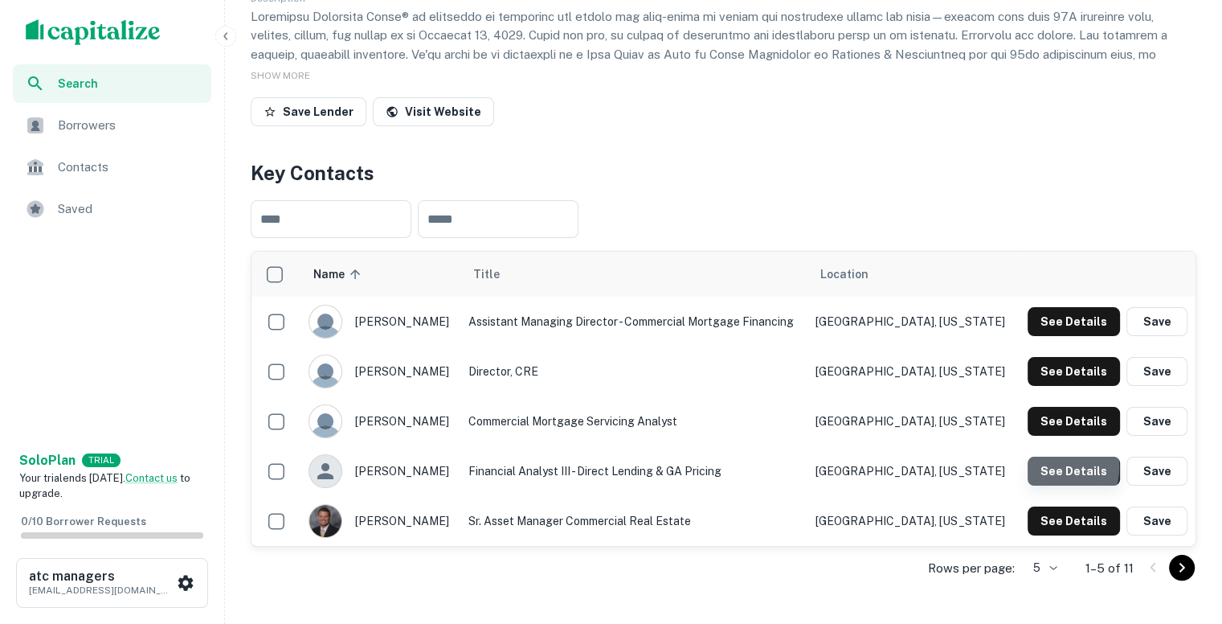
click at [1057, 467] on button "See Details" at bounding box center [1074, 470] width 92 height 29
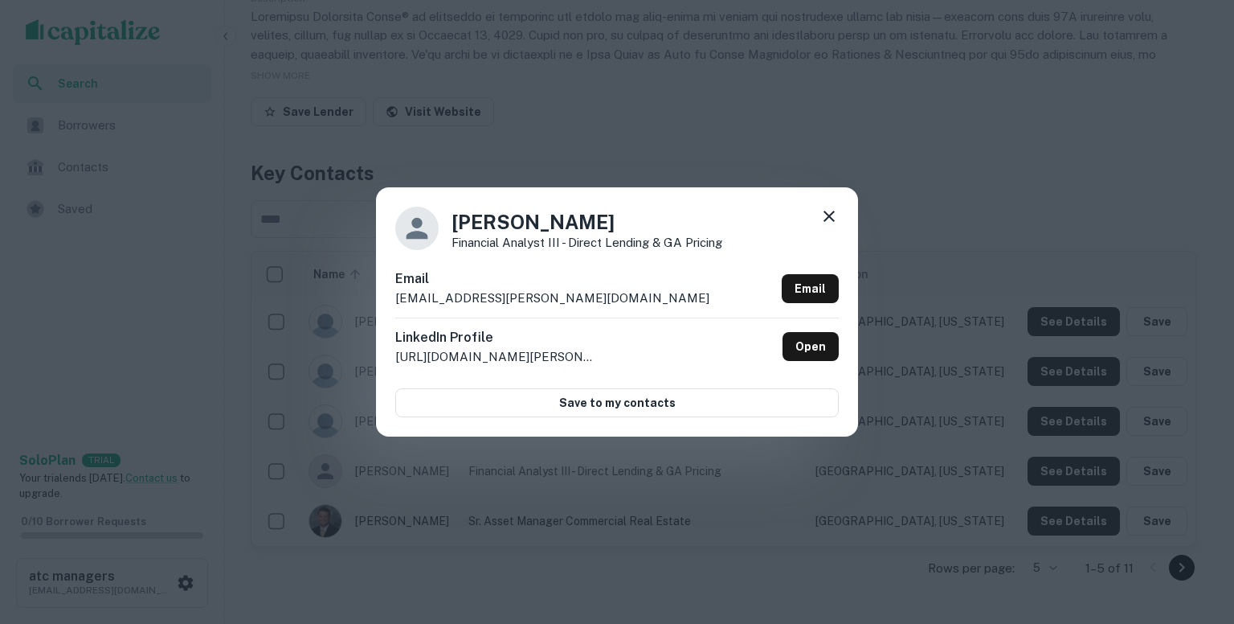
click at [575, 298] on div "Email raecker.maxwell@principal.com Email" at bounding box center [617, 293] width 444 height 48
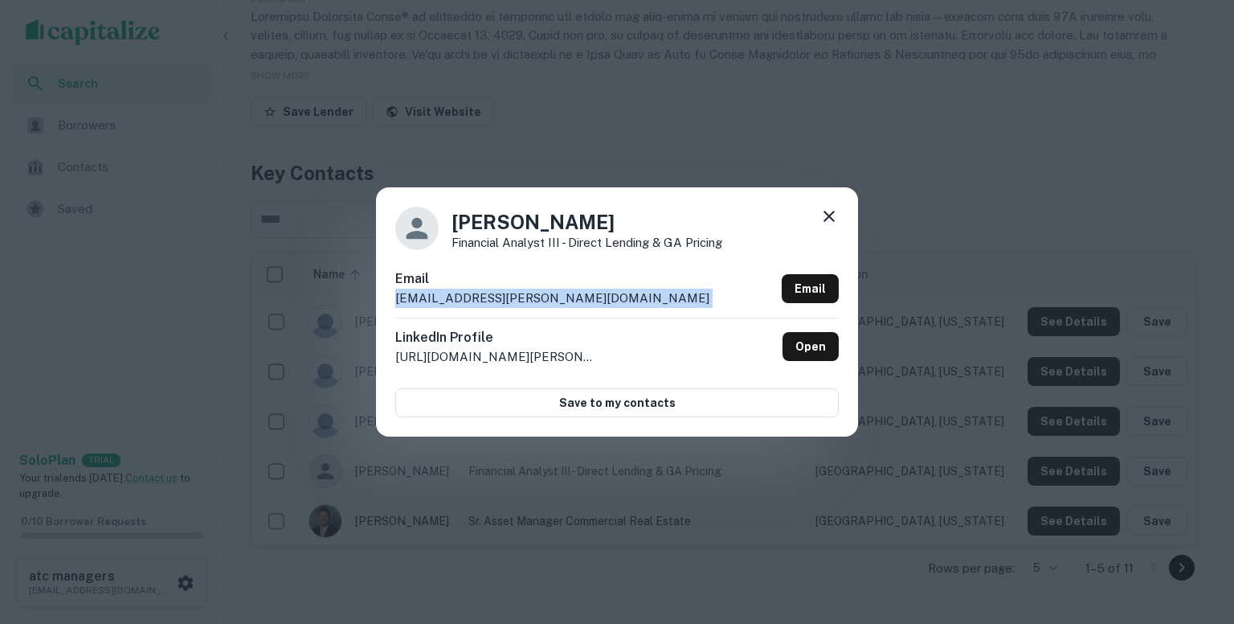
click at [575, 298] on div "Email raecker.maxwell@principal.com Email" at bounding box center [617, 293] width 444 height 48
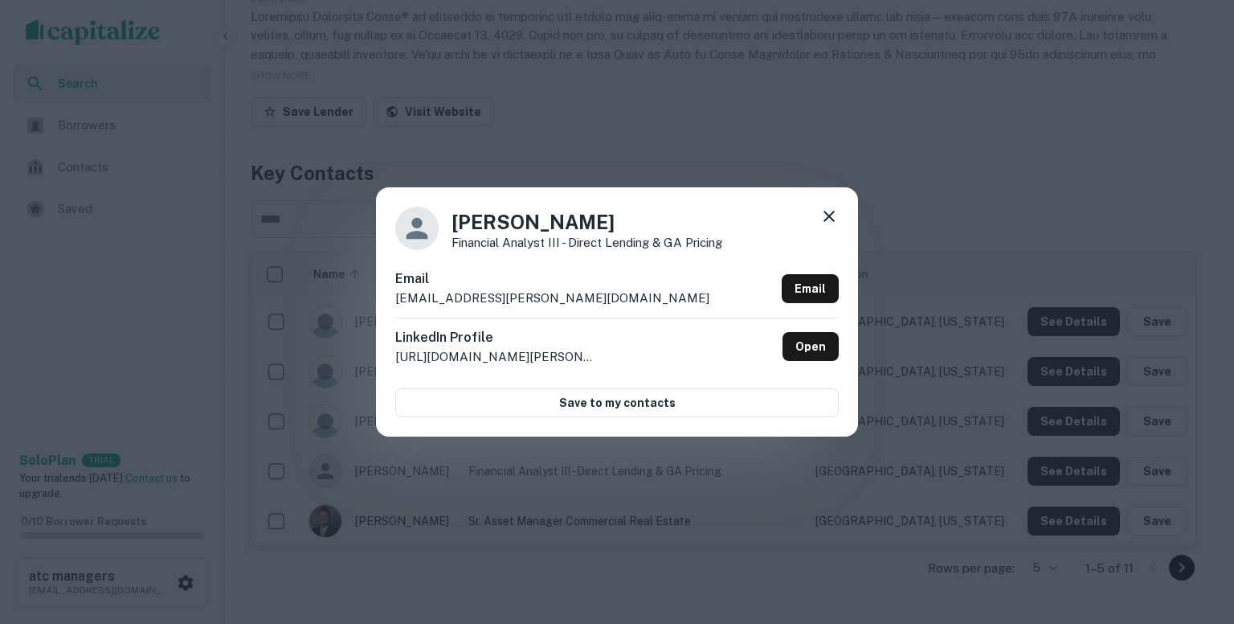
click at [862, 530] on div "Maxwell Raecker Financial Analyst III - Direct Lending & GA Pricing Email raeck…" at bounding box center [617, 312] width 1234 height 624
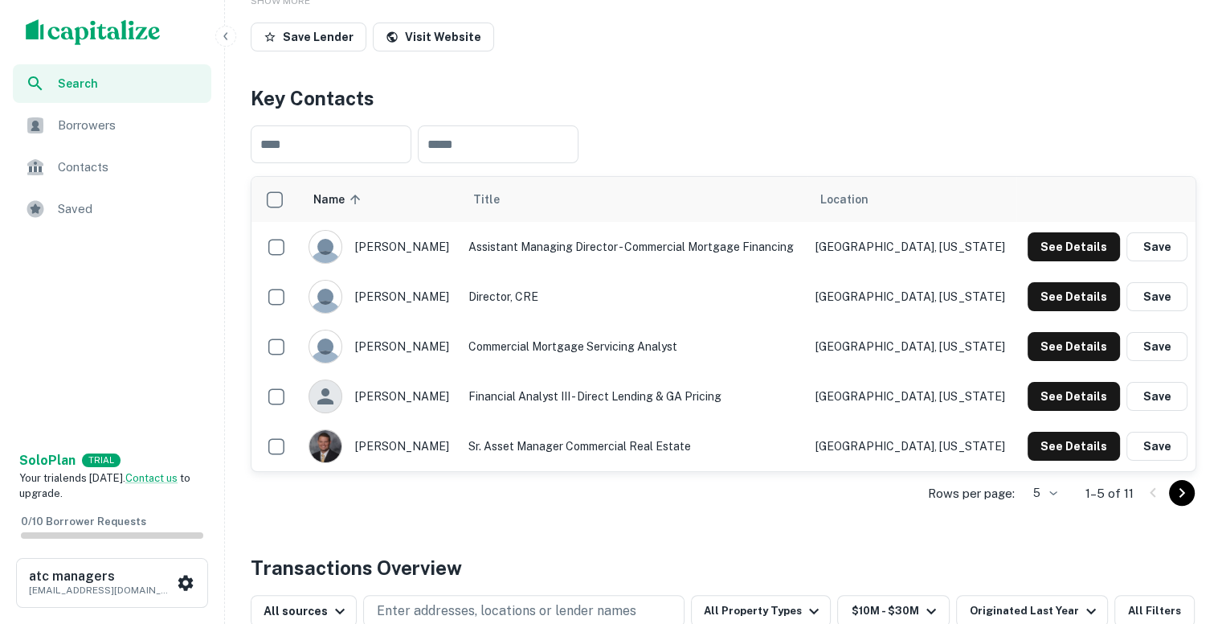
scroll to position [276, 0]
click at [1063, 398] on button "See Details" at bounding box center [1074, 396] width 92 height 29
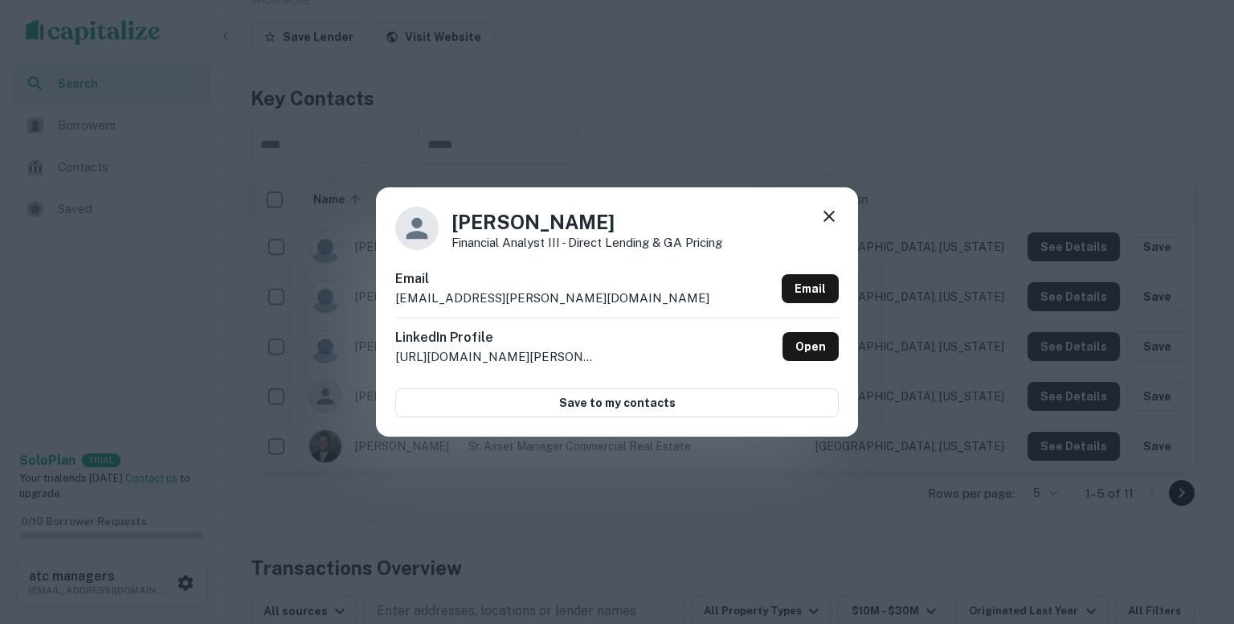
click at [575, 297] on div "Email raecker.maxwell@principal.com Email" at bounding box center [617, 293] width 444 height 48
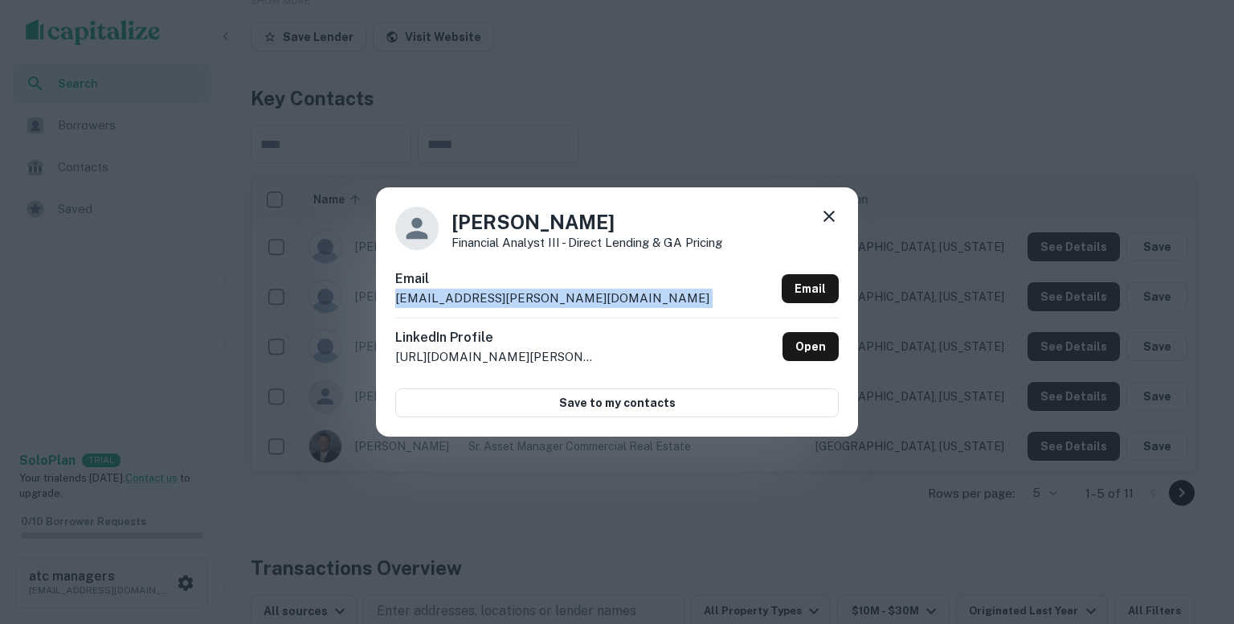
click at [575, 297] on div "Email raecker.maxwell@principal.com Email" at bounding box center [617, 293] width 444 height 48
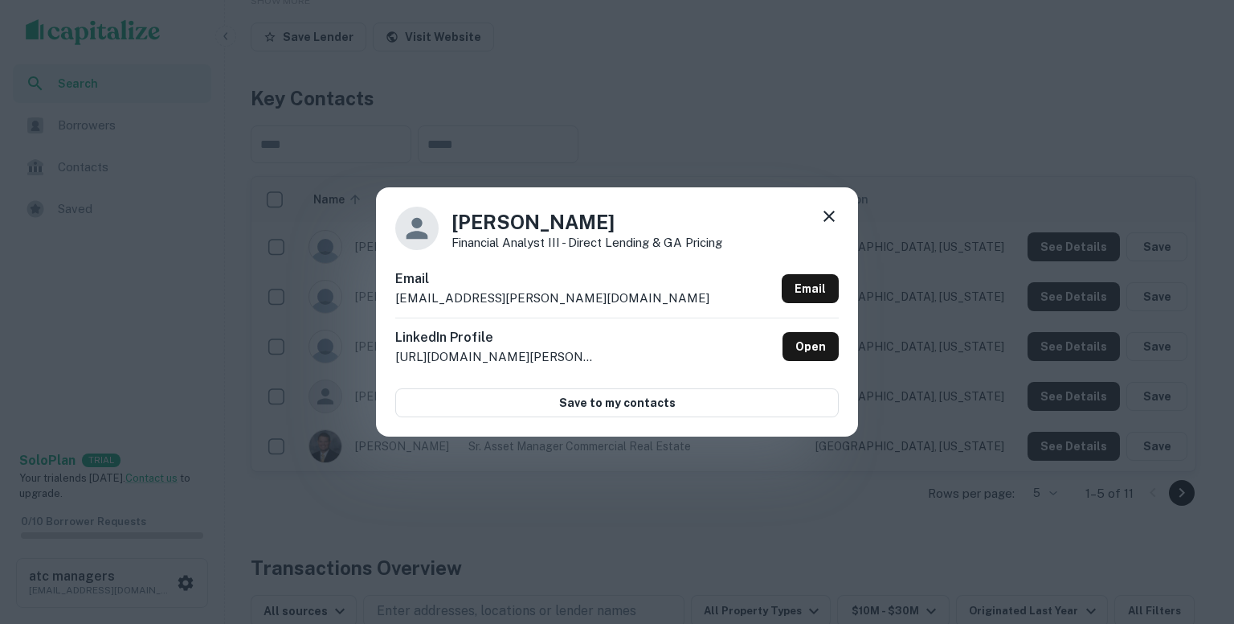
click at [835, 460] on div "Maxwell Raecker Financial Analyst III - Direct Lending & GA Pricing Email raeck…" at bounding box center [617, 312] width 1234 height 624
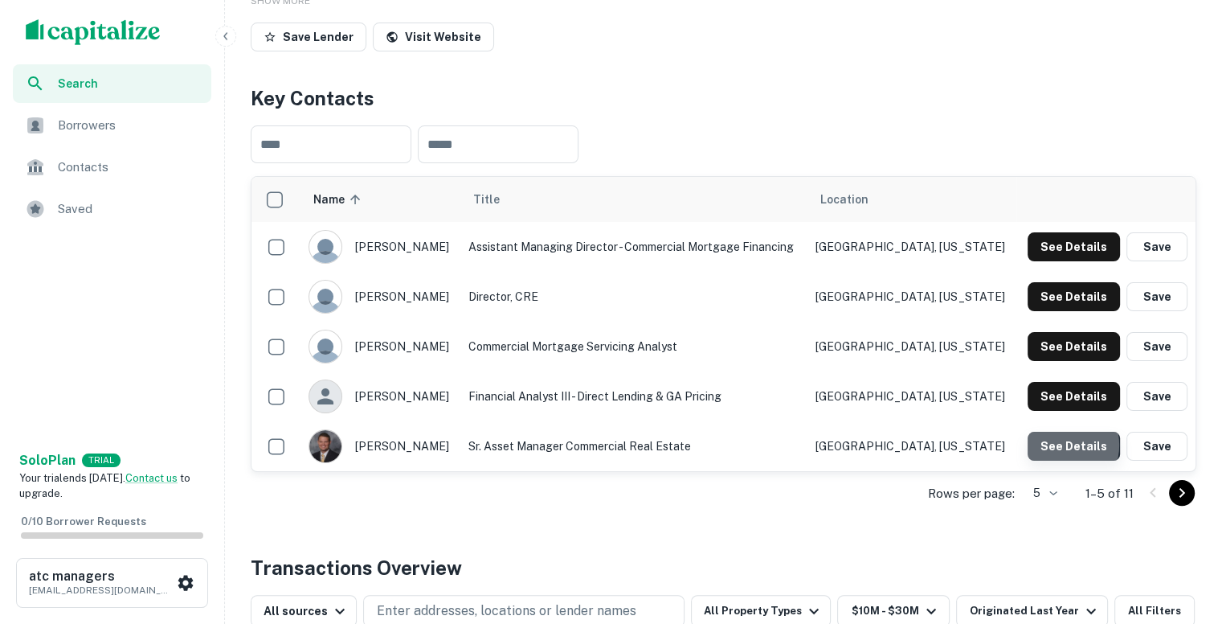
click at [1061, 444] on button "See Details" at bounding box center [1074, 446] width 92 height 29
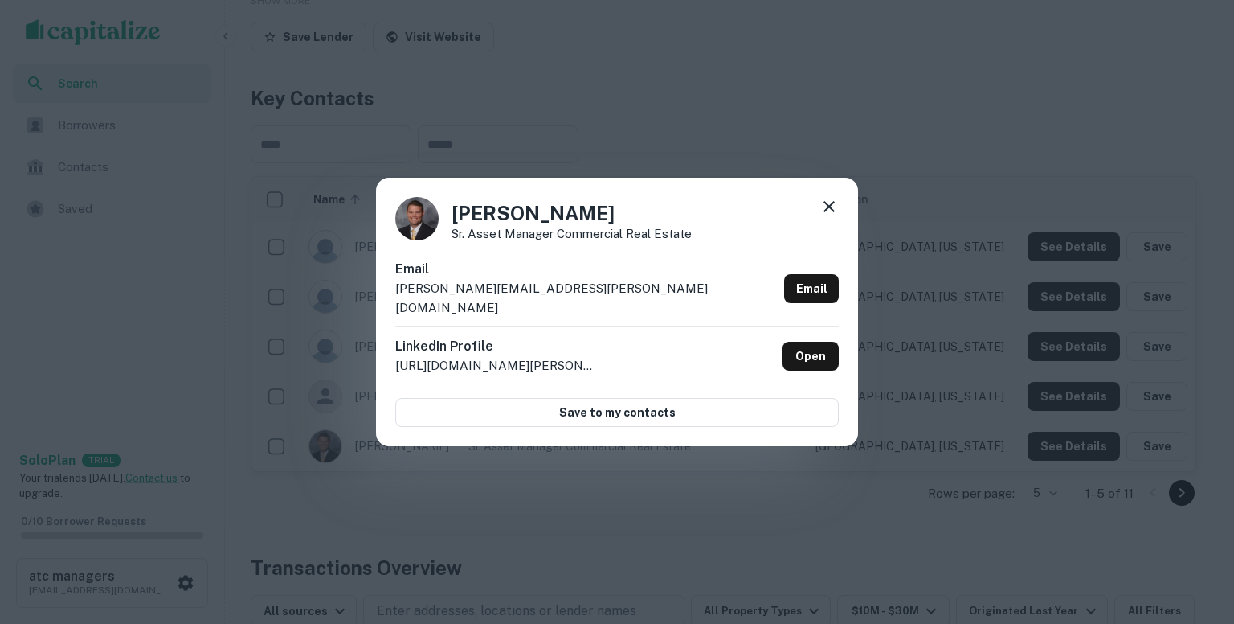
click at [551, 294] on p "maher.robert@principal.com" at bounding box center [586, 298] width 382 height 38
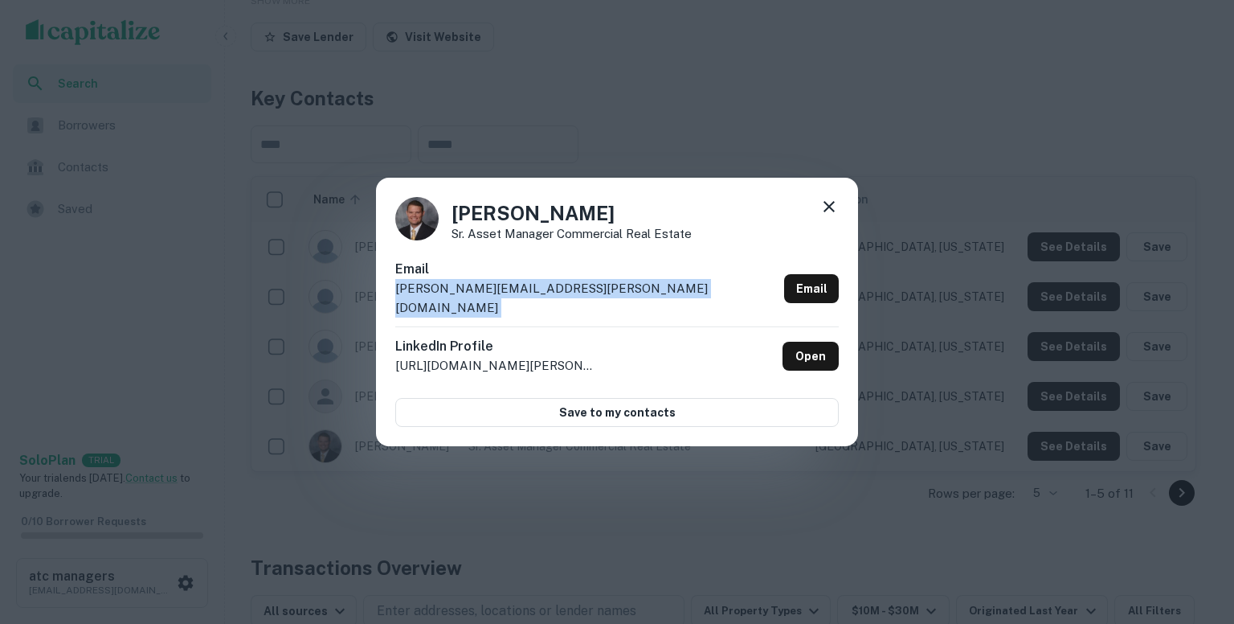
click at [551, 294] on p "maher.robert@principal.com" at bounding box center [586, 298] width 382 height 38
click at [984, 286] on div "Robert Maher Sr. Asset Manager Commercial Real Estate Email maher.robert@princi…" at bounding box center [617, 312] width 1234 height 624
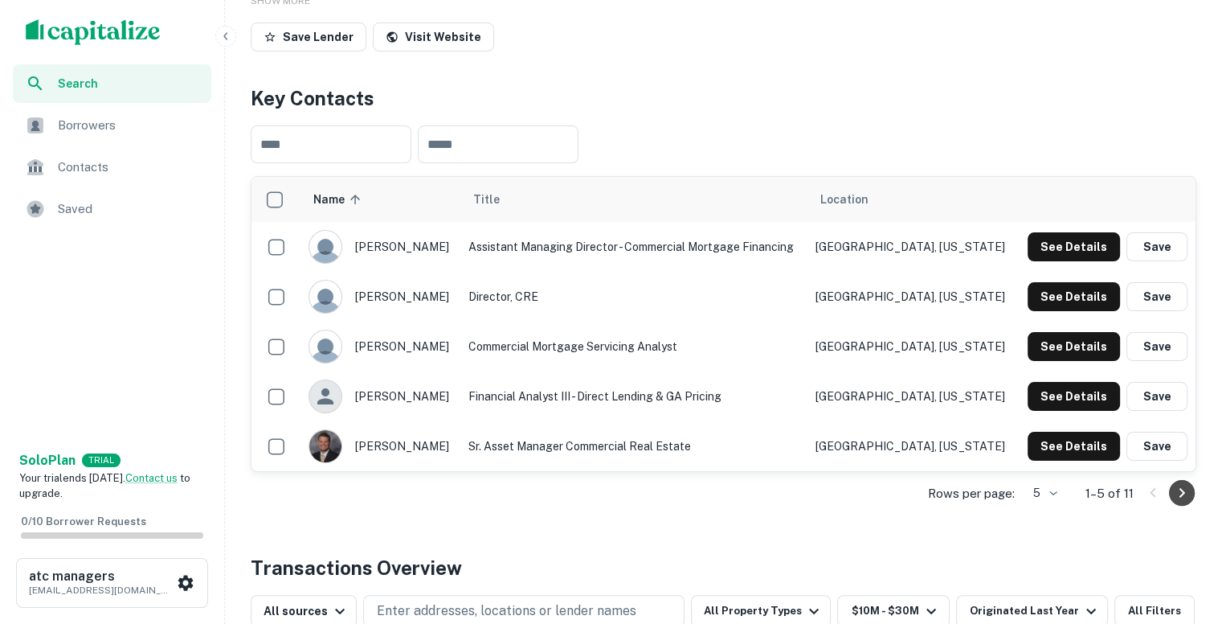
click at [1179, 493] on icon "Go to next page" at bounding box center [1181, 492] width 19 height 19
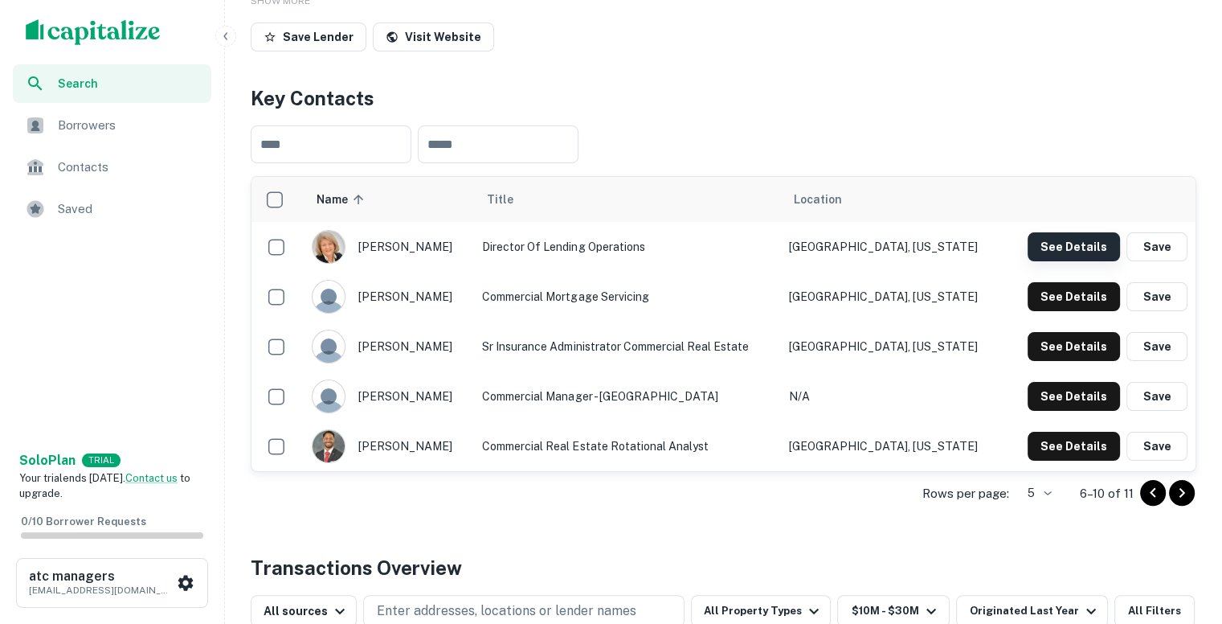
click at [1067, 241] on button "See Details" at bounding box center [1074, 246] width 92 height 29
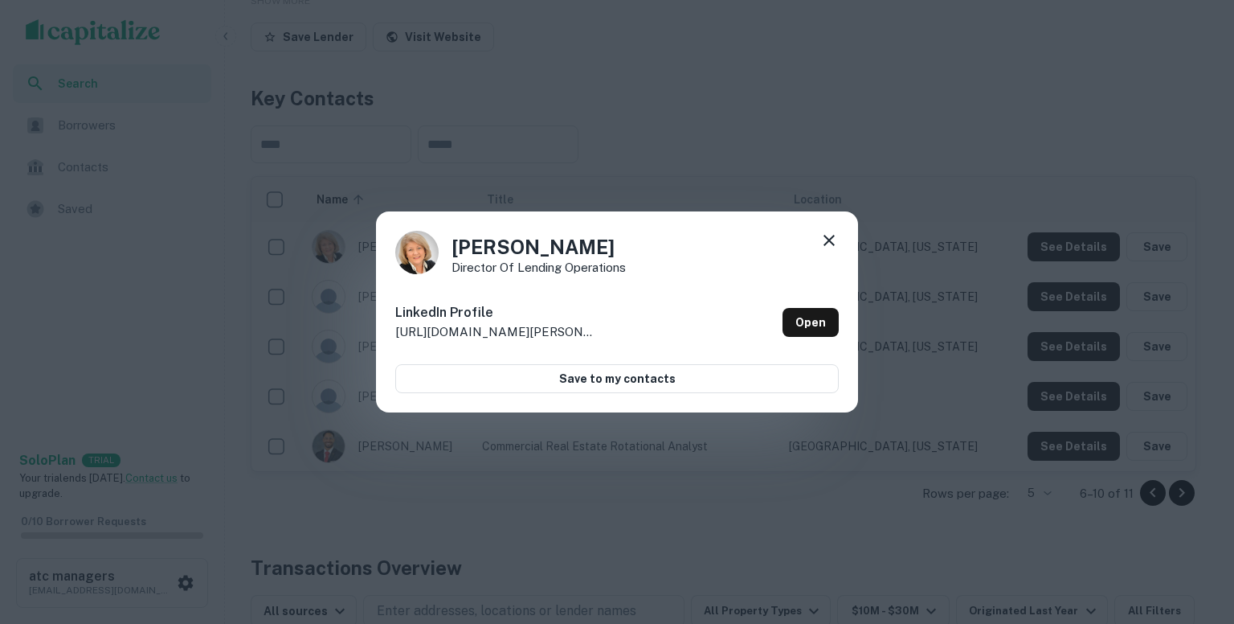
click at [839, 169] on div "Diane Deheer Director of Lending Operations LinkedIn Profile http://www.linkedi…" at bounding box center [617, 312] width 1234 height 624
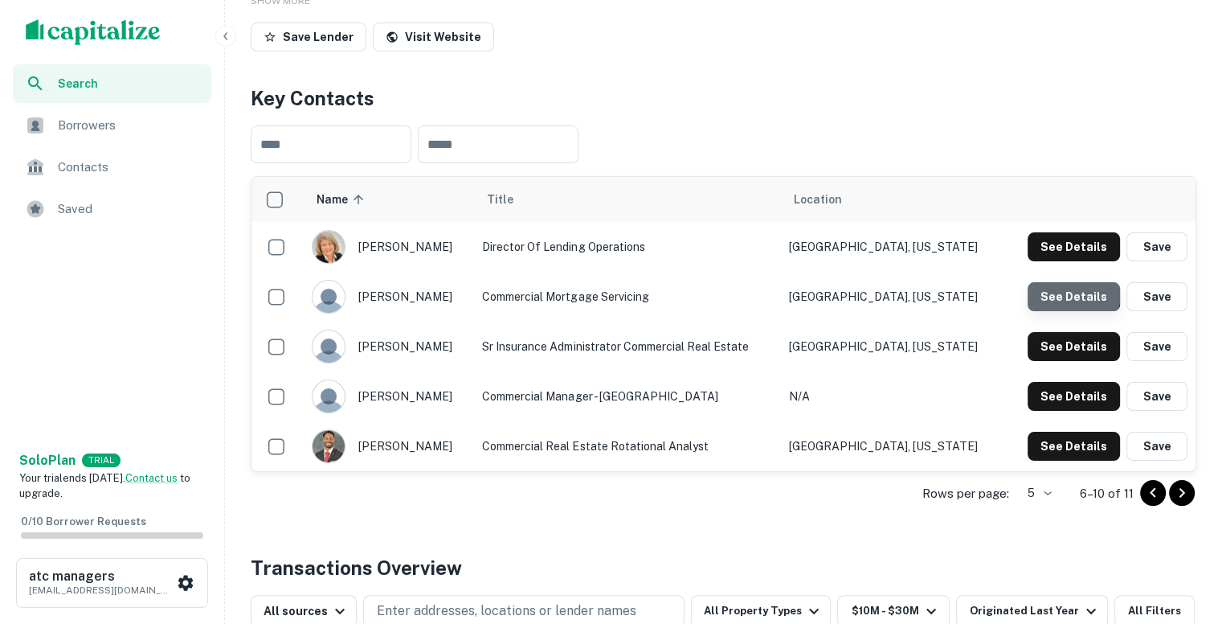
click at [1058, 287] on button "See Details" at bounding box center [1074, 296] width 92 height 29
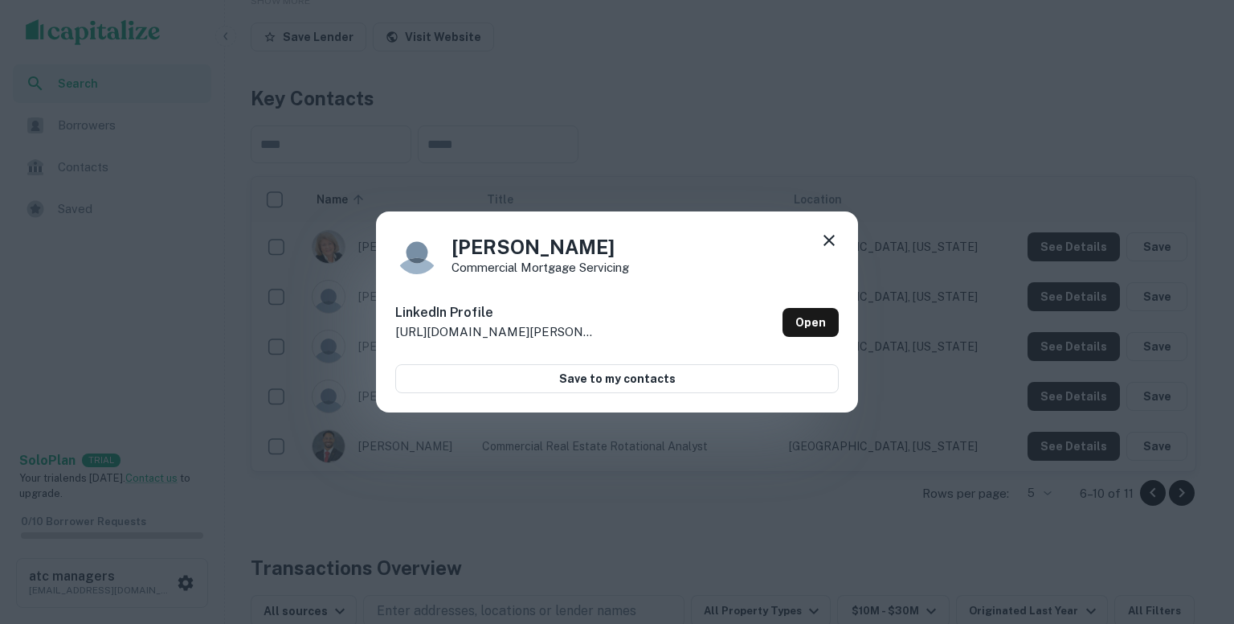
click at [941, 204] on div "Debbie McDaniel Commercial Mortgage Servicing LinkedIn Profile http://www.linke…" at bounding box center [617, 312] width 1234 height 624
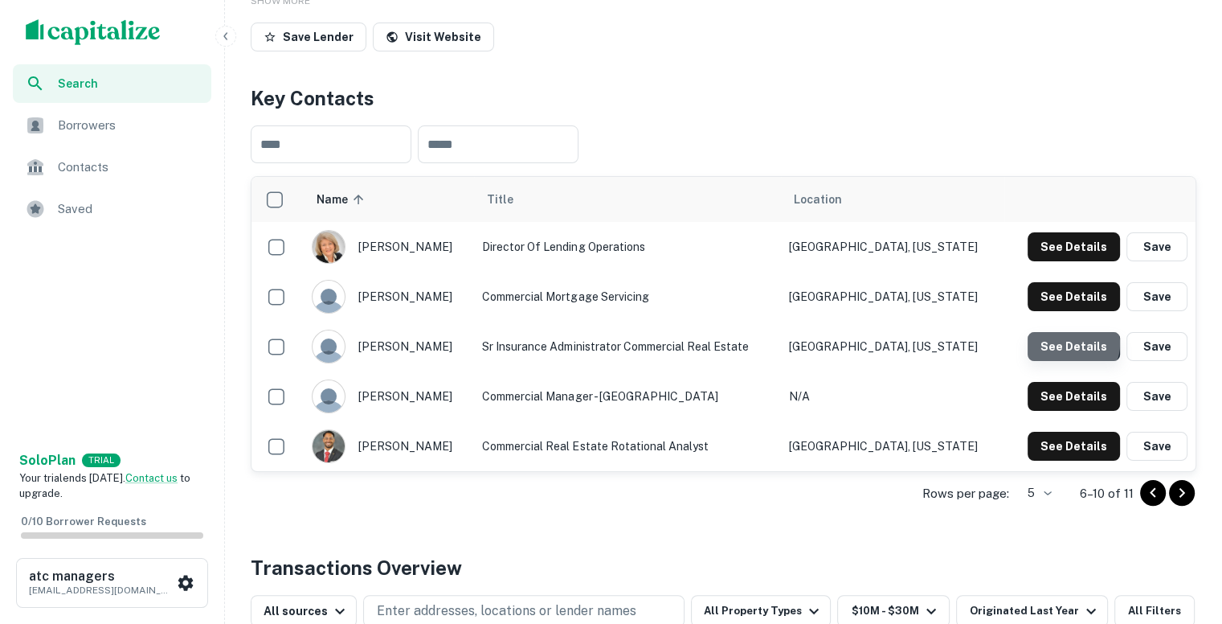
click at [1070, 342] on button "See Details" at bounding box center [1074, 346] width 92 height 29
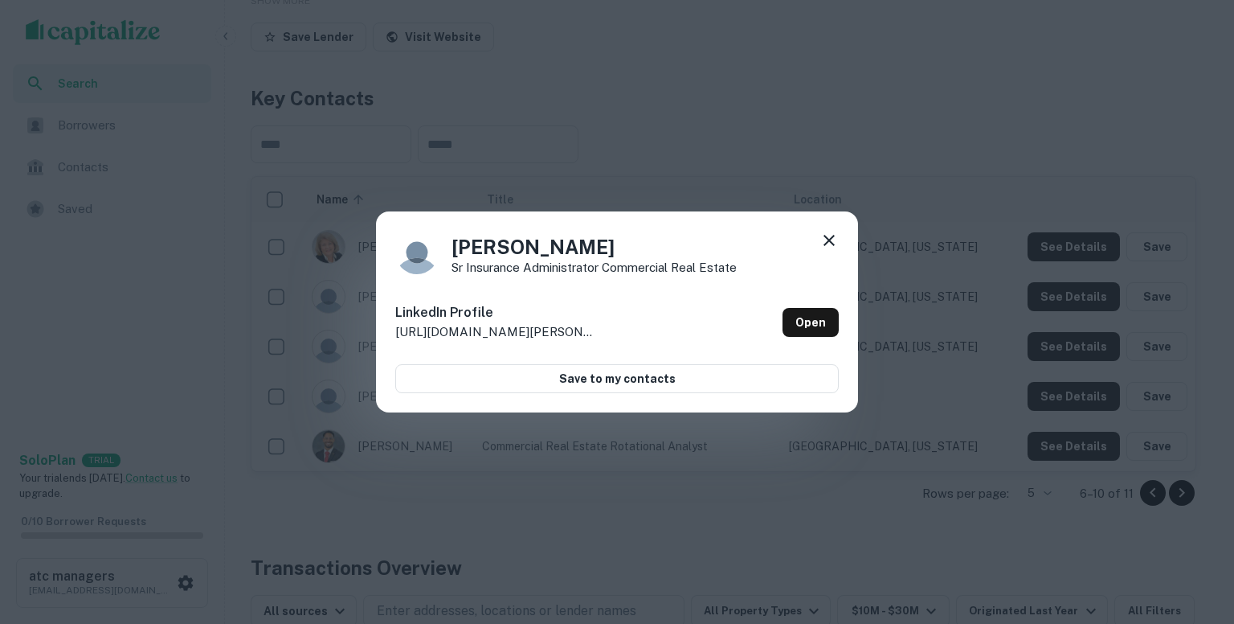
click at [824, 243] on icon at bounding box center [829, 240] width 19 height 19
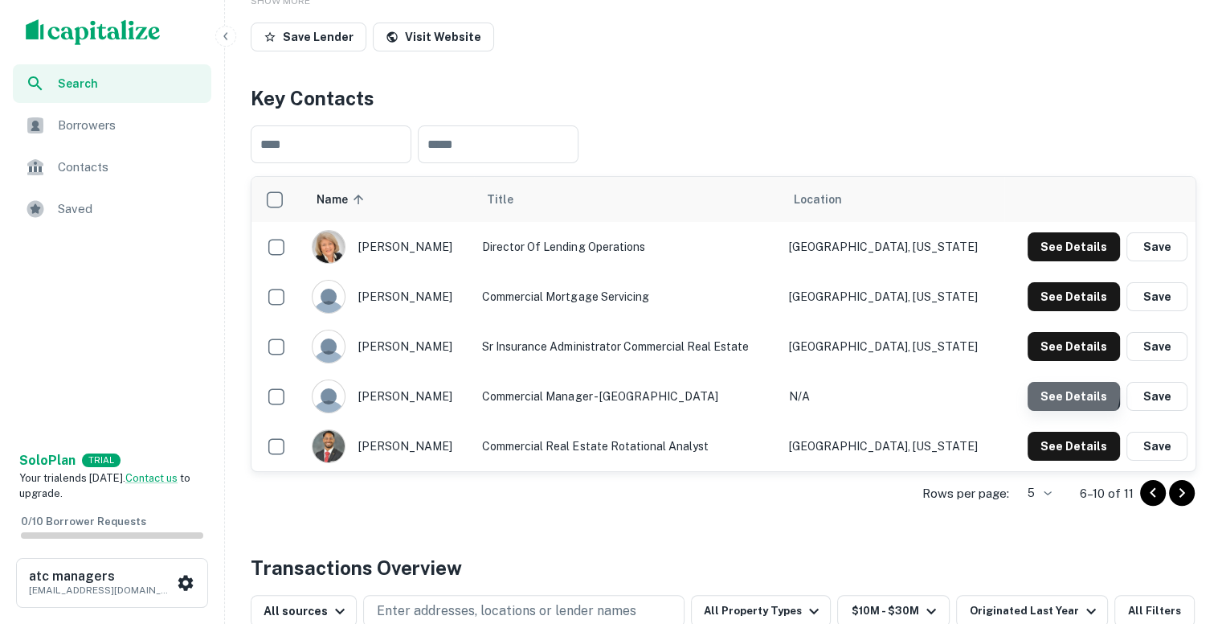
click at [1074, 392] on button "See Details" at bounding box center [1074, 396] width 92 height 29
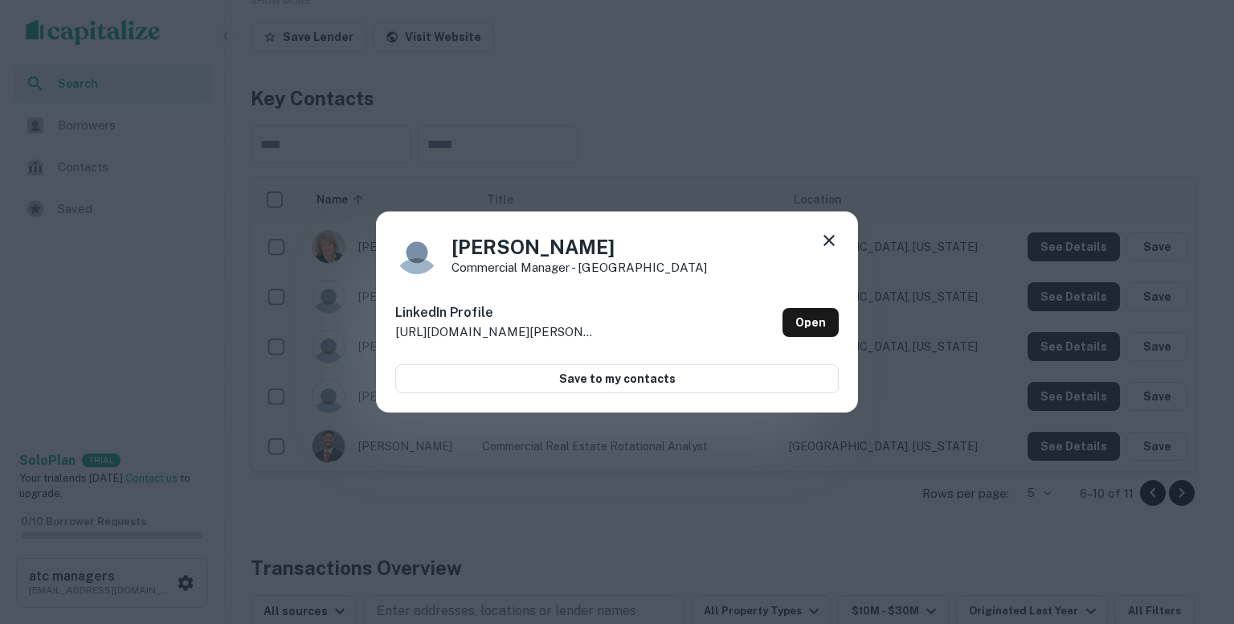
click at [827, 234] on icon at bounding box center [829, 240] width 19 height 19
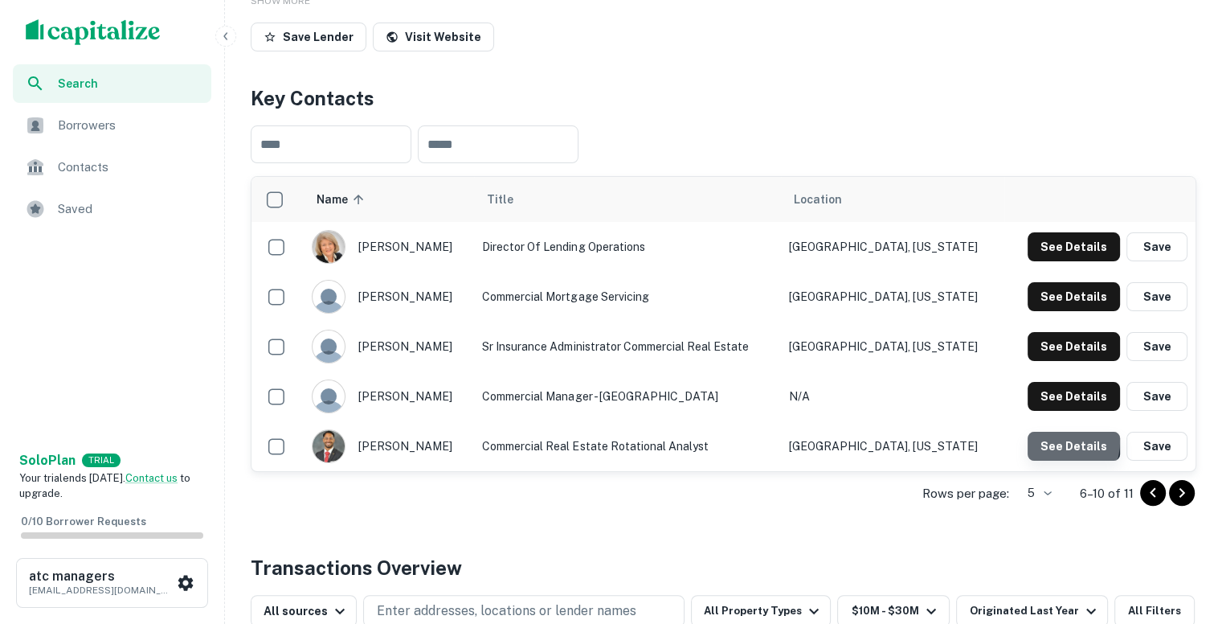
click at [1054, 440] on button "See Details" at bounding box center [1074, 446] width 92 height 29
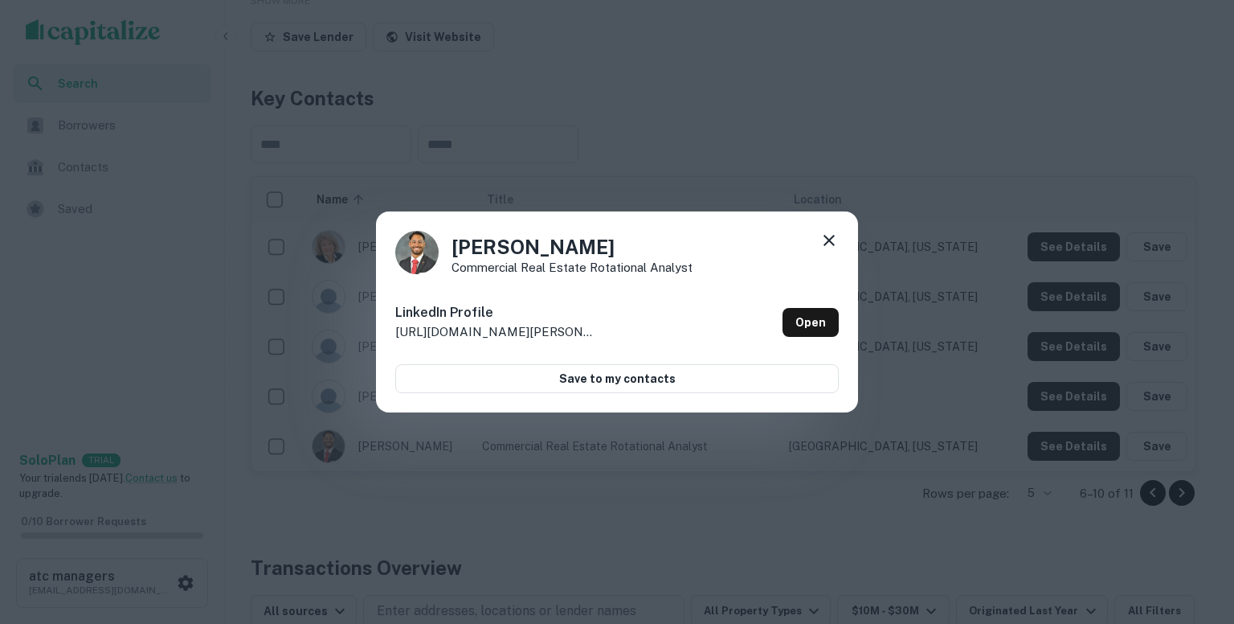
click at [823, 234] on icon at bounding box center [829, 240] width 19 height 19
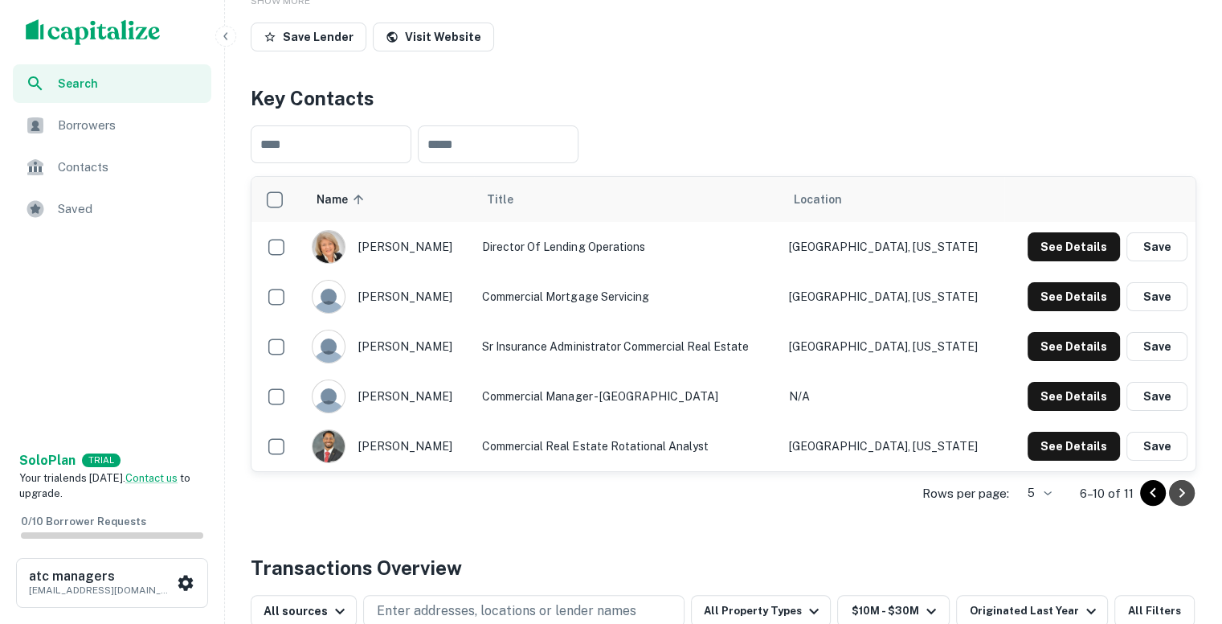
click at [1184, 491] on icon "Go to next page" at bounding box center [1181, 492] width 19 height 19
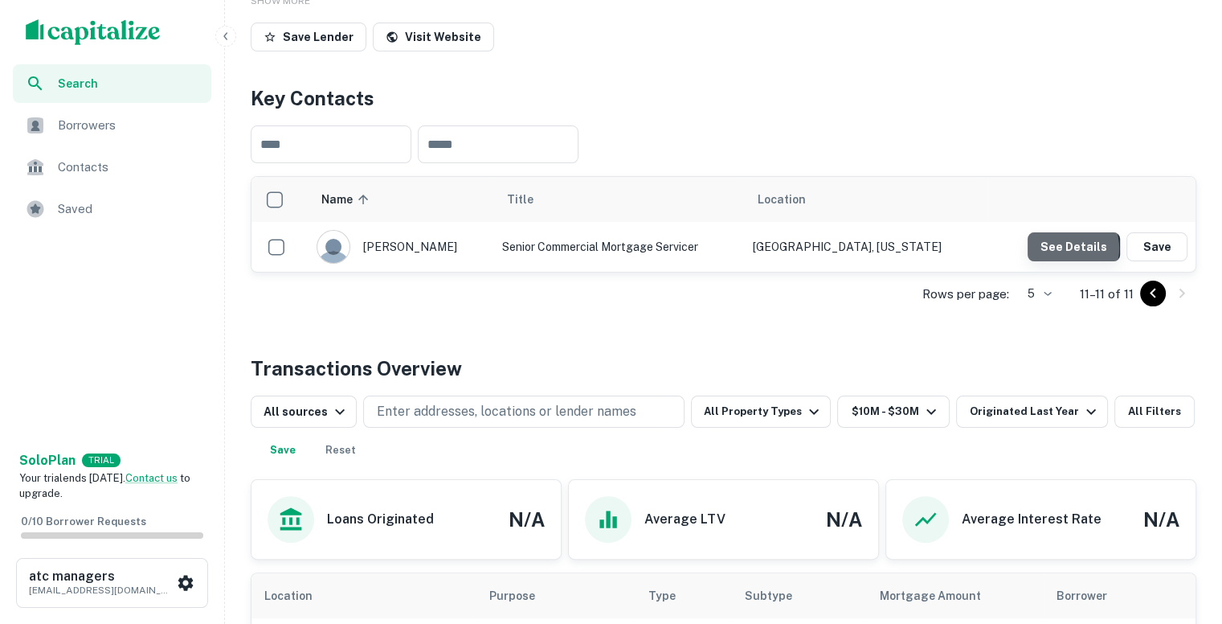
click at [1064, 247] on button "See Details" at bounding box center [1074, 246] width 92 height 29
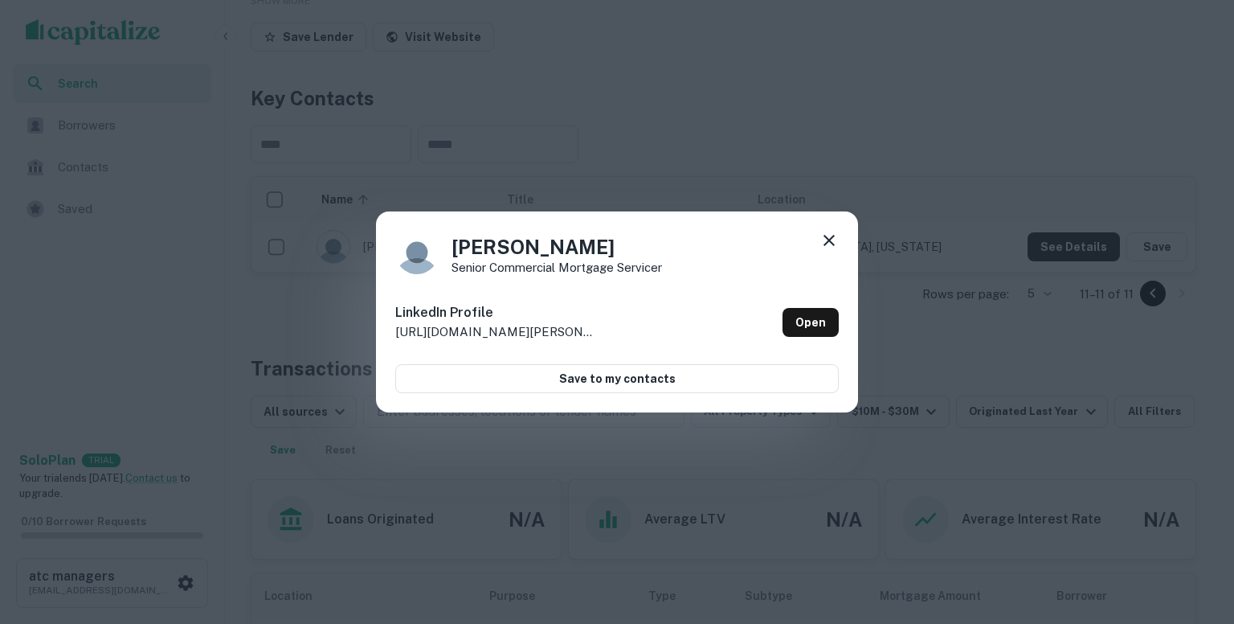
click at [930, 223] on div "Gene Berntson Senior Commercial Mortgage Servicer LinkedIn Profile http://www.l…" at bounding box center [617, 312] width 1234 height 624
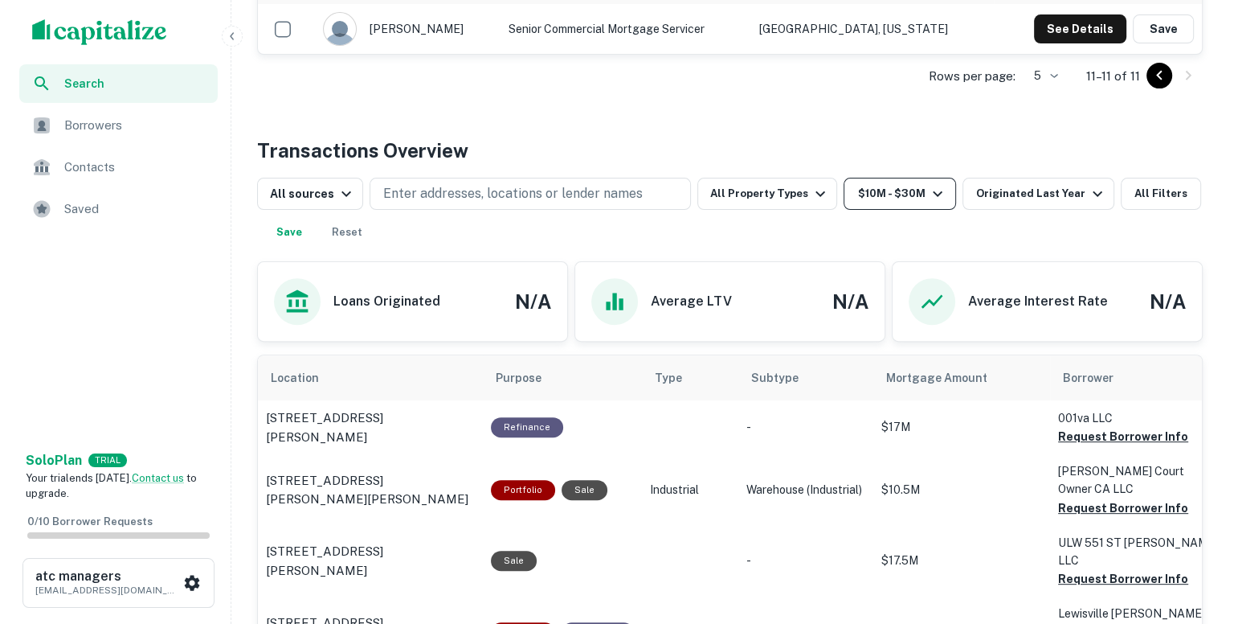
scroll to position [0, 0]
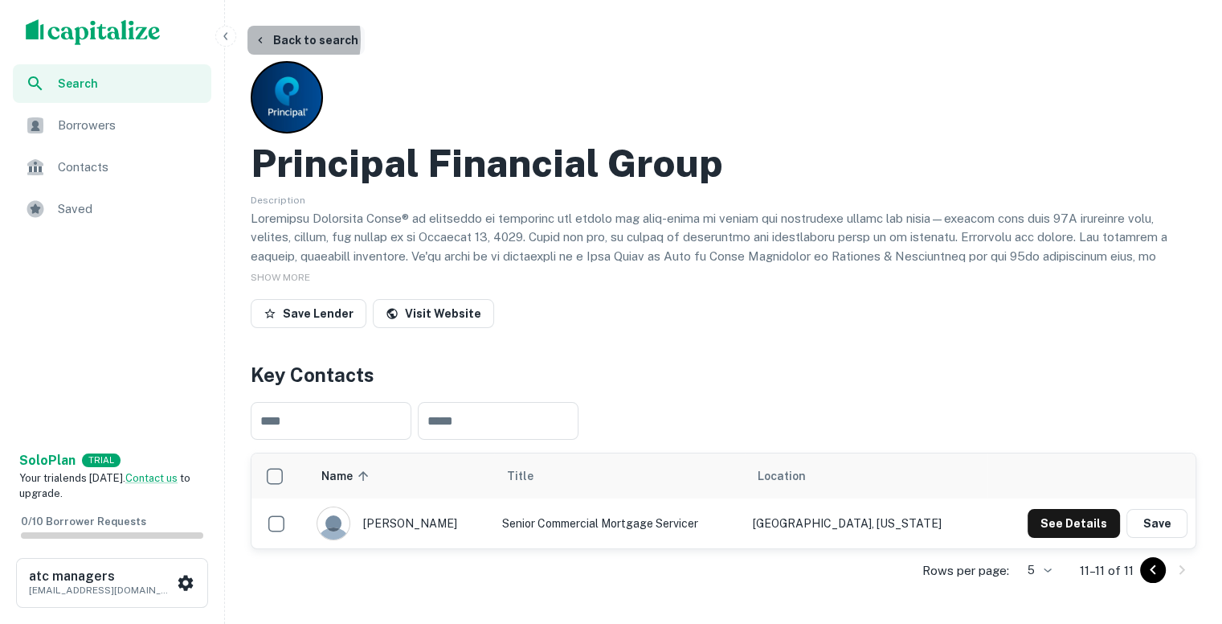
click at [257, 39] on icon "button" at bounding box center [260, 40] width 13 height 13
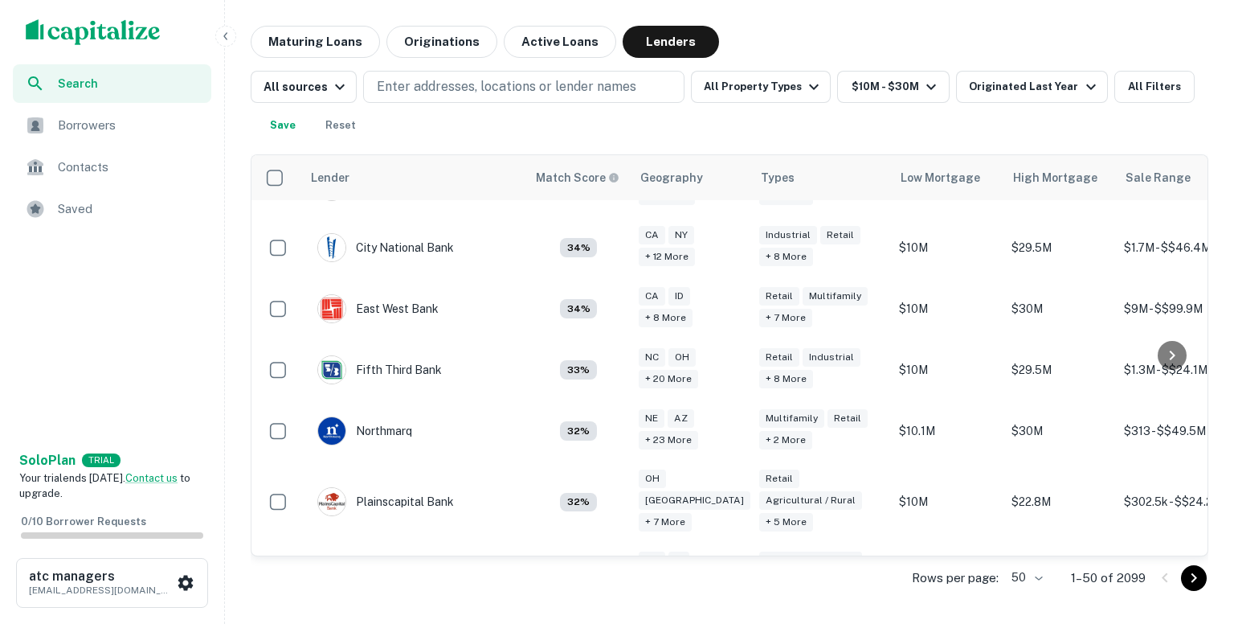
scroll to position [2928, 0]
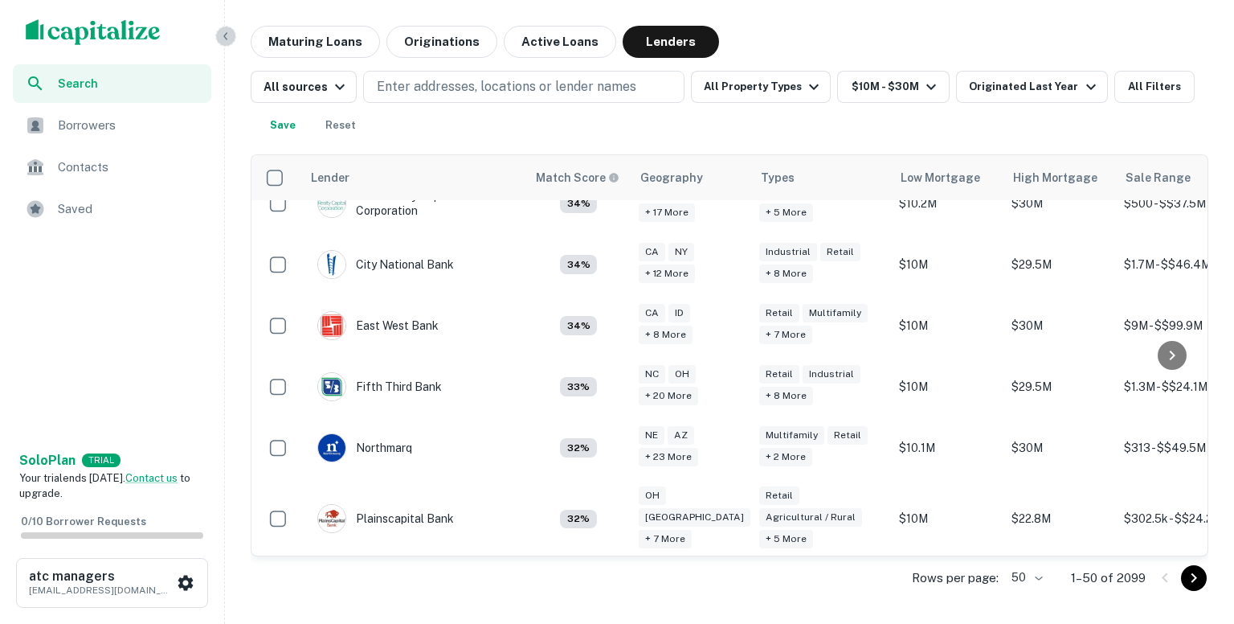
click at [224, 37] on icon "button" at bounding box center [225, 36] width 13 height 13
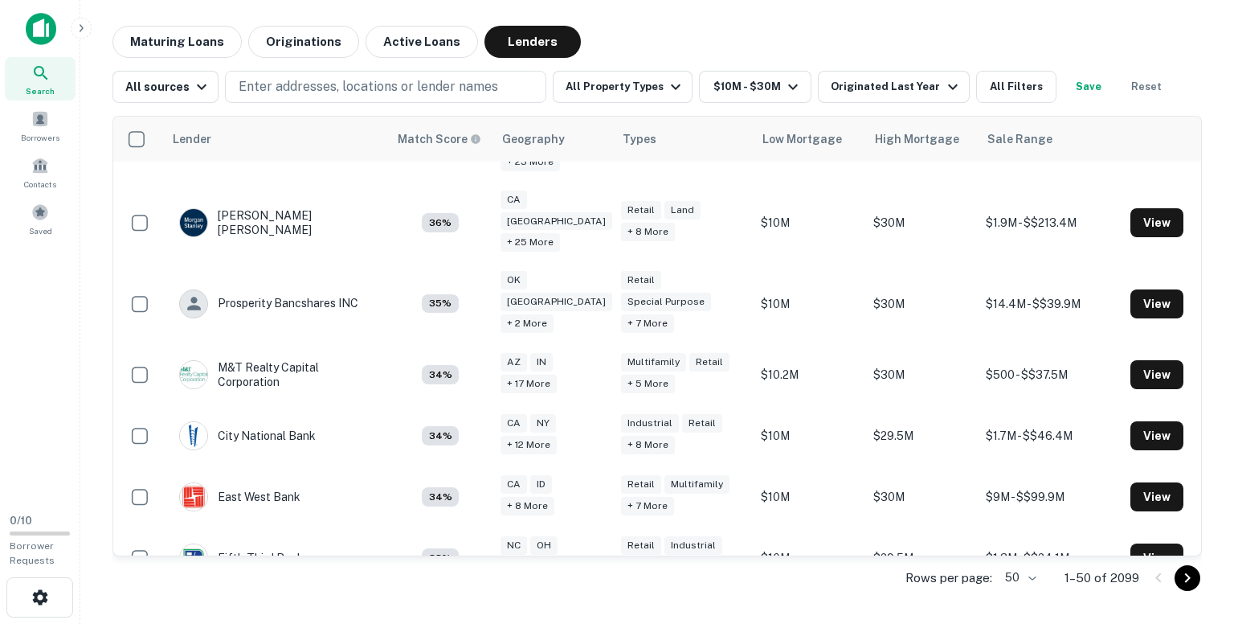
scroll to position [2890, 0]
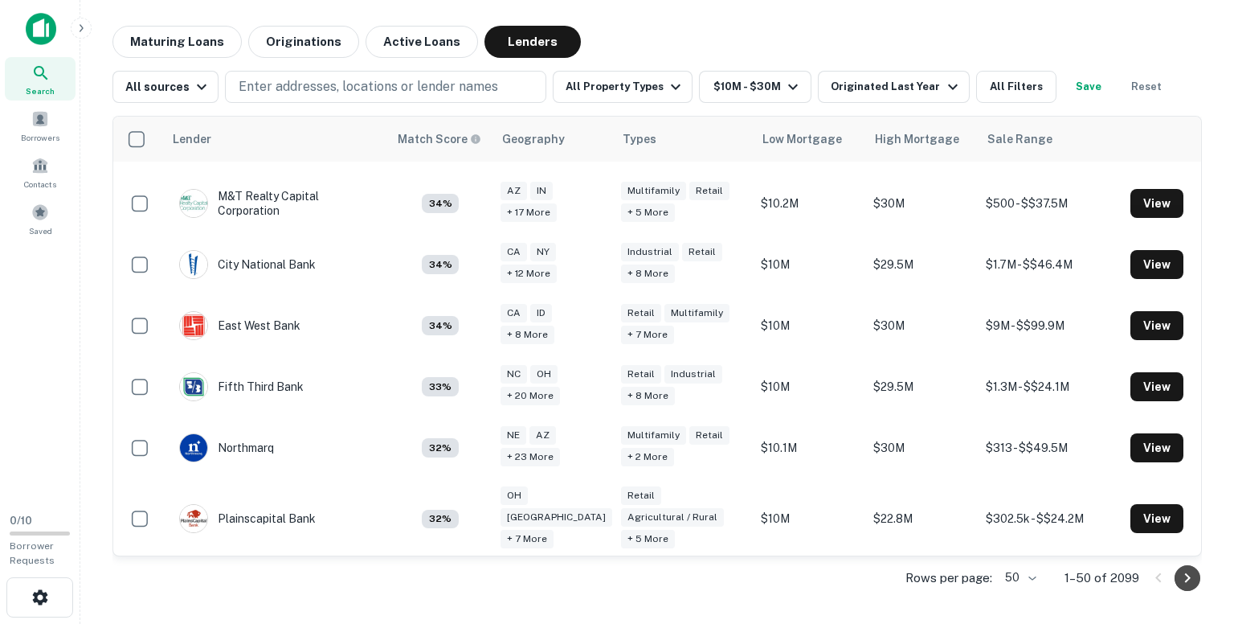
click at [1188, 581] on icon "Go to next page" at bounding box center [1187, 577] width 19 height 19
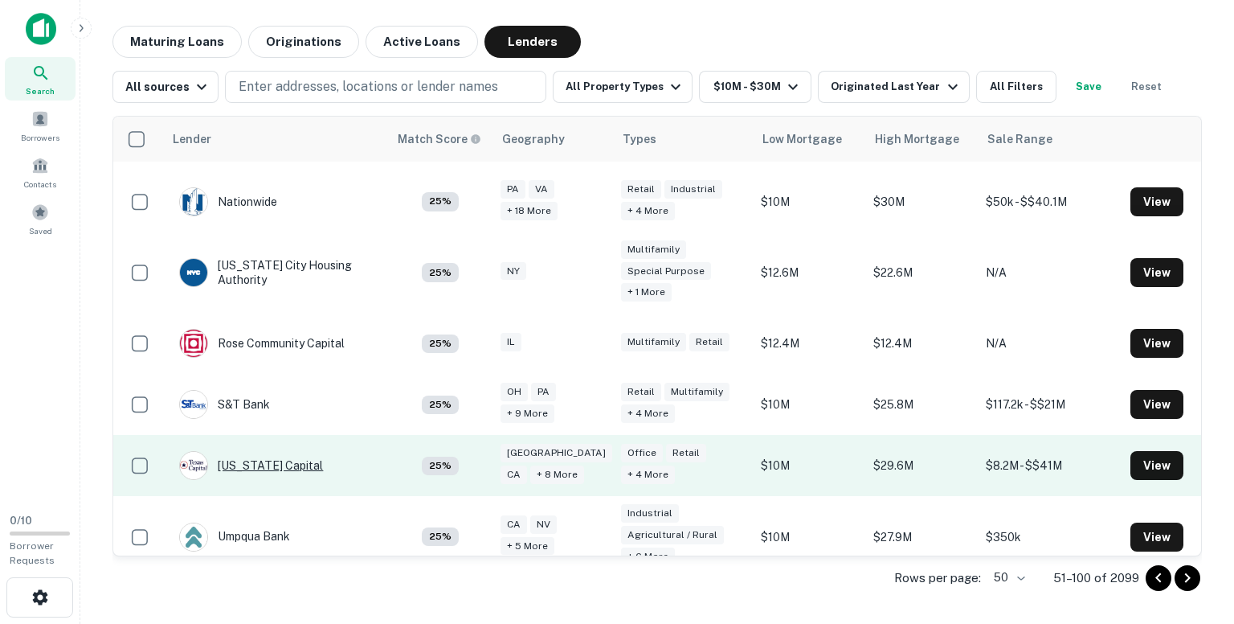
scroll to position [2792, 0]
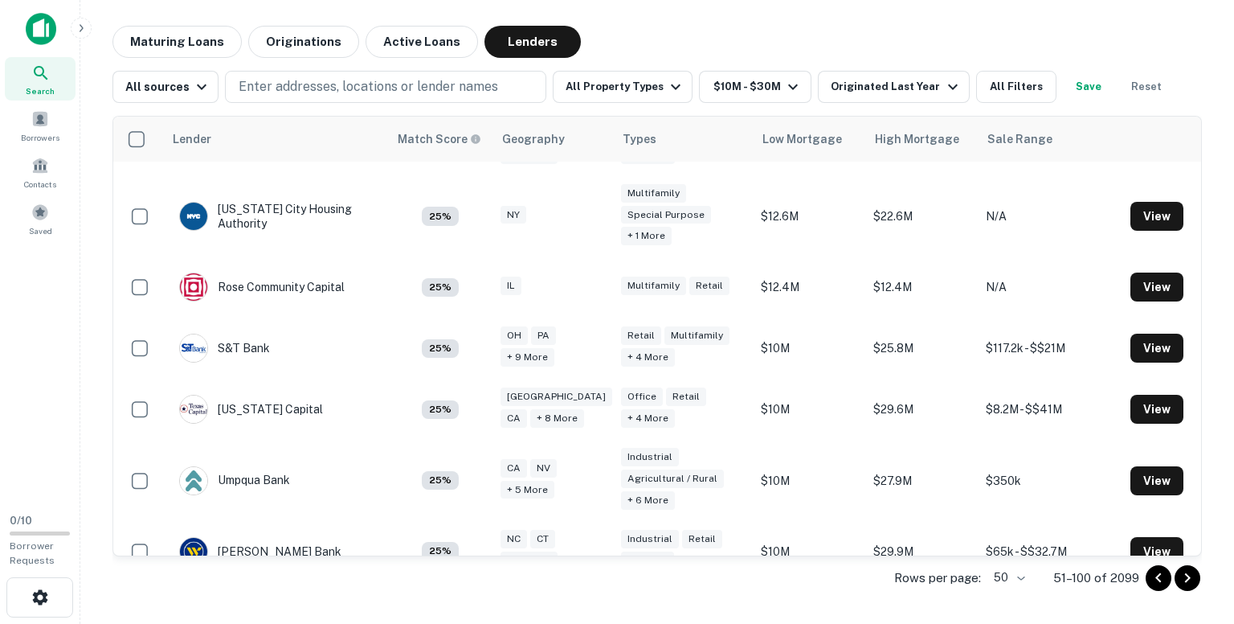
click at [1188, 575] on icon "Go to next page" at bounding box center [1188, 578] width 6 height 10
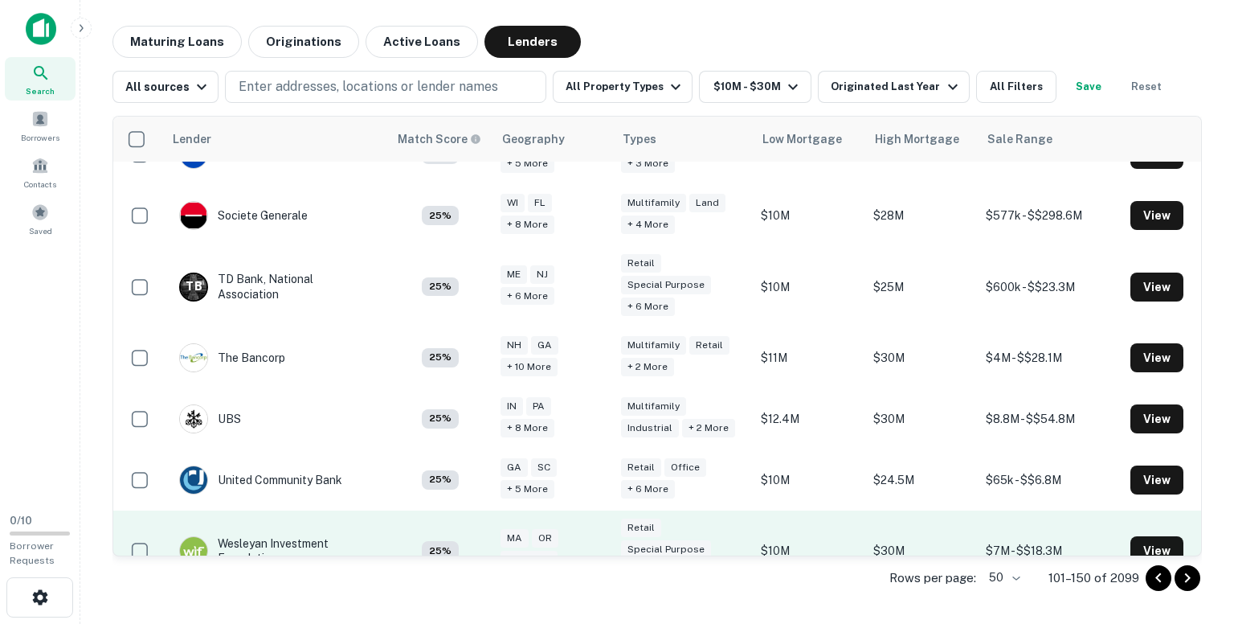
scroll to position [2909, 0]
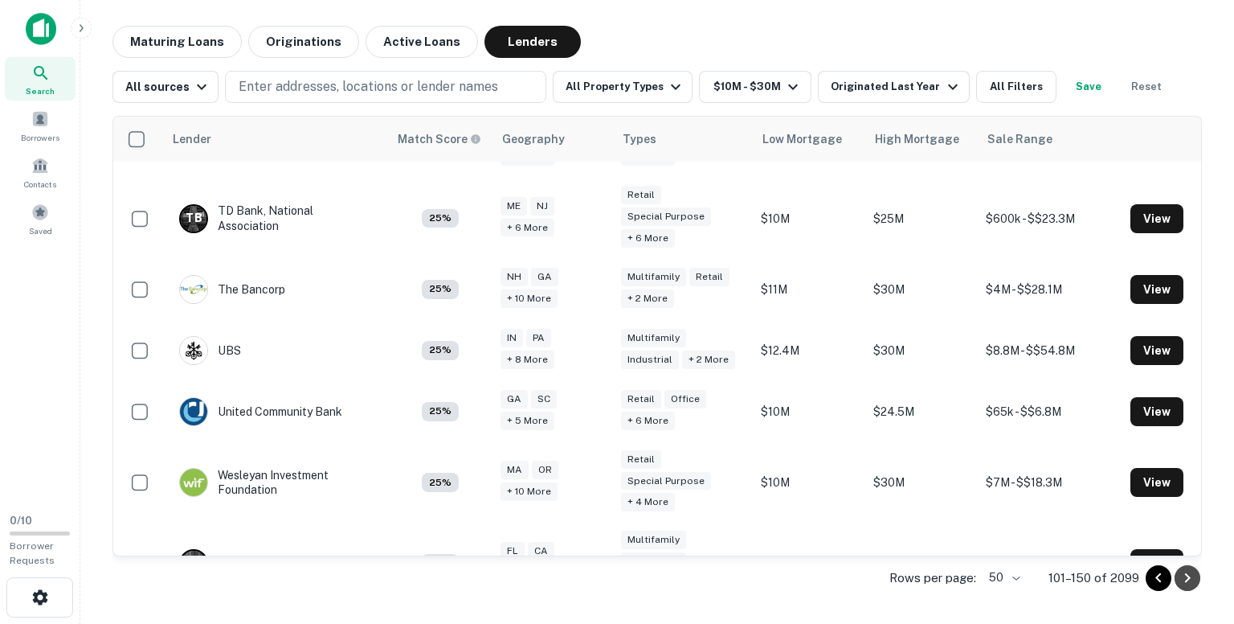
click at [1190, 575] on icon "Go to next page" at bounding box center [1187, 577] width 19 height 19
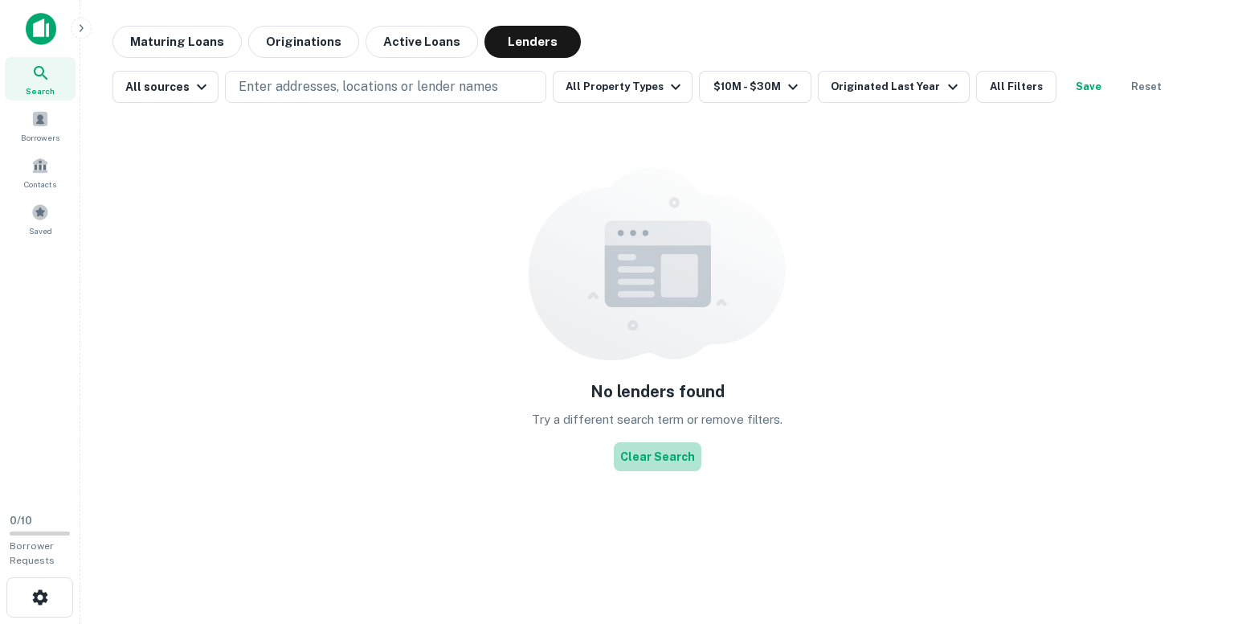
click at [679, 456] on button "Clear Search" at bounding box center [658, 456] width 88 height 29
click at [671, 457] on button "Clear Search" at bounding box center [658, 456] width 88 height 29
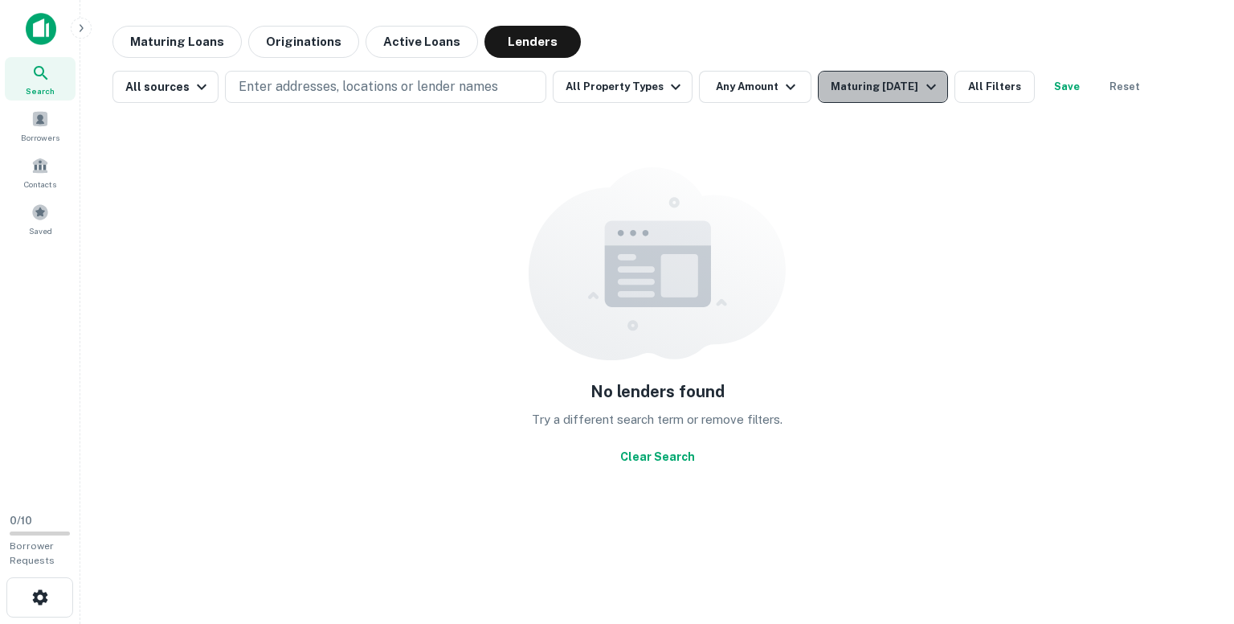
click at [832, 84] on div "Maturing In 1 Year" at bounding box center [885, 86] width 109 height 19
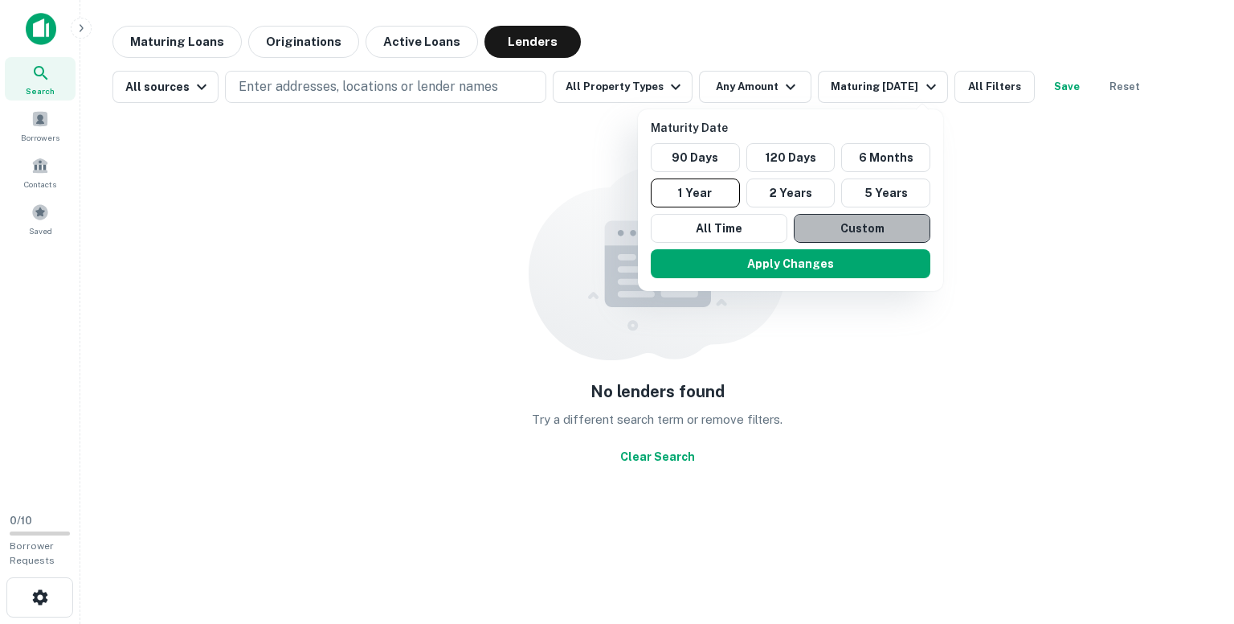
click at [858, 223] on button "Custom" at bounding box center [862, 228] width 137 height 29
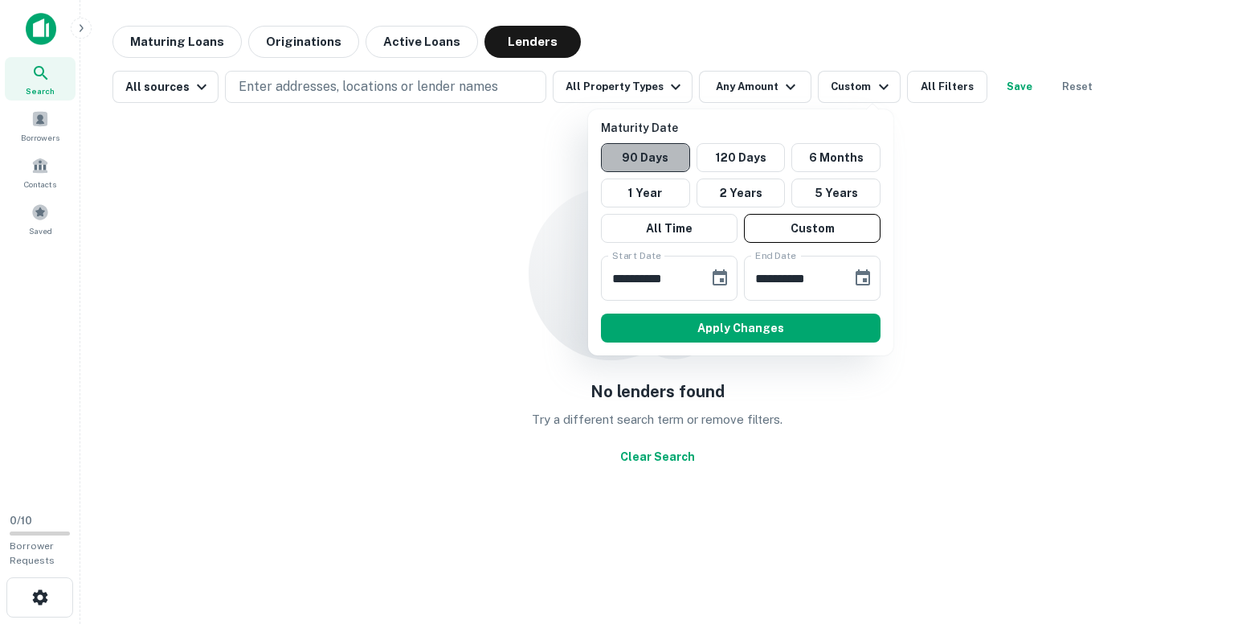
click at [656, 155] on button "90 Days" at bounding box center [645, 157] width 89 height 29
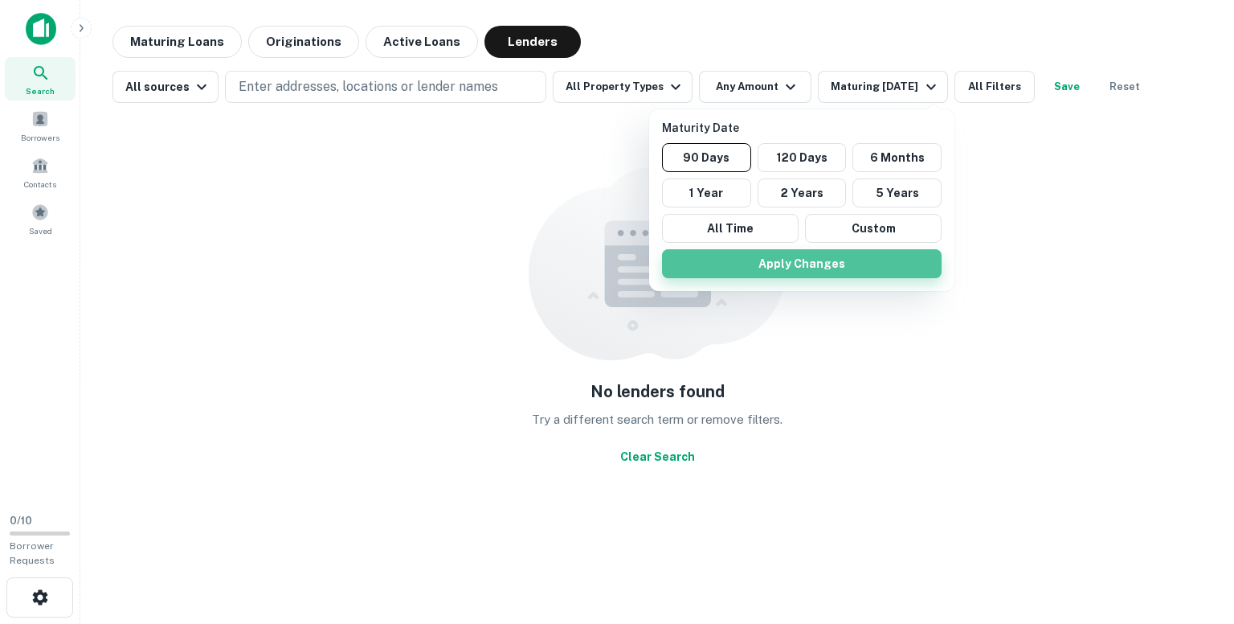
click at [779, 260] on button "Apply Changes" at bounding box center [802, 263] width 280 height 29
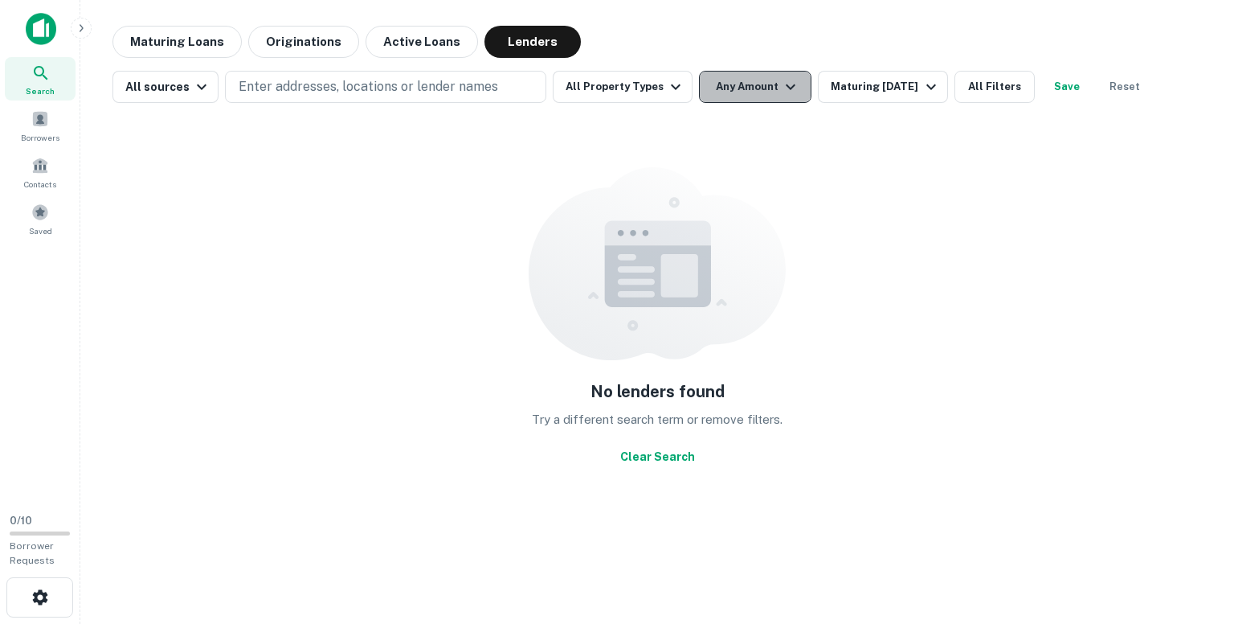
click at [719, 90] on button "Any Amount" at bounding box center [755, 87] width 112 height 32
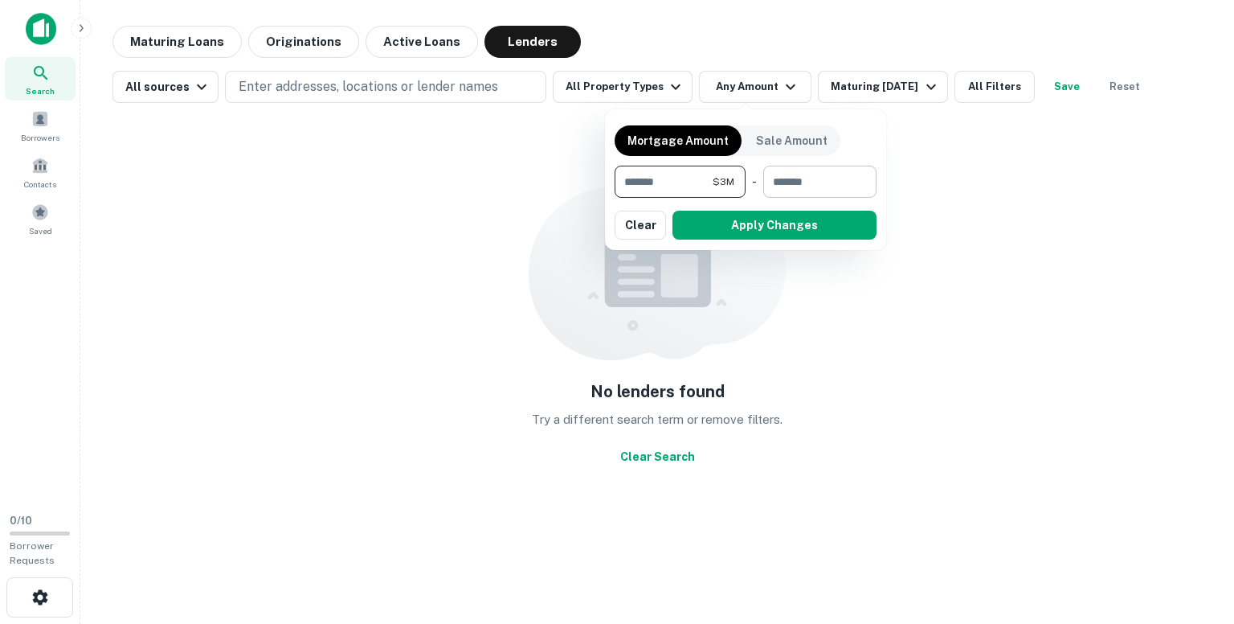
type input "*******"
click at [783, 188] on input "number" at bounding box center [814, 182] width 102 height 32
type input "********"
click at [783, 219] on button "Apply Changes" at bounding box center [775, 225] width 204 height 29
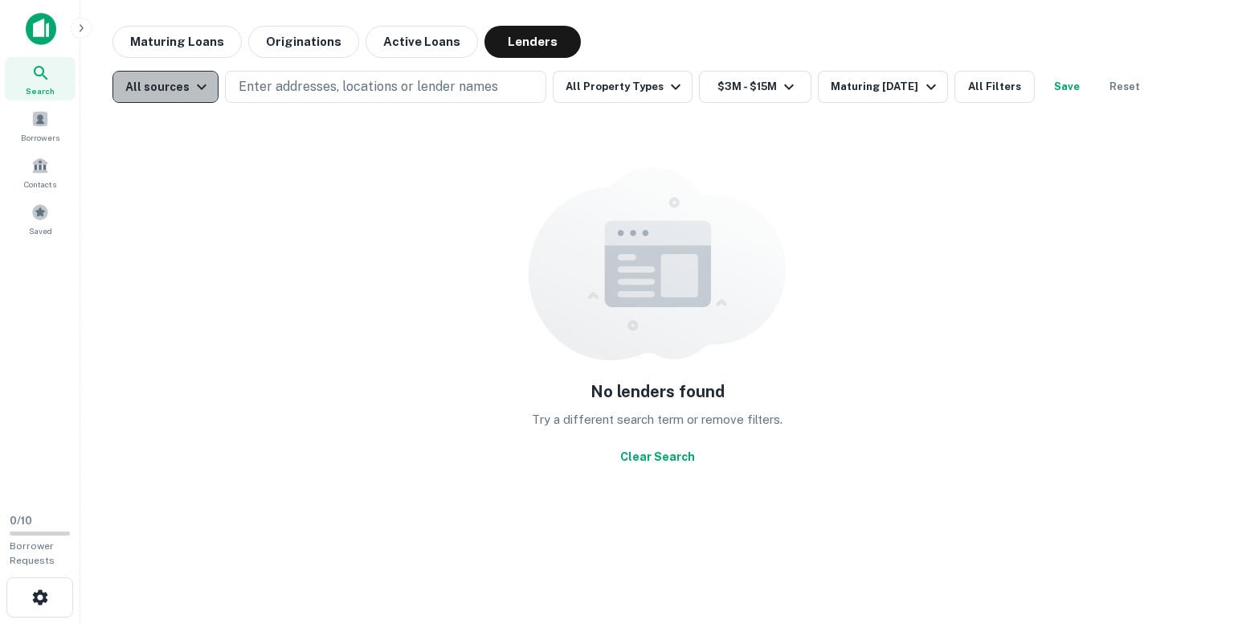
click at [186, 87] on div "All sources" at bounding box center [168, 86] width 86 height 19
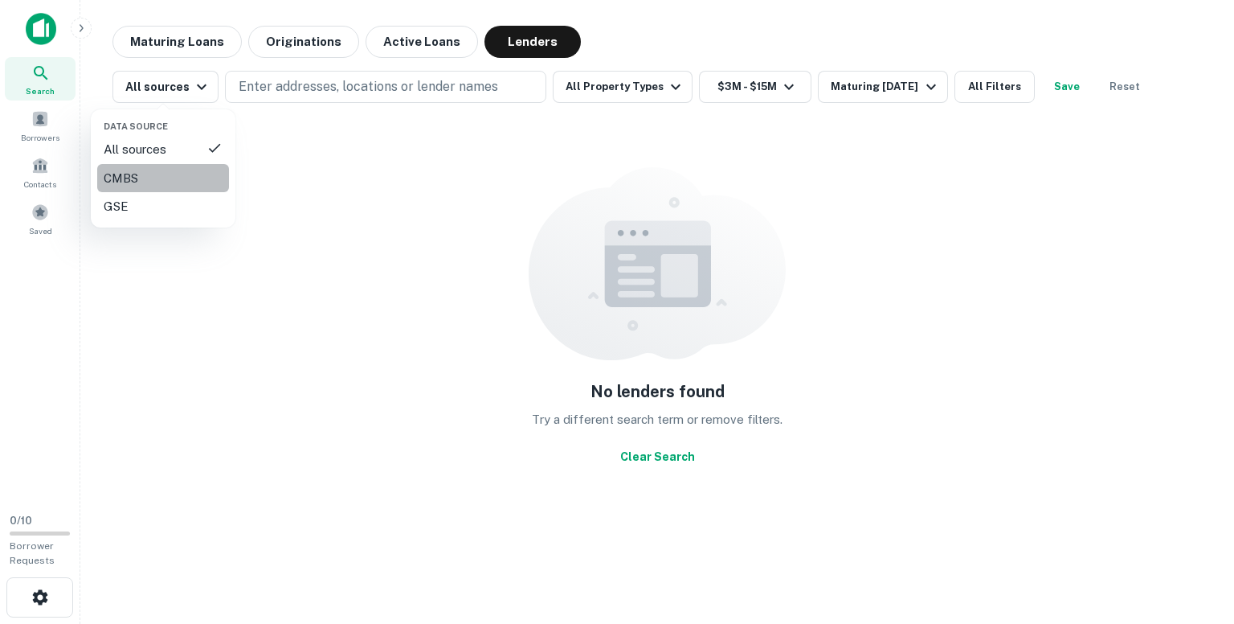
click at [145, 169] on div "CMBS" at bounding box center [163, 178] width 119 height 19
